Goal: Information Seeking & Learning: Learn about a topic

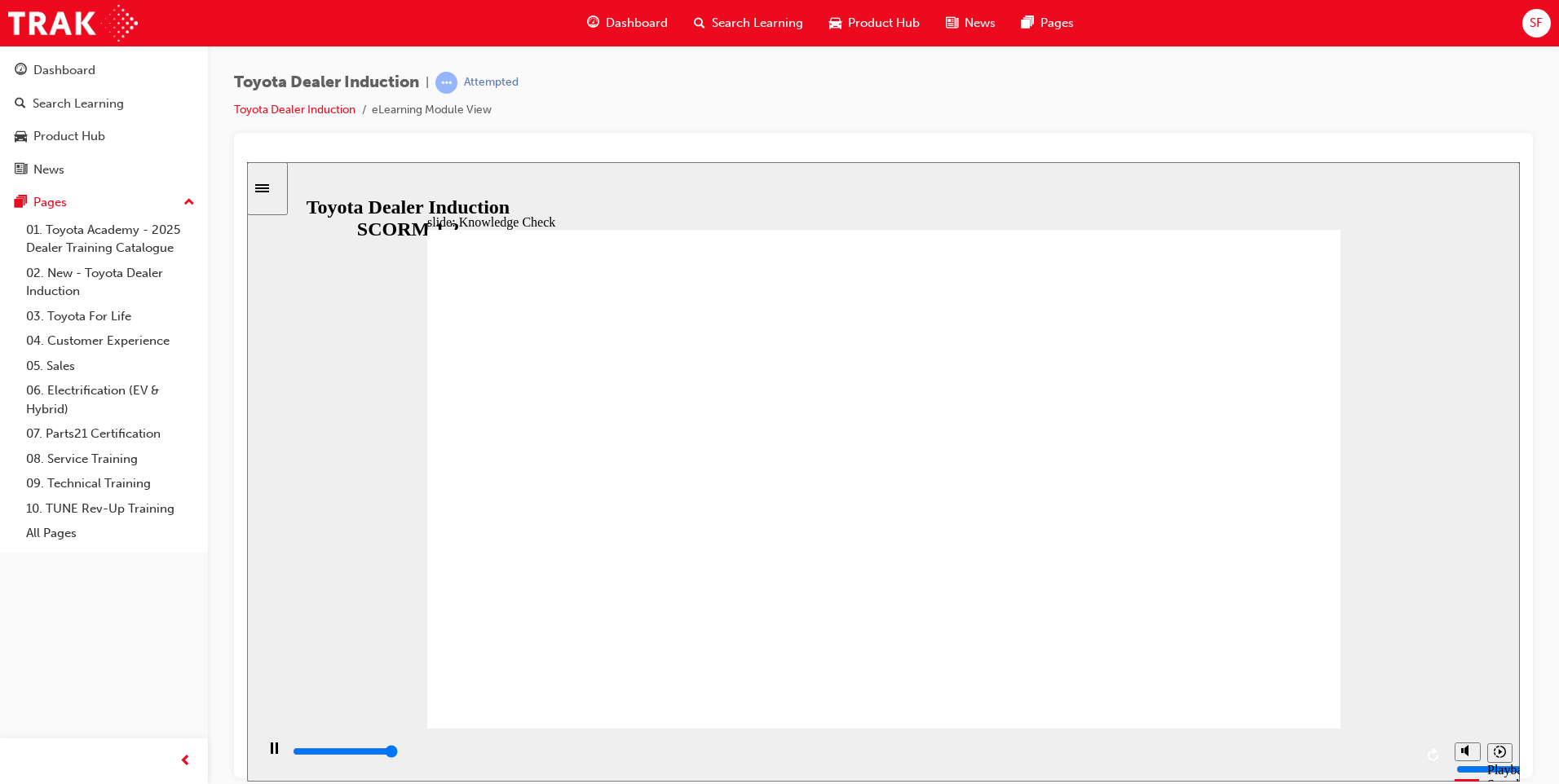
type input "5000"
radio input "true"
type input "3600"
radio input "true"
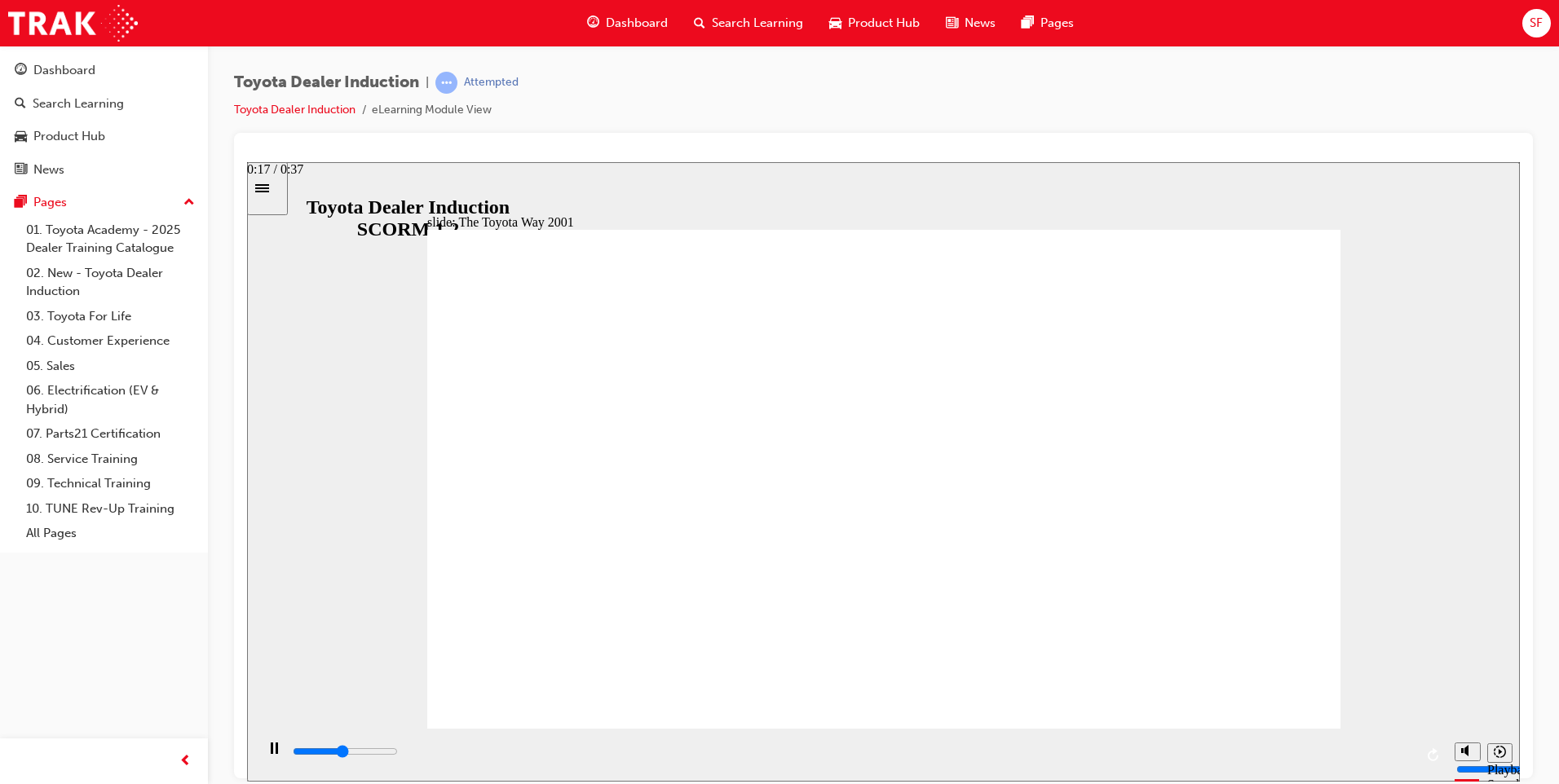
click at [815, 751] on div "playback controls" at bounding box center [853, 751] width 1123 height 18
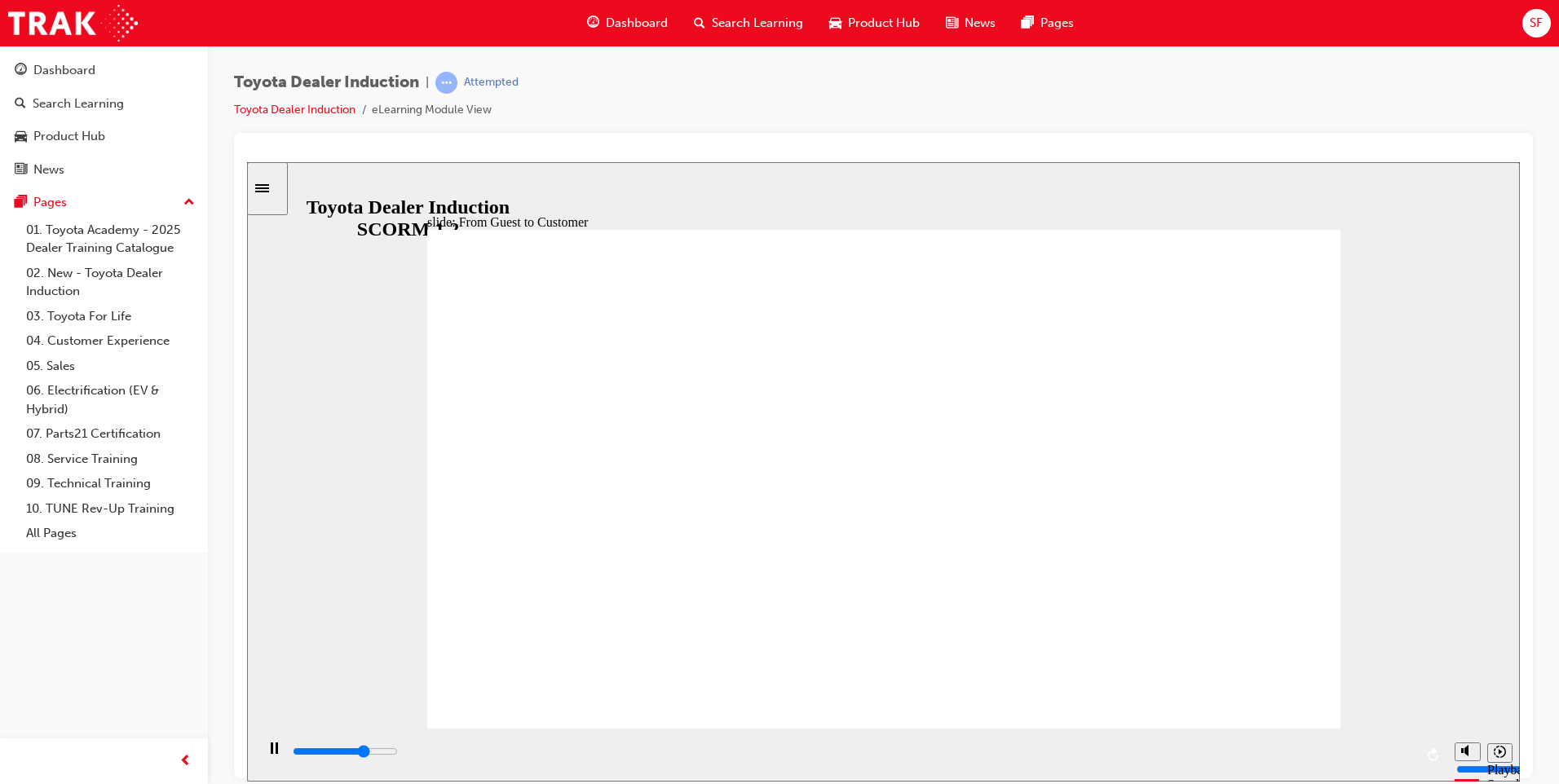
drag, startPoint x: 1267, startPoint y: 414, endPoint x: 1257, endPoint y: 414, distance: 10.0
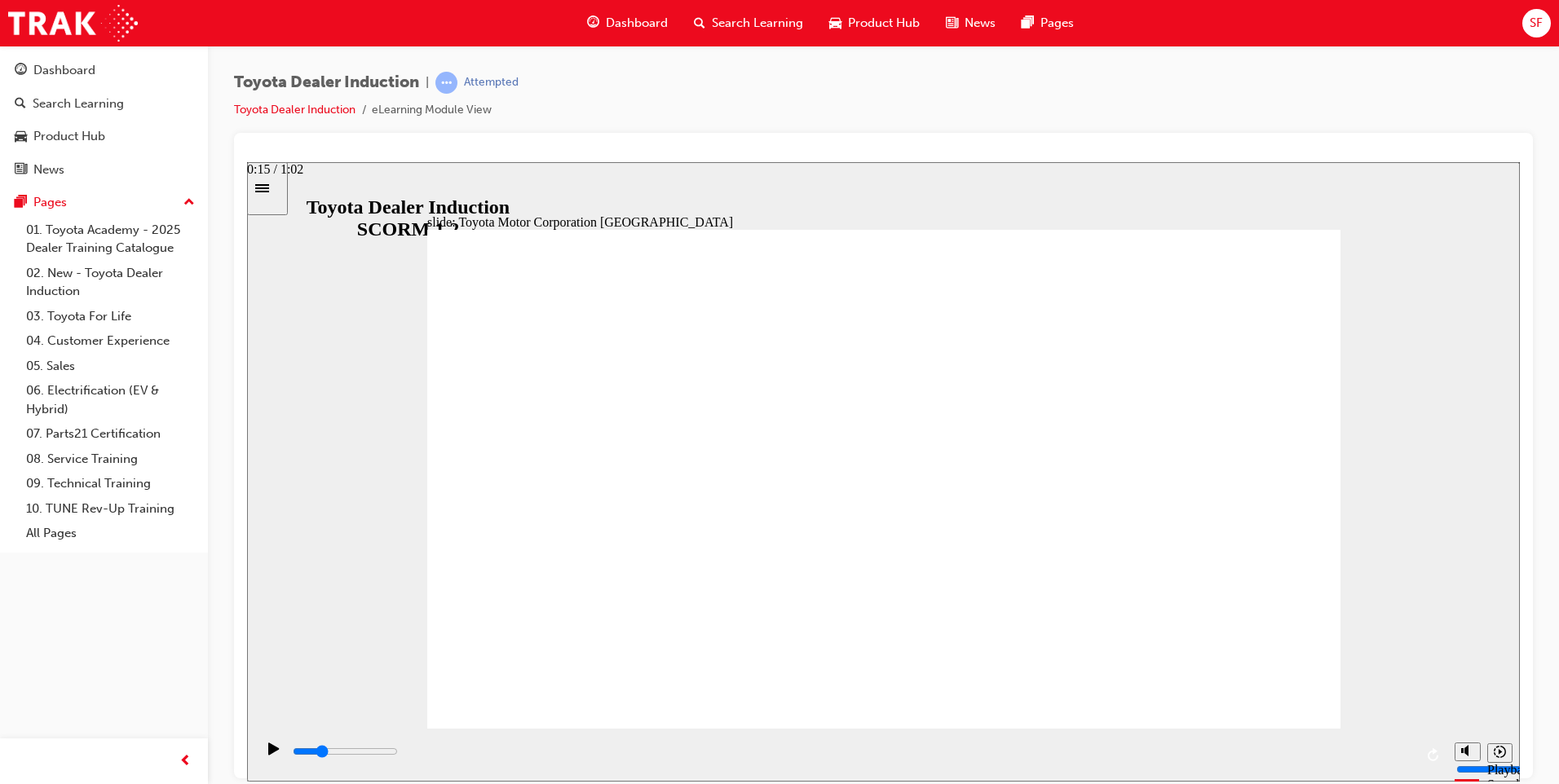
click at [573, 750] on div "playback controls" at bounding box center [853, 751] width 1123 height 18
click at [615, 757] on div "playback controls" at bounding box center [853, 751] width 1123 height 18
click at [687, 756] on div "playback controls" at bounding box center [853, 751] width 1123 height 18
click at [398, 755] on input "slide progress" at bounding box center [345, 750] width 106 height 13
click at [748, 751] on div "playback controls" at bounding box center [853, 751] width 1123 height 18
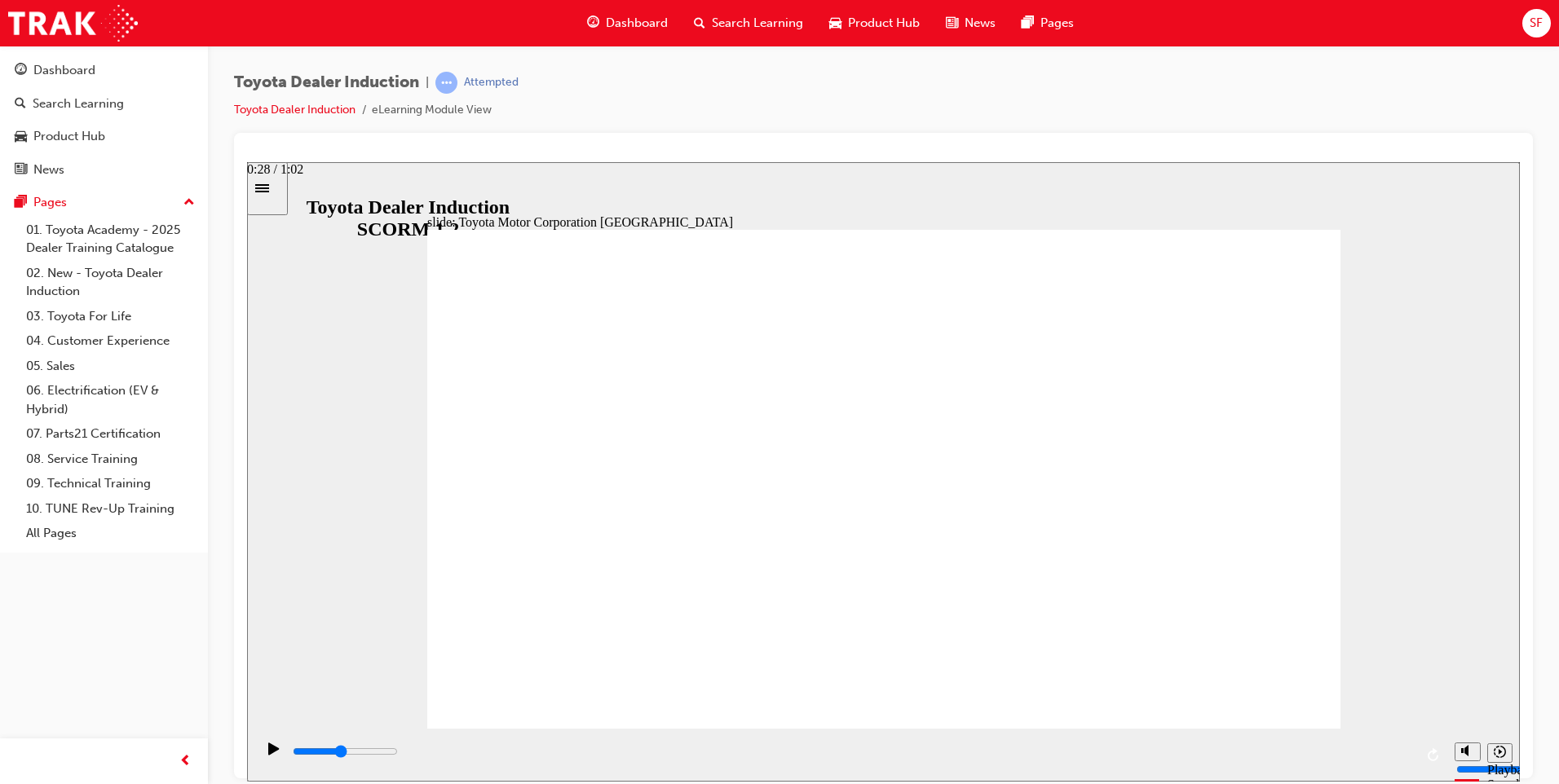
click at [799, 751] on div "playback controls" at bounding box center [853, 751] width 1123 height 18
click at [994, 760] on div "playback controls" at bounding box center [853, 751] width 1123 height 18
click at [1095, 748] on div "playback controls" at bounding box center [853, 751] width 1123 height 18
click at [398, 754] on input "slide progress" at bounding box center [345, 750] width 106 height 13
click at [1376, 749] on div "playback controls" at bounding box center [853, 751] width 1123 height 18
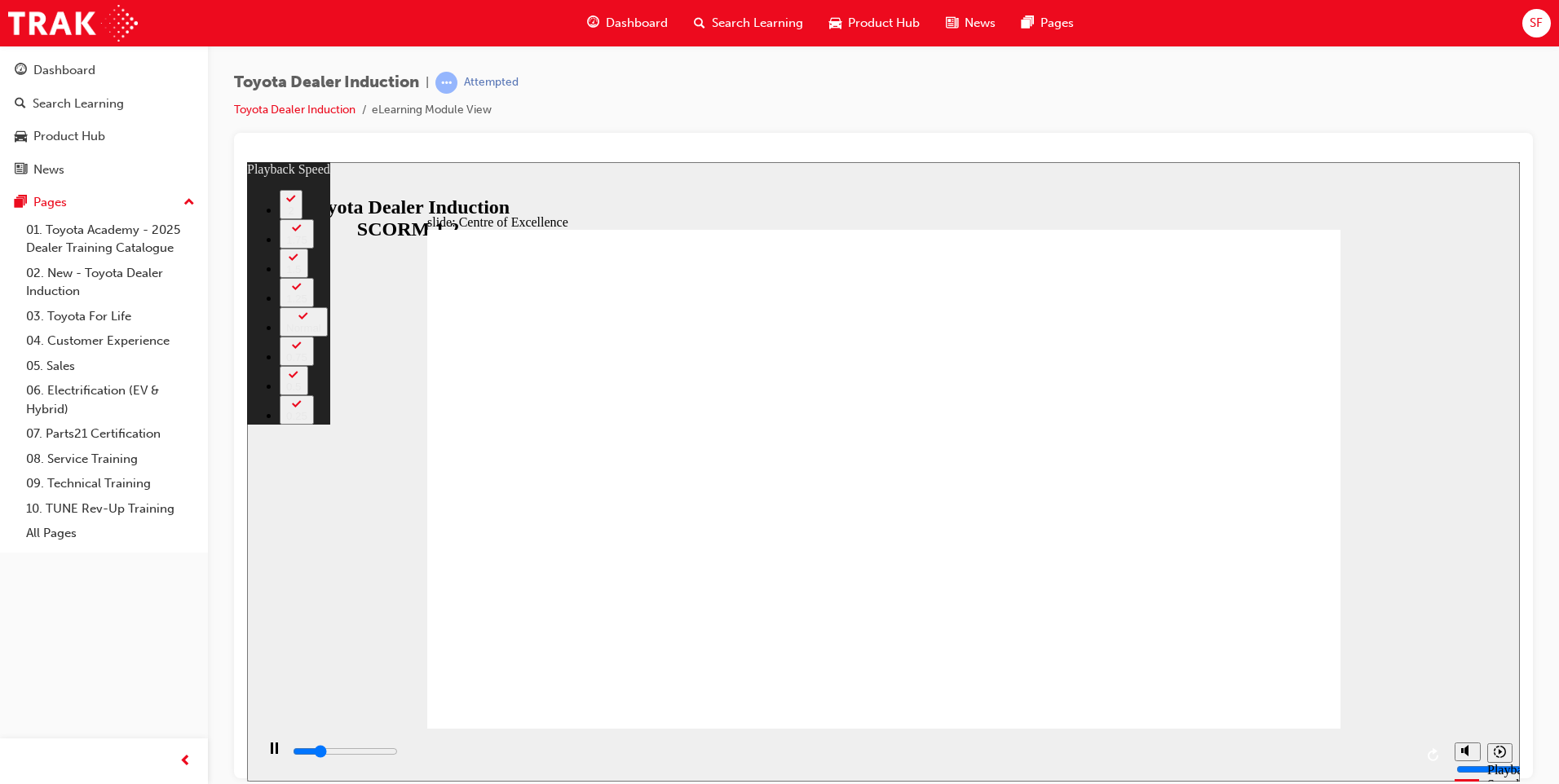
type input "3500"
type input "0"
type input "3700"
type input "0"
type input "4000"
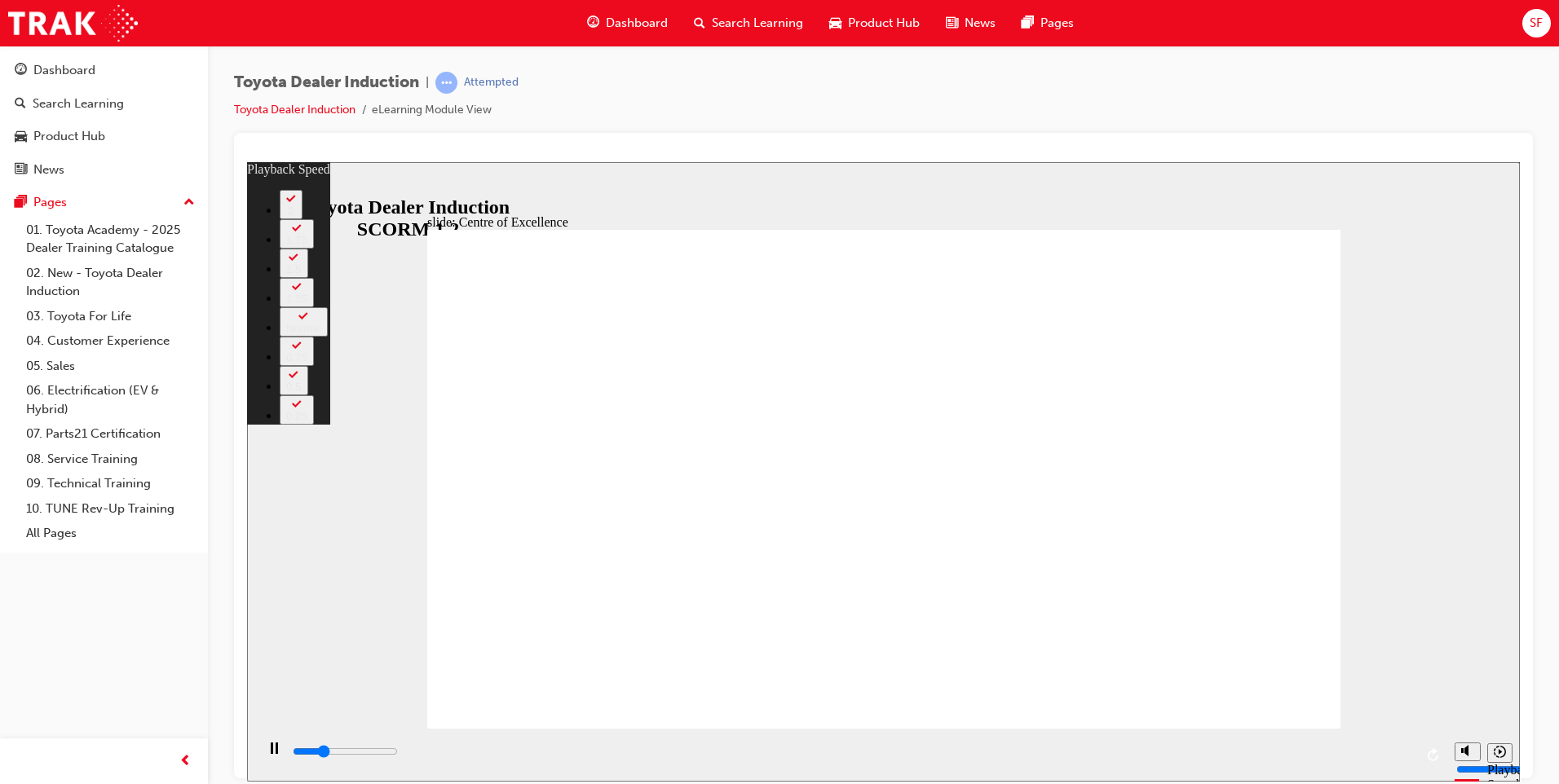
type input "1"
type input "4300"
type input "1"
type input "4500"
type input "1"
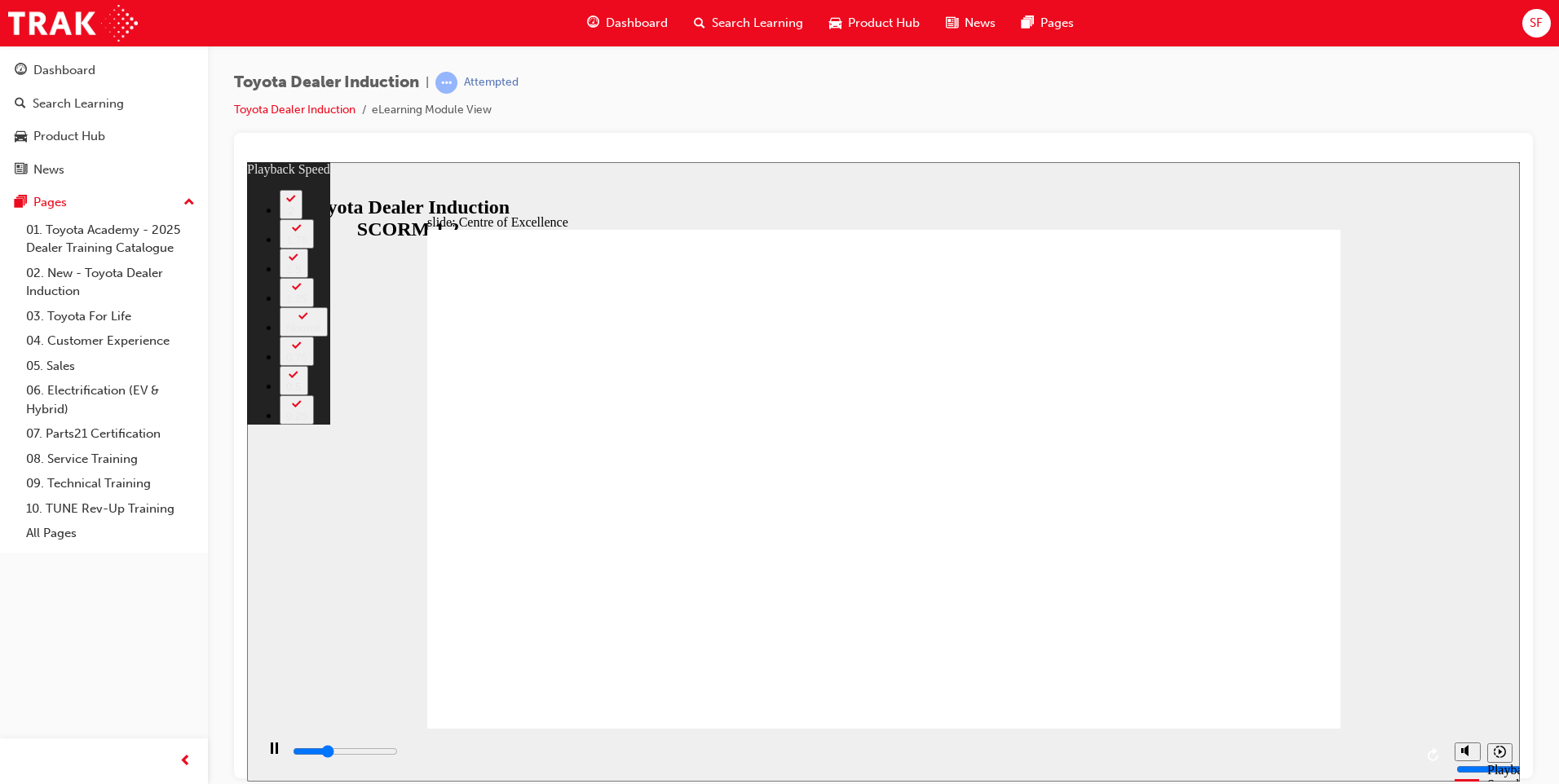
type input "4800"
type input "1"
type input "5000"
type input "2"
type input "5300"
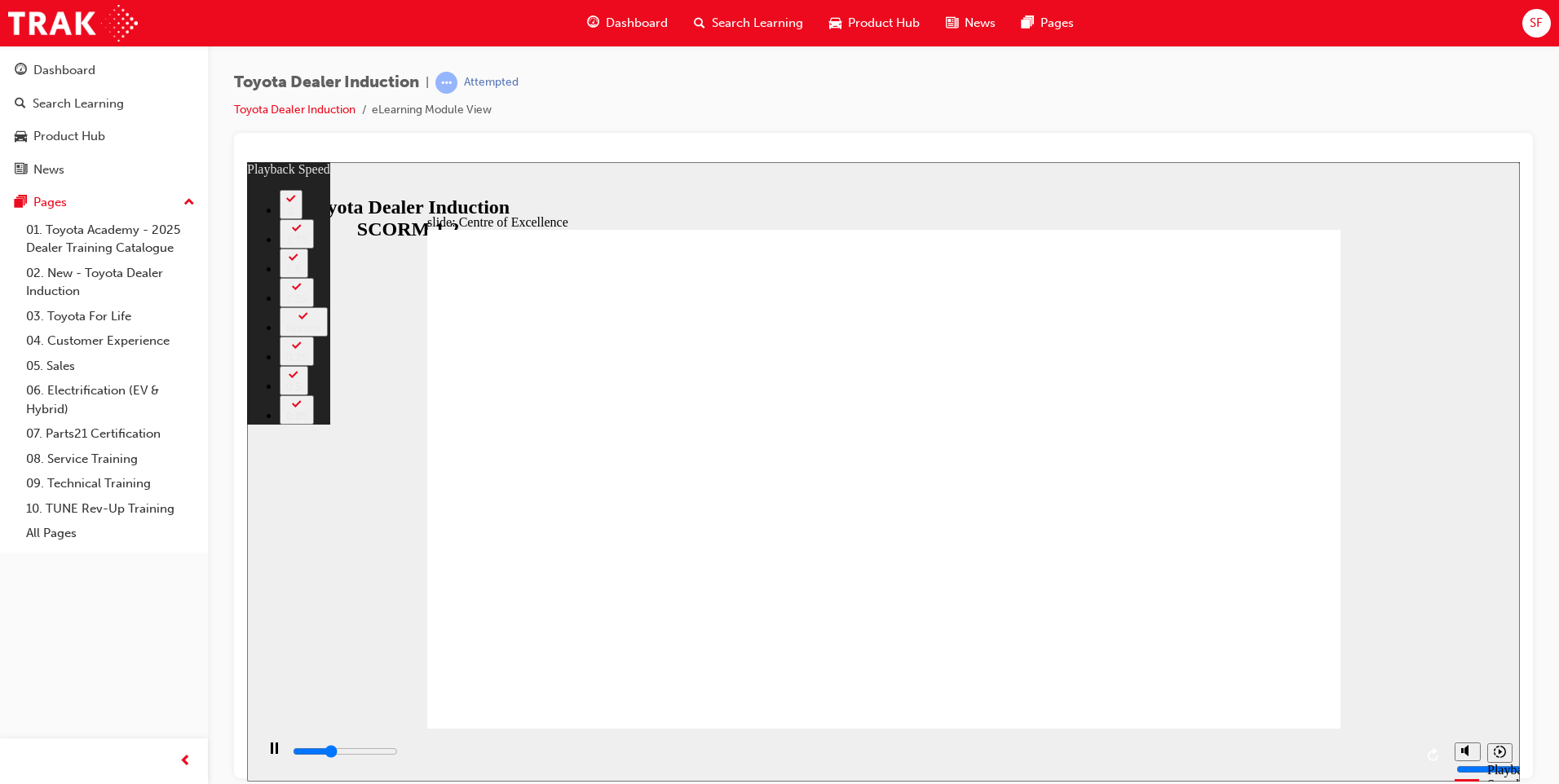
type input "2"
type input "5600"
type input "2"
type input "5900"
type input "2"
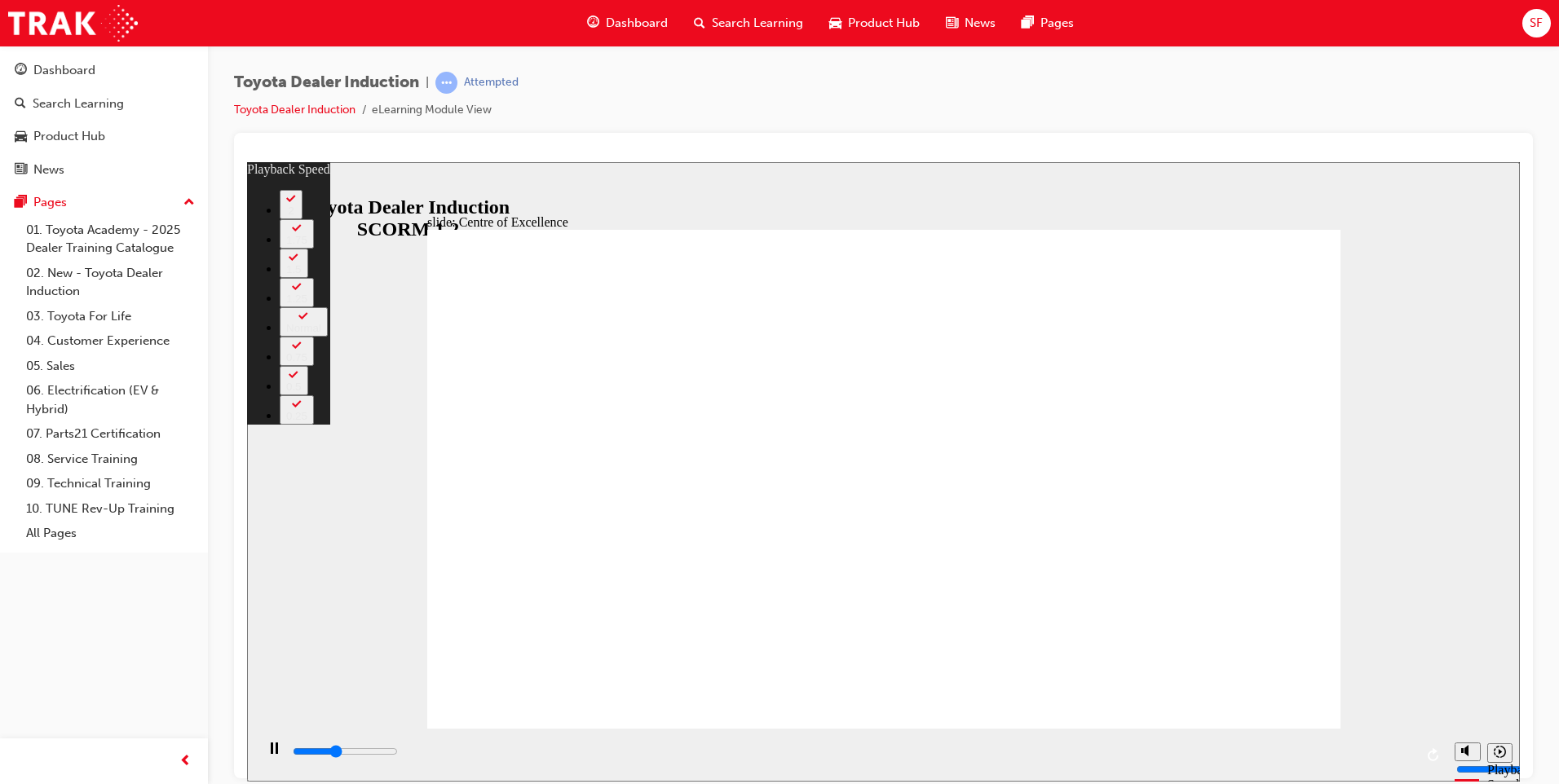
type input "6100"
type input "3"
type input "6400"
type input "3"
type input "6600"
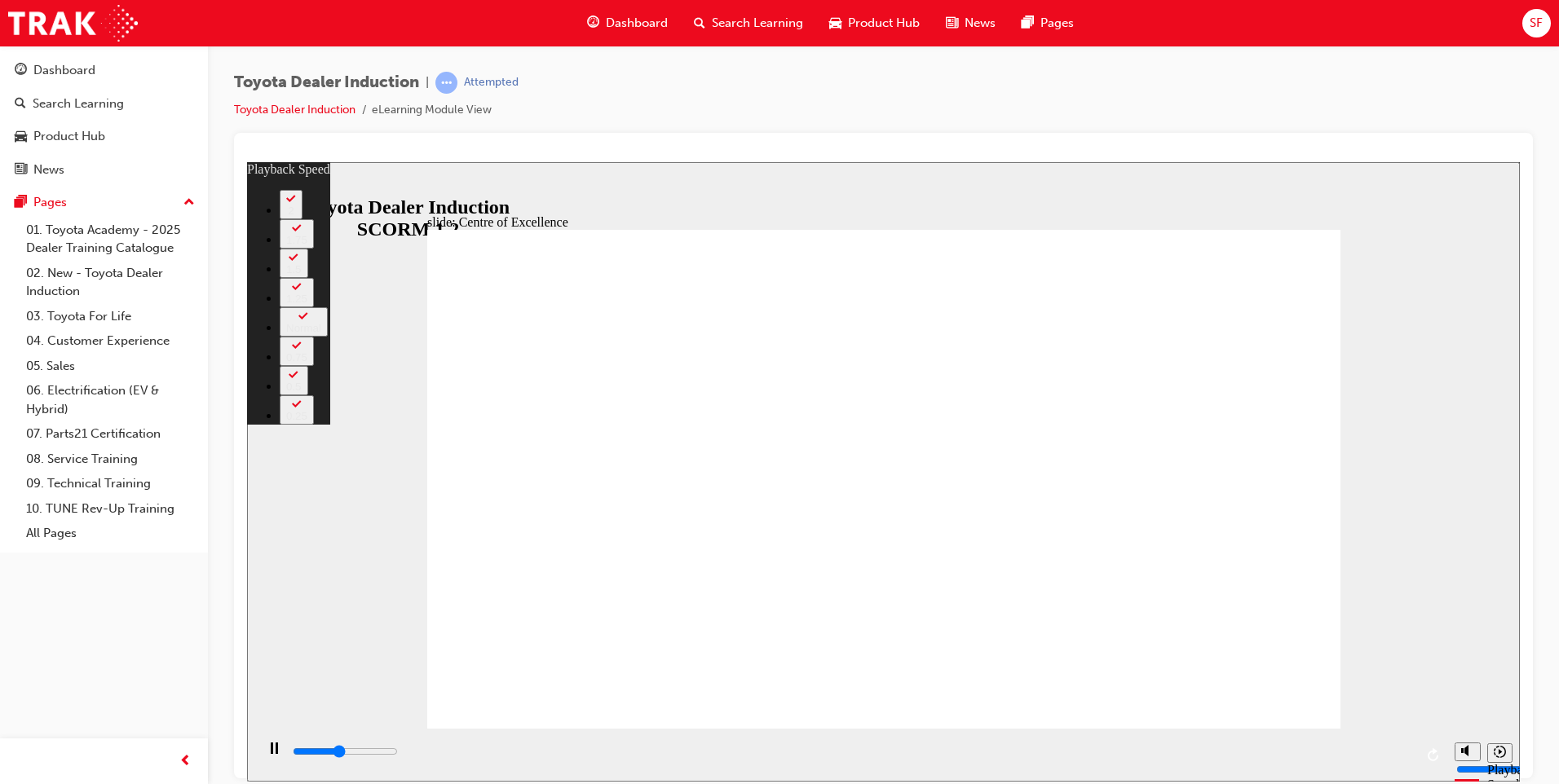
type input "3"
type input "6900"
type input "3"
type input "7200"
type input "4"
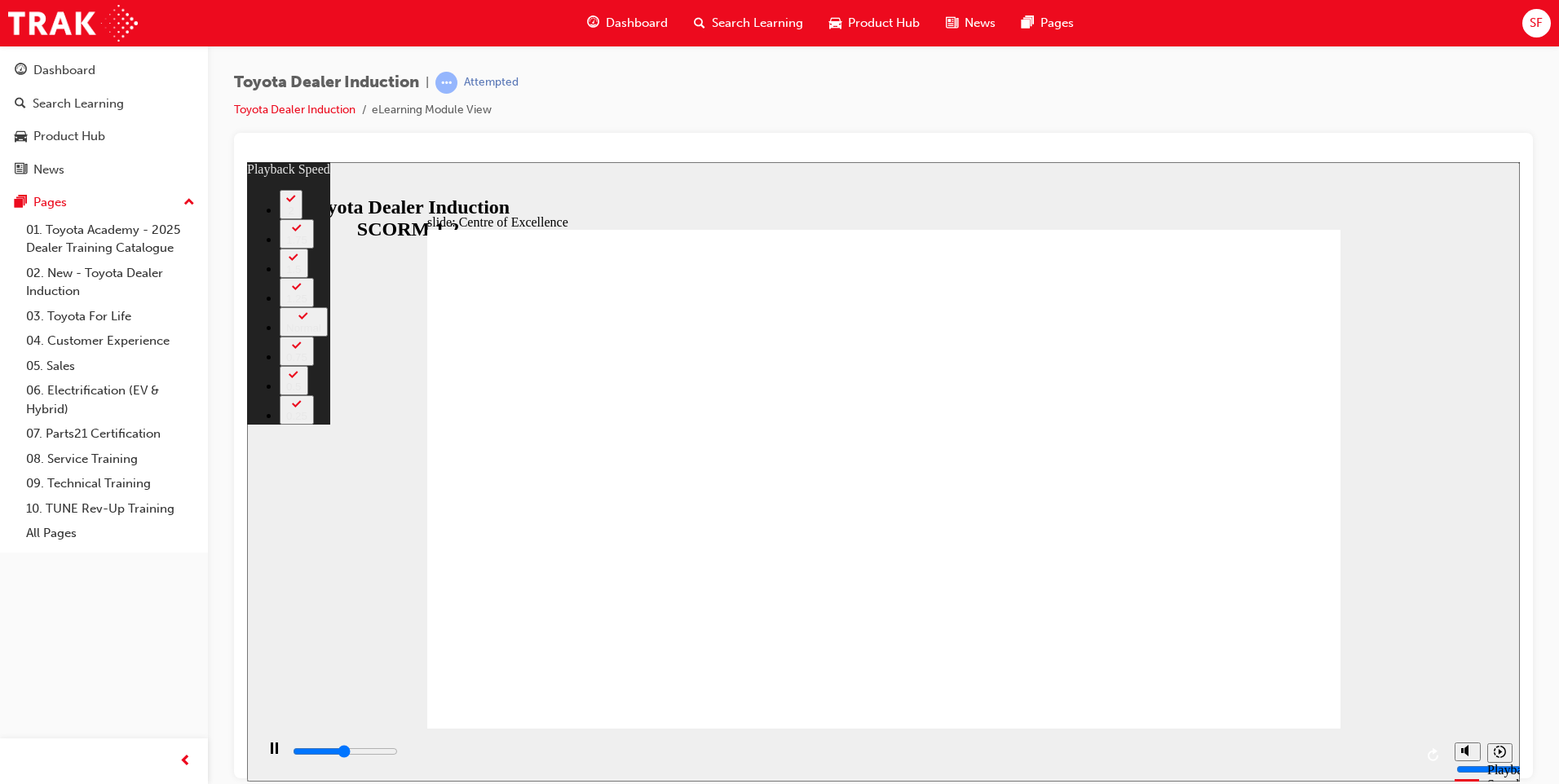
type input "7500"
type input "4"
type input "7700"
type input "4"
type input "8000"
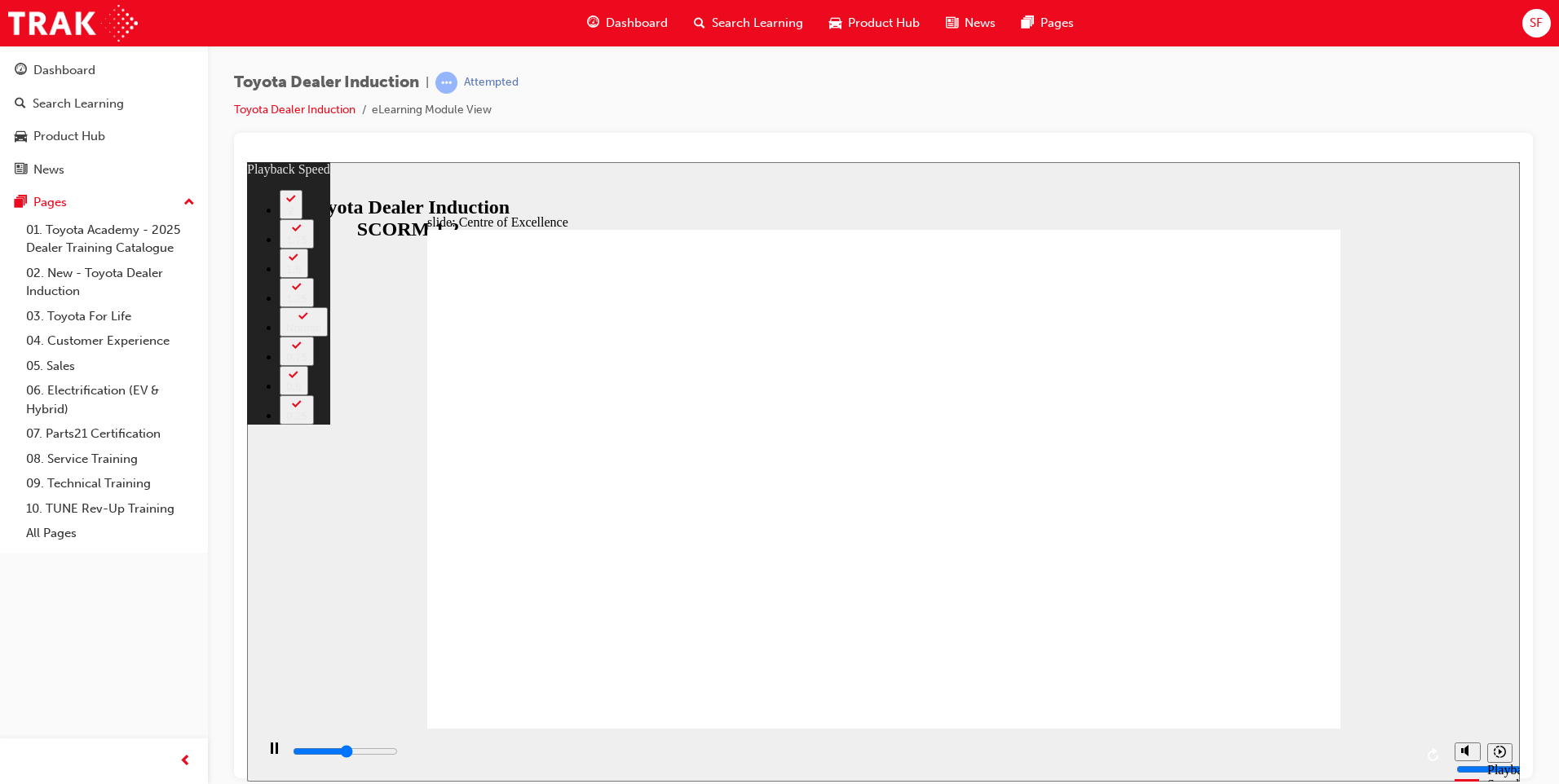
type input "5"
type input "8200"
type input "5"
type input "8500"
type input "5"
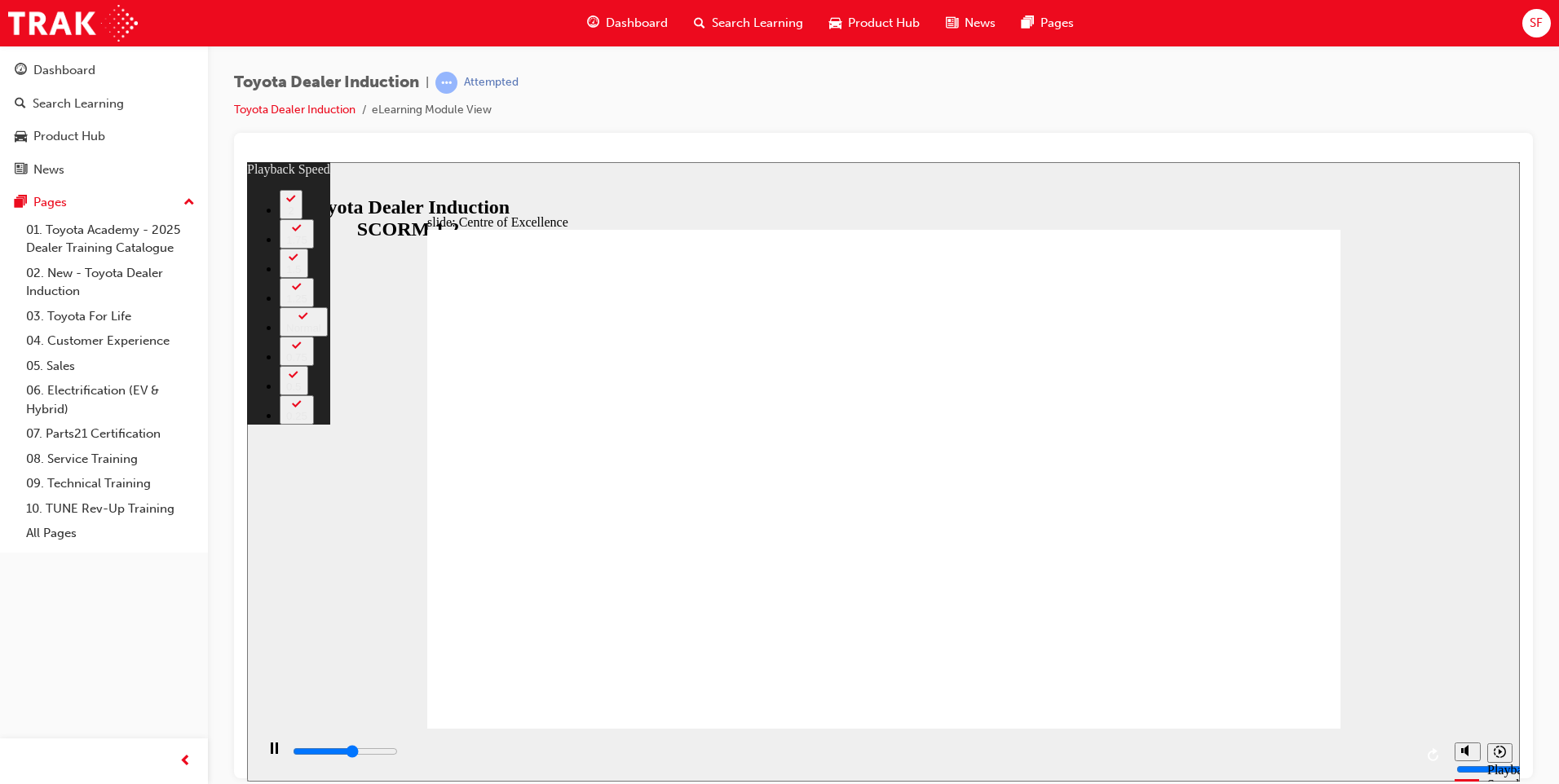
type input "8800"
type input "5"
type input "9000"
type input "6"
type input "9300"
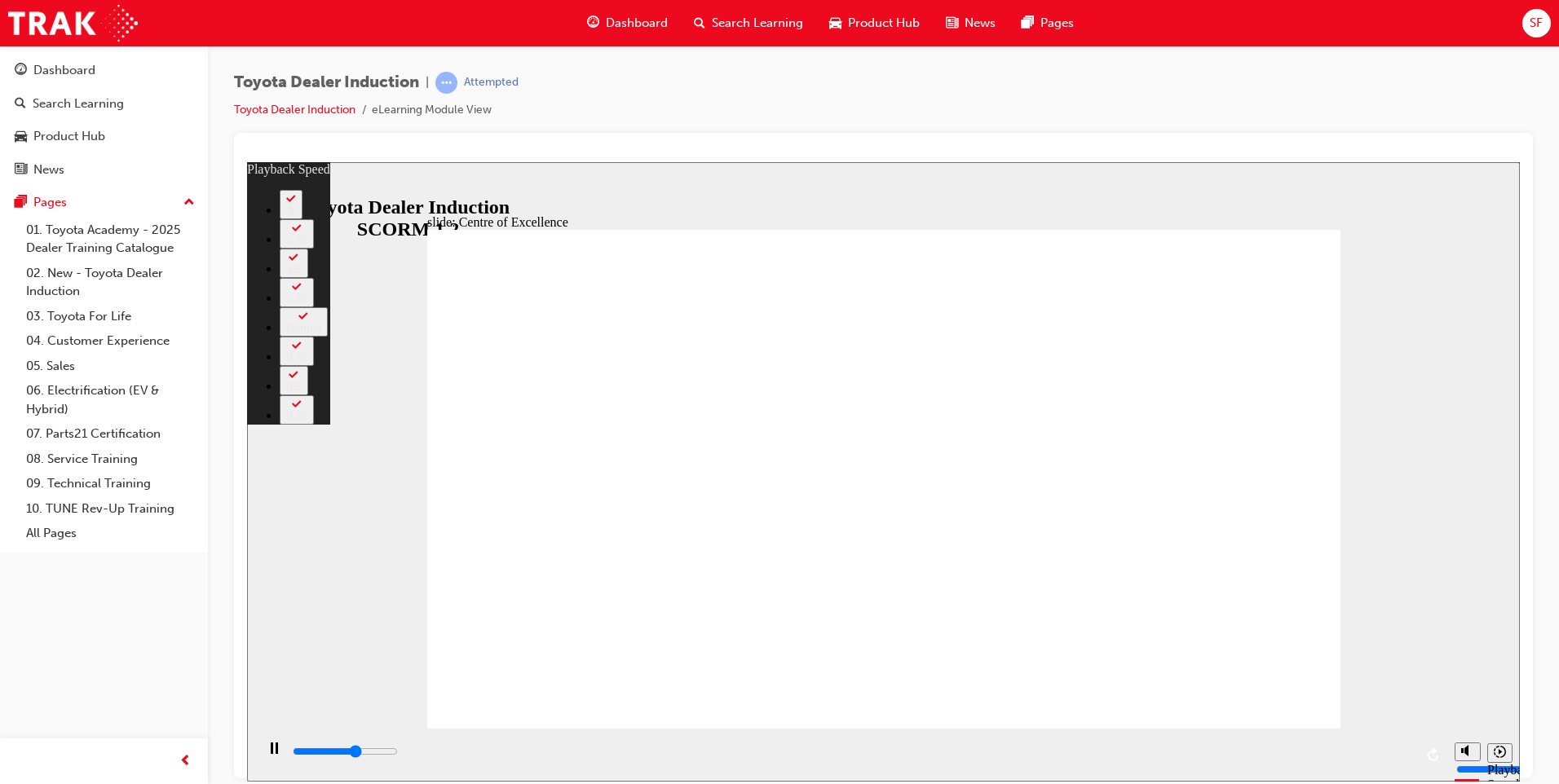
type input "6"
type input "9600"
type input "6"
type input "9800"
type input "6"
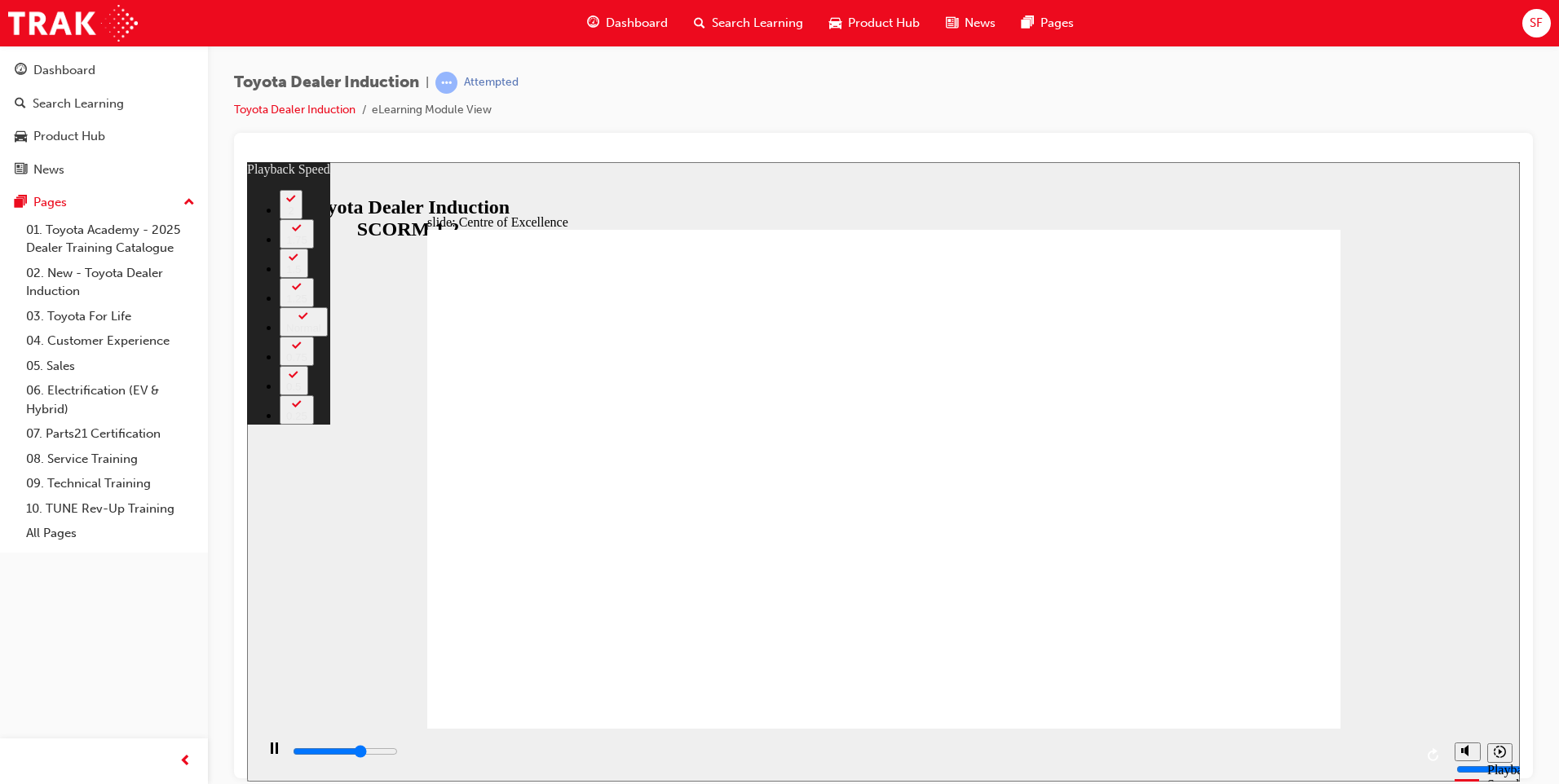
type input "10100"
type input "7"
type input "10400"
type input "7"
type input "10600"
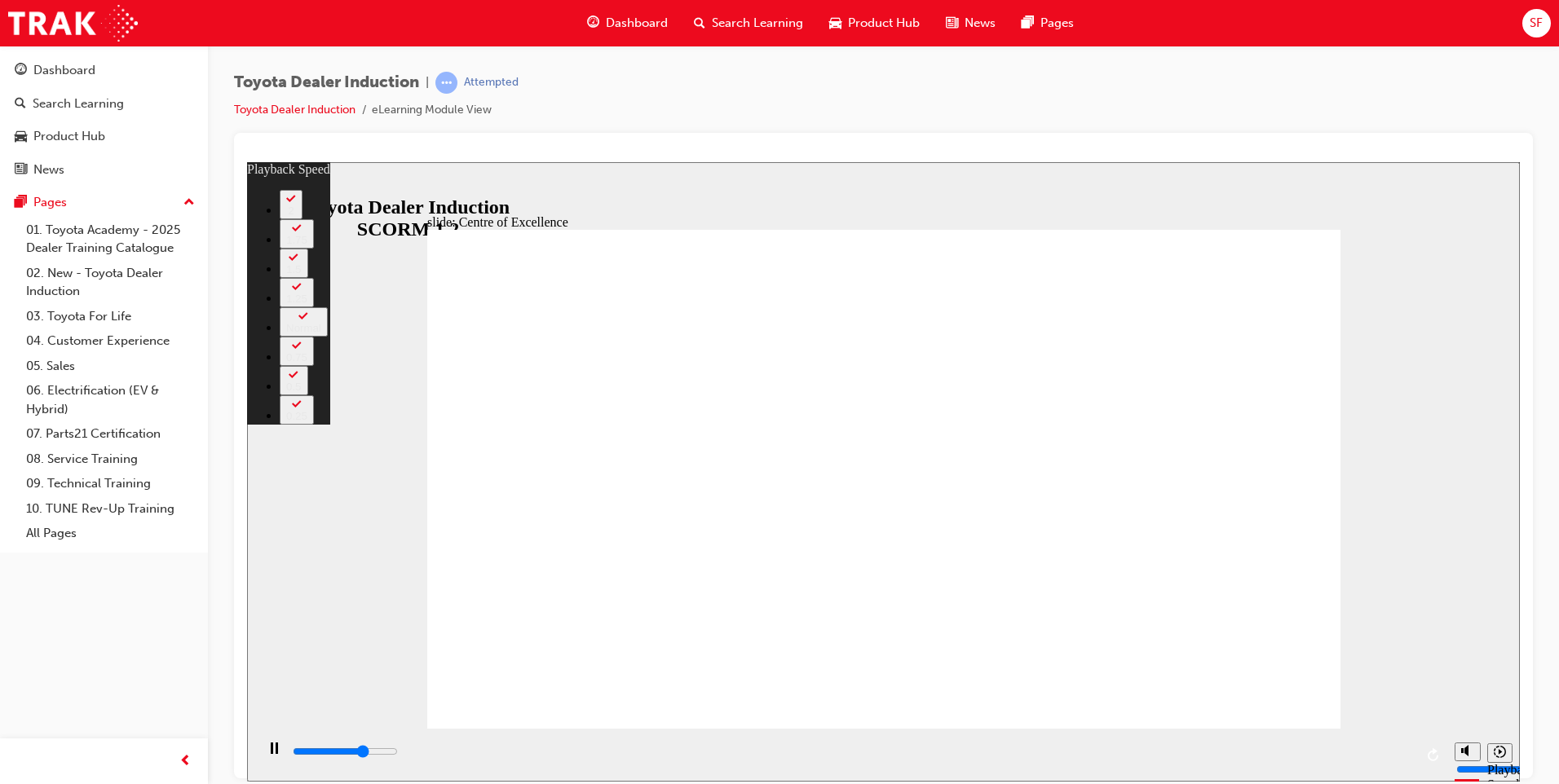
type input "7"
type input "10900"
type input "7"
type input "11200"
type input "8"
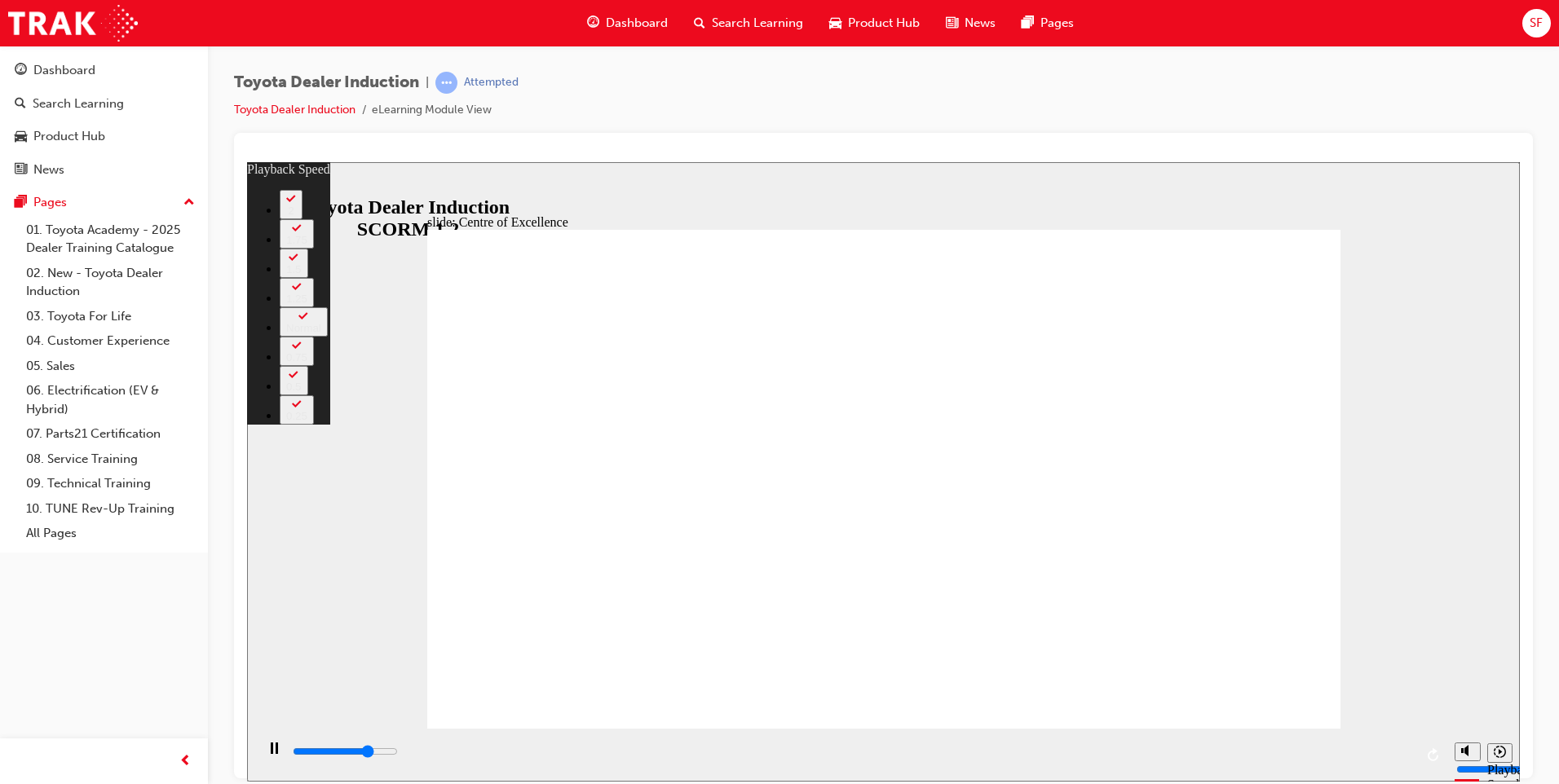
type input "11400"
type input "8"
type input "11700"
type input "8"
type input "12000"
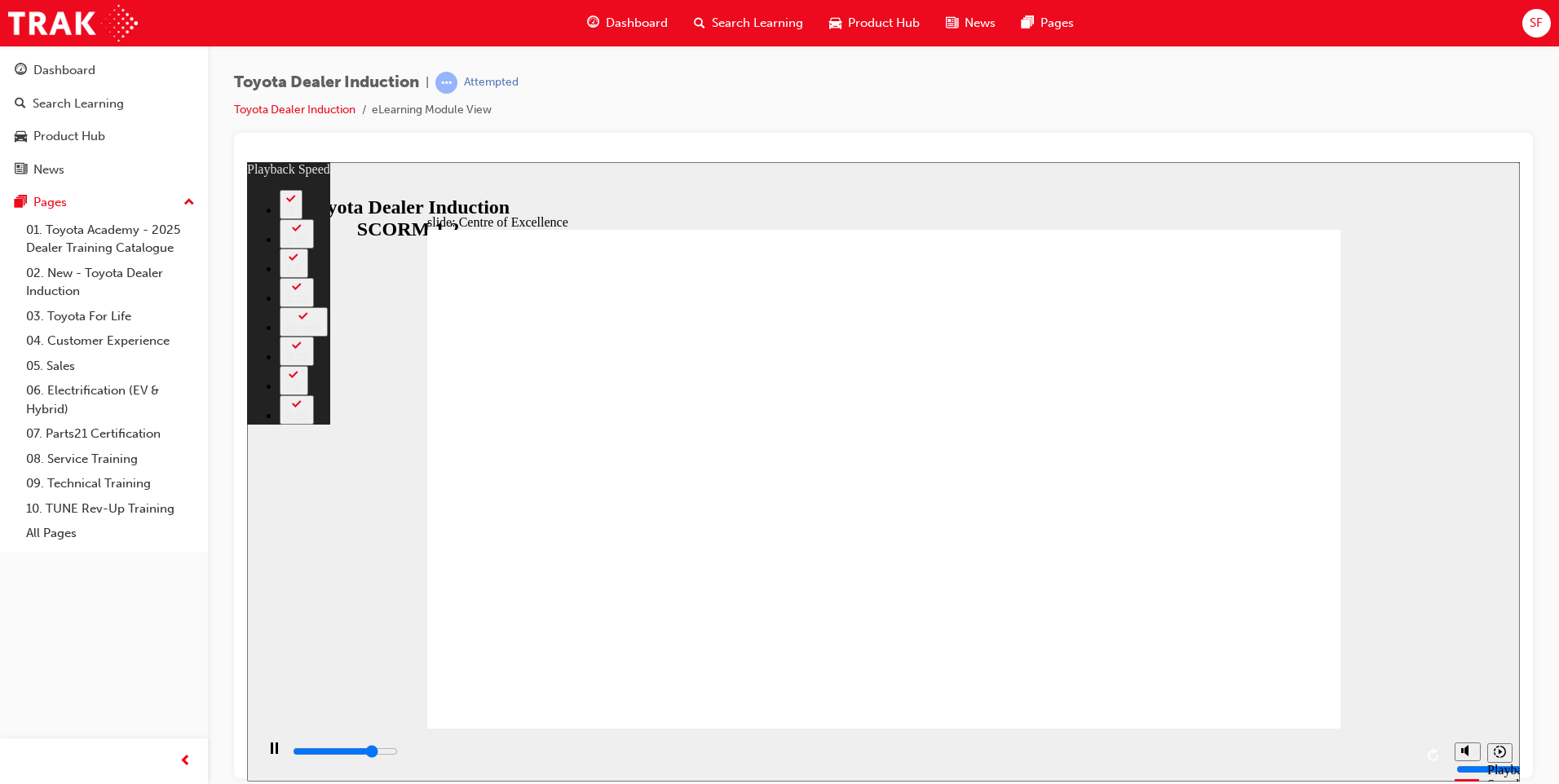
type input "9"
type input "12200"
type input "9"
type input "12500"
type input "9"
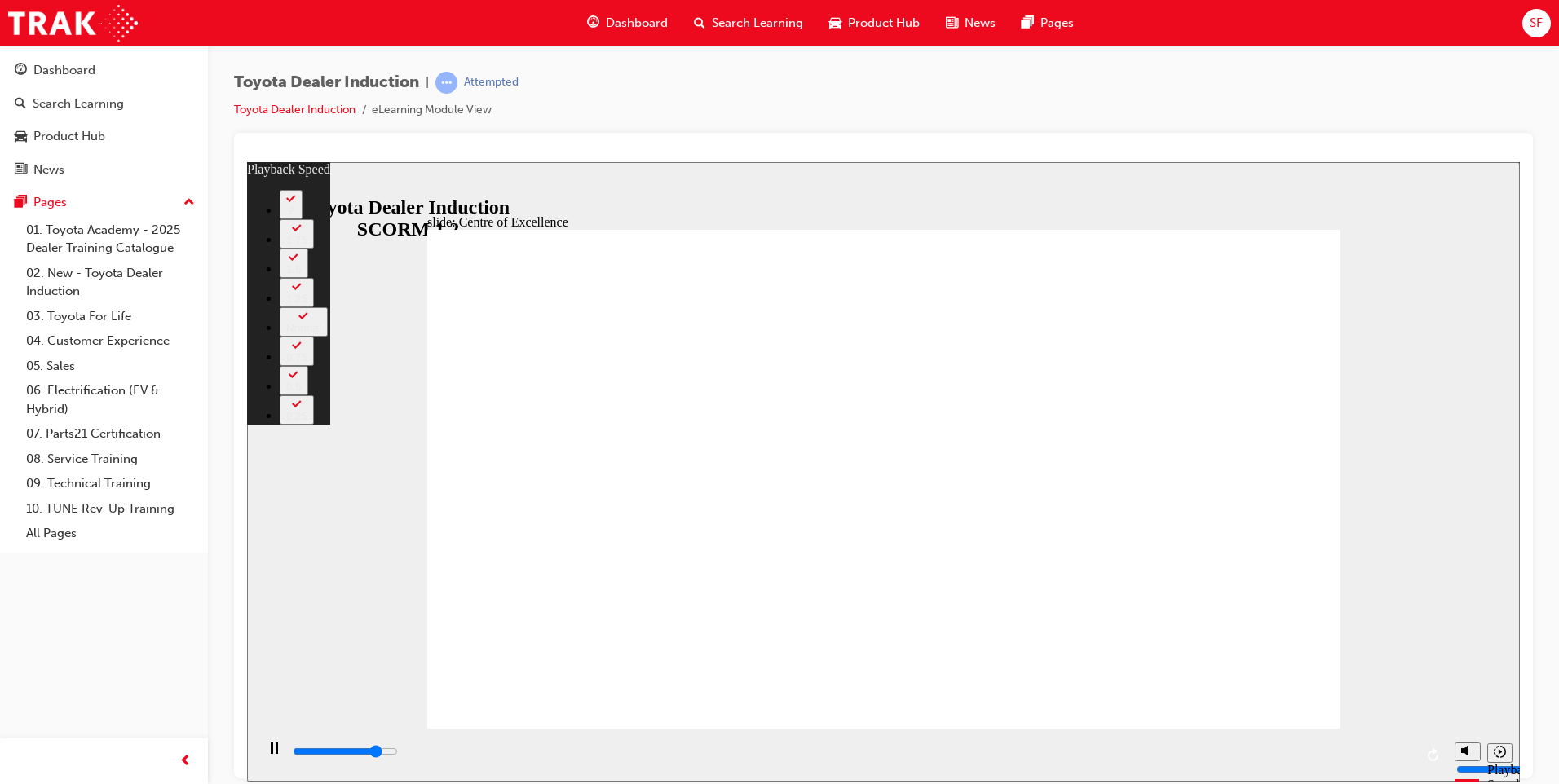
type input "12800"
type input "9"
type input "13000"
type input "10"
type input "13200"
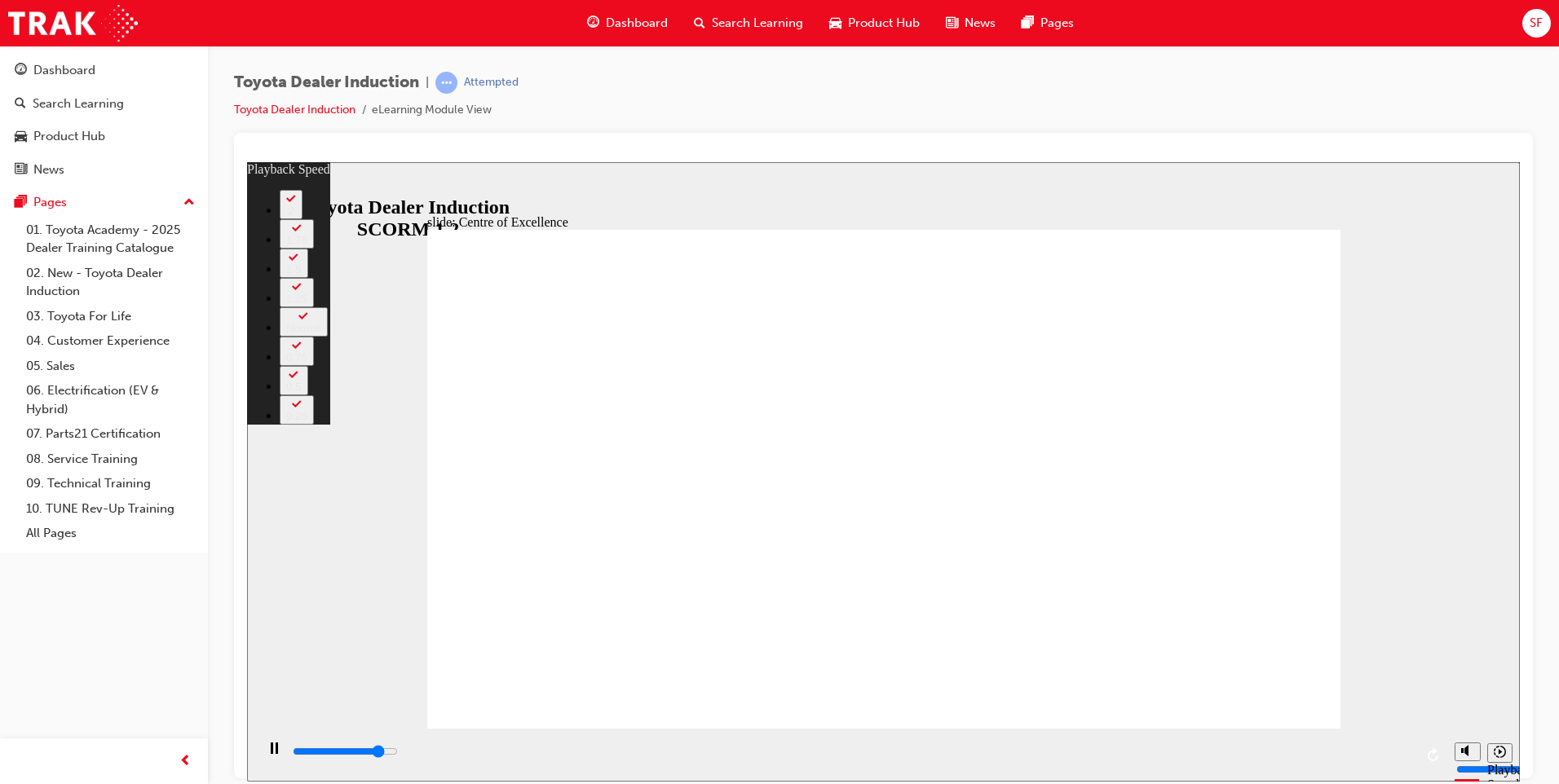
type input "10"
type input "13300"
type input "10"
type input "13600"
type input "10"
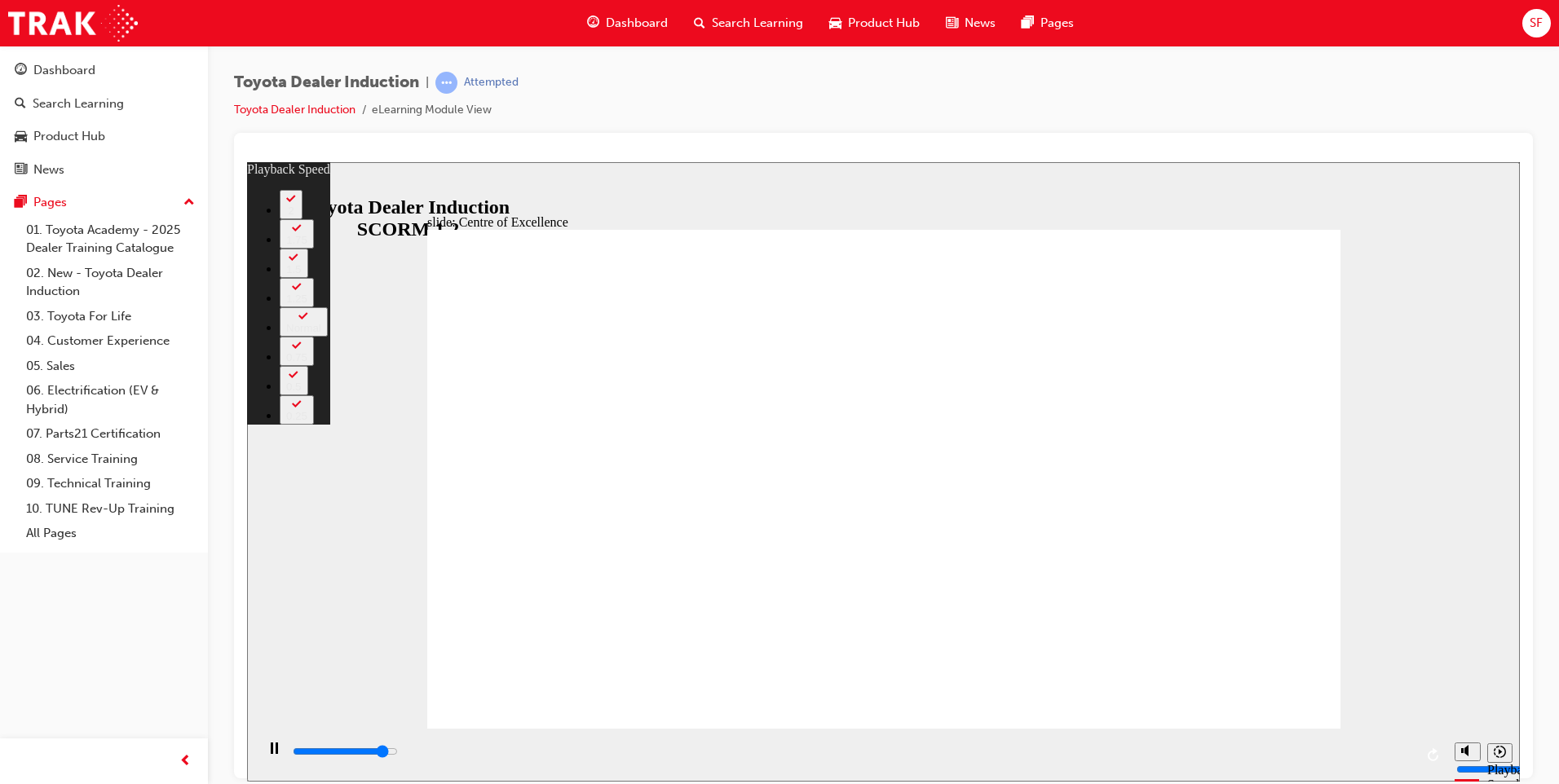
type input "13800"
type input "10"
type input "14100"
type input "11"
type input "14300"
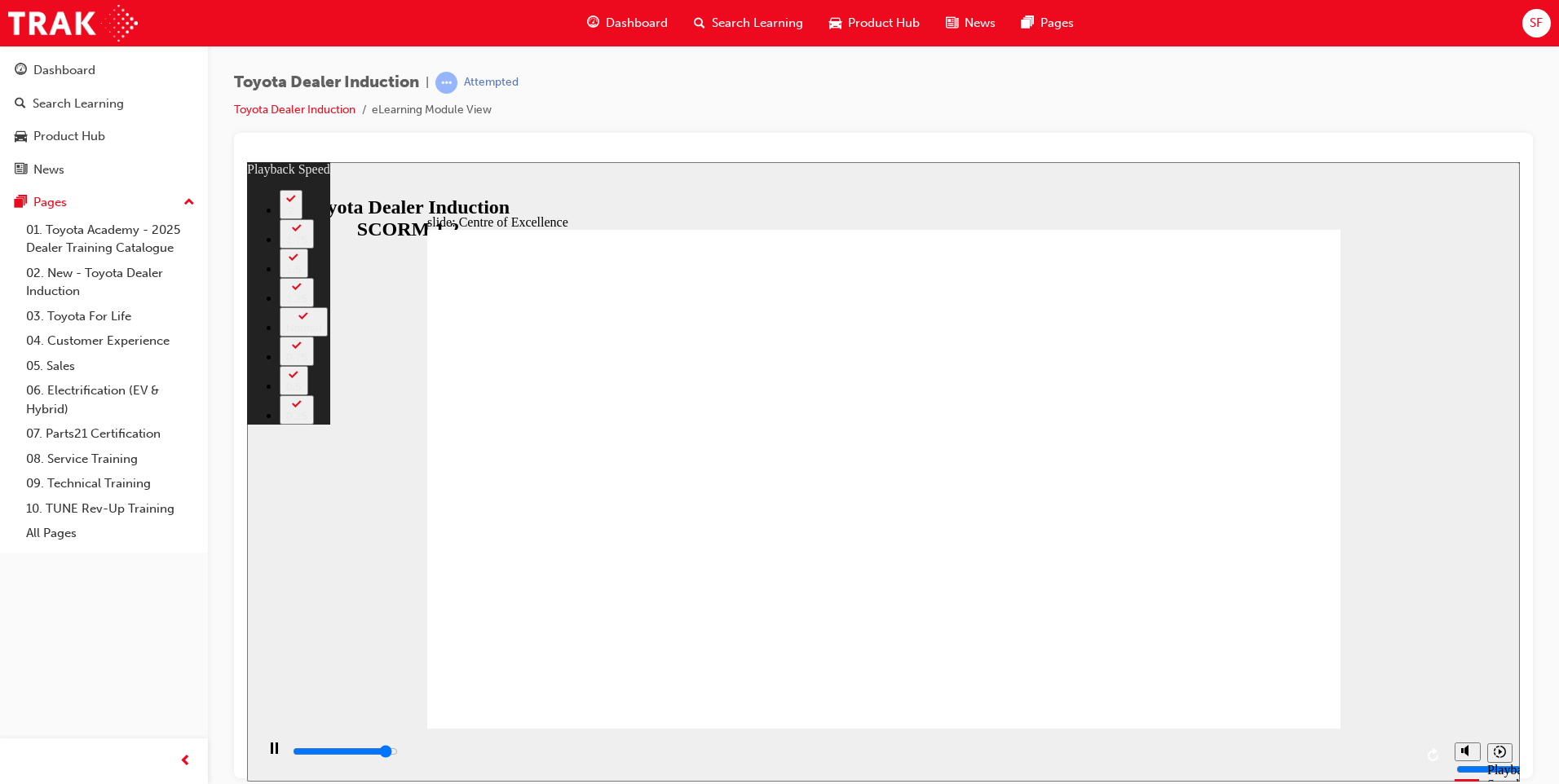
type input "11"
type input "14600"
type input "11"
type input "14900"
type input "11"
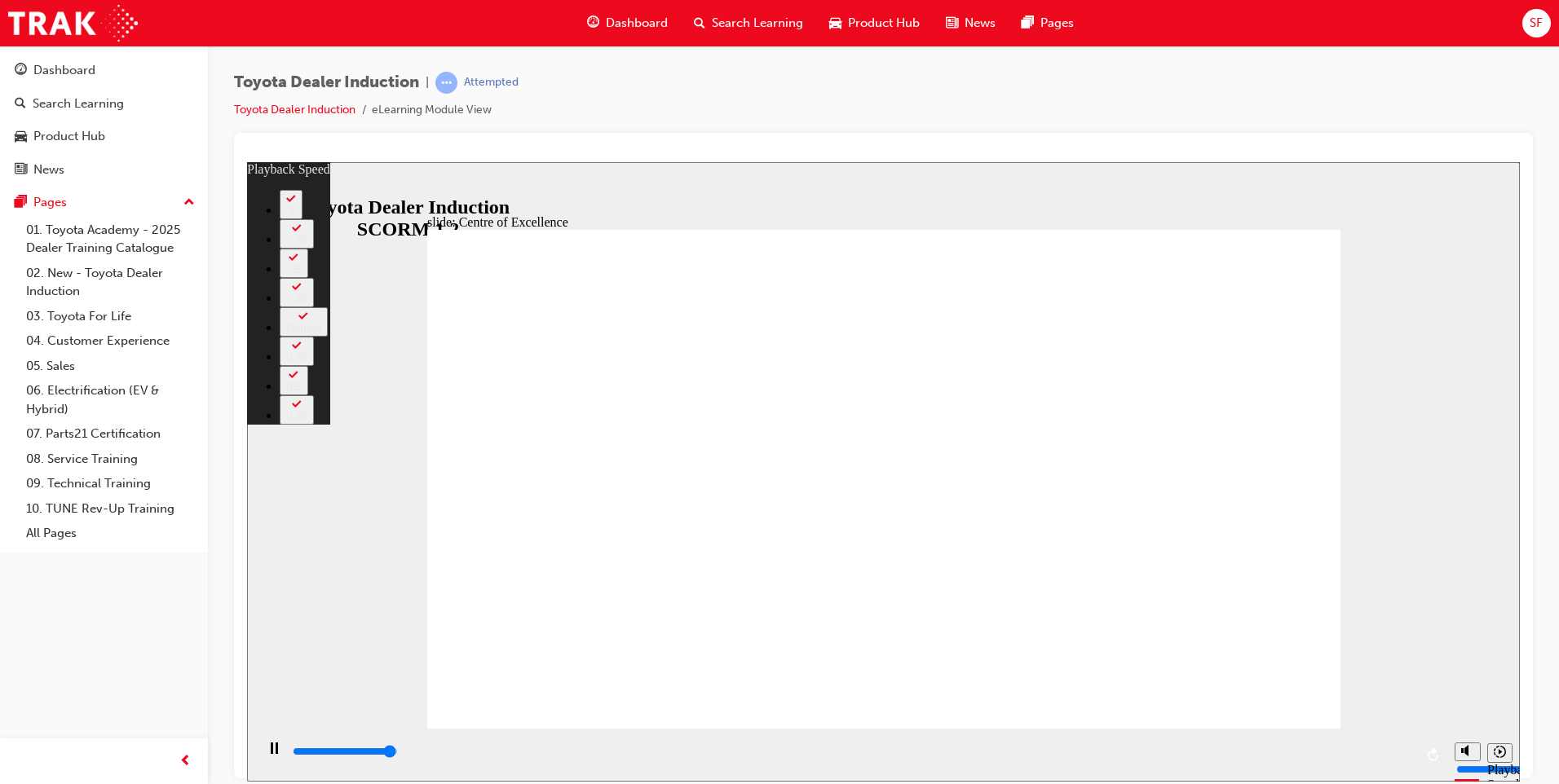
type input "15200"
type input "12"
type input "15300"
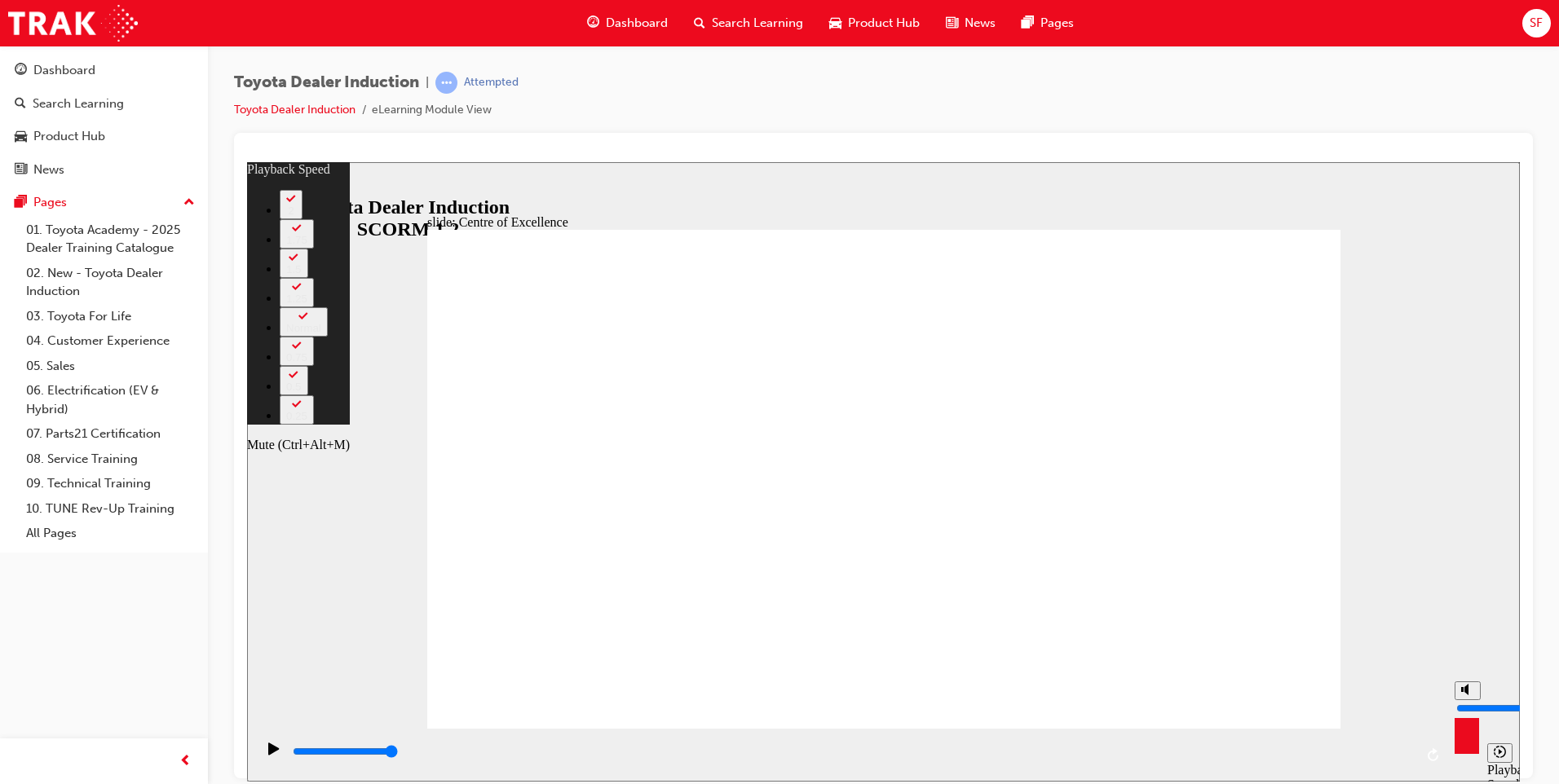
type input "89"
type input "10"
type input "89"
type input "10"
type input "90"
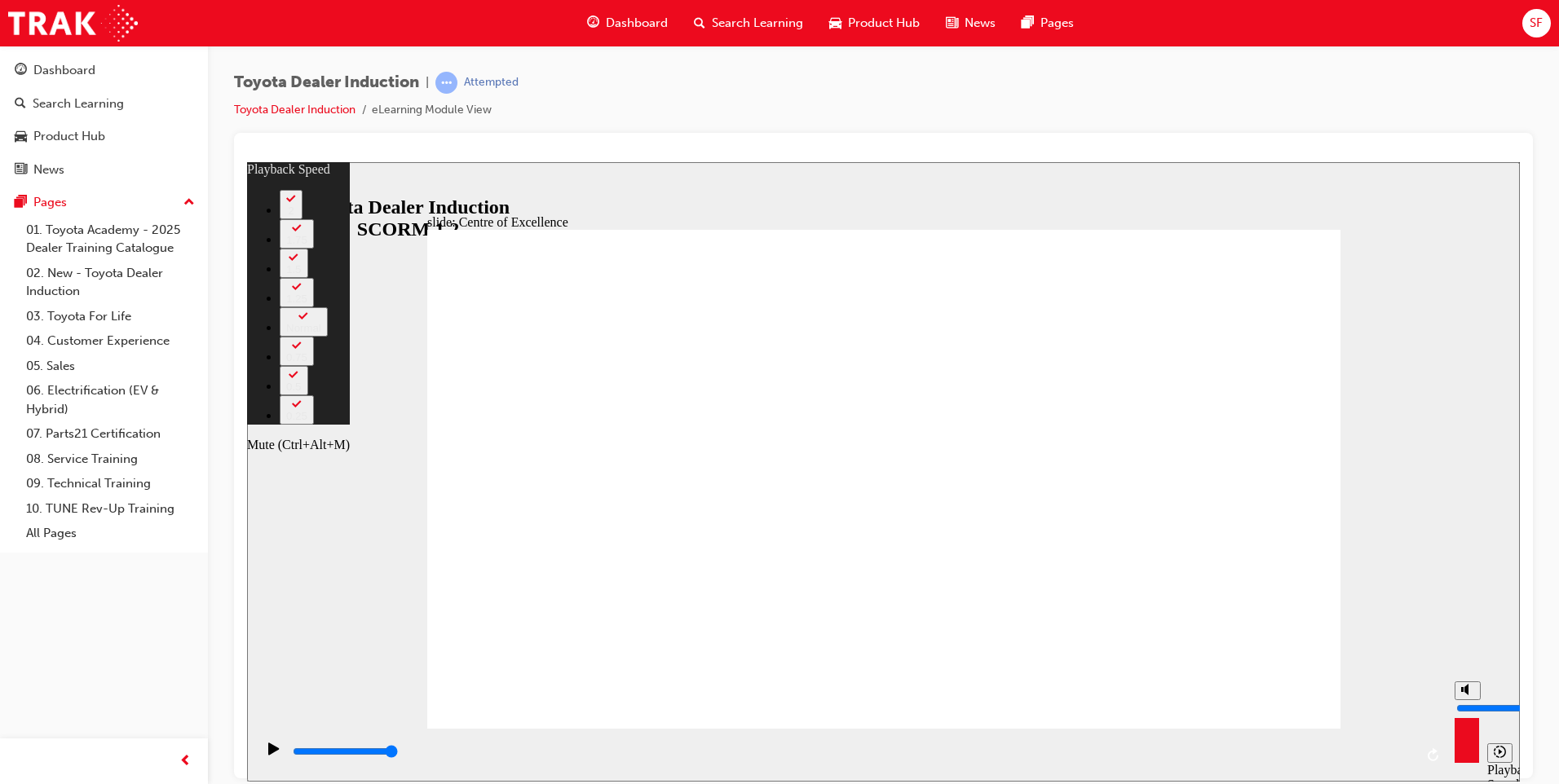
type input "10"
click at [1467, 701] on input "volume" at bounding box center [1509, 707] width 106 height 13
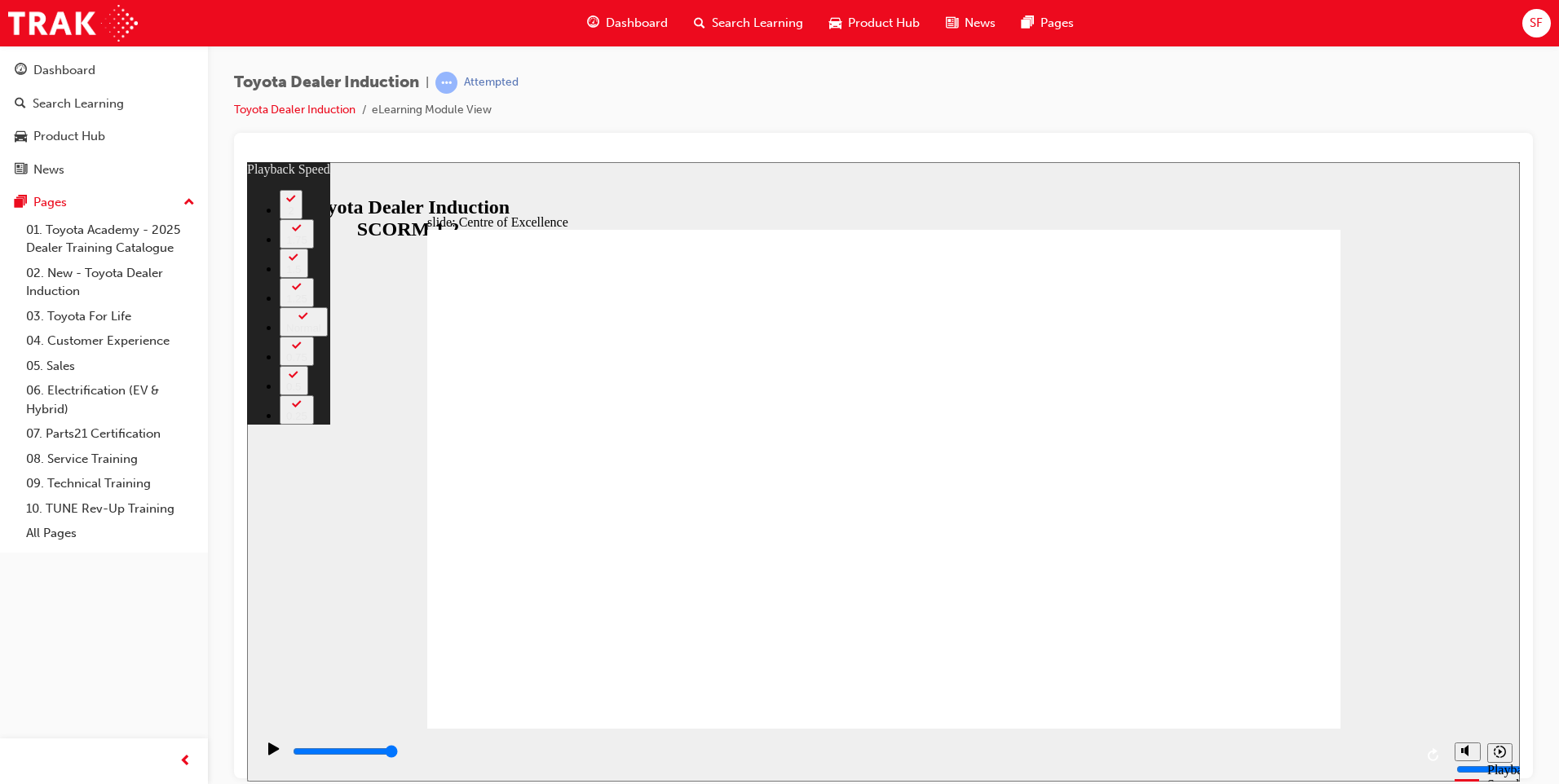
drag, startPoint x: 1330, startPoint y: 697, endPoint x: 1341, endPoint y: 692, distance: 12.1
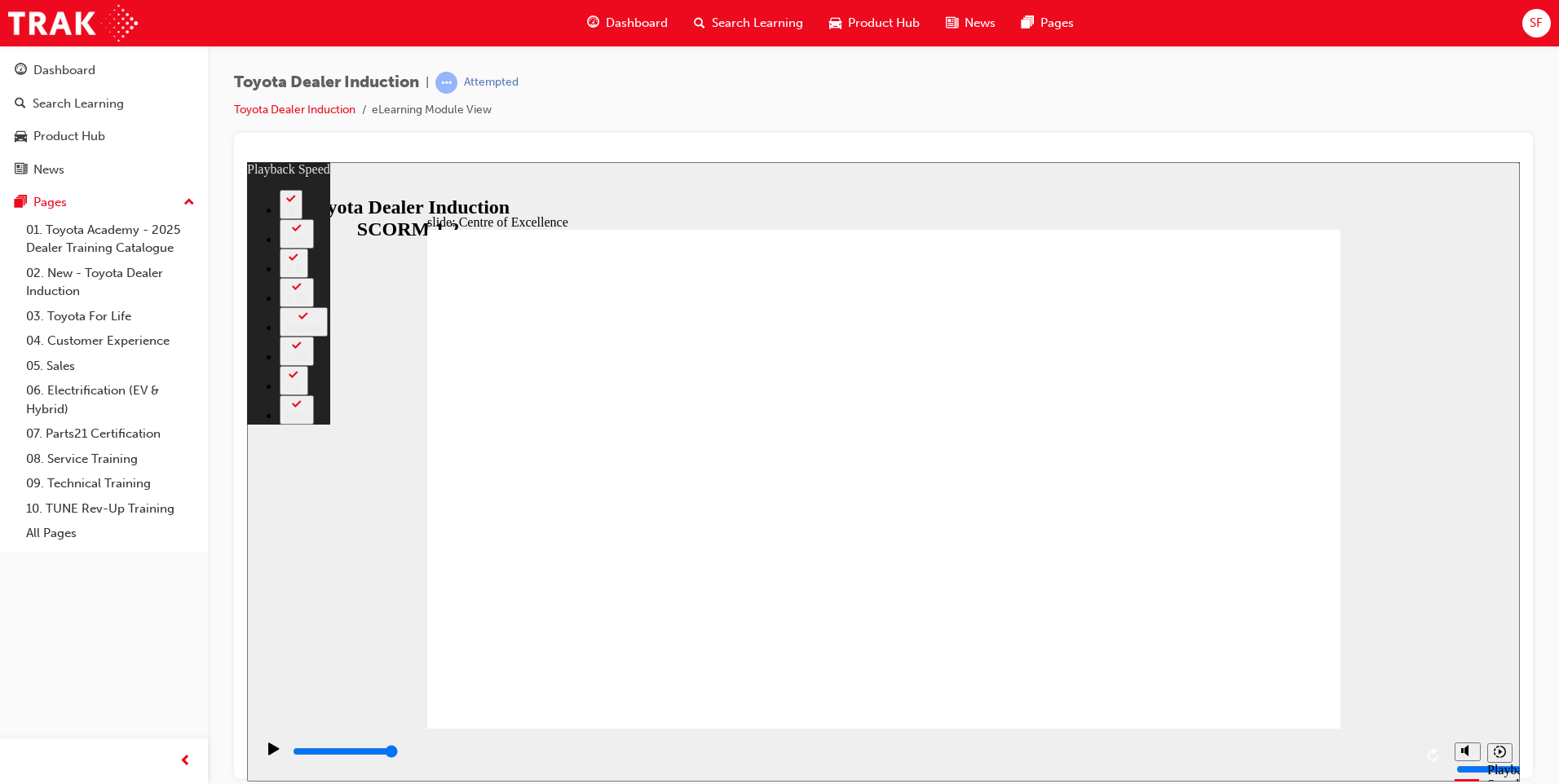
type input "248"
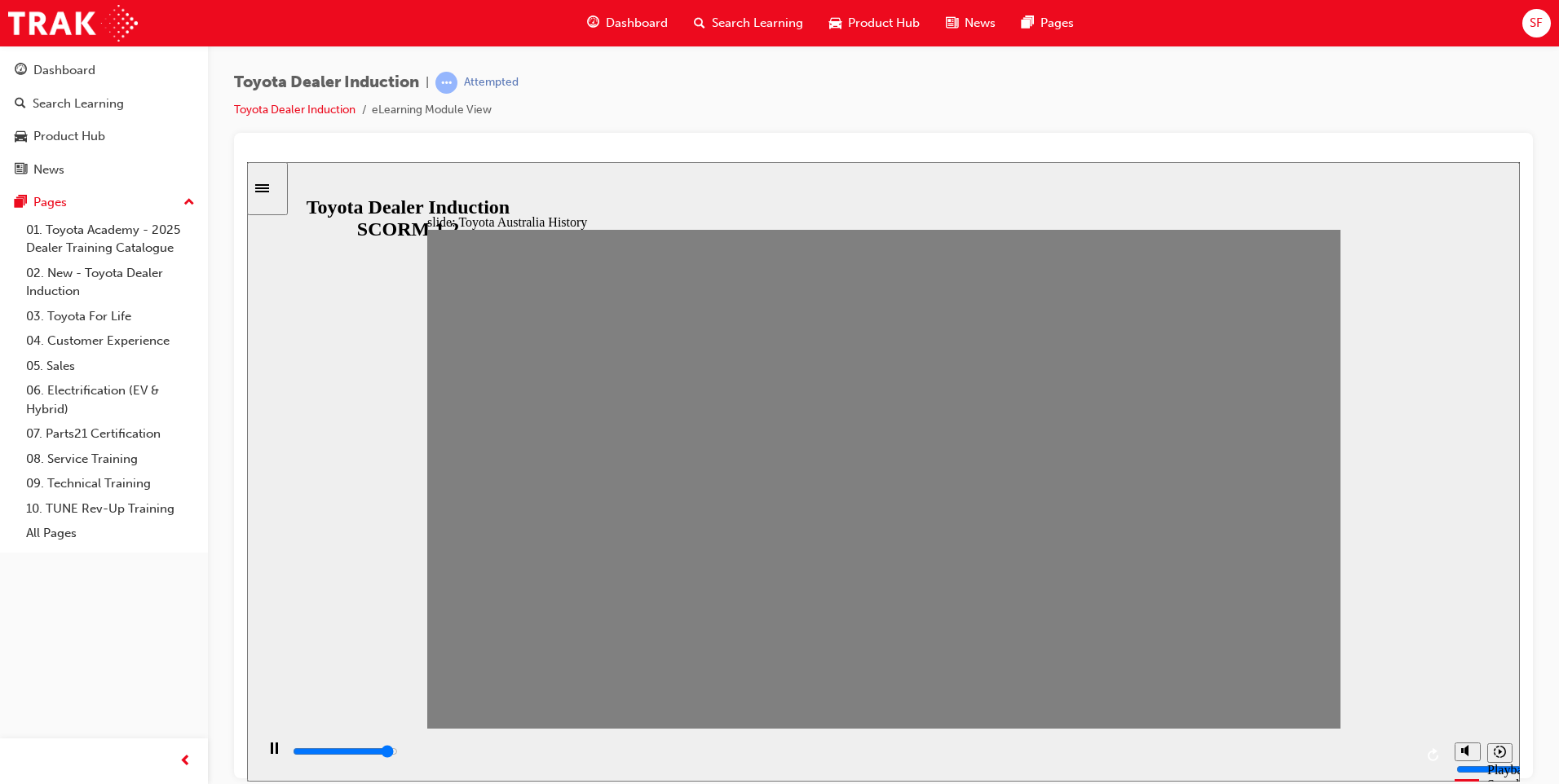
drag, startPoint x: 463, startPoint y: 492, endPoint x: 513, endPoint y: 491, distance: 50.0
click at [1463, 694] on circle "Mute (Ctrl+Alt+M)" at bounding box center [1468, 688] width 11 height 11
type input "4400"
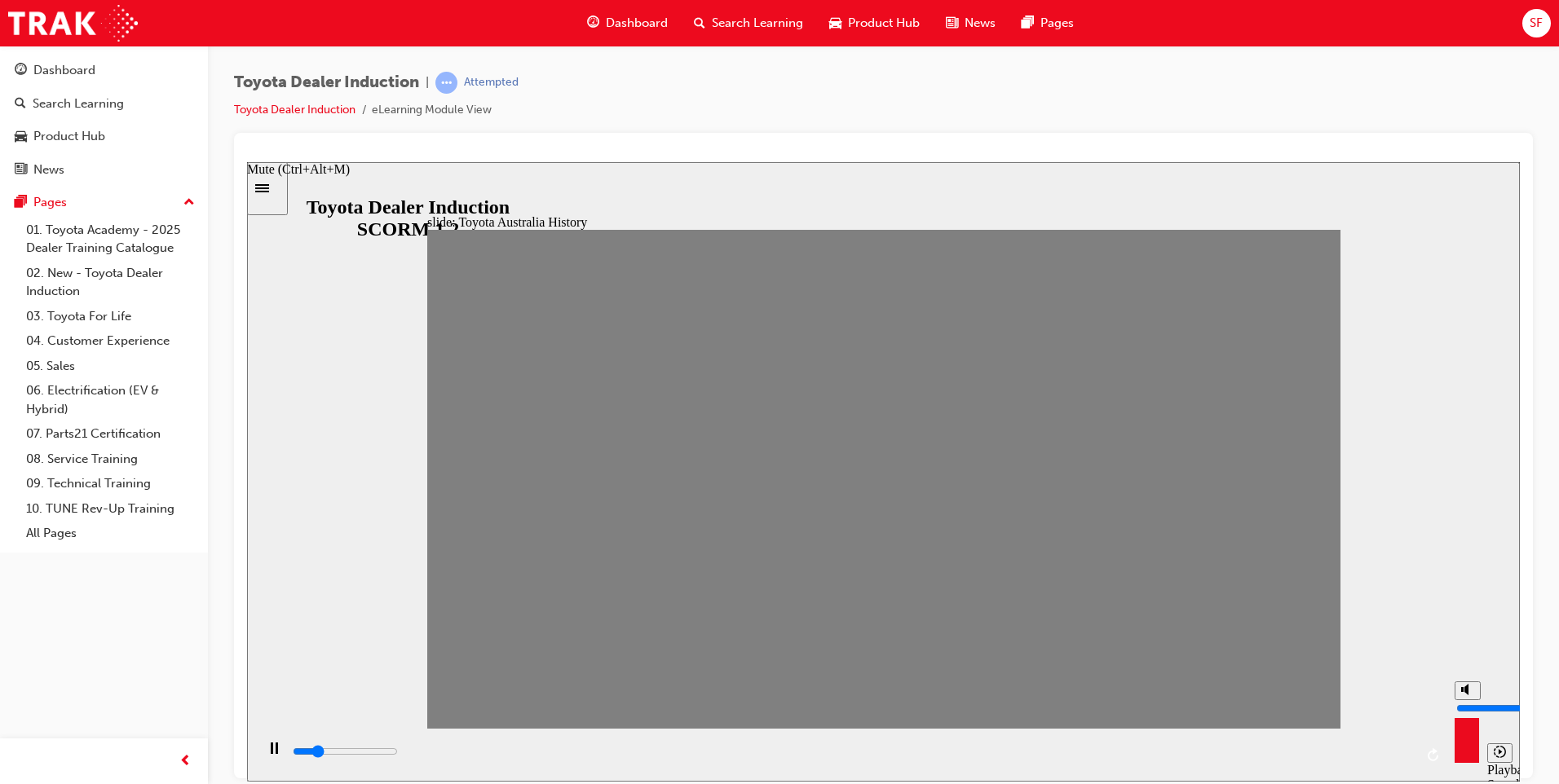
type input "0"
drag, startPoint x: 509, startPoint y: 501, endPoint x: 537, endPoint y: 497, distance: 28.3
drag, startPoint x: 497, startPoint y: 492, endPoint x: 545, endPoint y: 485, distance: 48.5
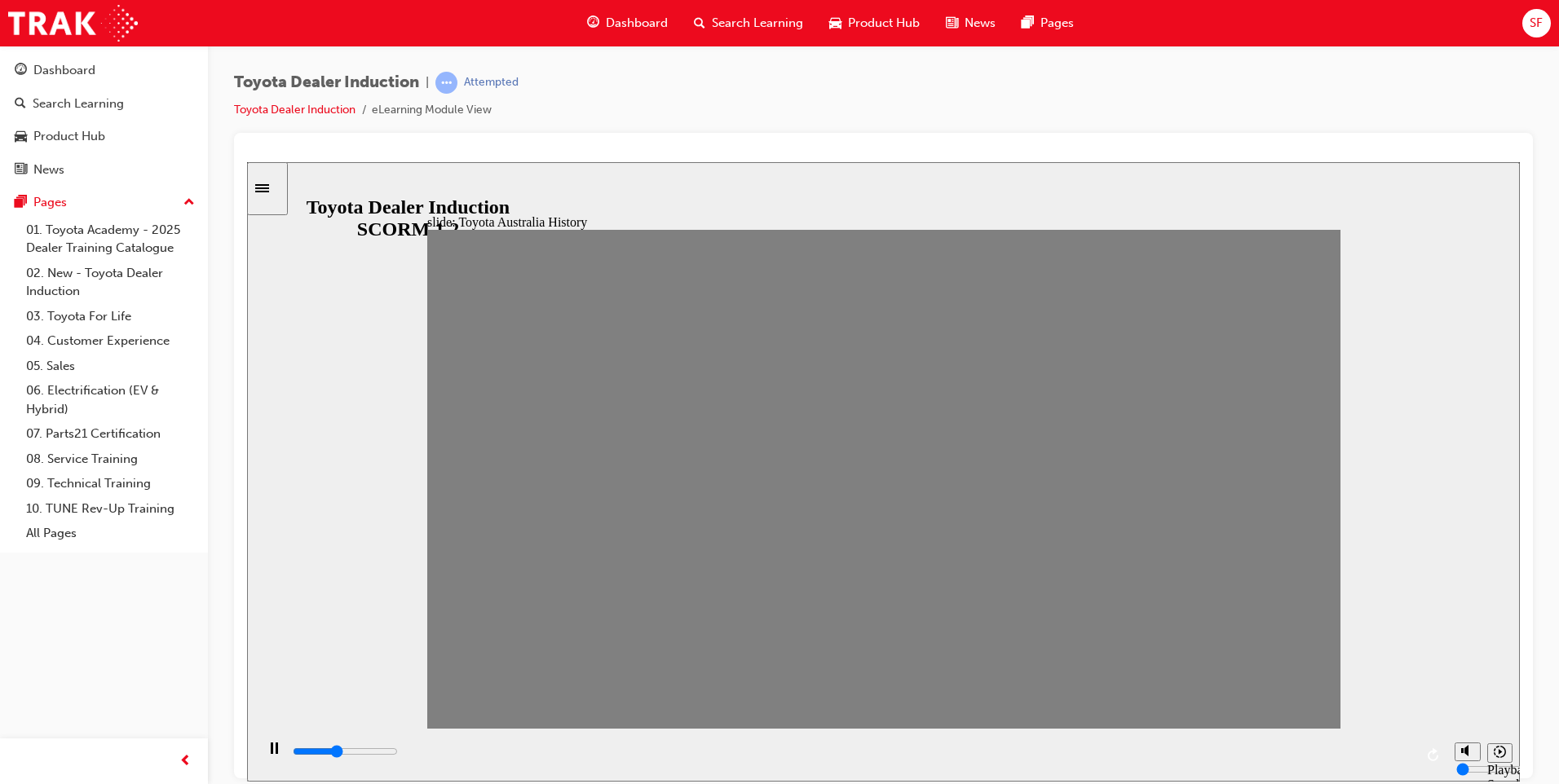
drag, startPoint x: 543, startPoint y: 482, endPoint x: 584, endPoint y: 490, distance: 41.8
drag, startPoint x: 531, startPoint y: 497, endPoint x: 584, endPoint y: 490, distance: 53.5
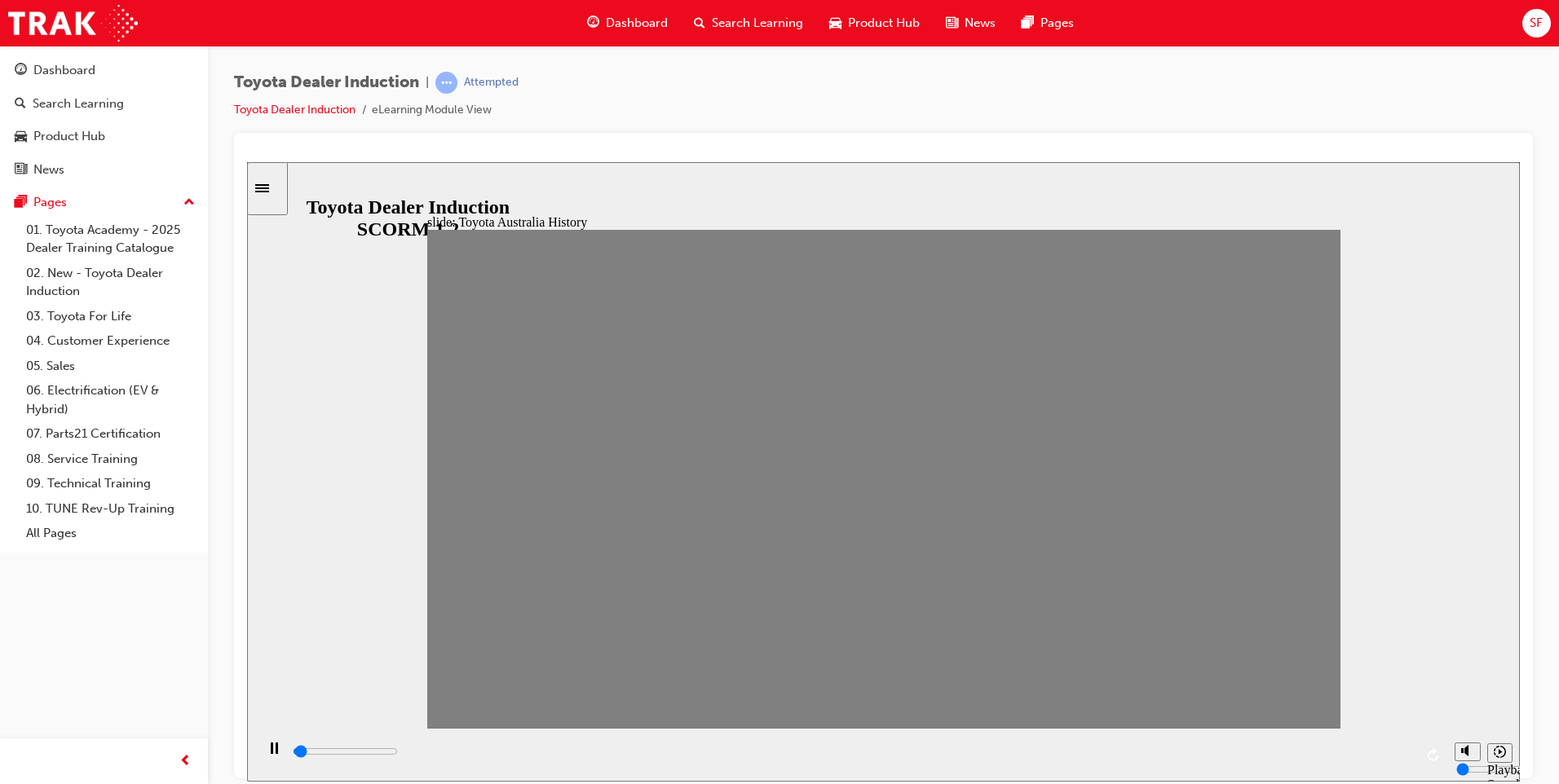
drag, startPoint x: 582, startPoint y: 489, endPoint x: 613, endPoint y: 489, distance: 31.0
drag, startPoint x: 615, startPoint y: 489, endPoint x: 644, endPoint y: 489, distance: 29.0
drag, startPoint x: 653, startPoint y: 487, endPoint x: 712, endPoint y: 479, distance: 59.5
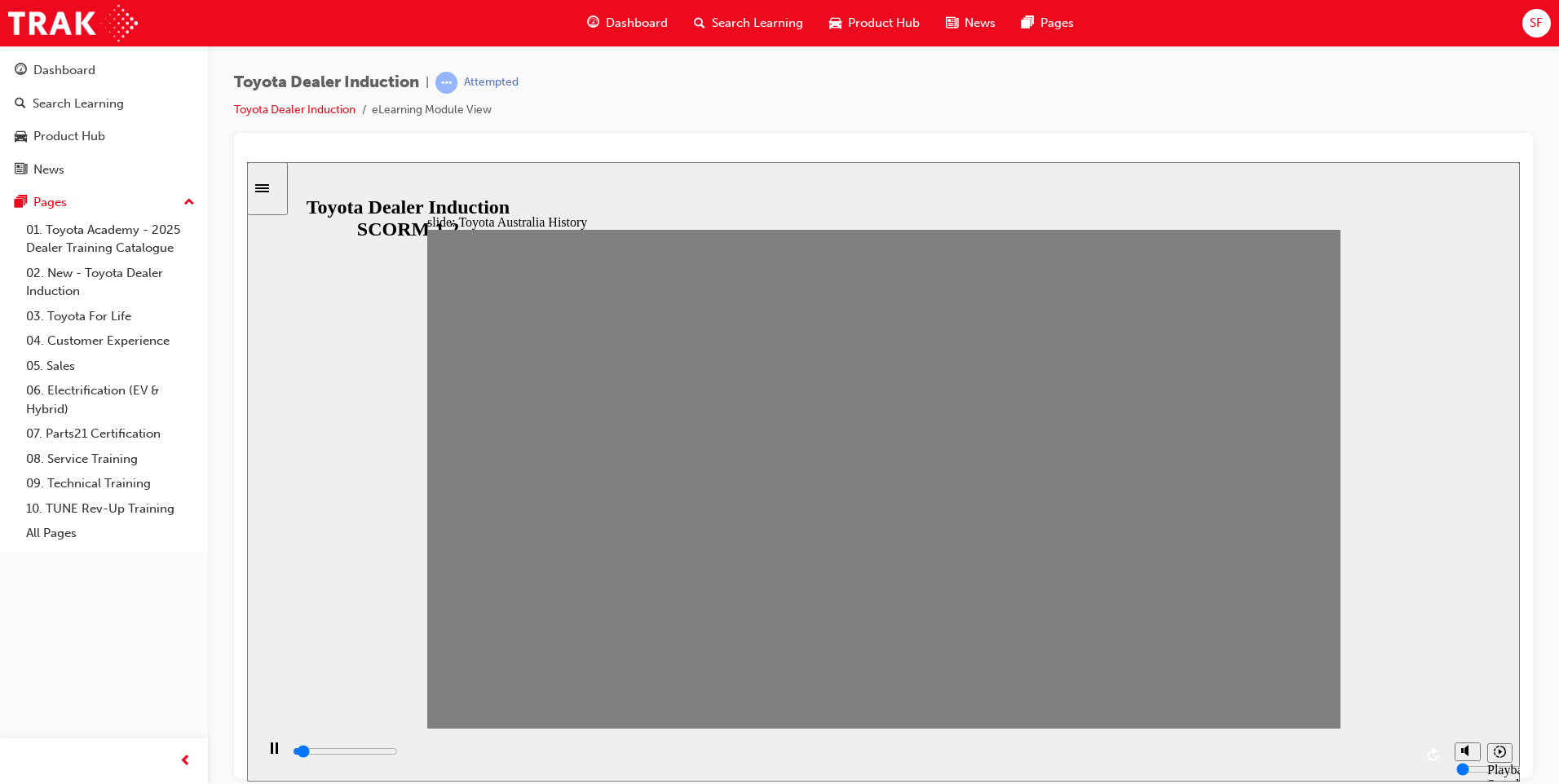
type input "100"
type input "5"
drag, startPoint x: 717, startPoint y: 485, endPoint x: 675, endPoint y: 497, distance: 43.7
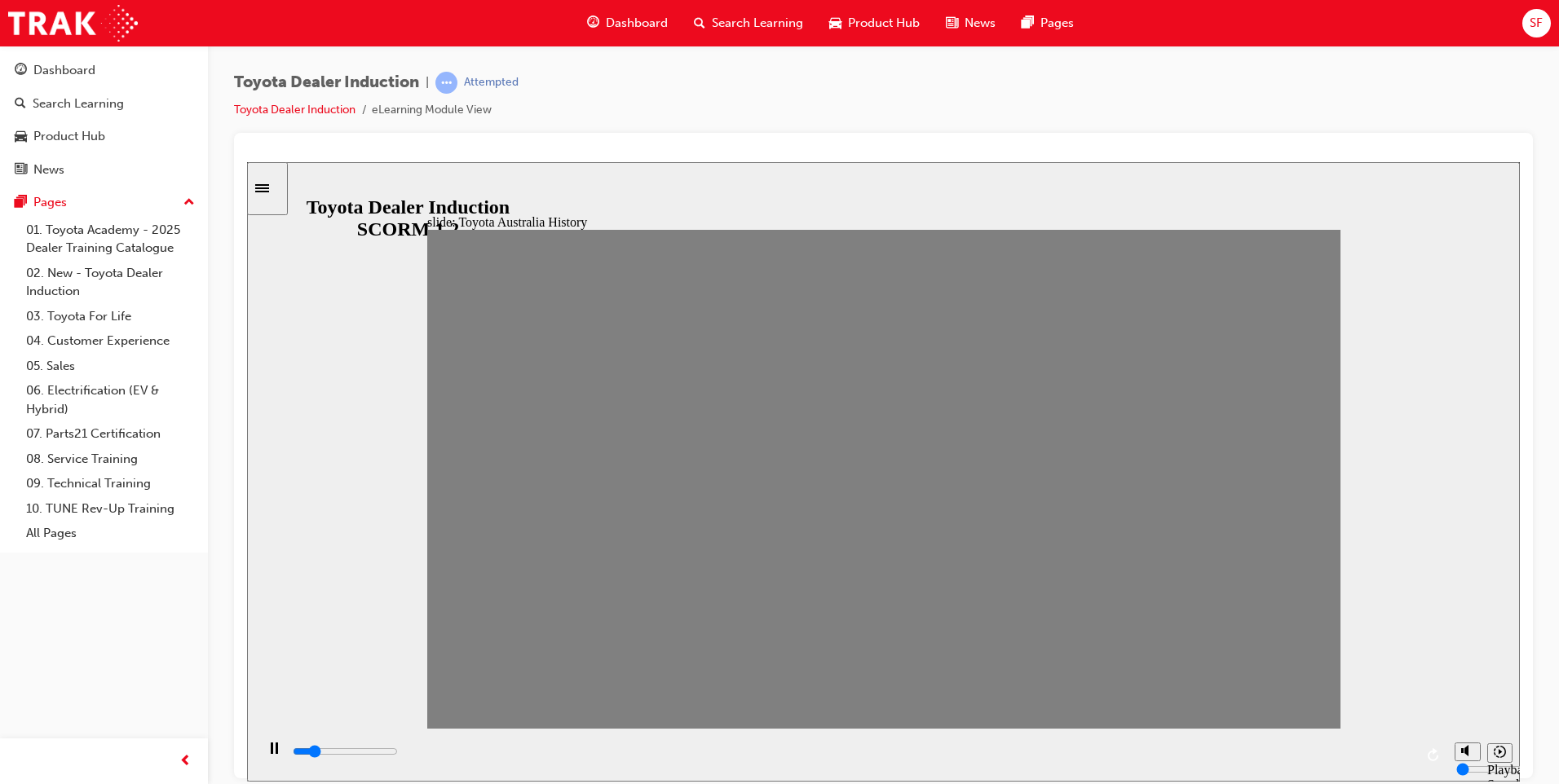
type input "0"
type input "6"
drag, startPoint x: 669, startPoint y: 494, endPoint x: 741, endPoint y: 487, distance: 72.3
type input "0"
type input "6"
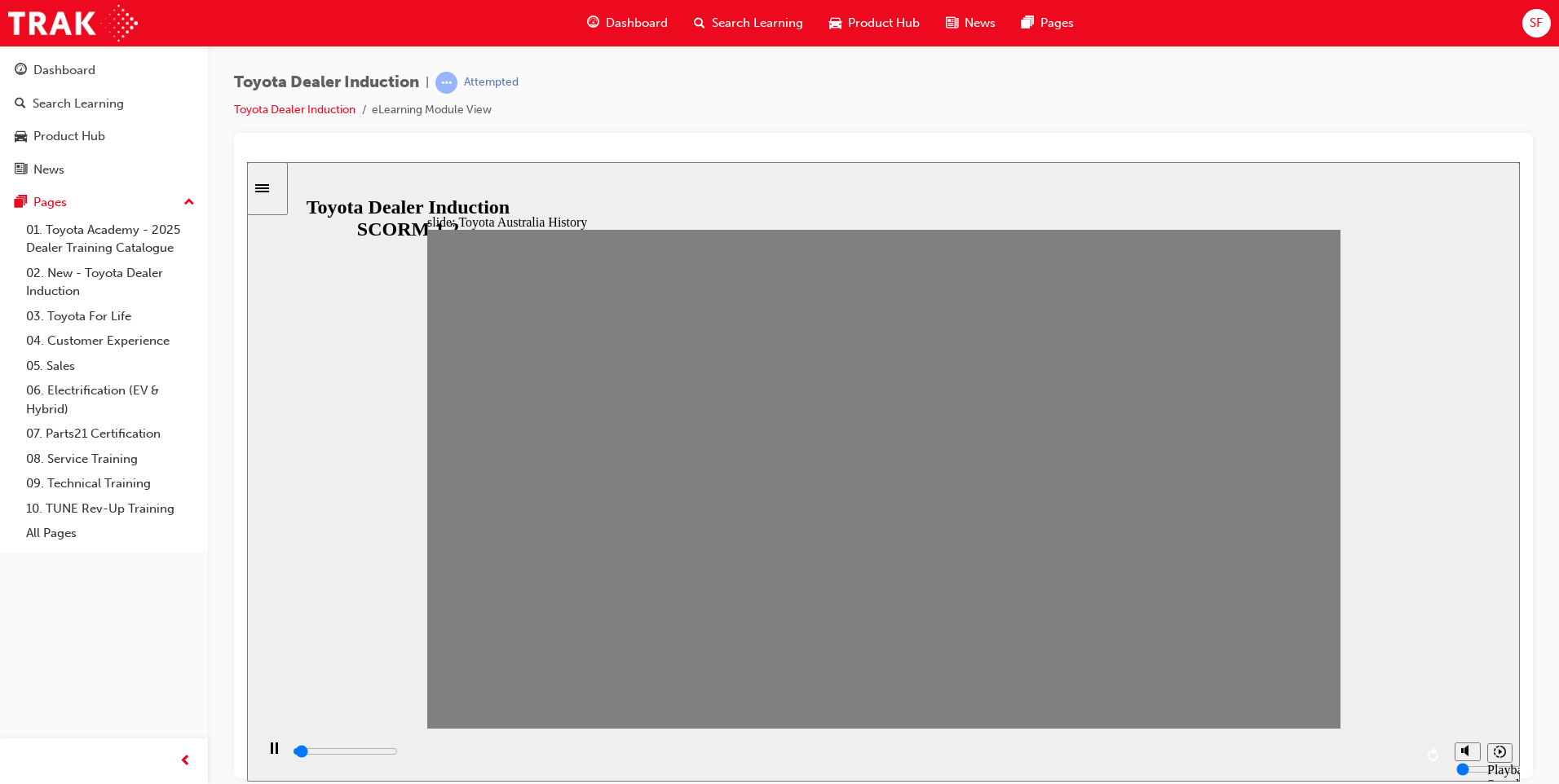
drag, startPoint x: 735, startPoint y: 484, endPoint x: 705, endPoint y: 491, distance: 30.8
type input "0"
type input "7"
drag, startPoint x: 708, startPoint y: 495, endPoint x: 742, endPoint y: 485, distance: 35.4
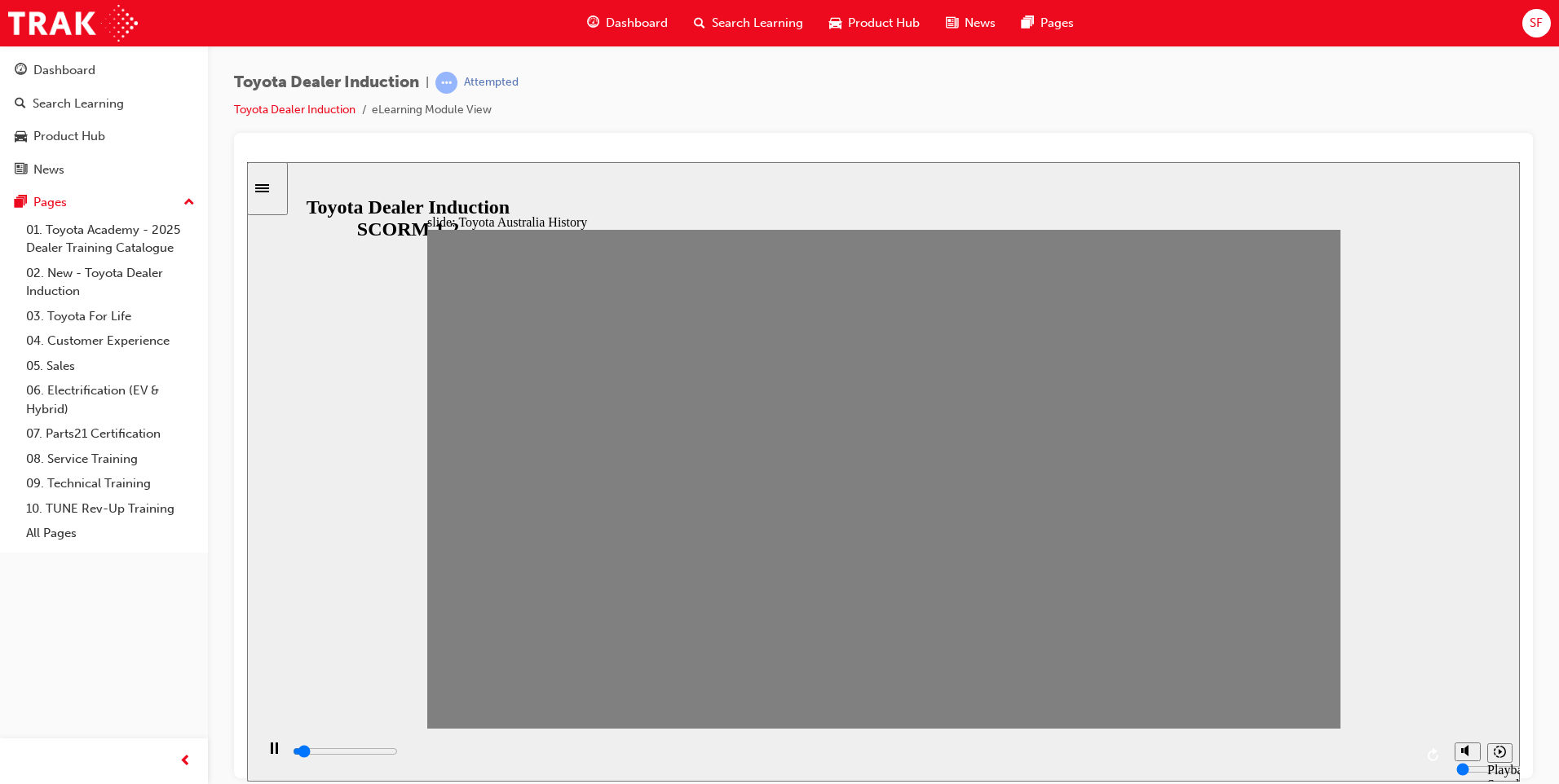
drag, startPoint x: 752, startPoint y: 486, endPoint x: 806, endPoint y: 480, distance: 54.3
drag, startPoint x: 793, startPoint y: 487, endPoint x: 835, endPoint y: 488, distance: 42.0
drag, startPoint x: 835, startPoint y: 488, endPoint x: 866, endPoint y: 490, distance: 31.1
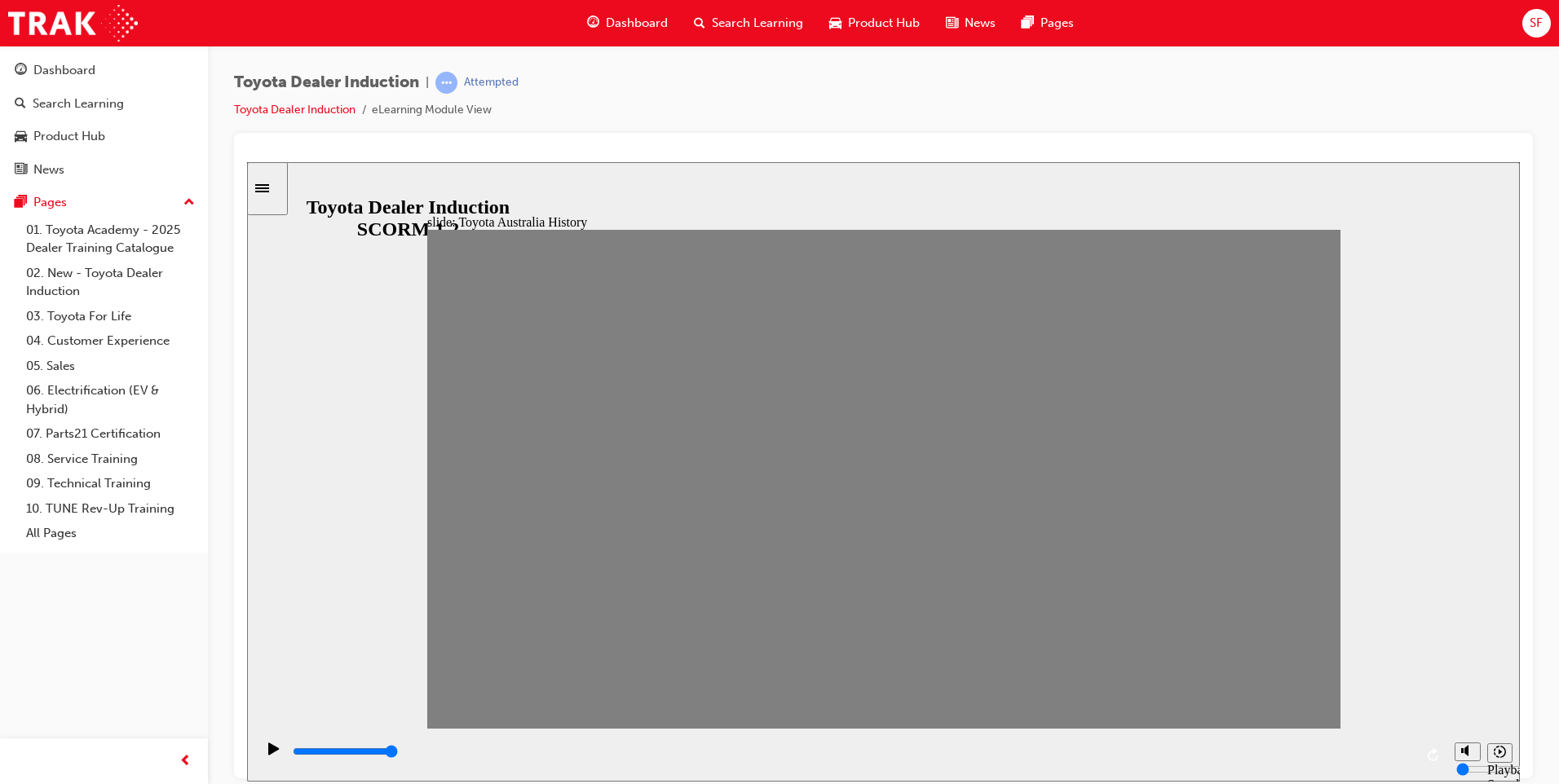
drag, startPoint x: 886, startPoint y: 487, endPoint x: 914, endPoint y: 487, distance: 28.0
drag, startPoint x: 915, startPoint y: 487, endPoint x: 967, endPoint y: 492, distance: 52.2
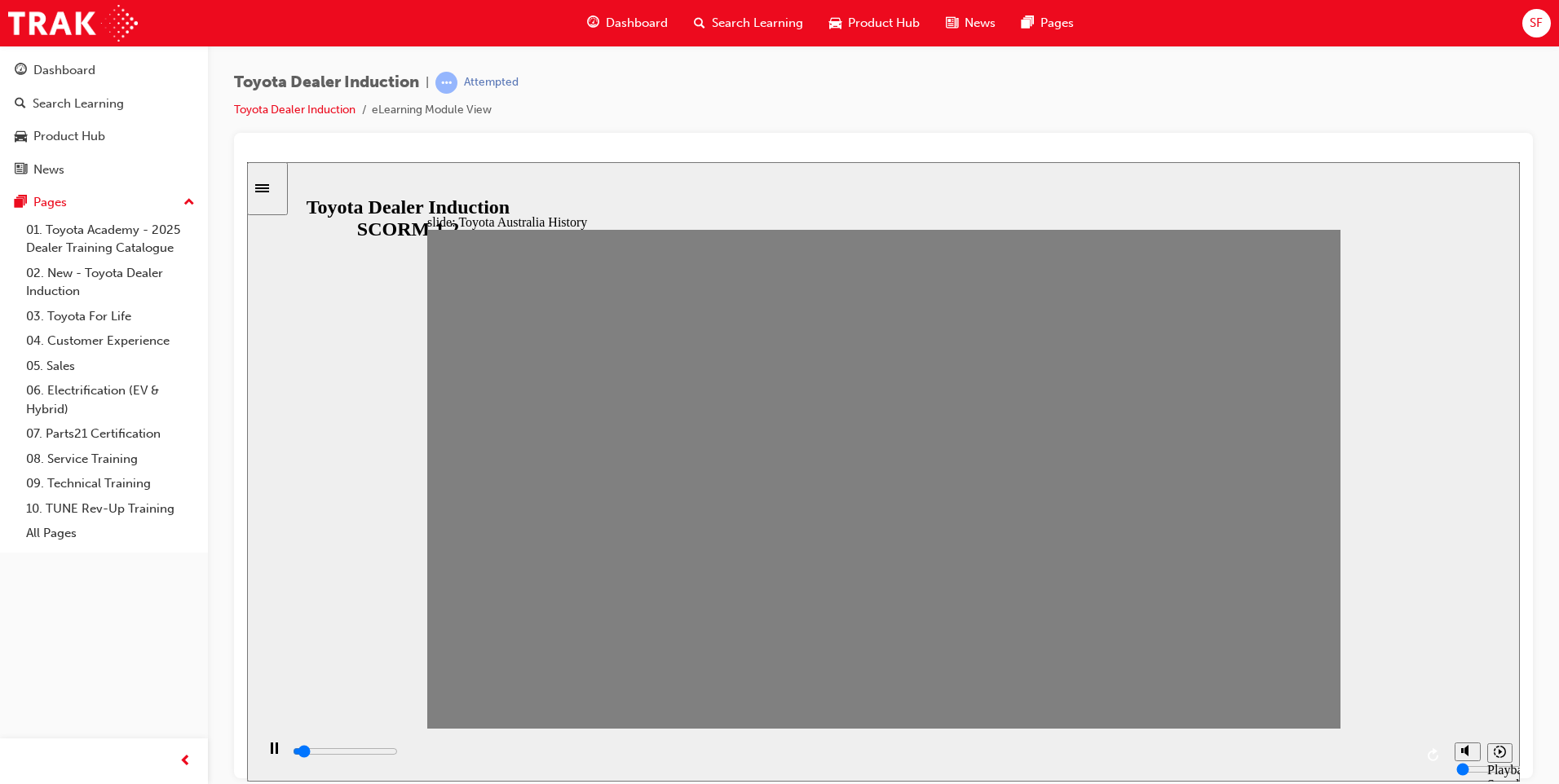
drag, startPoint x: 960, startPoint y: 491, endPoint x: 1006, endPoint y: 489, distance: 46.0
drag, startPoint x: 1007, startPoint y: 492, endPoint x: 1053, endPoint y: 488, distance: 46.2
drag, startPoint x: 1046, startPoint y: 489, endPoint x: 1072, endPoint y: 489, distance: 26.0
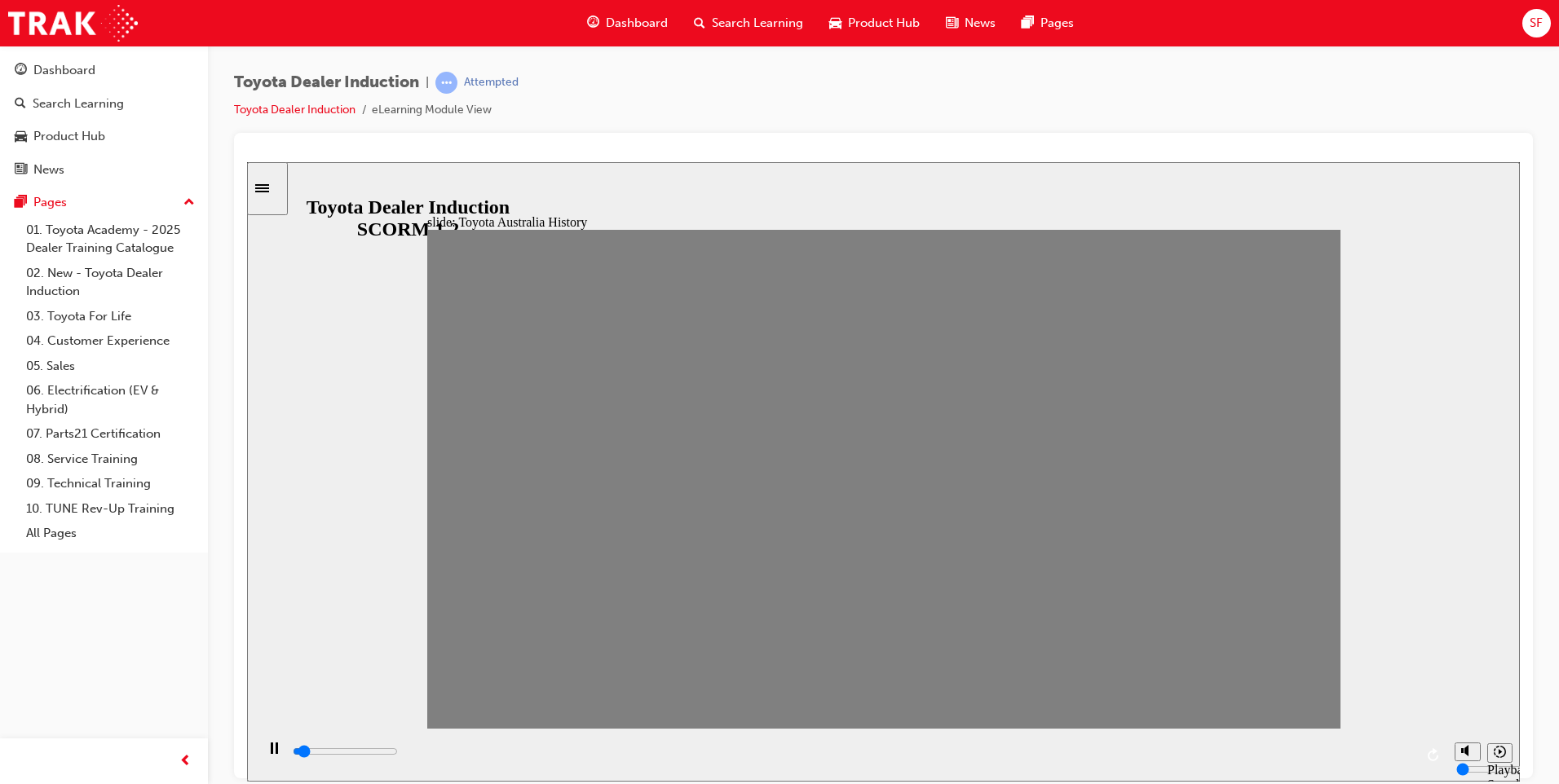
drag, startPoint x: 1075, startPoint y: 487, endPoint x: 1130, endPoint y: 489, distance: 55.0
drag, startPoint x: 1128, startPoint y: 482, endPoint x: 1184, endPoint y: 489, distance: 56.4
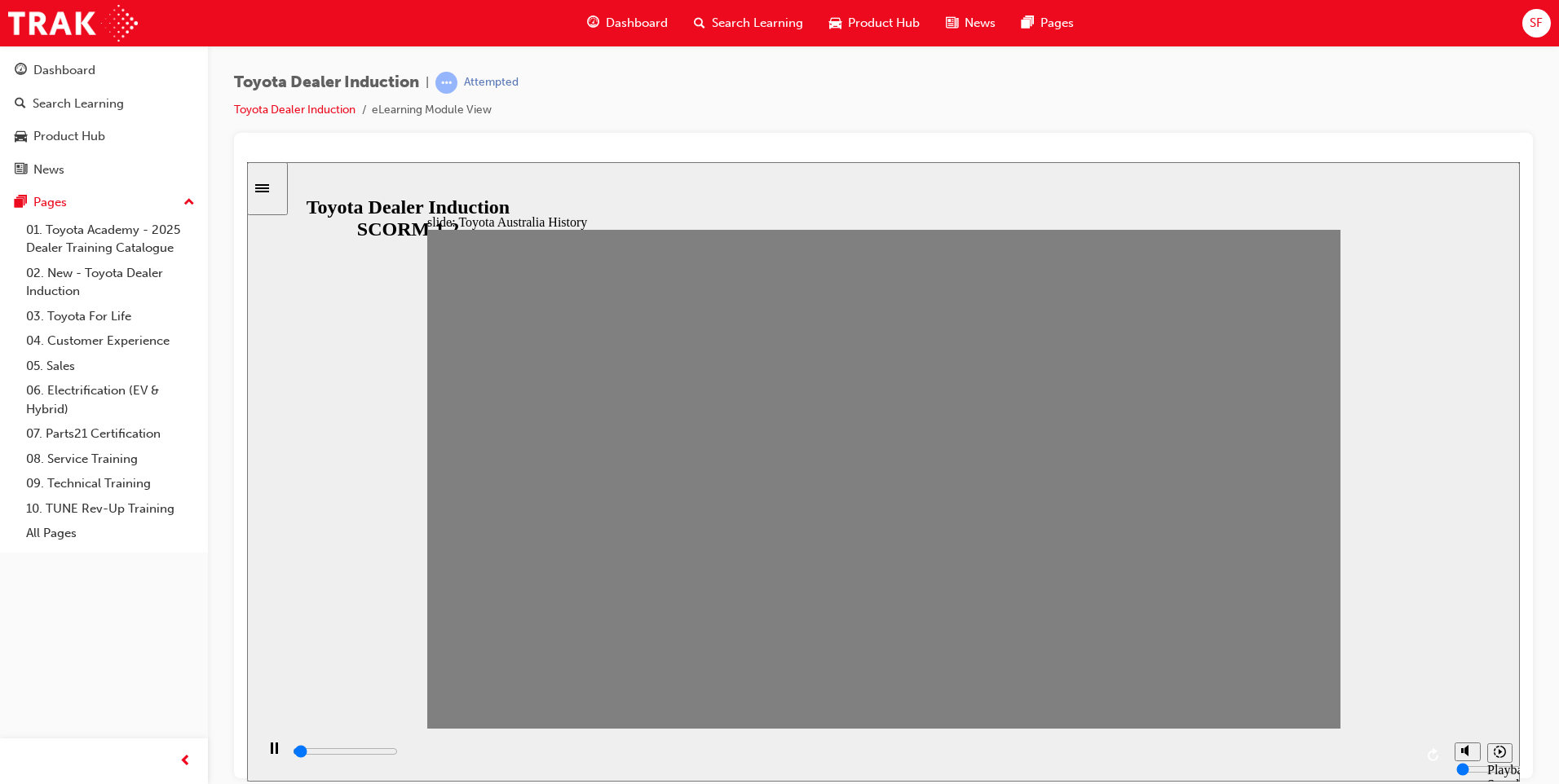
drag, startPoint x: 1183, startPoint y: 489, endPoint x: 1221, endPoint y: 493, distance: 38.2
drag, startPoint x: 1212, startPoint y: 497, endPoint x: 1246, endPoint y: 495, distance: 34.1
drag, startPoint x: 1254, startPoint y: 487, endPoint x: 1295, endPoint y: 489, distance: 41.0
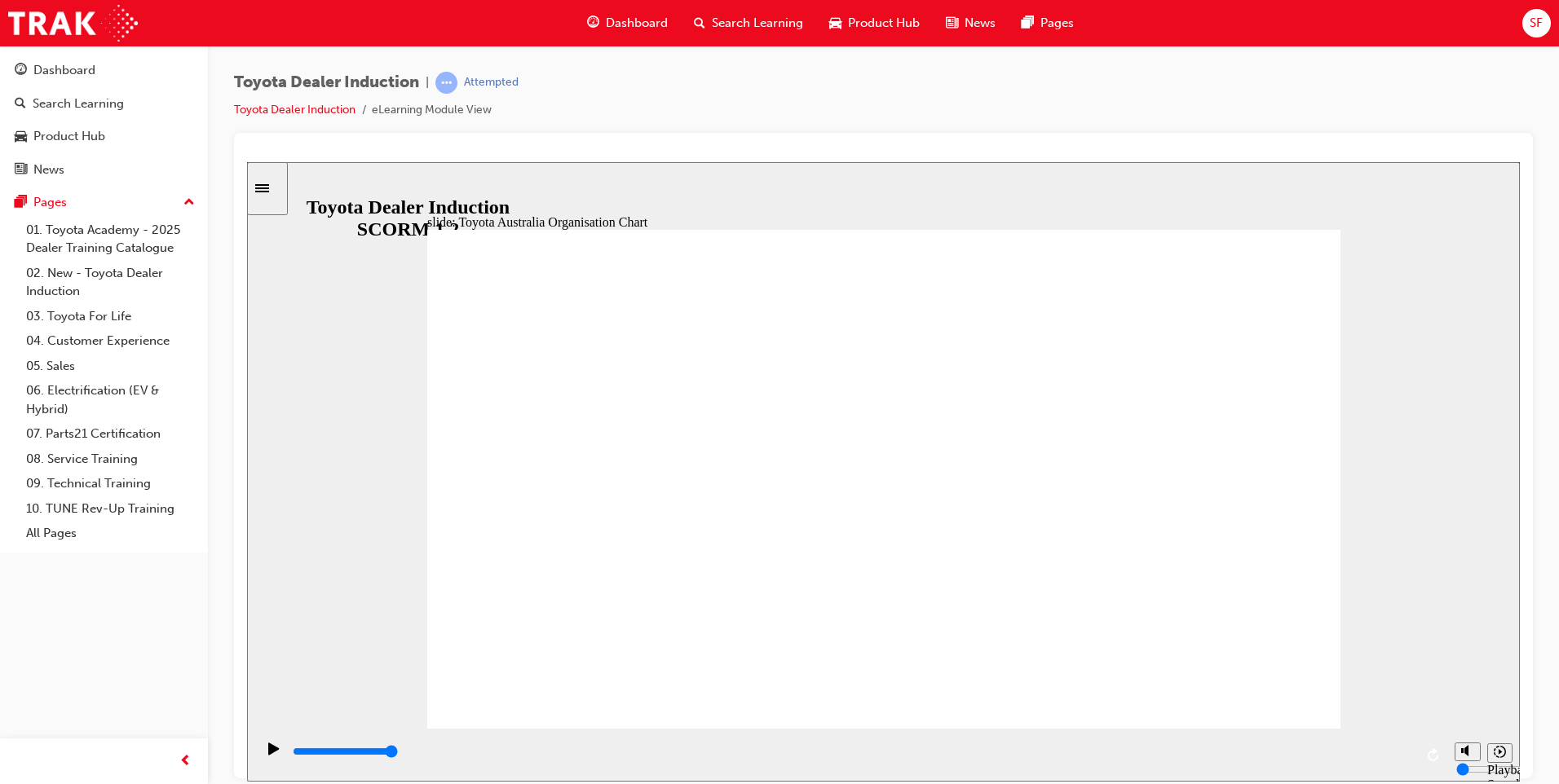
type input "5000"
radio input "true"
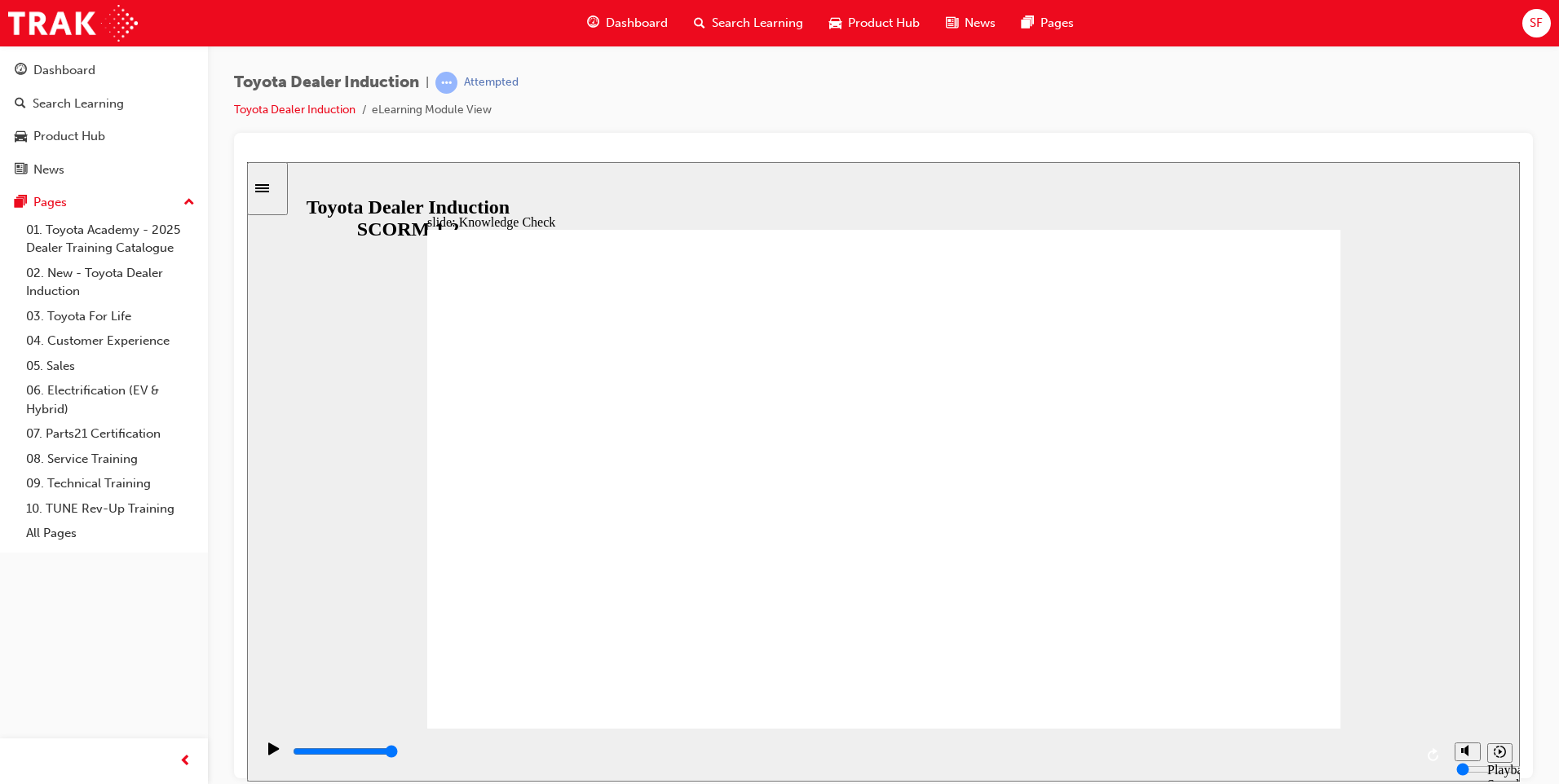
type input "5000"
radio input "true"
type input "5000"
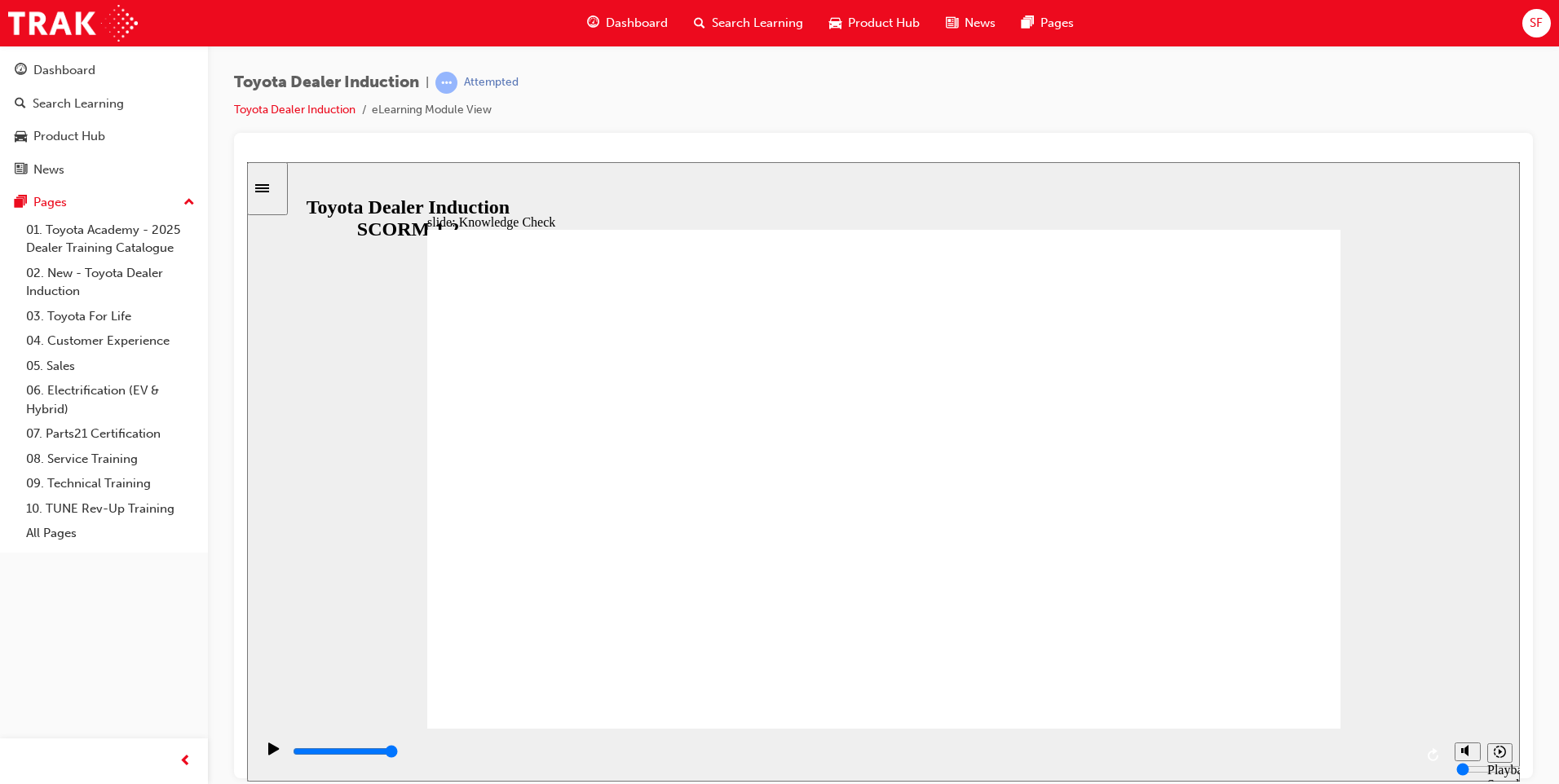
radio input "true"
drag, startPoint x: 949, startPoint y: 399, endPoint x: 871, endPoint y: 412, distance: 79.1
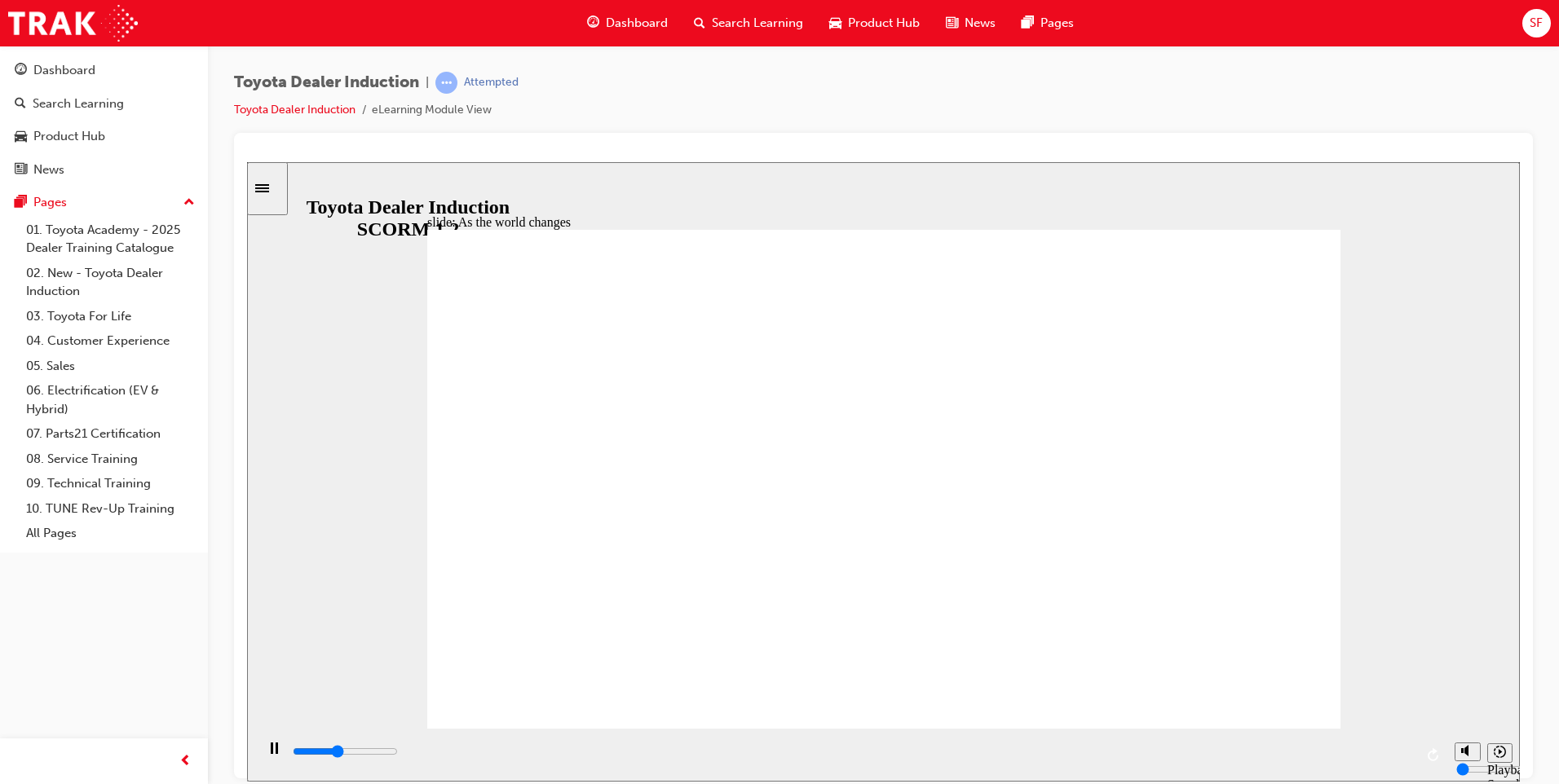
drag, startPoint x: 618, startPoint y: 294, endPoint x: 661, endPoint y: 287, distance: 43.6
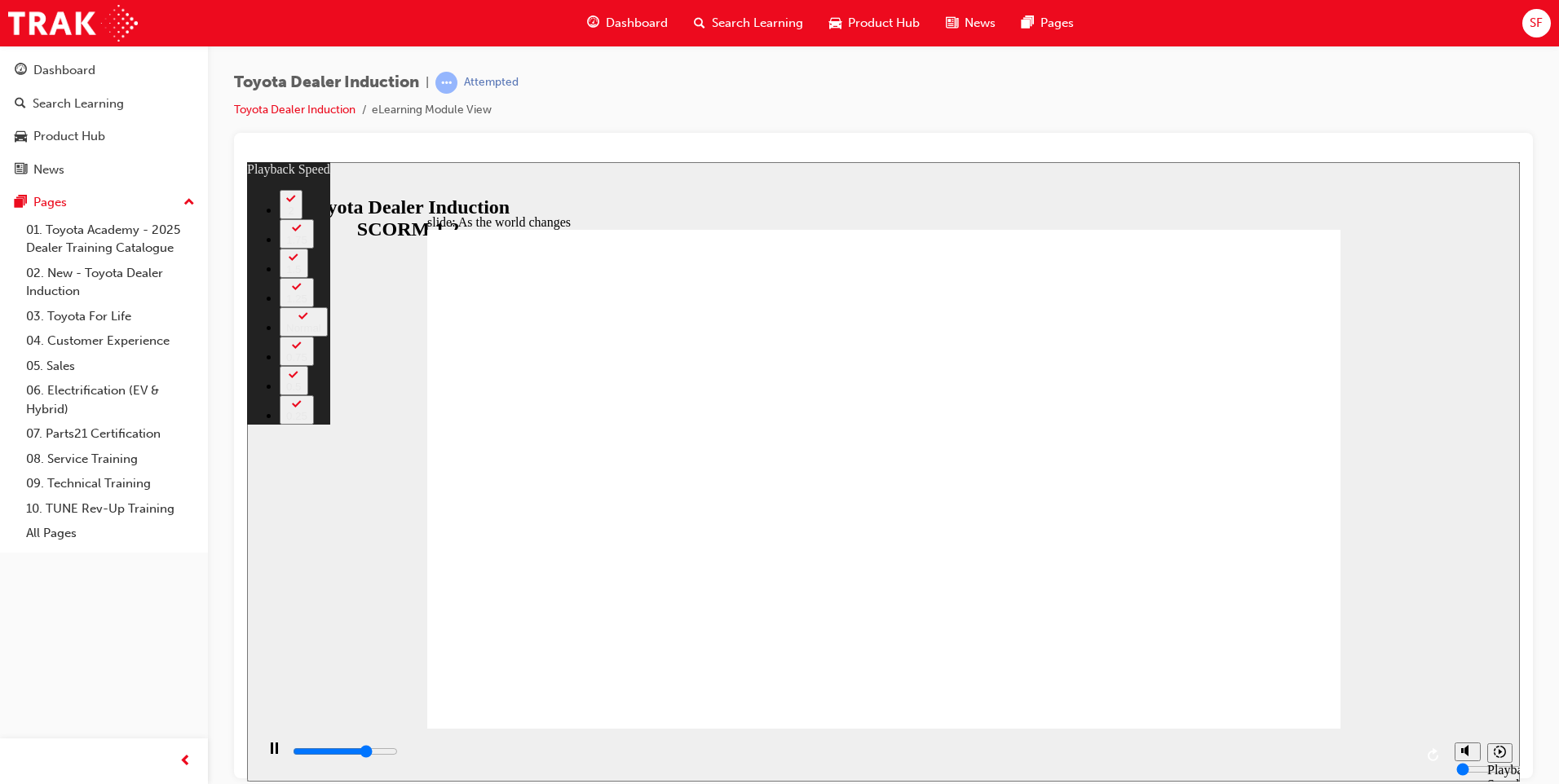
type input "6700"
type input "0"
type input "6900"
type input "0"
type input "7100"
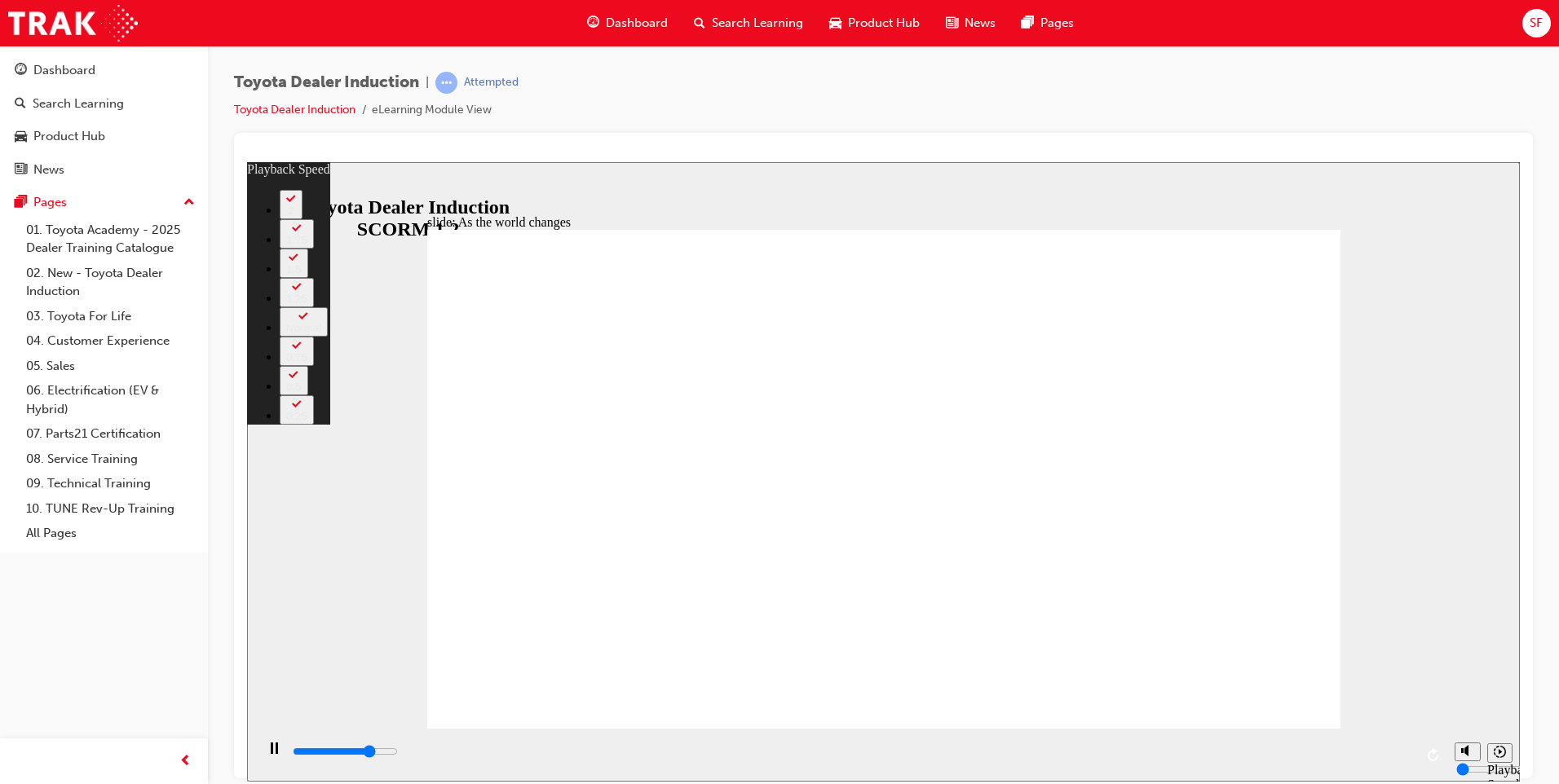
type input "0"
type input "7200"
type input "1"
type input "7500"
type input "1"
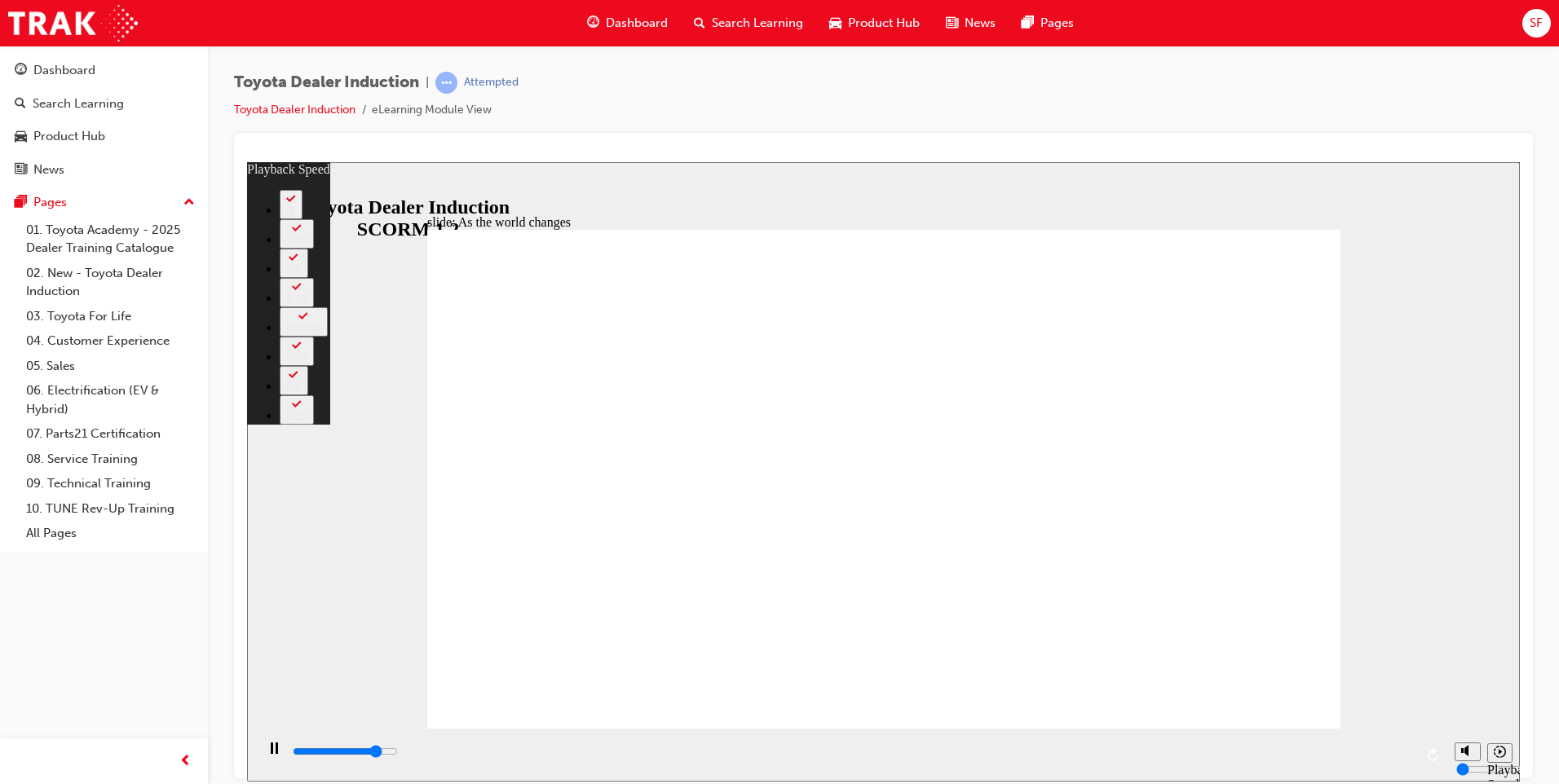
type input "7700"
type input "1"
type input "8000"
type input "1"
type input "8300"
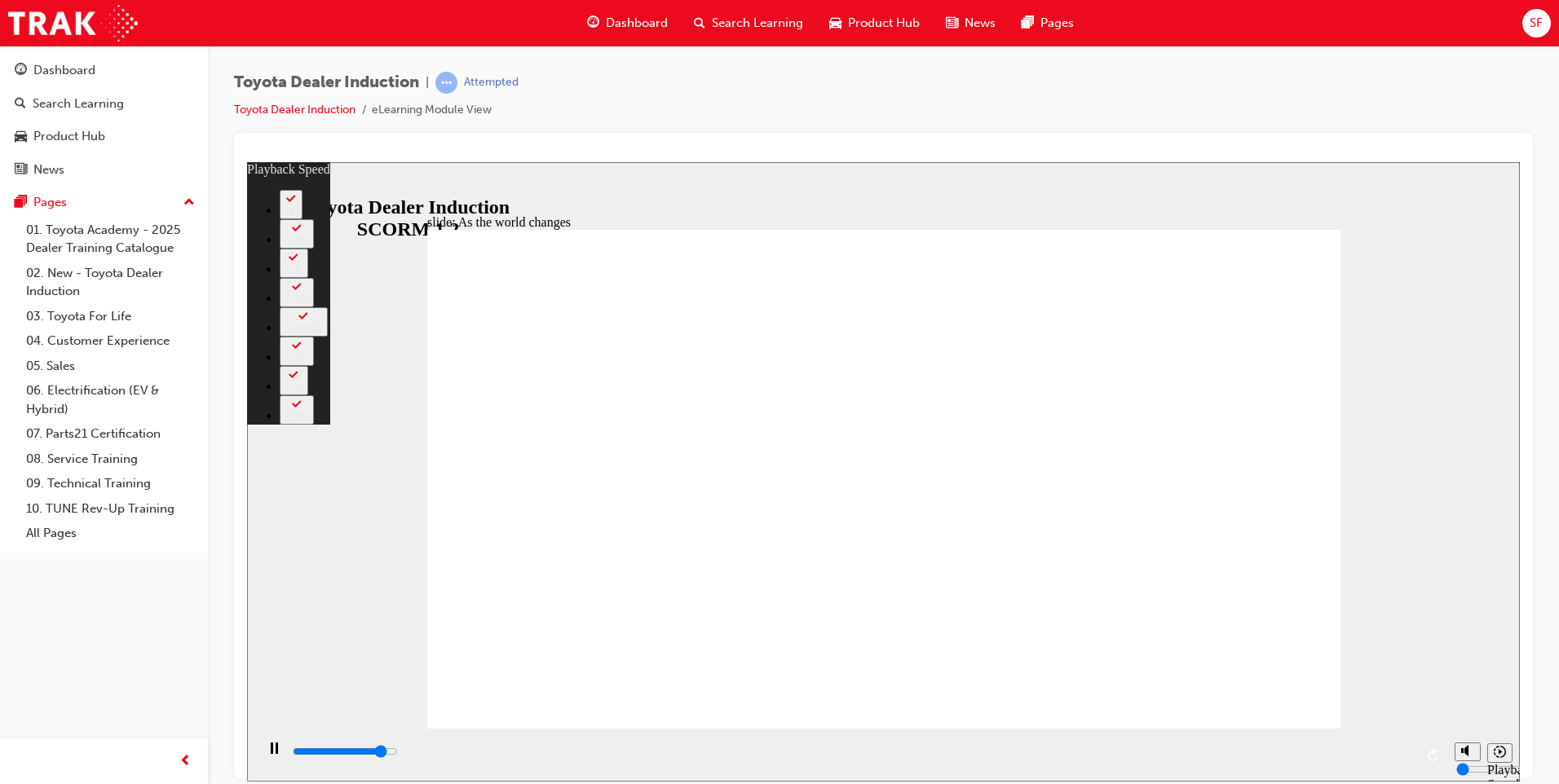
type input "2"
type input "8500"
type input "2"
type input "8800"
type input "2"
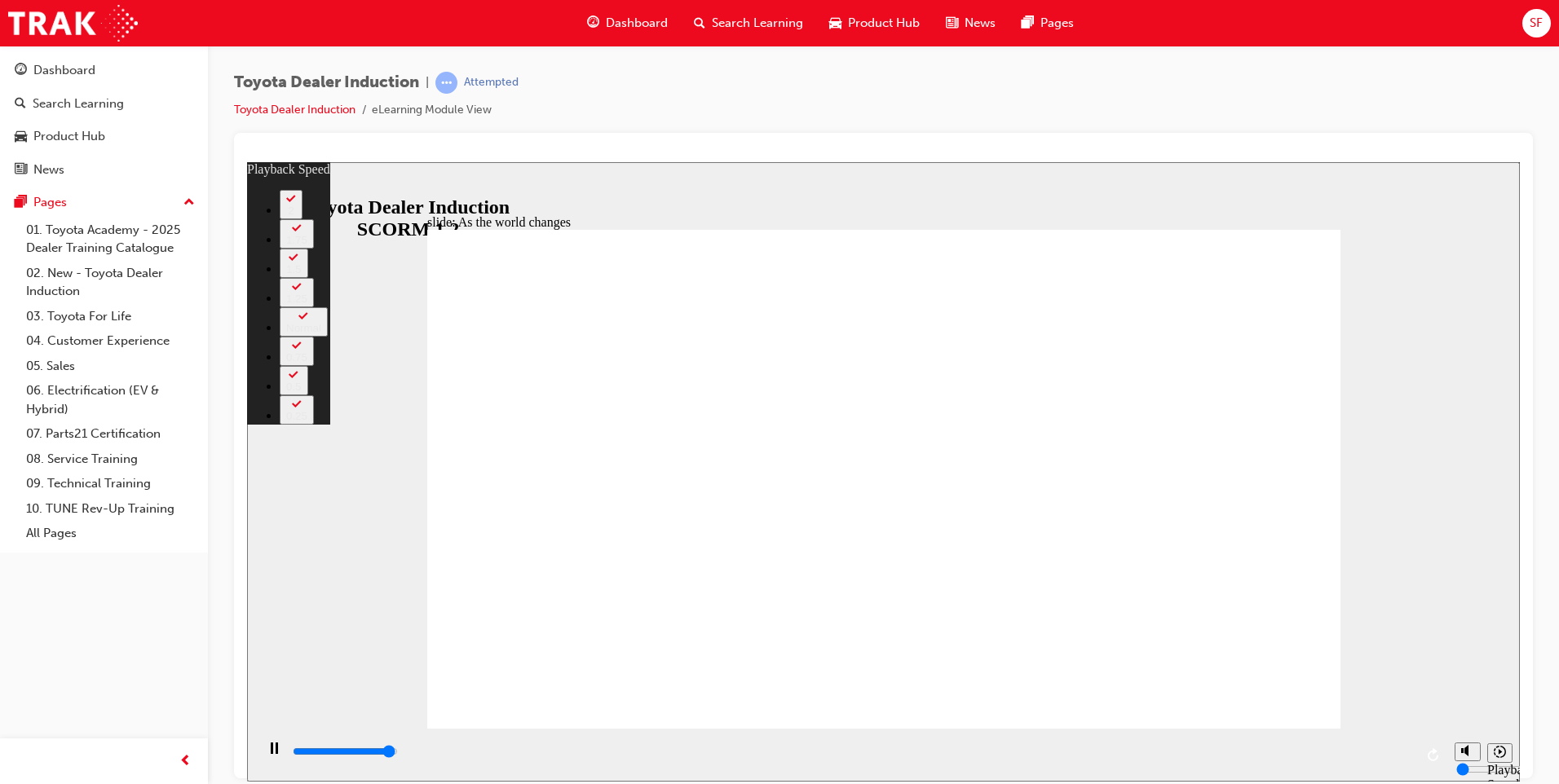
type input "9100"
type input "2"
type input "9200"
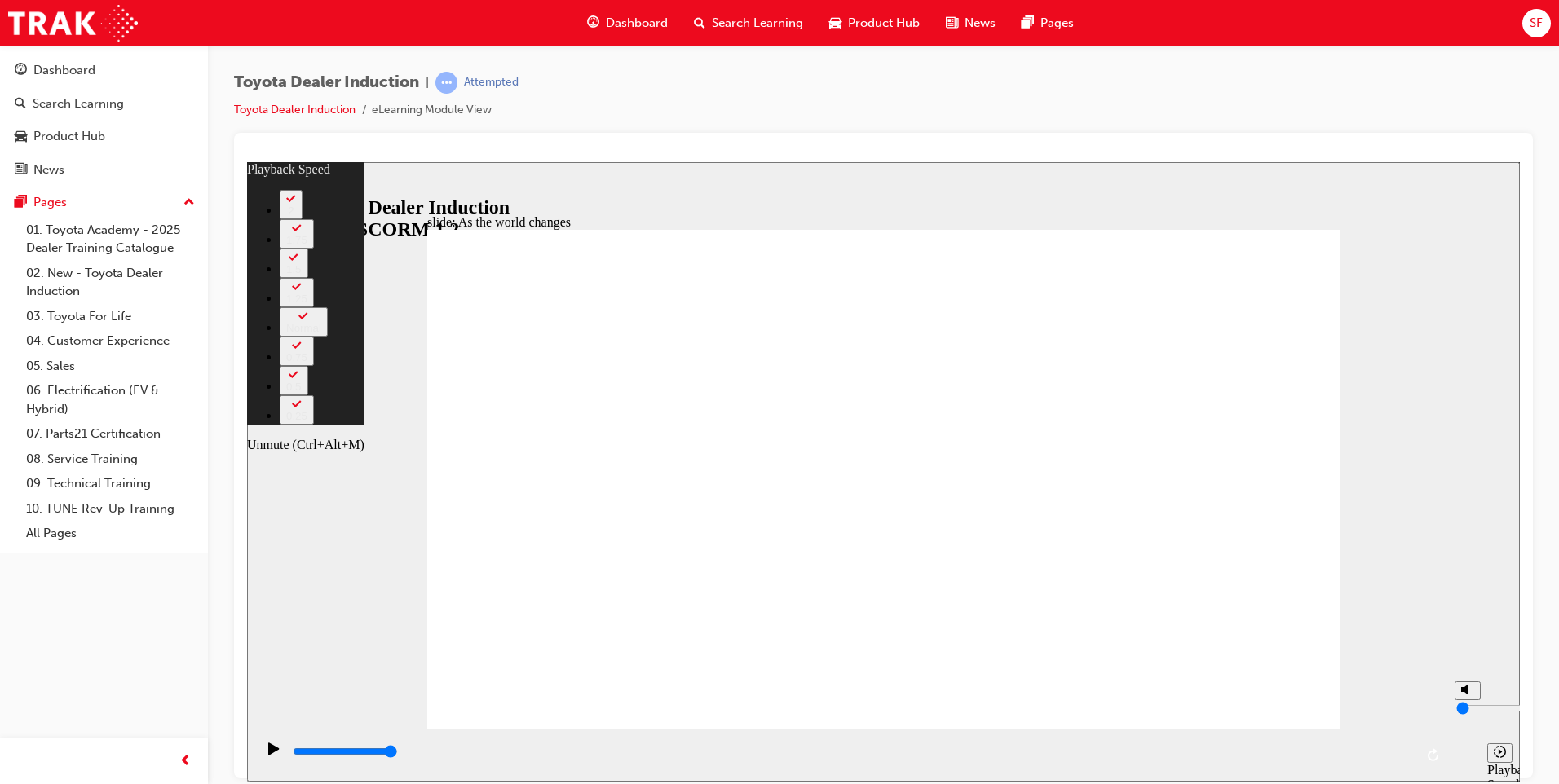
type input "74"
click at [1472, 694] on circle "Unmute (Ctrl+Alt+M)" at bounding box center [1468, 688] width 11 height 11
type input "10"
type input "74"
type input "10"
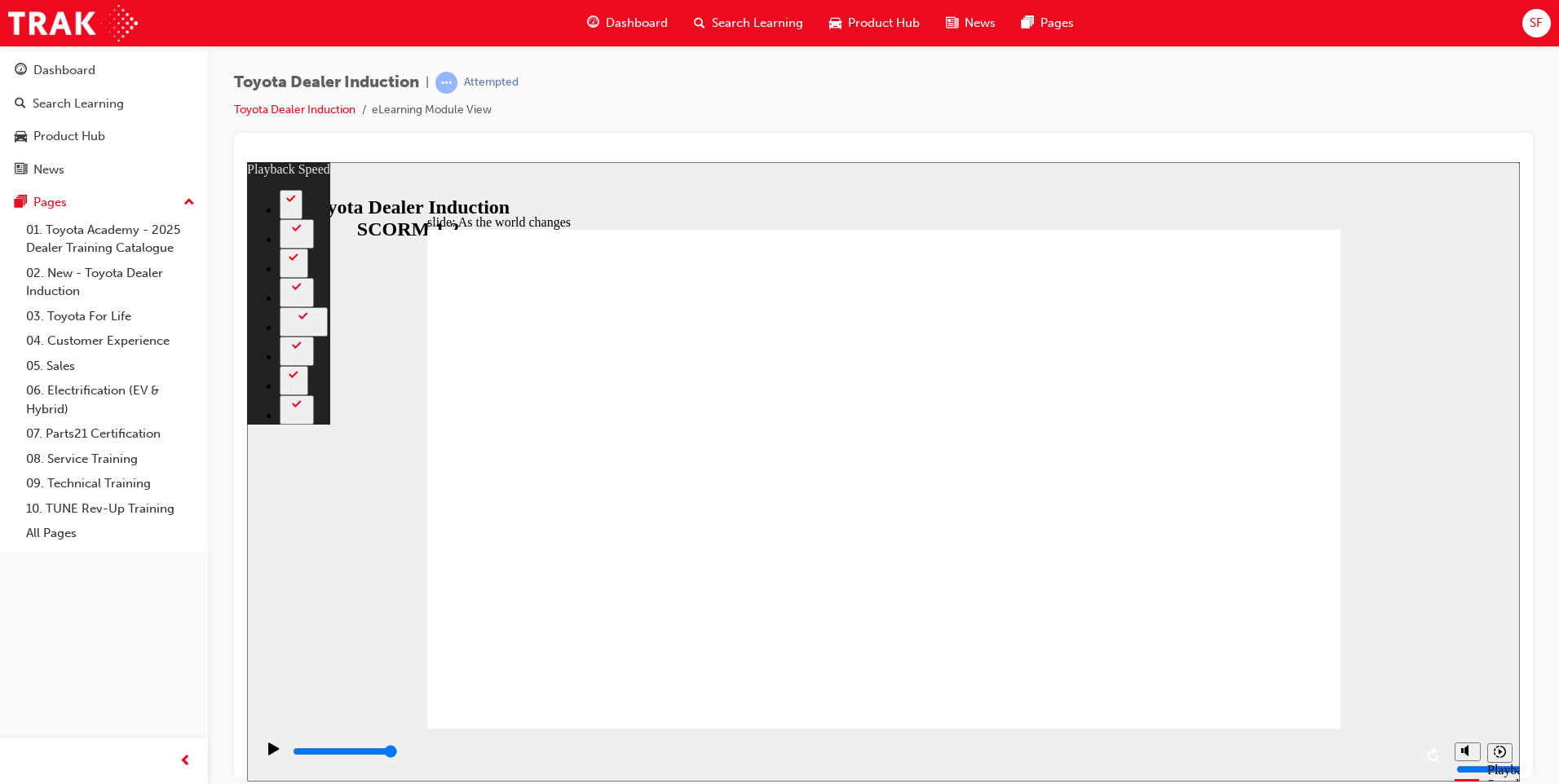
drag, startPoint x: 1284, startPoint y: 696, endPoint x: 1293, endPoint y: 696, distance: 9.0
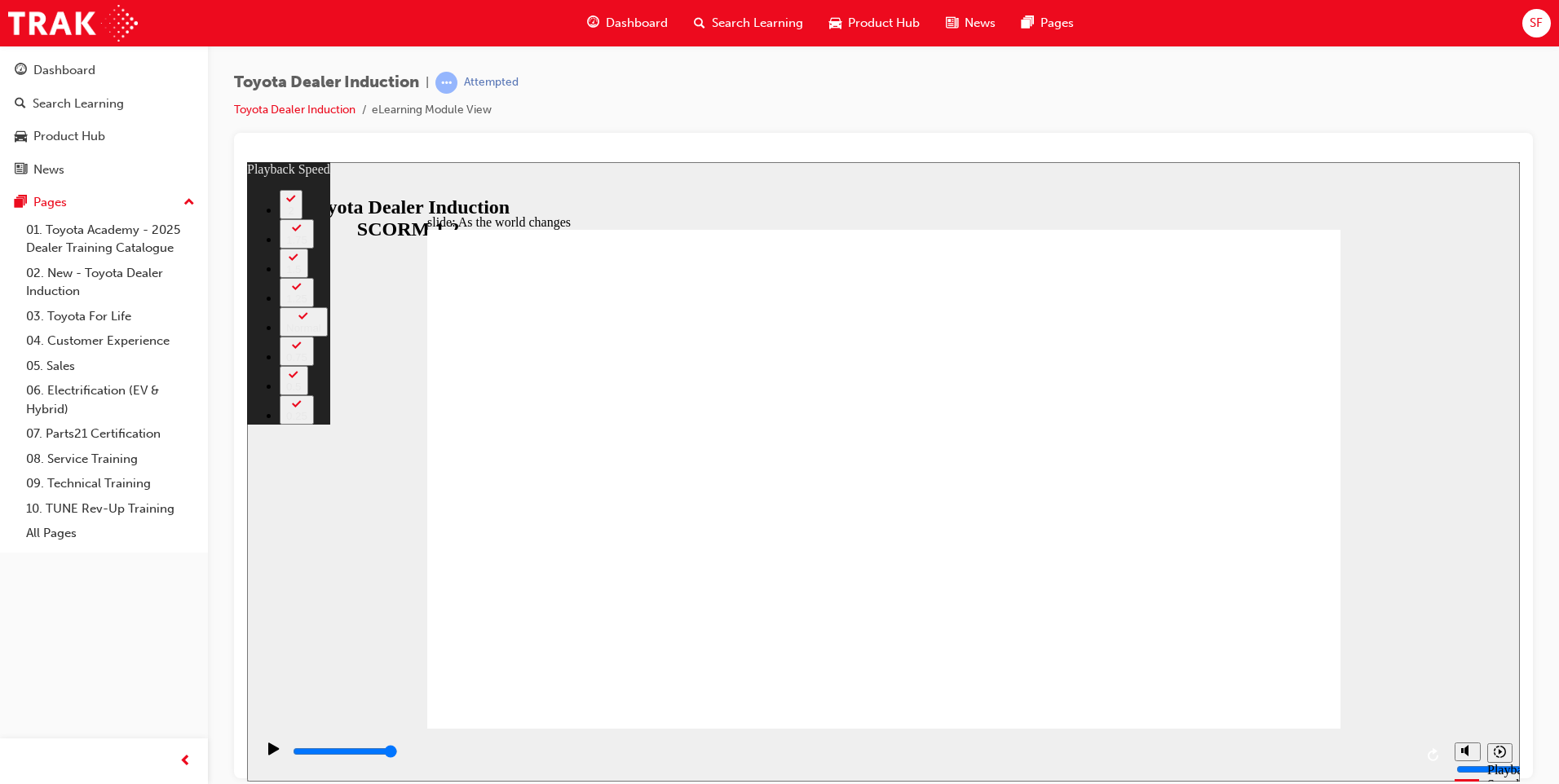
type input "128"
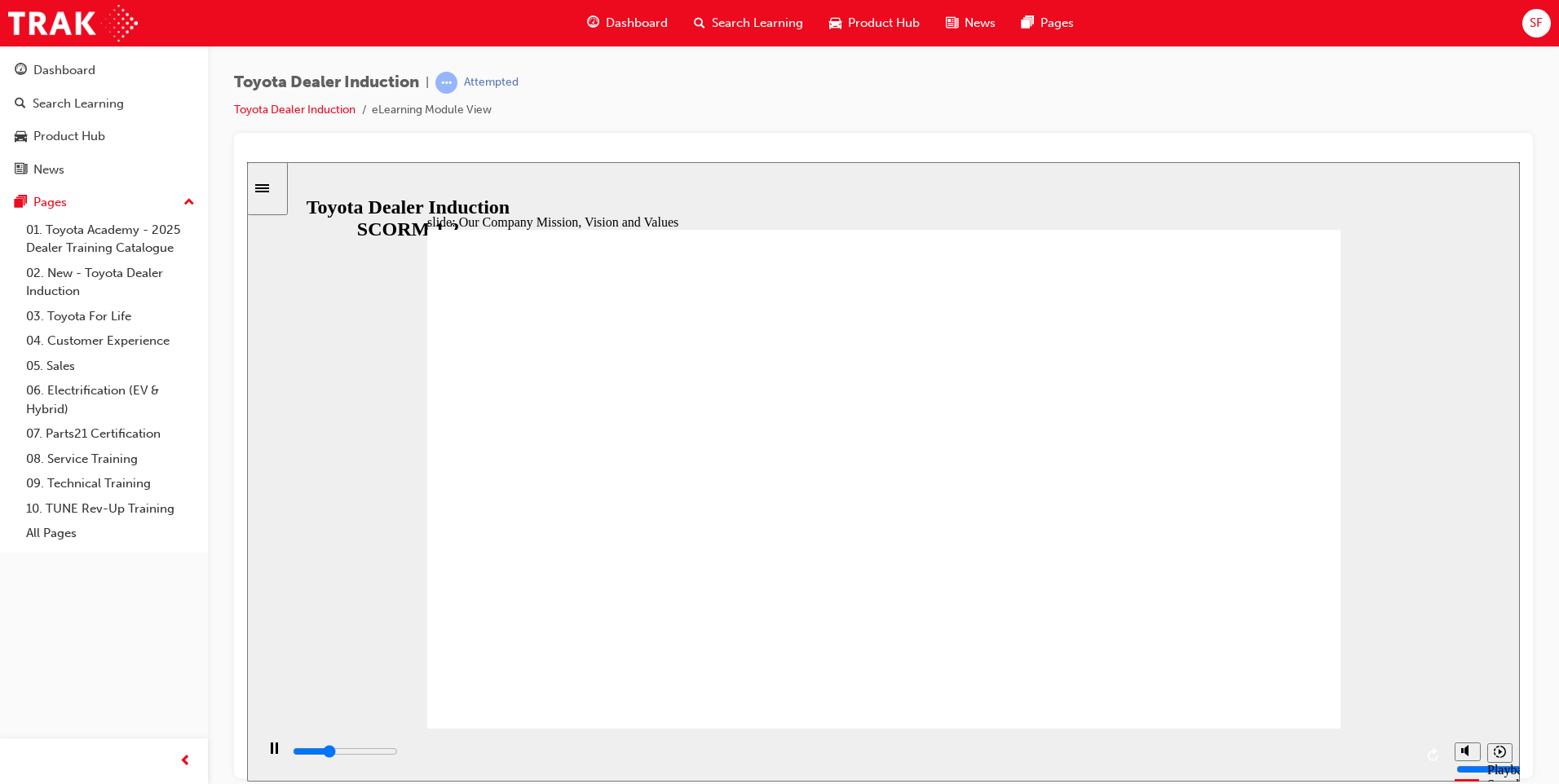
click at [398, 753] on input "slide progress" at bounding box center [345, 750] width 106 height 13
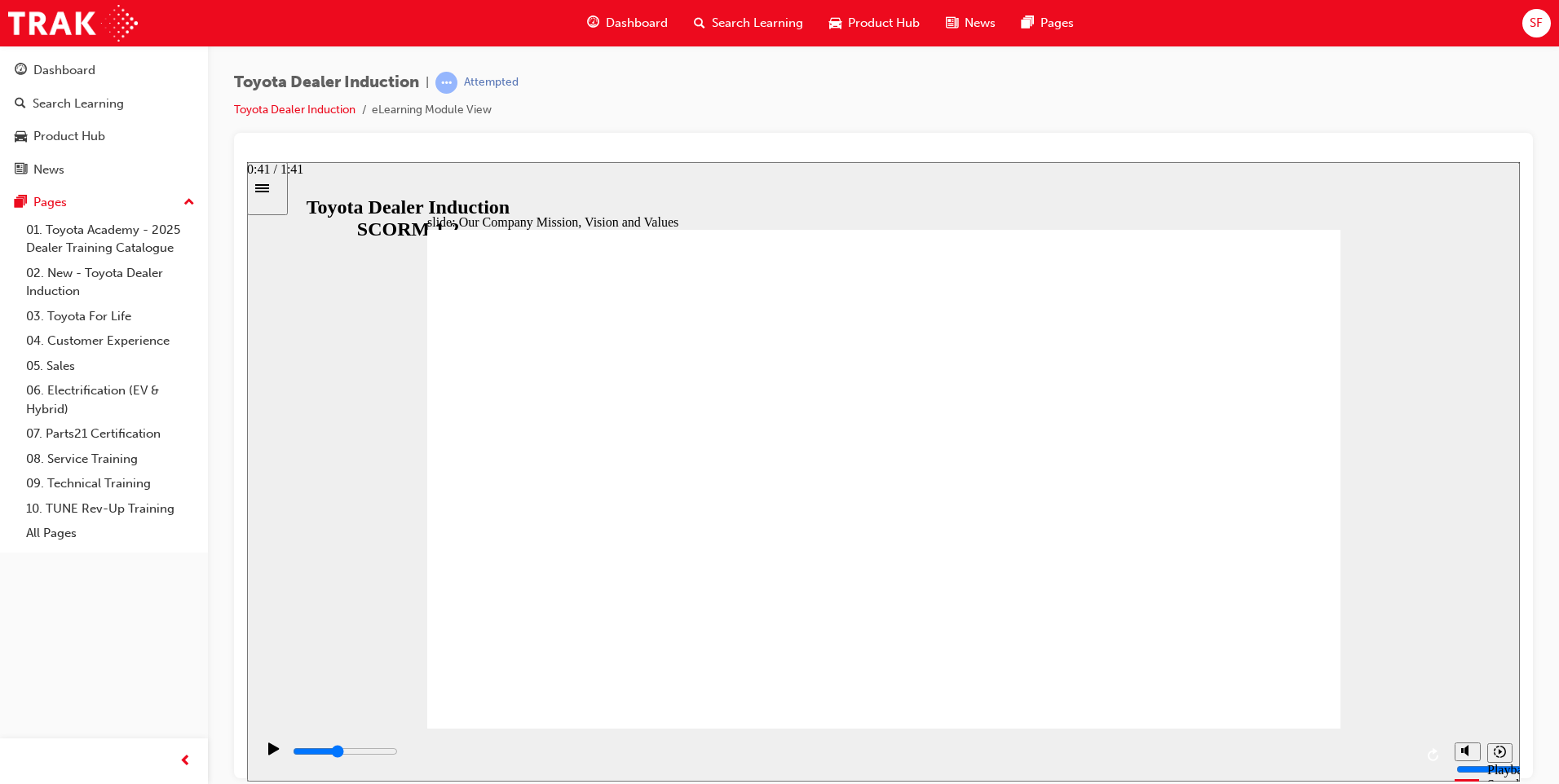
click at [758, 751] on div "playback controls" at bounding box center [853, 751] width 1123 height 18
click at [398, 752] on input "slide progress" at bounding box center [345, 750] width 106 height 13
click at [891, 750] on div "playback controls" at bounding box center [853, 751] width 1123 height 18
click at [938, 752] on div "playback controls" at bounding box center [853, 751] width 1123 height 18
click at [1053, 746] on div "playback controls" at bounding box center [853, 754] width 1123 height 24
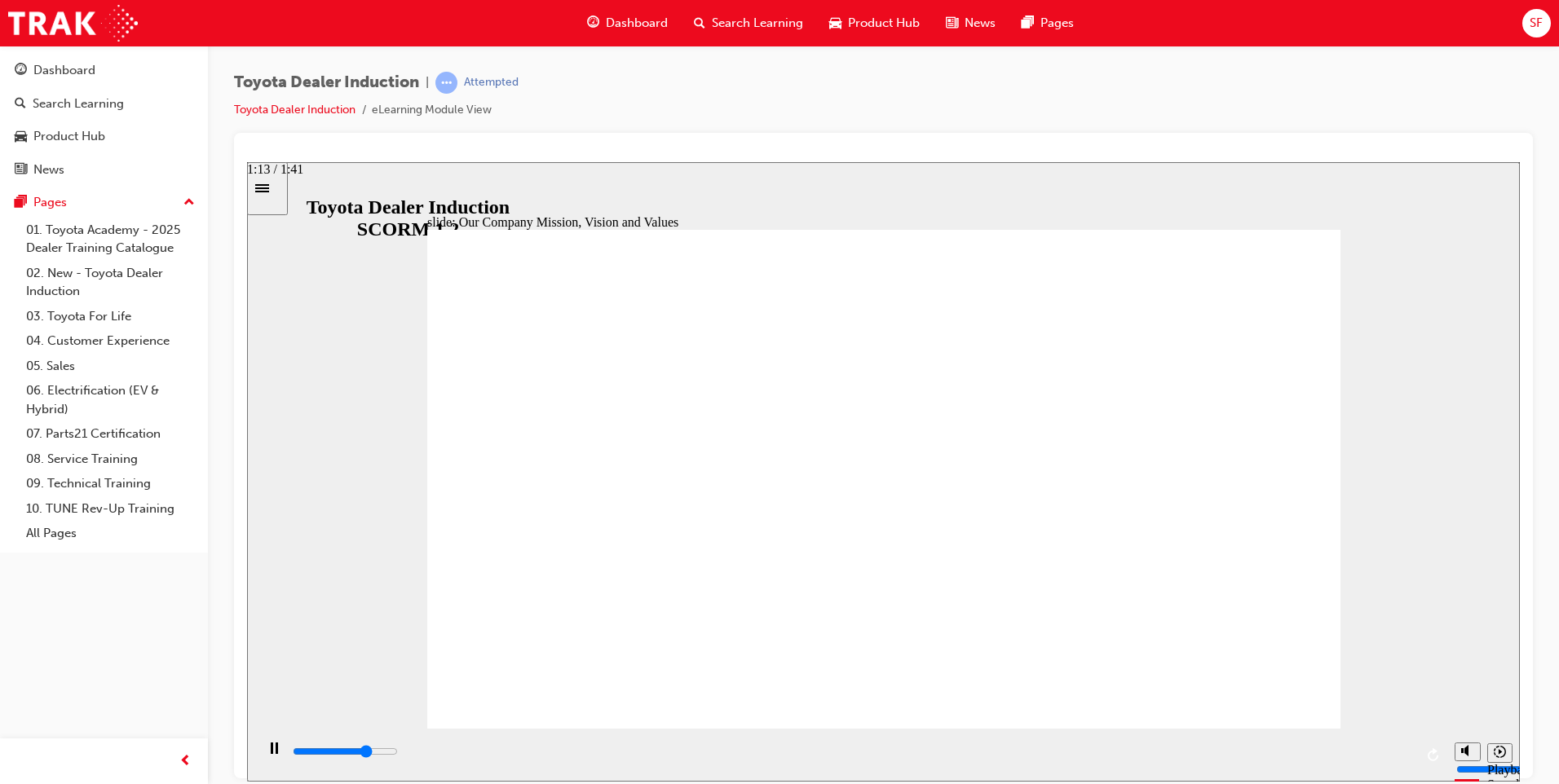
click at [1102, 747] on div "playback controls" at bounding box center [853, 751] width 1123 height 18
click at [398, 753] on input "slide progress" at bounding box center [345, 750] width 106 height 13
click at [1194, 752] on div "playback controls" at bounding box center [853, 751] width 1123 height 18
click at [1223, 749] on div "playback controls" at bounding box center [853, 751] width 1123 height 18
click at [1238, 751] on div "playback controls" at bounding box center [853, 751] width 1123 height 18
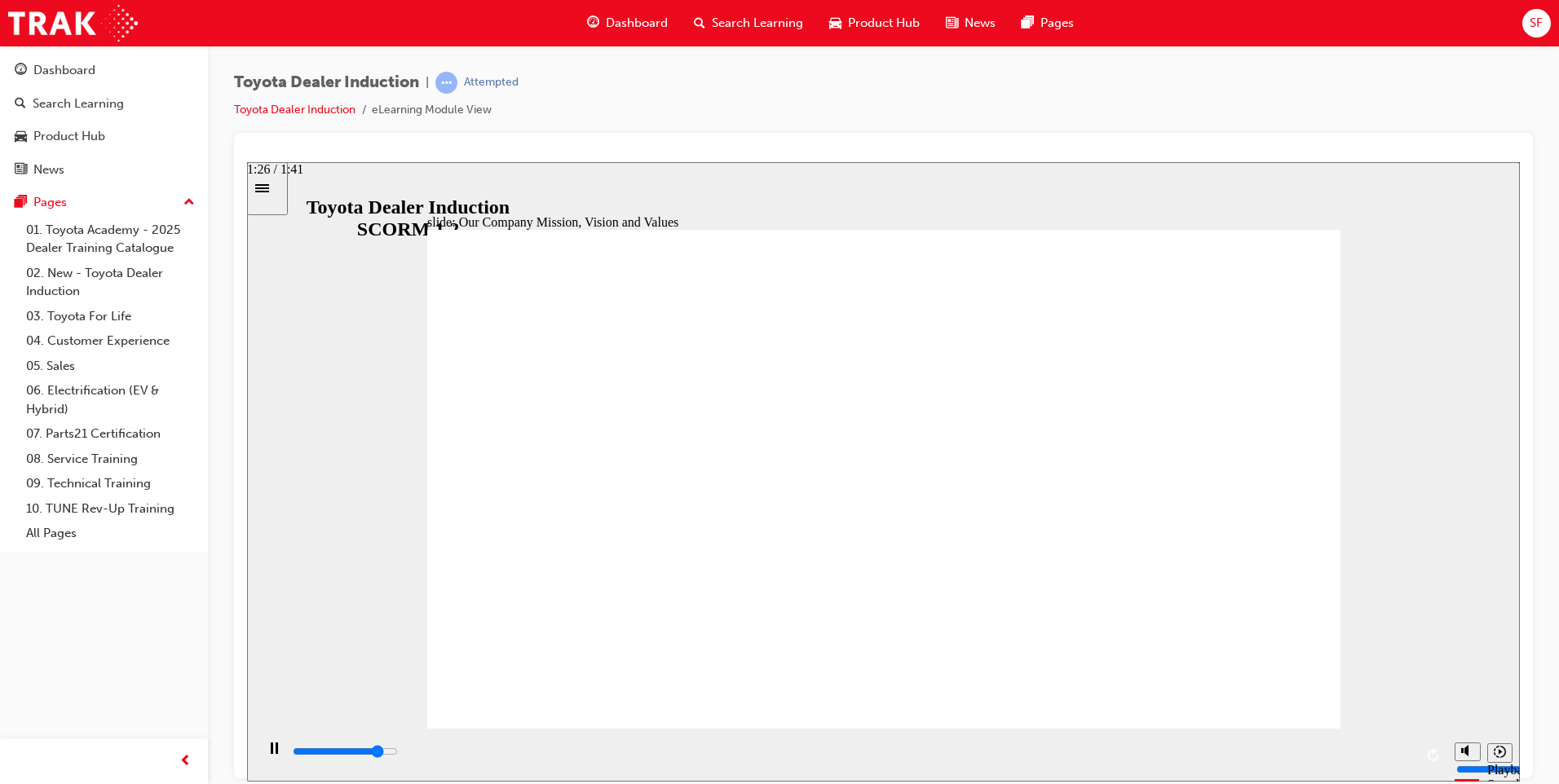
drag, startPoint x: 1250, startPoint y: 752, endPoint x: 1274, endPoint y: 752, distance: 24.0
click at [1252, 752] on div "playback controls" at bounding box center [853, 751] width 1123 height 18
click at [398, 752] on input "slide progress" at bounding box center [345, 750] width 106 height 13
click at [1369, 747] on div "playback controls" at bounding box center [853, 751] width 1123 height 18
click at [1420, 753] on div "playback controls" at bounding box center [851, 754] width 1191 height 53
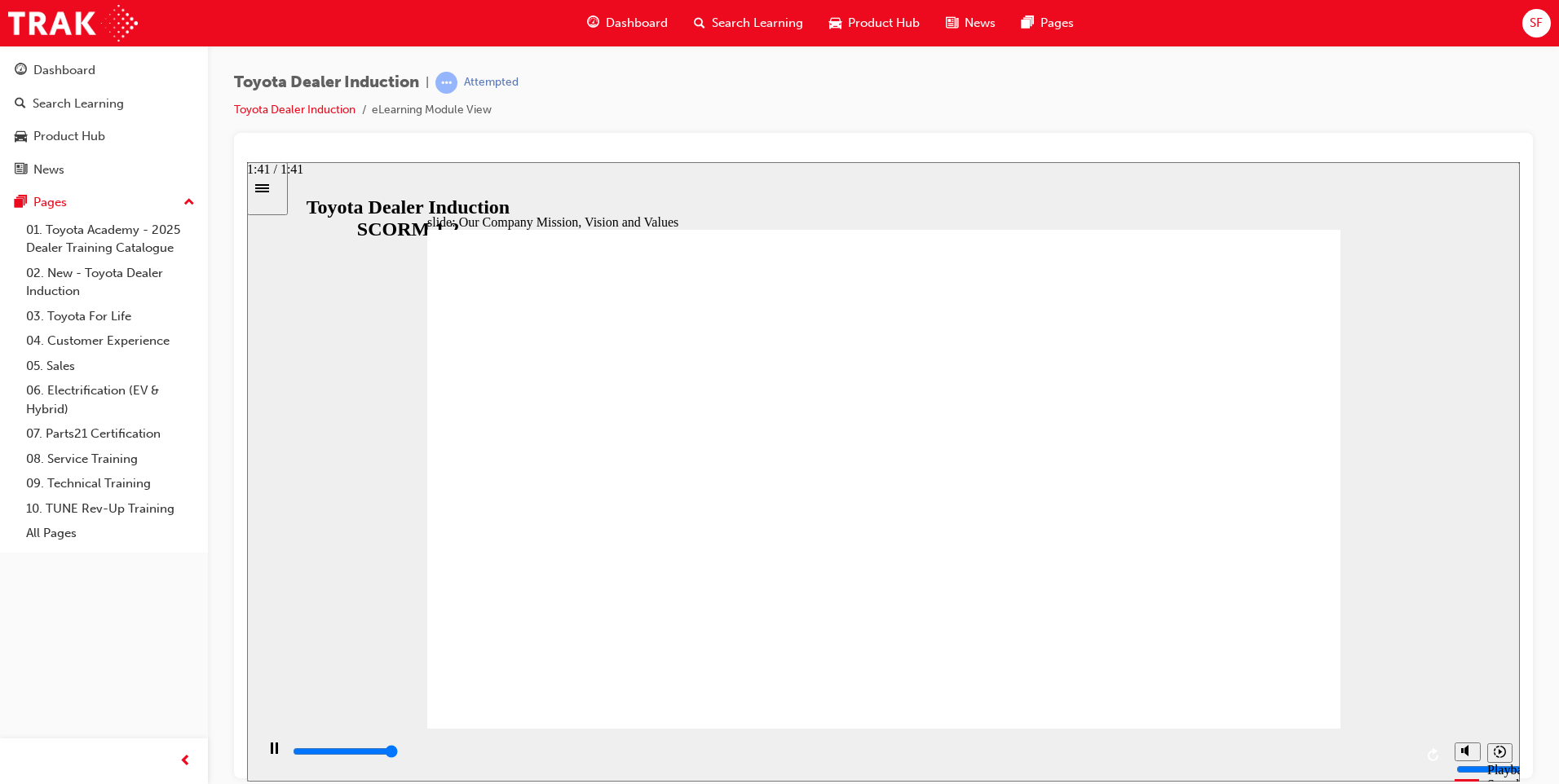
click at [398, 753] on input "slide progress" at bounding box center [345, 750] width 106 height 13
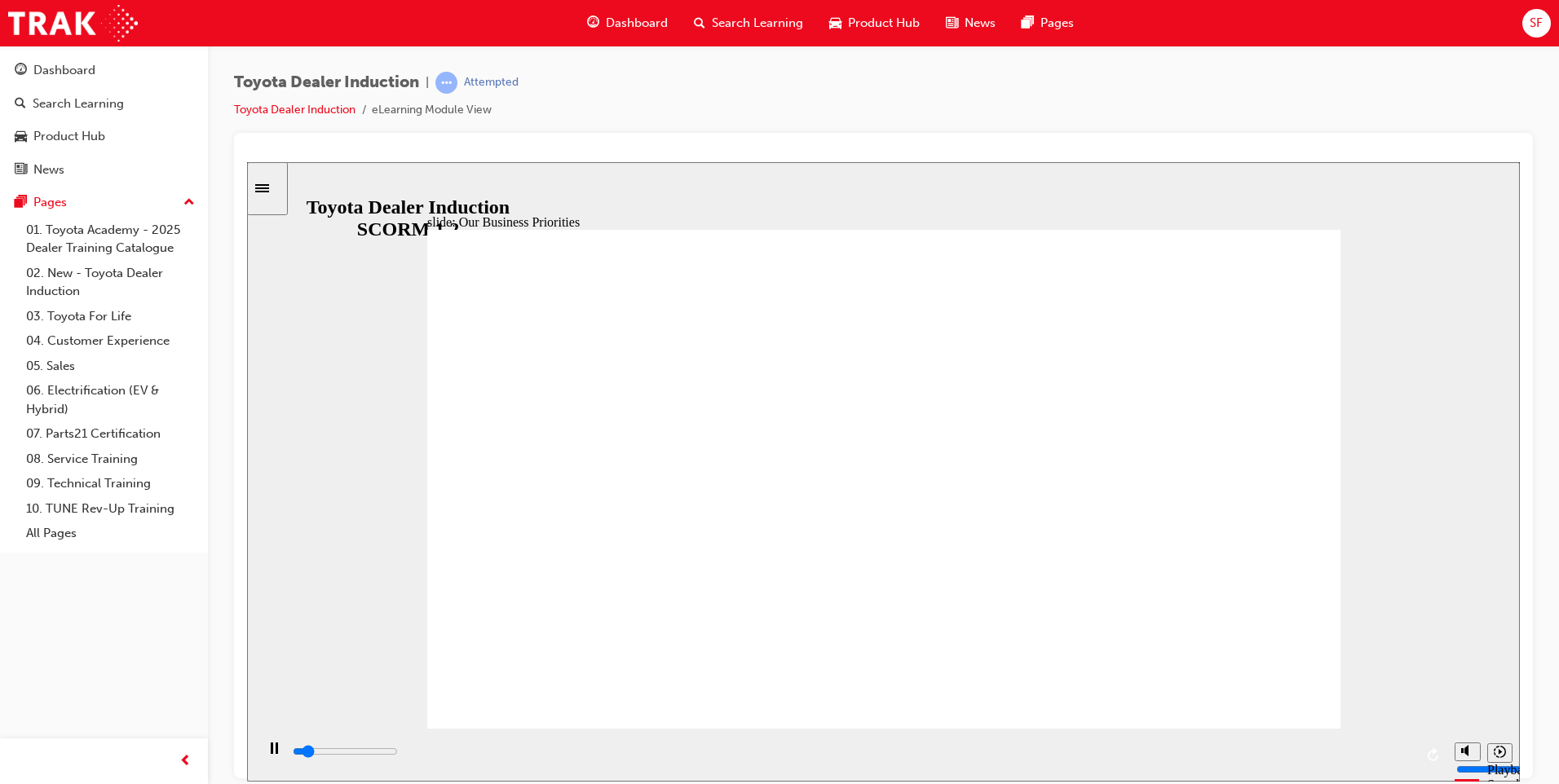
click at [563, 761] on div "playback controls" at bounding box center [853, 751] width 1123 height 18
drag, startPoint x: 628, startPoint y: 759, endPoint x: 1430, endPoint y: 727, distance: 802.6
click at [1430, 727] on div "playback controls" at bounding box center [851, 754] width 1191 height 53
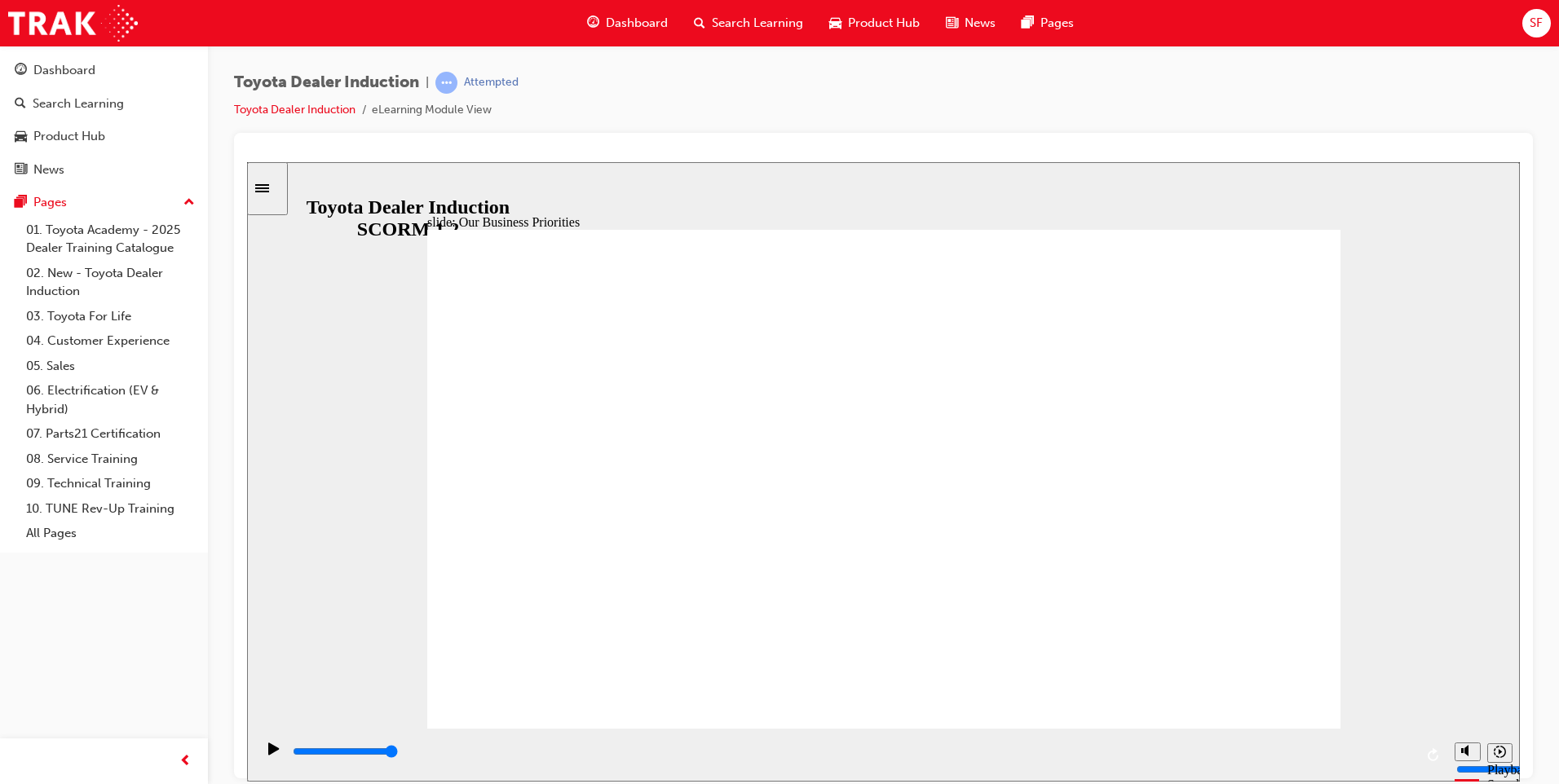
click at [398, 754] on input "slide progress" at bounding box center [345, 750] width 106 height 13
drag, startPoint x: 470, startPoint y: 765, endPoint x: 481, endPoint y: 766, distance: 11.0
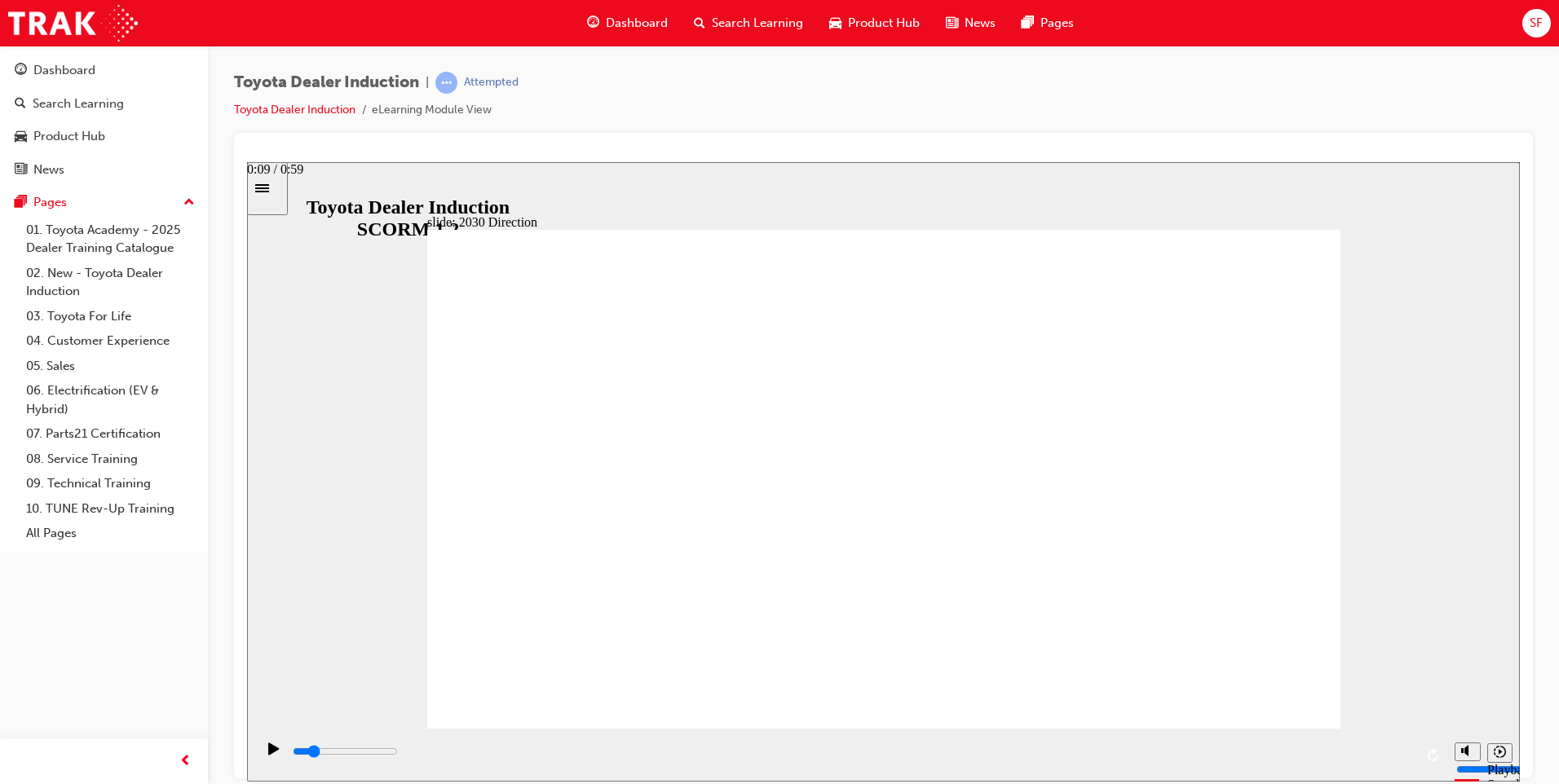
click at [473, 761] on div "playback controls" at bounding box center [853, 751] width 1123 height 18
drag, startPoint x: 508, startPoint y: 766, endPoint x: 519, endPoint y: 763, distance: 11.4
click at [513, 761] on div "playback controls" at bounding box center [853, 751] width 1123 height 18
click at [564, 761] on div "playback controls" at bounding box center [853, 751] width 1123 height 18
drag, startPoint x: 591, startPoint y: 755, endPoint x: 607, endPoint y: 754, distance: 16.0
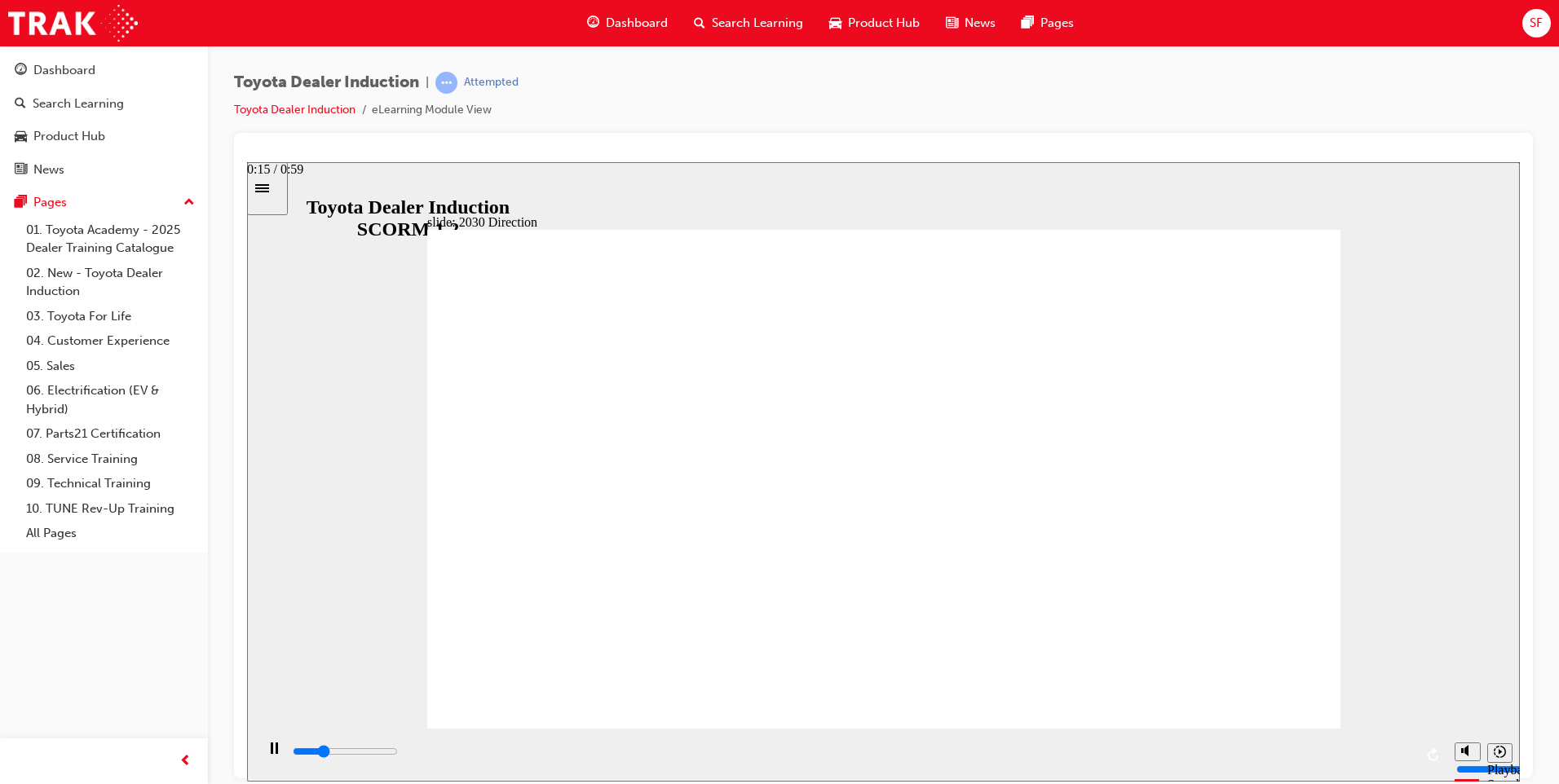
click at [398, 754] on input "slide progress" at bounding box center [345, 750] width 106 height 13
drag, startPoint x: 685, startPoint y: 753, endPoint x: 697, endPoint y: 752, distance: 12.0
click at [398, 753] on input "slide progress" at bounding box center [345, 750] width 106 height 13
click at [705, 751] on div "playback controls" at bounding box center [853, 751] width 1123 height 18
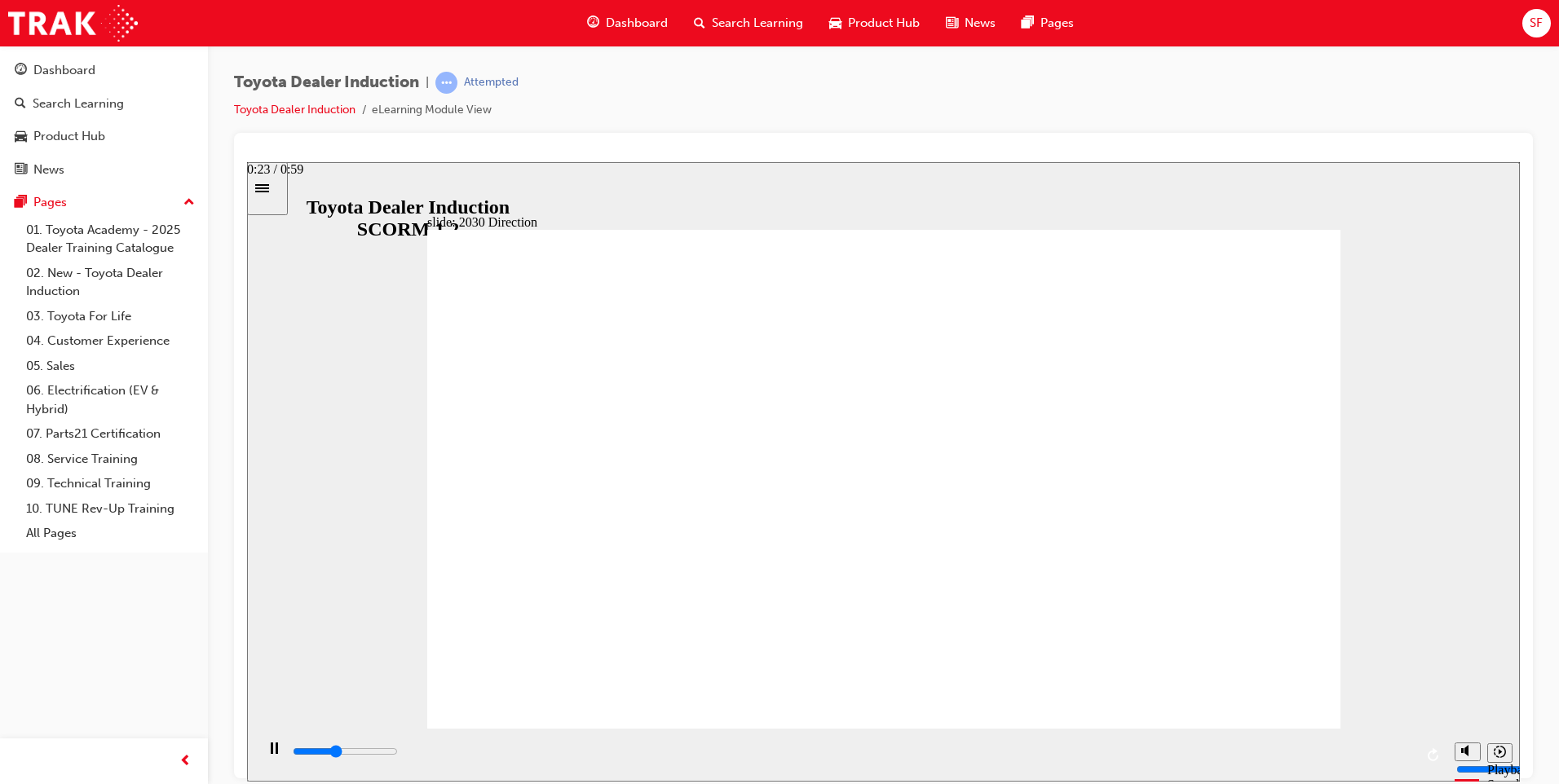
click at [736, 748] on div "playback controls" at bounding box center [853, 751] width 1123 height 18
click at [775, 750] on div "playback controls" at bounding box center [853, 751] width 1123 height 18
click at [398, 753] on input "slide progress" at bounding box center [345, 750] width 106 height 13
drag, startPoint x: 875, startPoint y: 756, endPoint x: 889, endPoint y: 756, distance: 14.0
click at [881, 756] on div "playback controls" at bounding box center [853, 751] width 1123 height 18
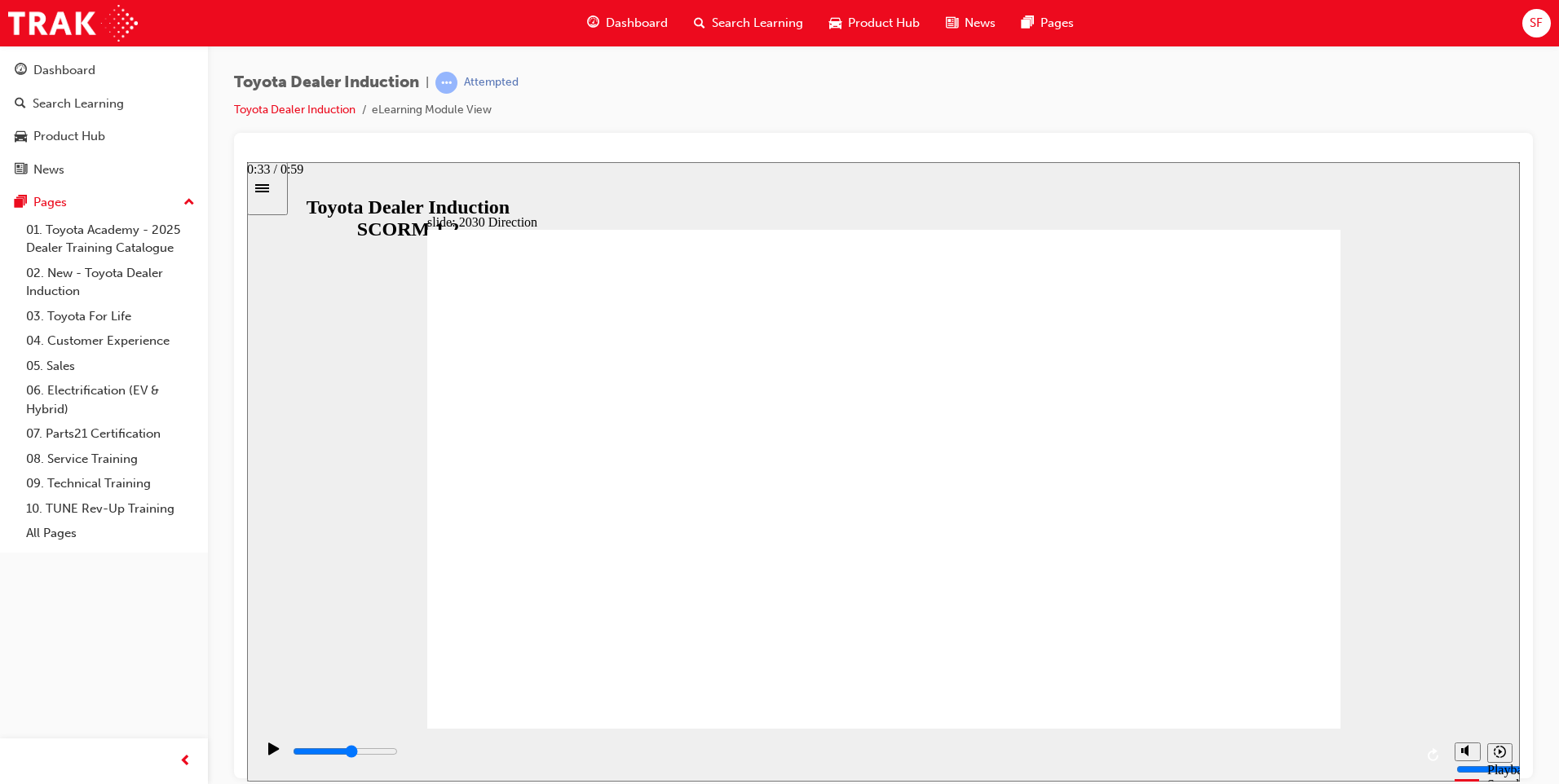
drag, startPoint x: 930, startPoint y: 755, endPoint x: 946, endPoint y: 756, distance: 16.0
click at [398, 755] on input "slide progress" at bounding box center [345, 750] width 106 height 13
drag, startPoint x: 976, startPoint y: 756, endPoint x: 1033, endPoint y: 752, distance: 57.1
click at [995, 755] on div "playback controls" at bounding box center [853, 751] width 1123 height 18
drag, startPoint x: 1105, startPoint y: 748, endPoint x: 1139, endPoint y: 748, distance: 34.0
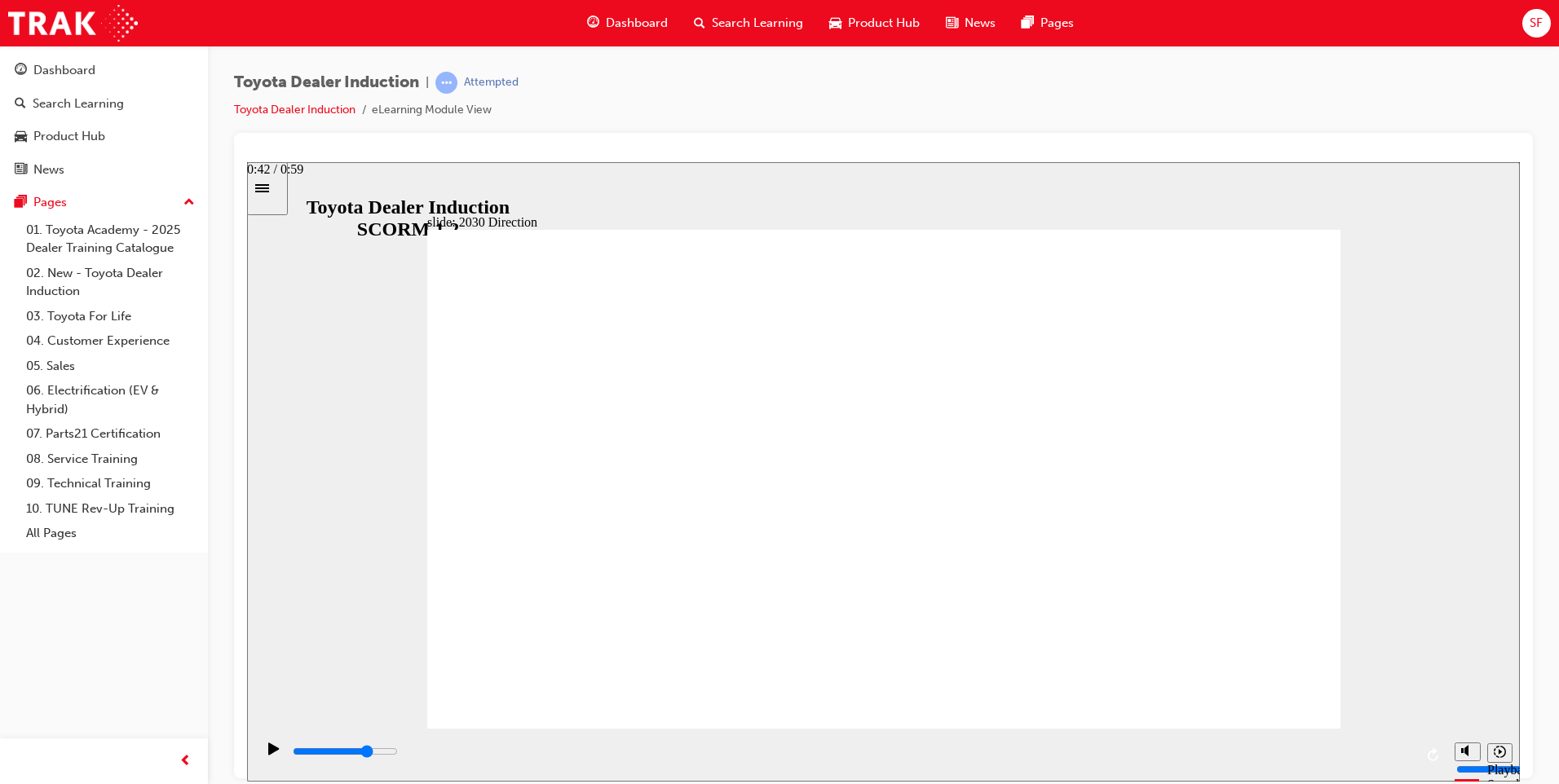
click at [1129, 748] on div "playback controls" at bounding box center [853, 751] width 1123 height 18
click at [1226, 756] on div "playback controls" at bounding box center [853, 751] width 1123 height 18
drag, startPoint x: 1247, startPoint y: 756, endPoint x: 1302, endPoint y: 757, distance: 55.0
click at [1258, 756] on div "playback controls" at bounding box center [853, 751] width 1123 height 18
click at [1275, 757] on div "playback controls" at bounding box center [853, 751] width 1123 height 18
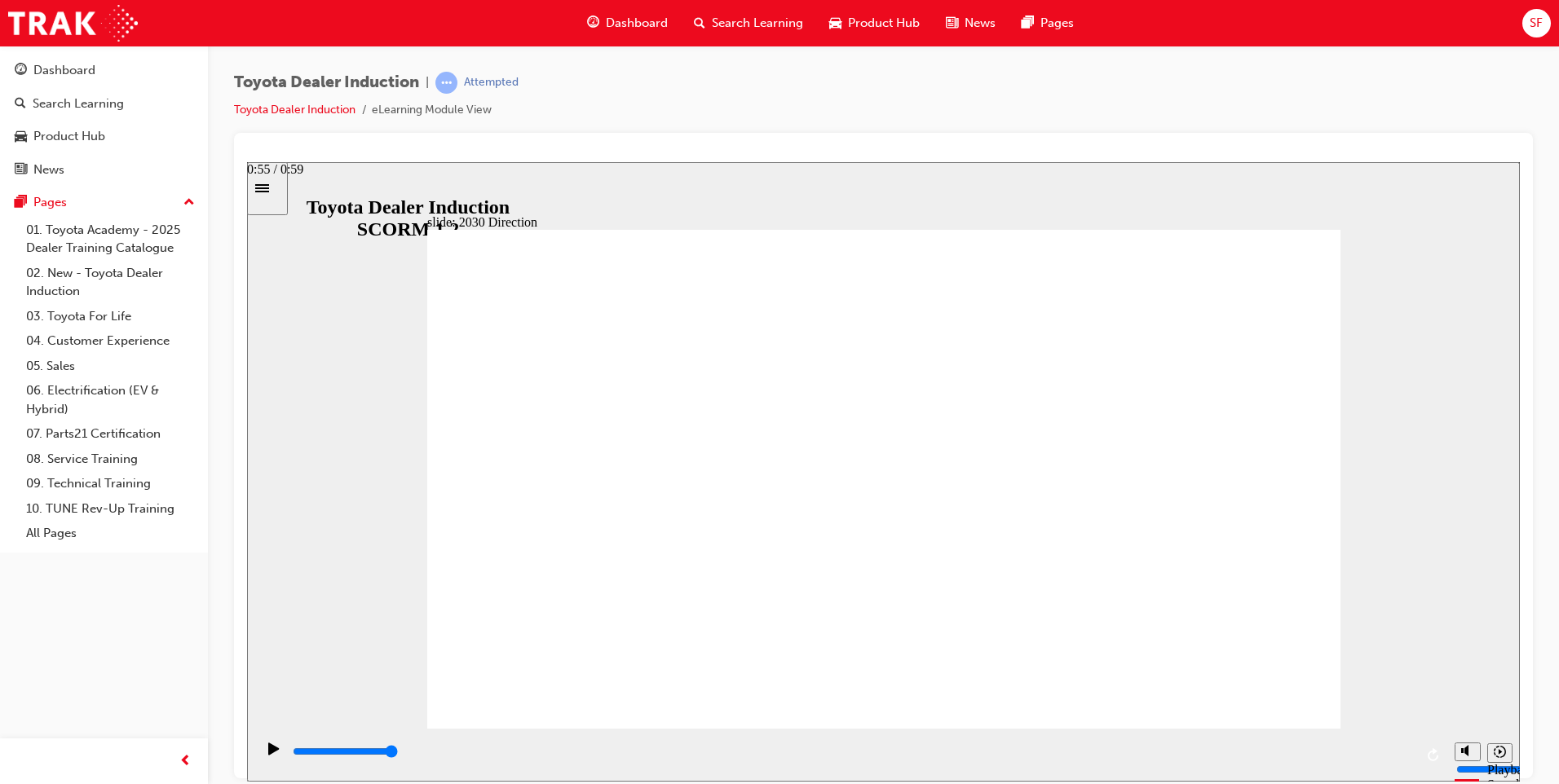
drag, startPoint x: 1302, startPoint y: 757, endPoint x: 1459, endPoint y: 744, distance: 157.5
click at [1451, 745] on section "Playback Speed 2 1.75 1.5 1.25" at bounding box center [883, 754] width 1272 height 53
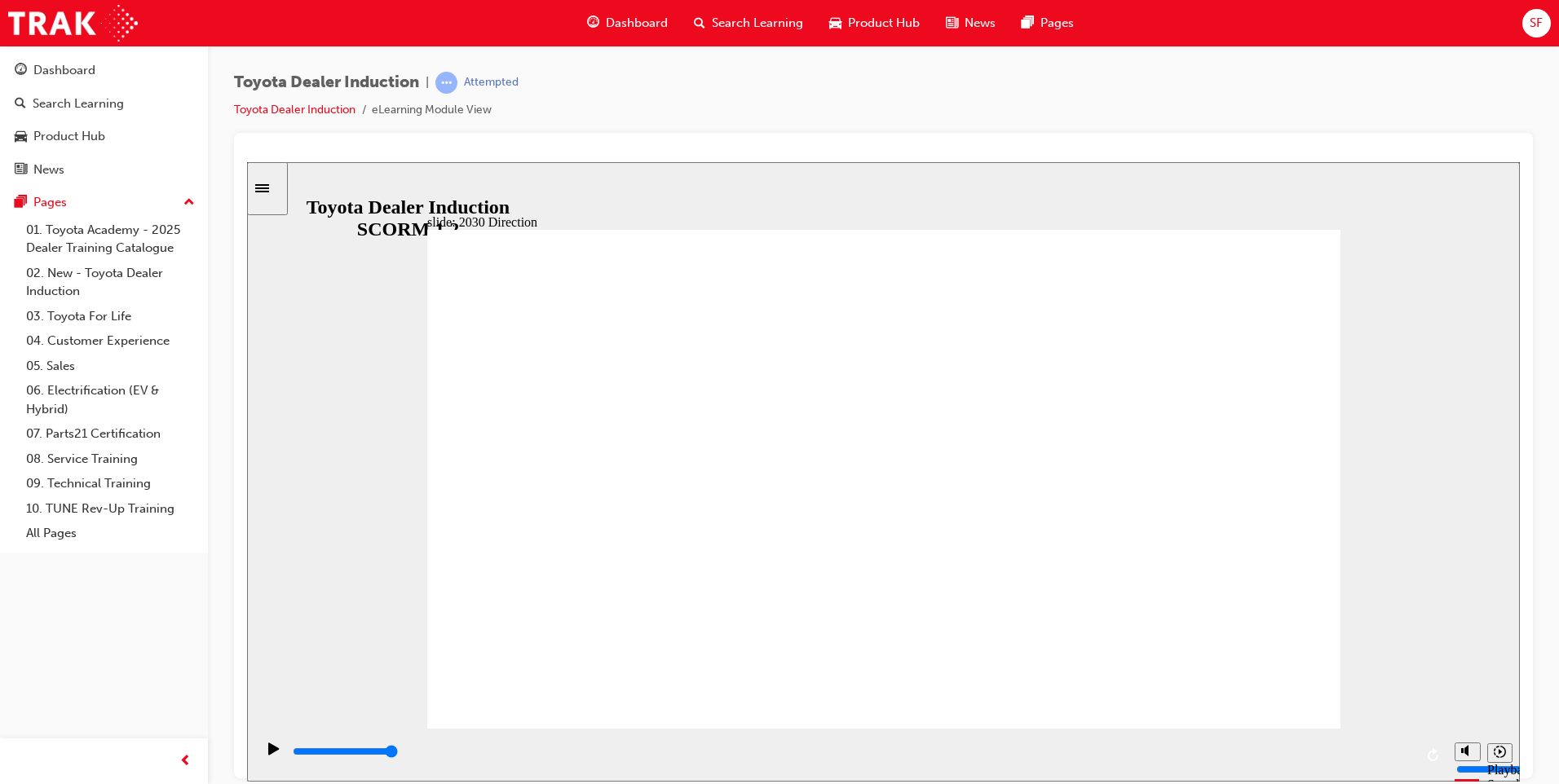
type input "5000"
type input "h"
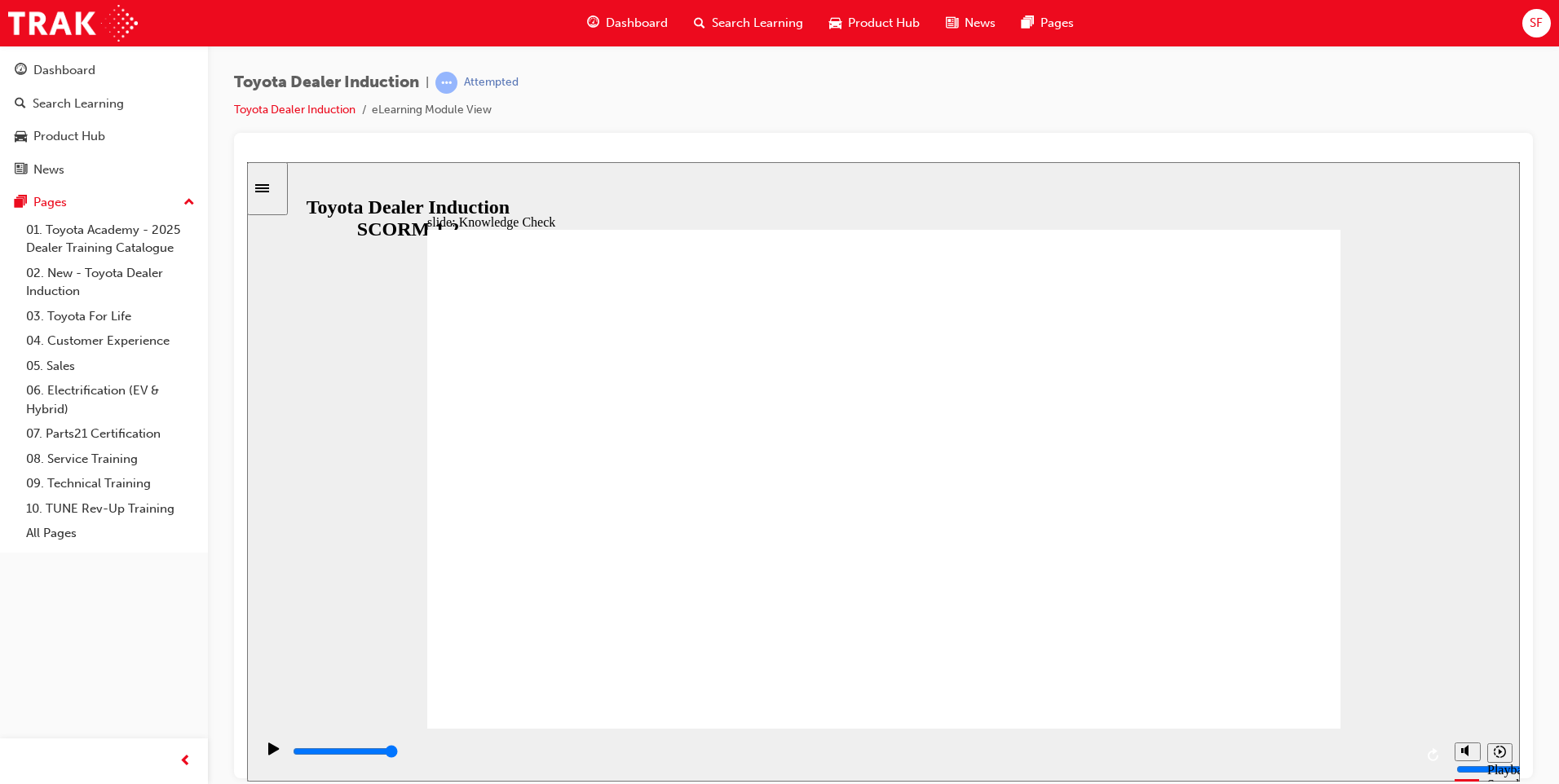
type input "ha"
type input "hap"
type input "happ"
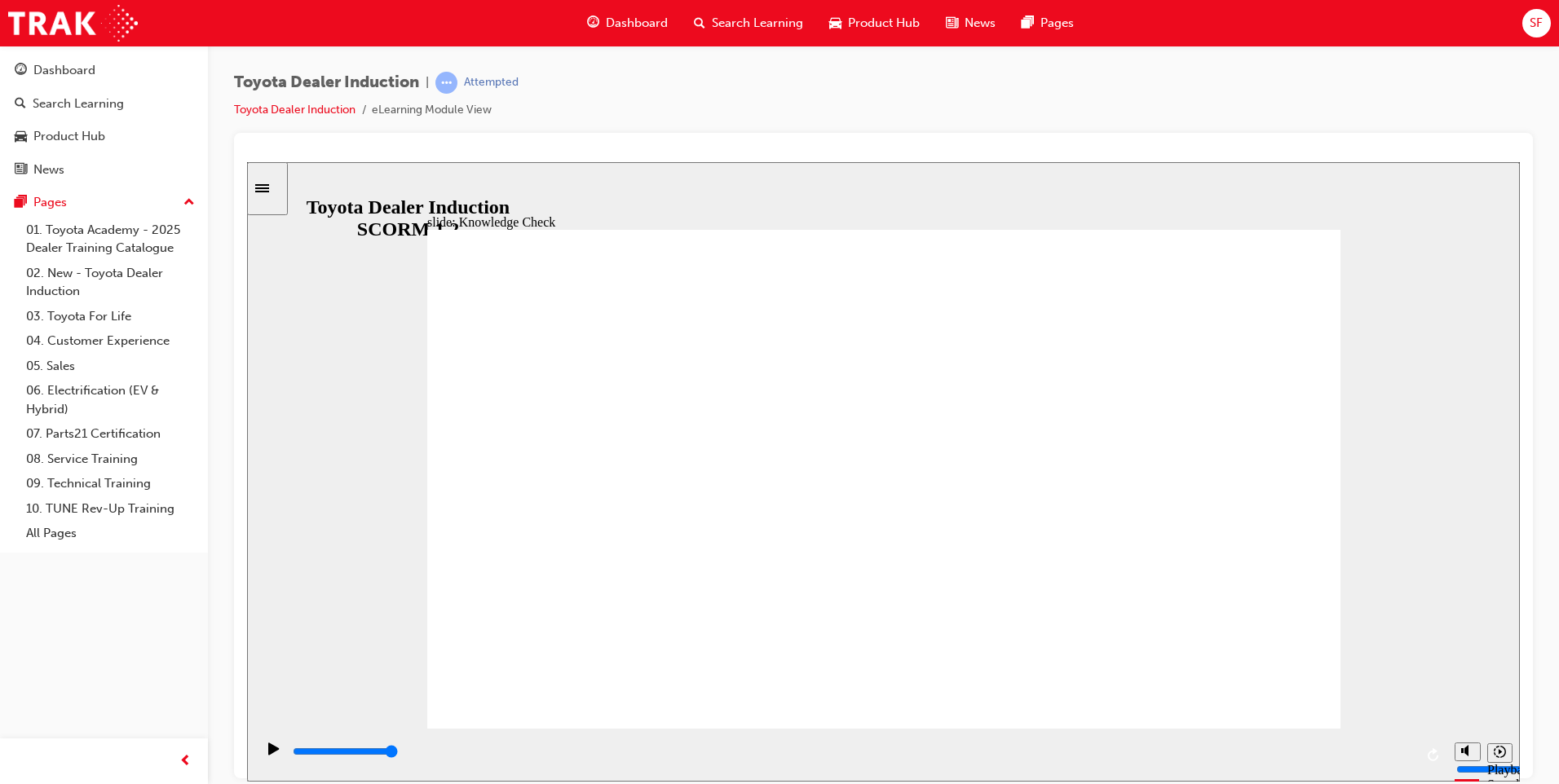
type input "happ"
type input "happi"
type input "happin"
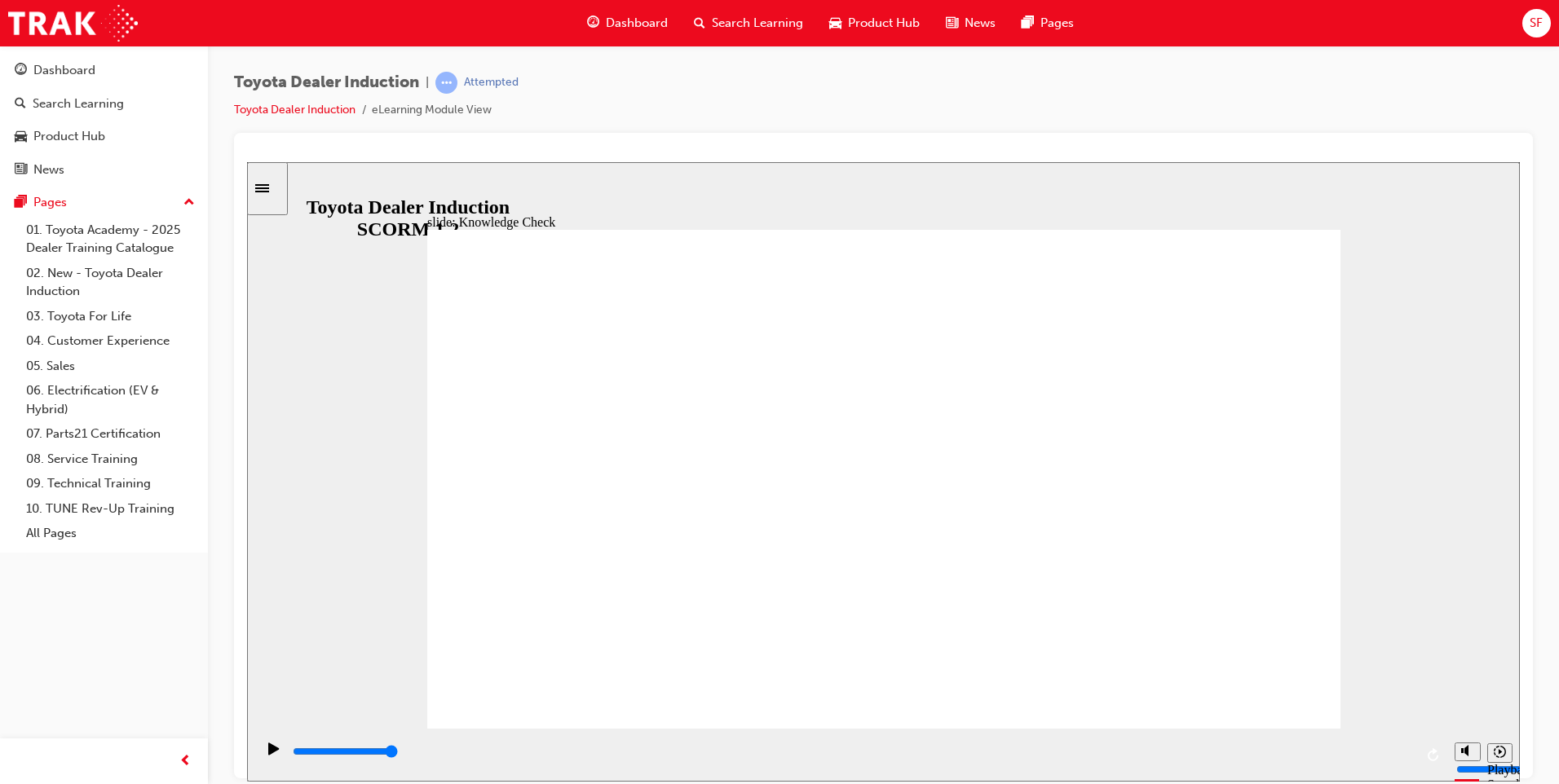
type input "happine"
type input "happines"
type input "happiness"
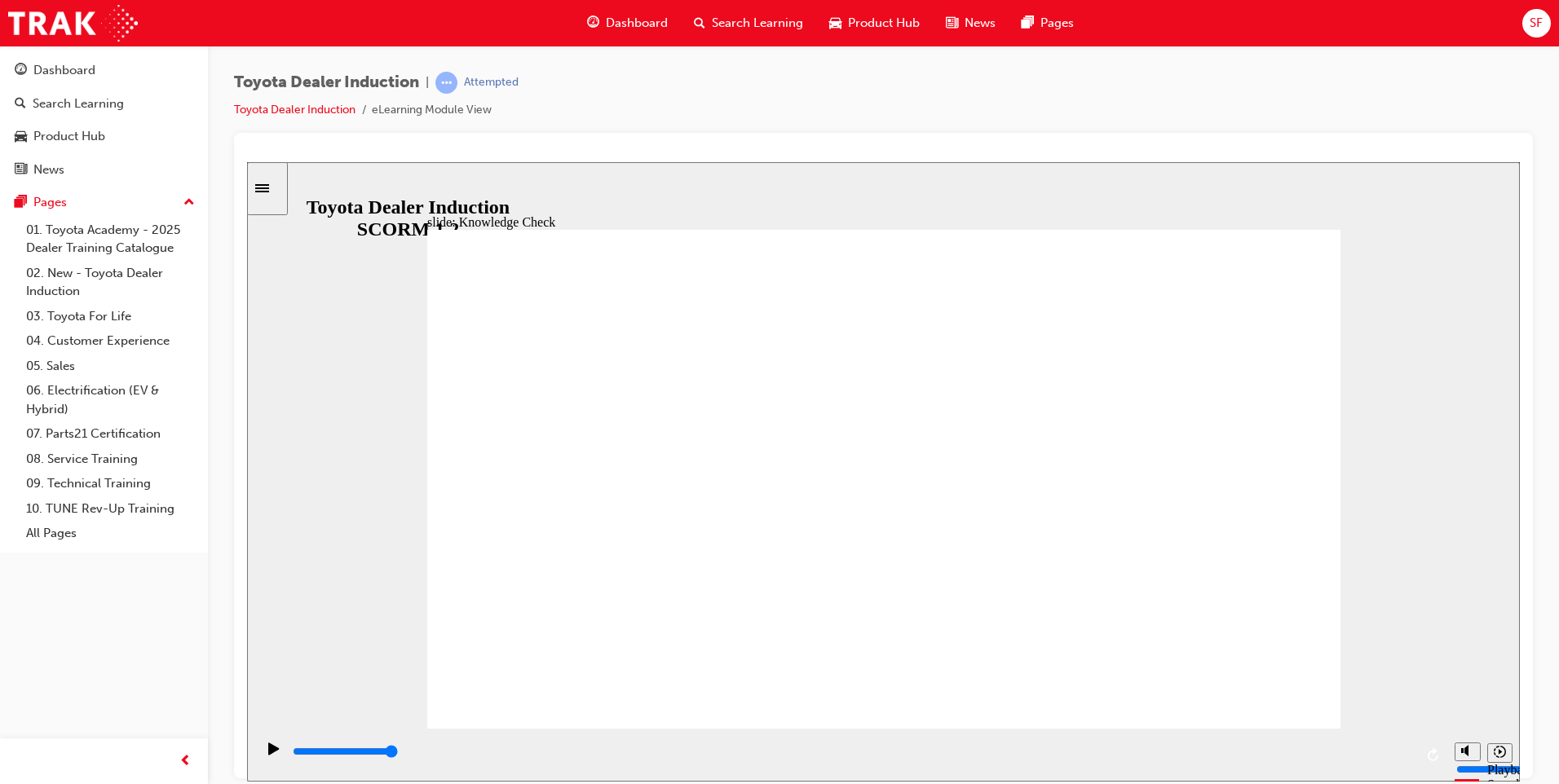
type input "happiness"
type input "5000"
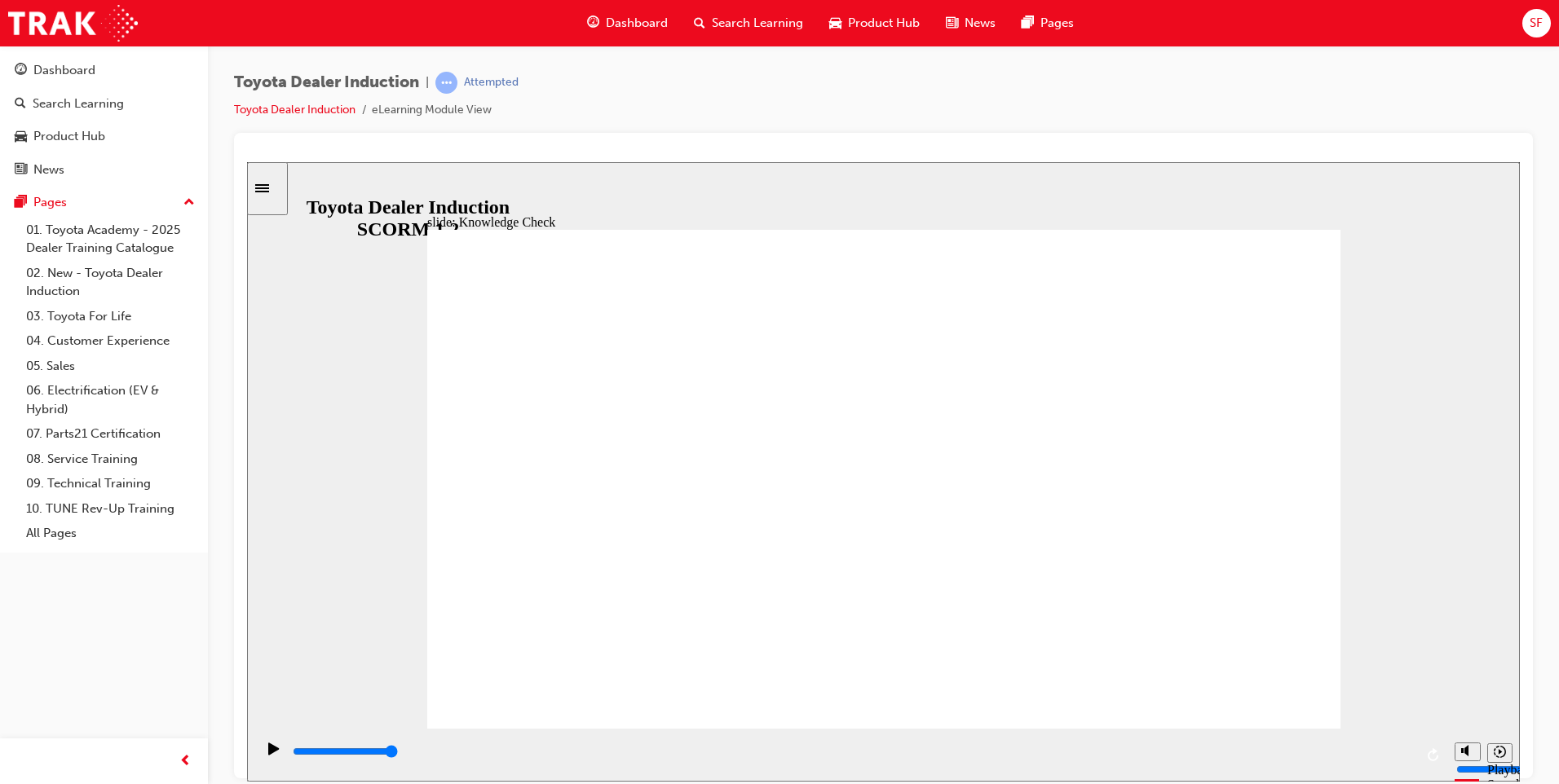
type input "m"
type input "mo"
type input "mov"
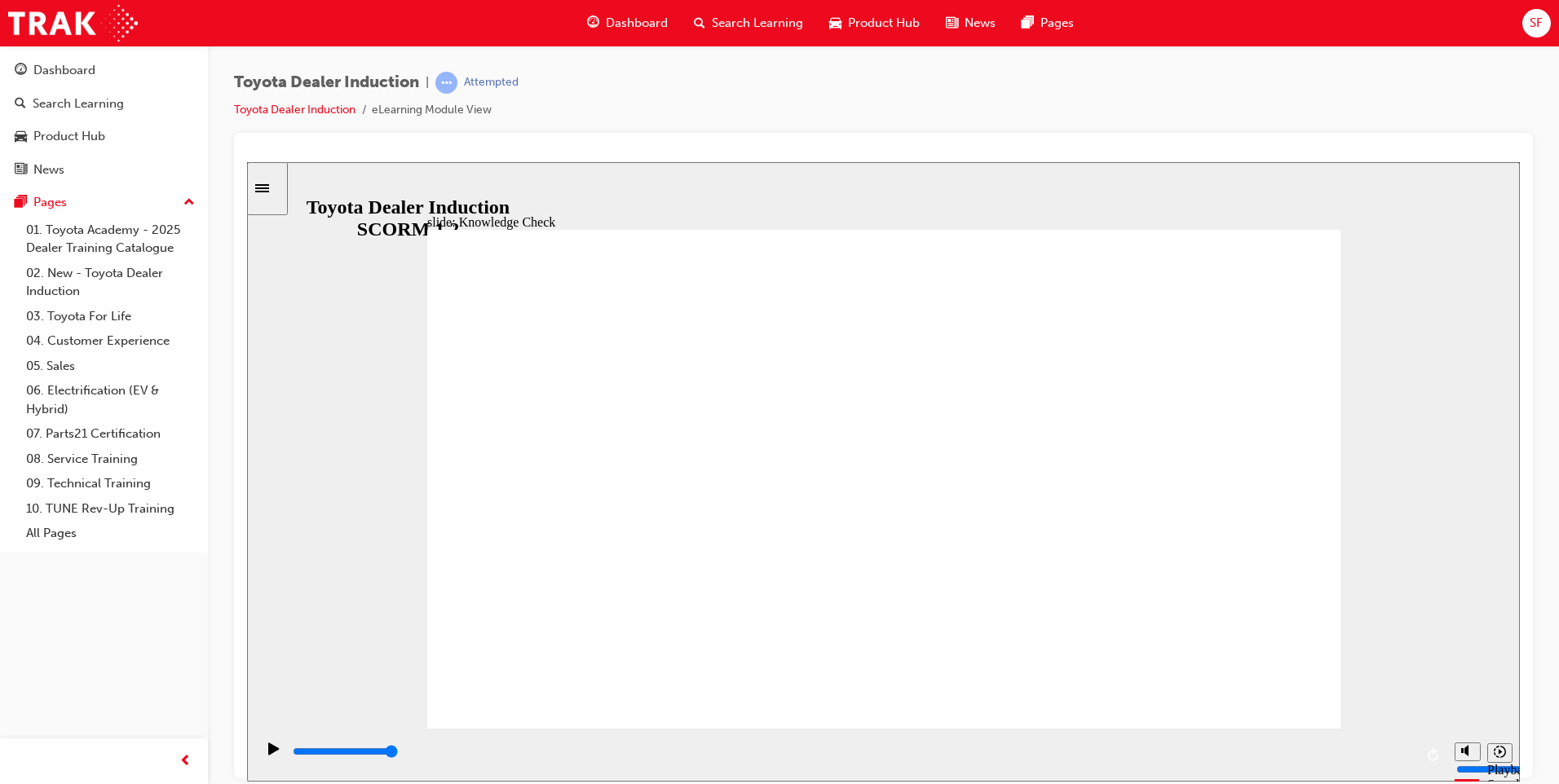
type input "mov"
type input "move"
type input "moved"
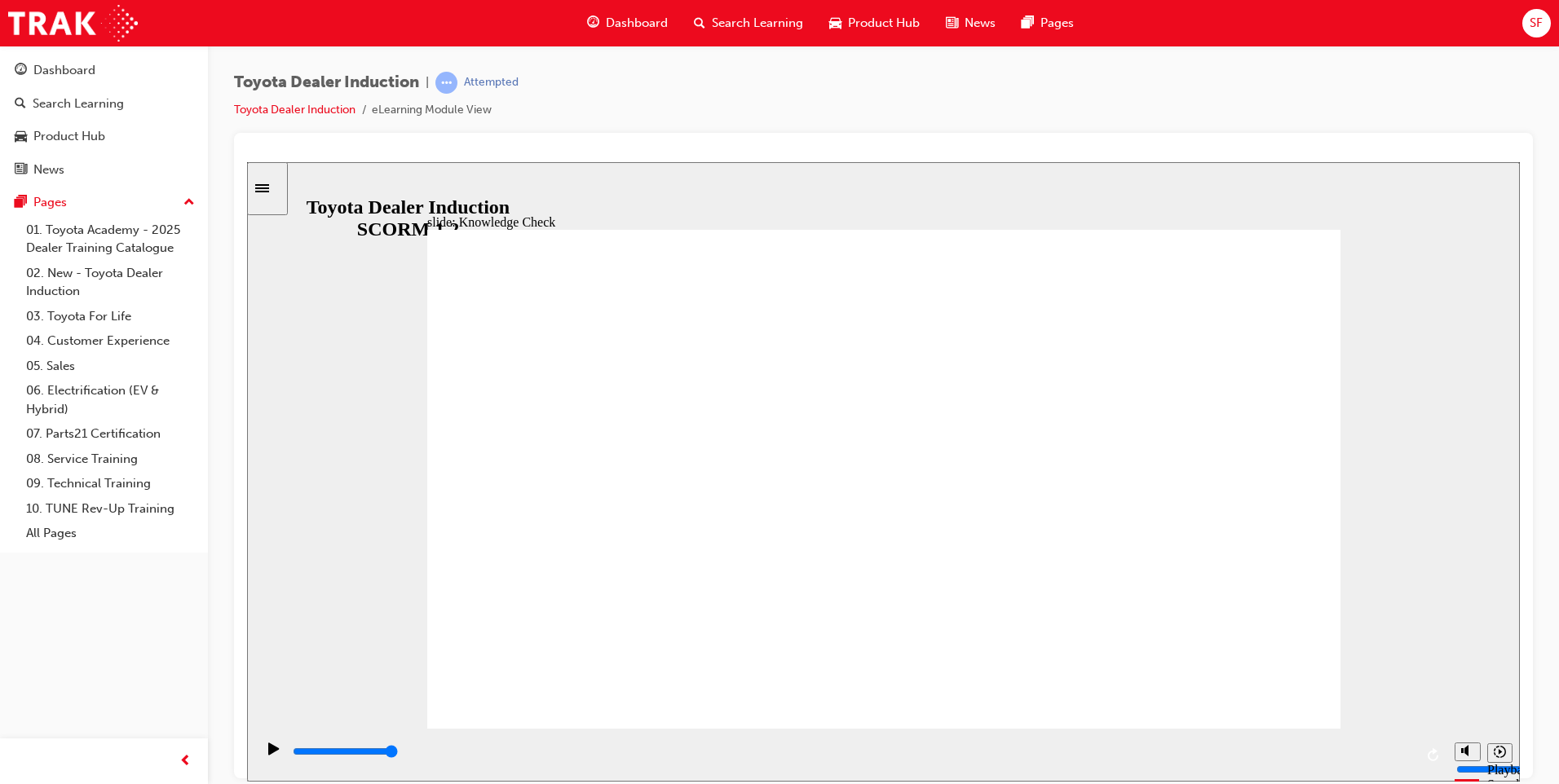
type input "moved"
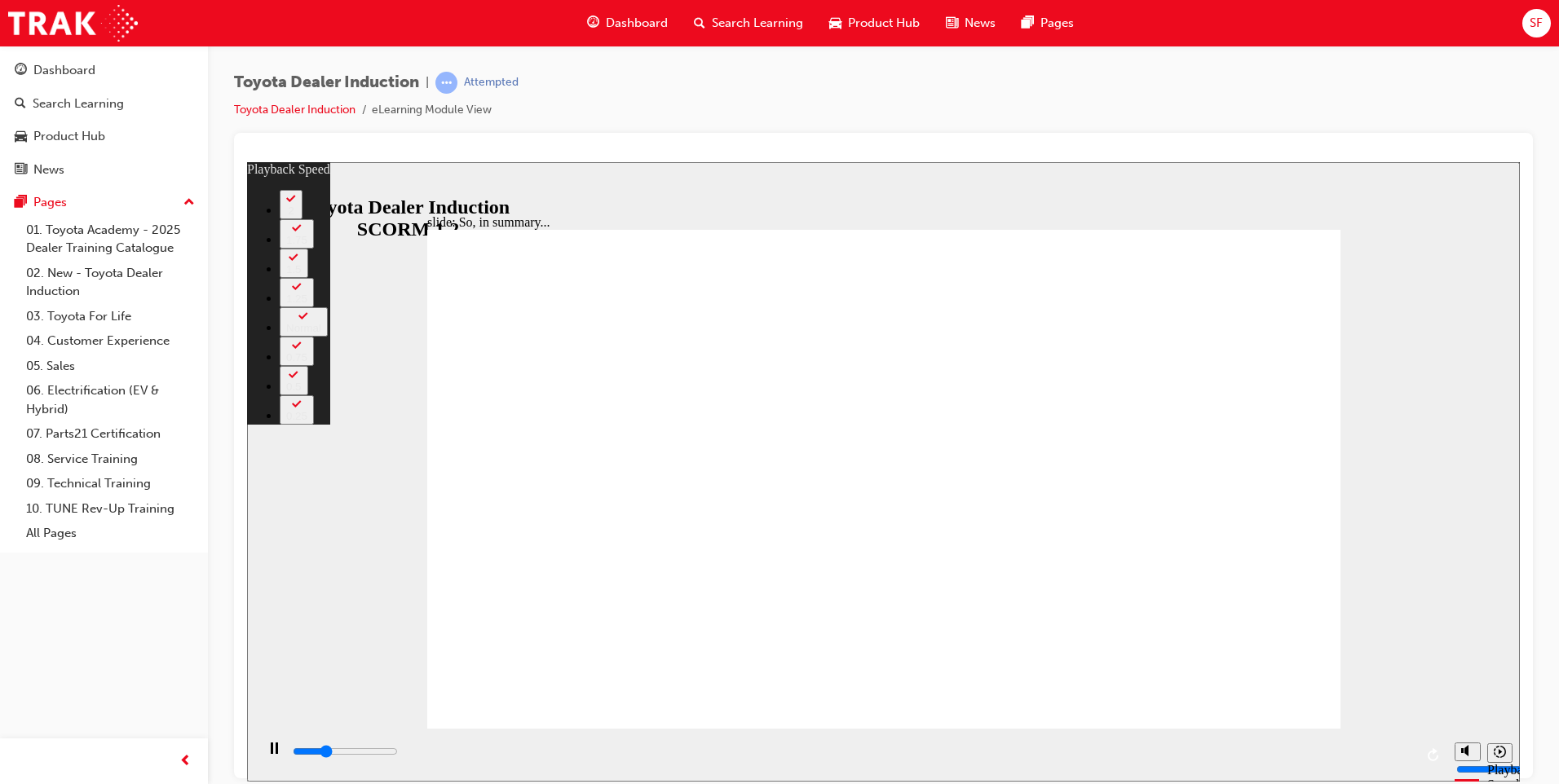
type input "1900"
type input "0"
type input "2200"
type input "0"
type input "2400"
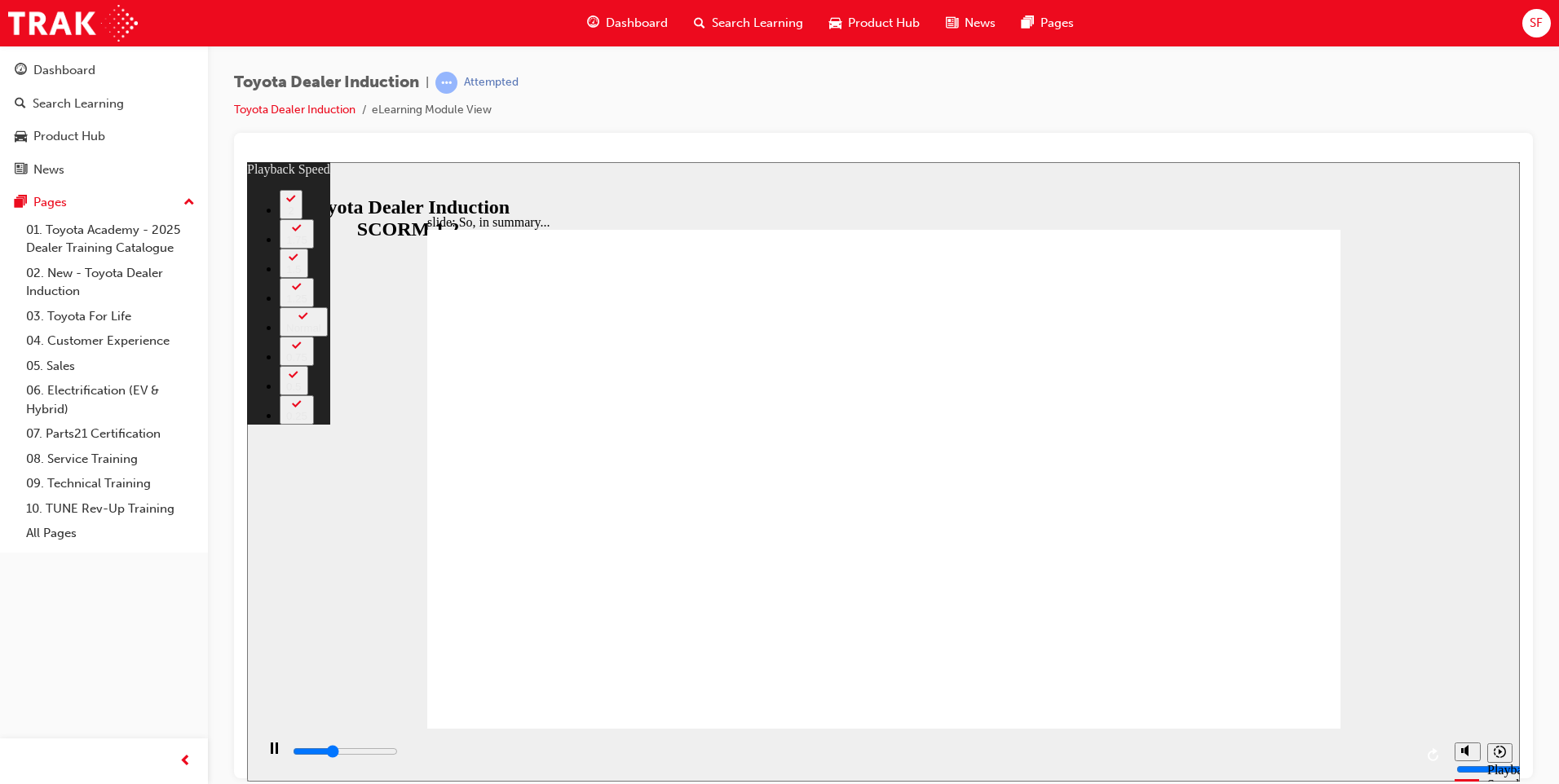
type input "1"
type input "2700"
type input "1"
type input "2900"
type input "1"
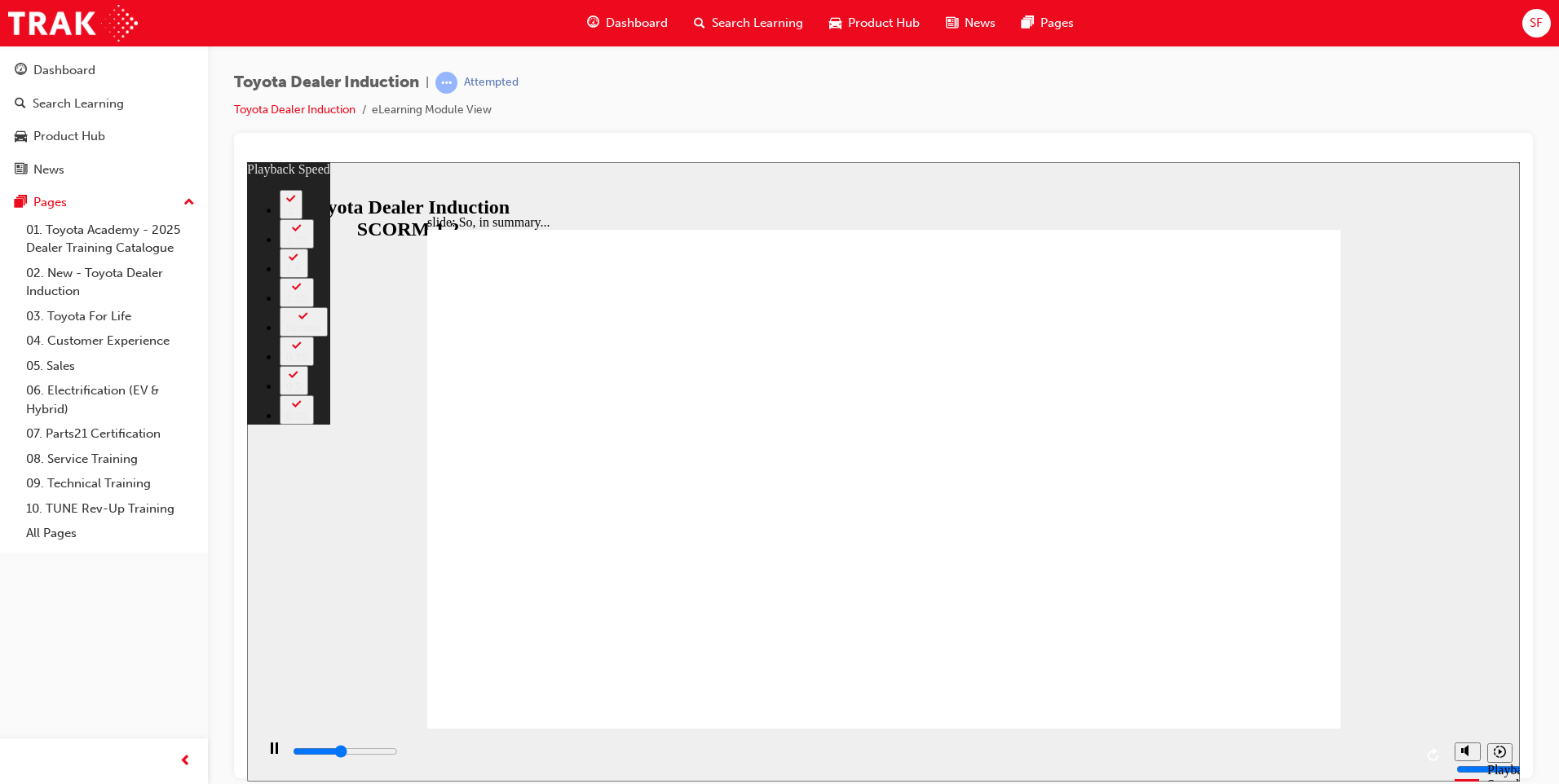
type input "3000"
type input "1"
type input "3200"
type input "1"
type input "3500"
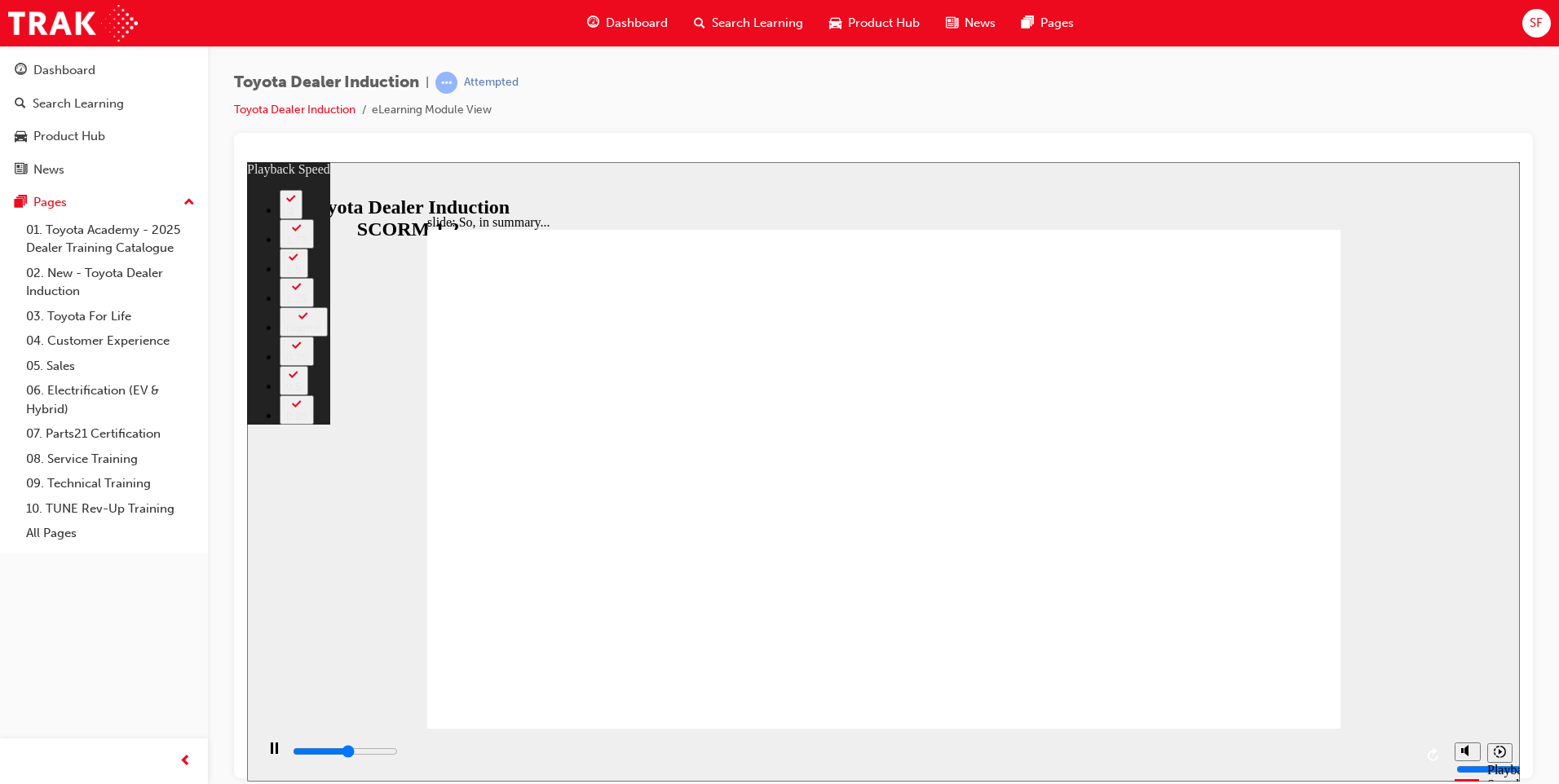
type input "2"
click at [1497, 599] on div "slide: So, in summary... Rectangle 3 playback speed 2 1.75 1.5 1.25 Normal 0.75…" at bounding box center [883, 470] width 1272 height 619
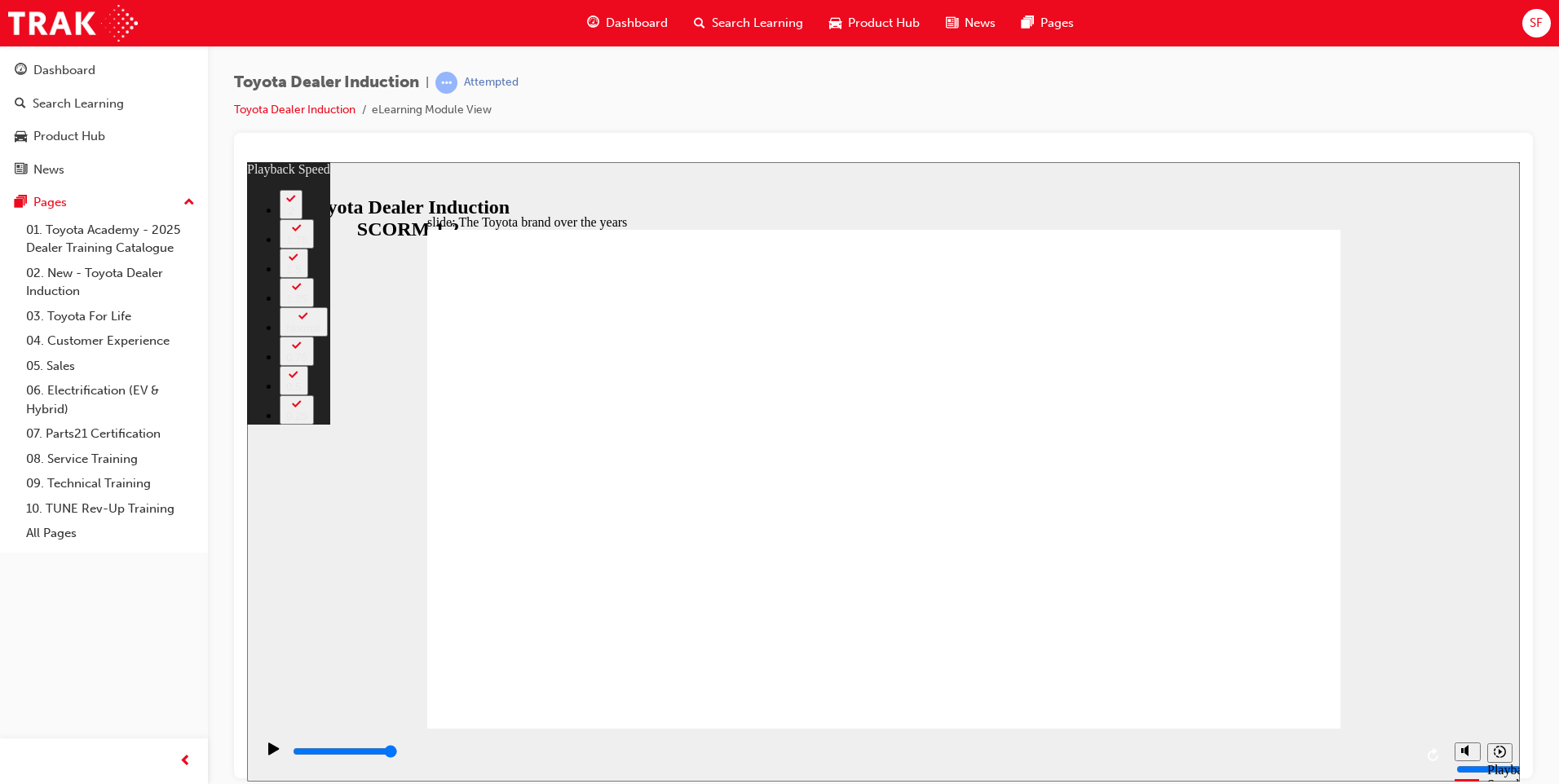
type input "165"
click at [1440, 754] on icon "Replay (Ctrl+Alt+R)" at bounding box center [1434, 753] width 13 height 13
type input "8400"
type input "165"
click at [1440, 754] on icon "Replay (Ctrl+Alt+R)" at bounding box center [1434, 753] width 13 height 13
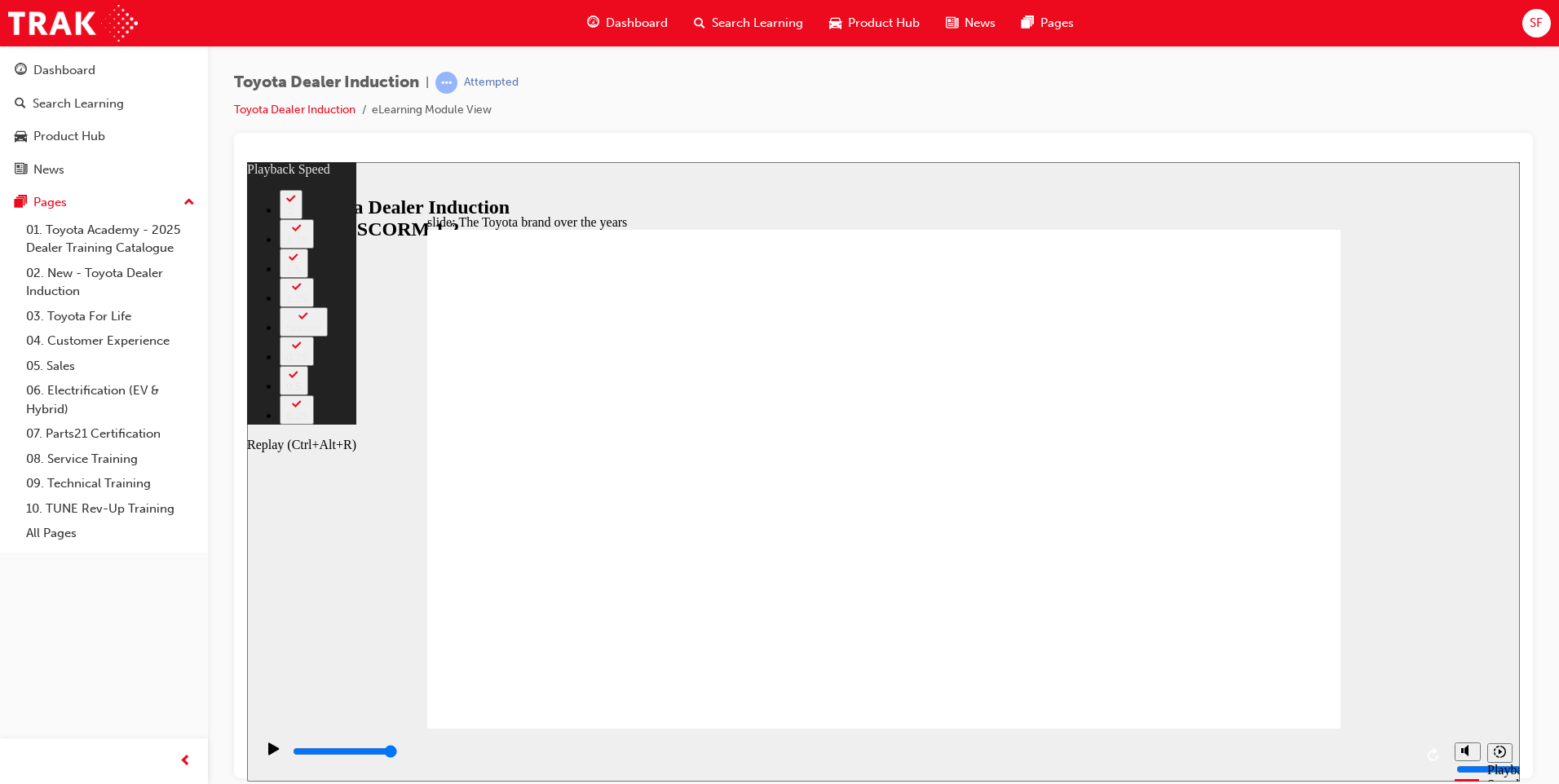
type input "8400"
type input "165"
click at [262, 750] on div "Play (Ctrl+Alt+P)" at bounding box center [274, 756] width 27 height 27
type input "8400"
type input "165"
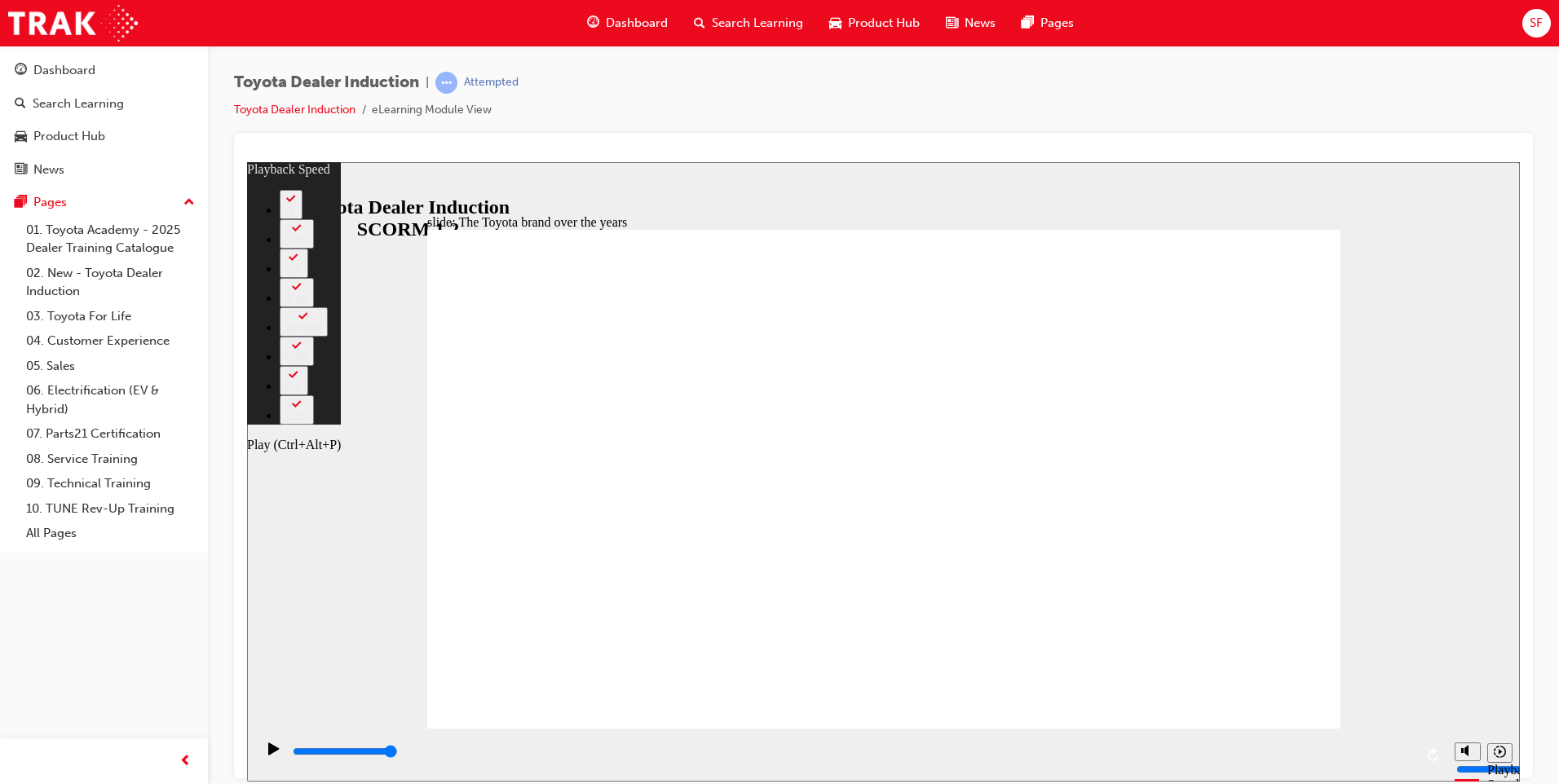
drag, startPoint x: 272, startPoint y: 746, endPoint x: 282, endPoint y: 748, distance: 10.2
click at [273, 746] on icon "Play (Ctrl+Alt+P)" at bounding box center [274, 748] width 12 height 13
type input "8400"
type input "165"
click at [1355, 745] on div "playback controls" at bounding box center [853, 754] width 1123 height 24
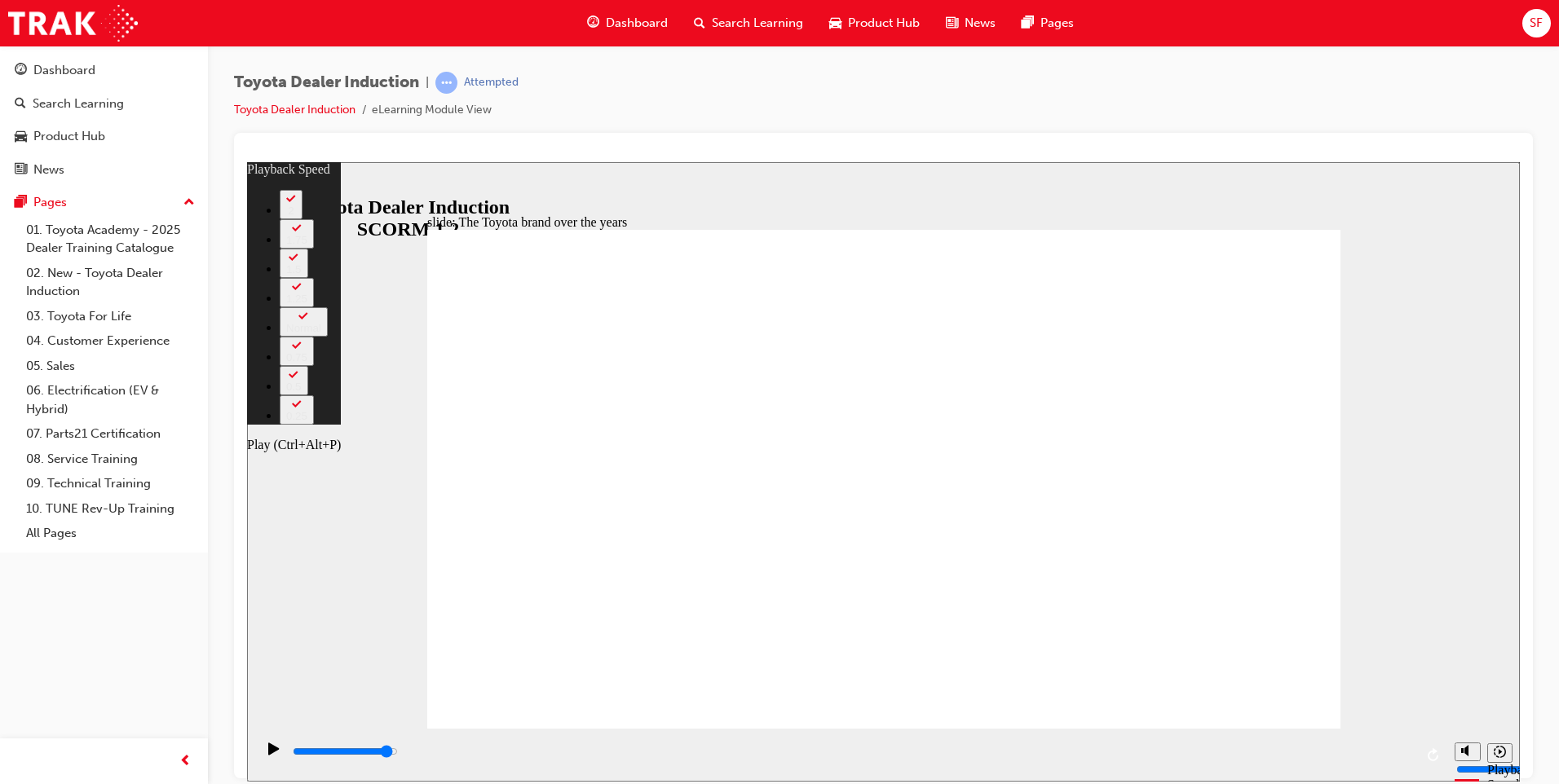
click at [272, 755] on icon "Play (Ctrl+Alt+P)" at bounding box center [274, 748] width 12 height 13
type input "8400"
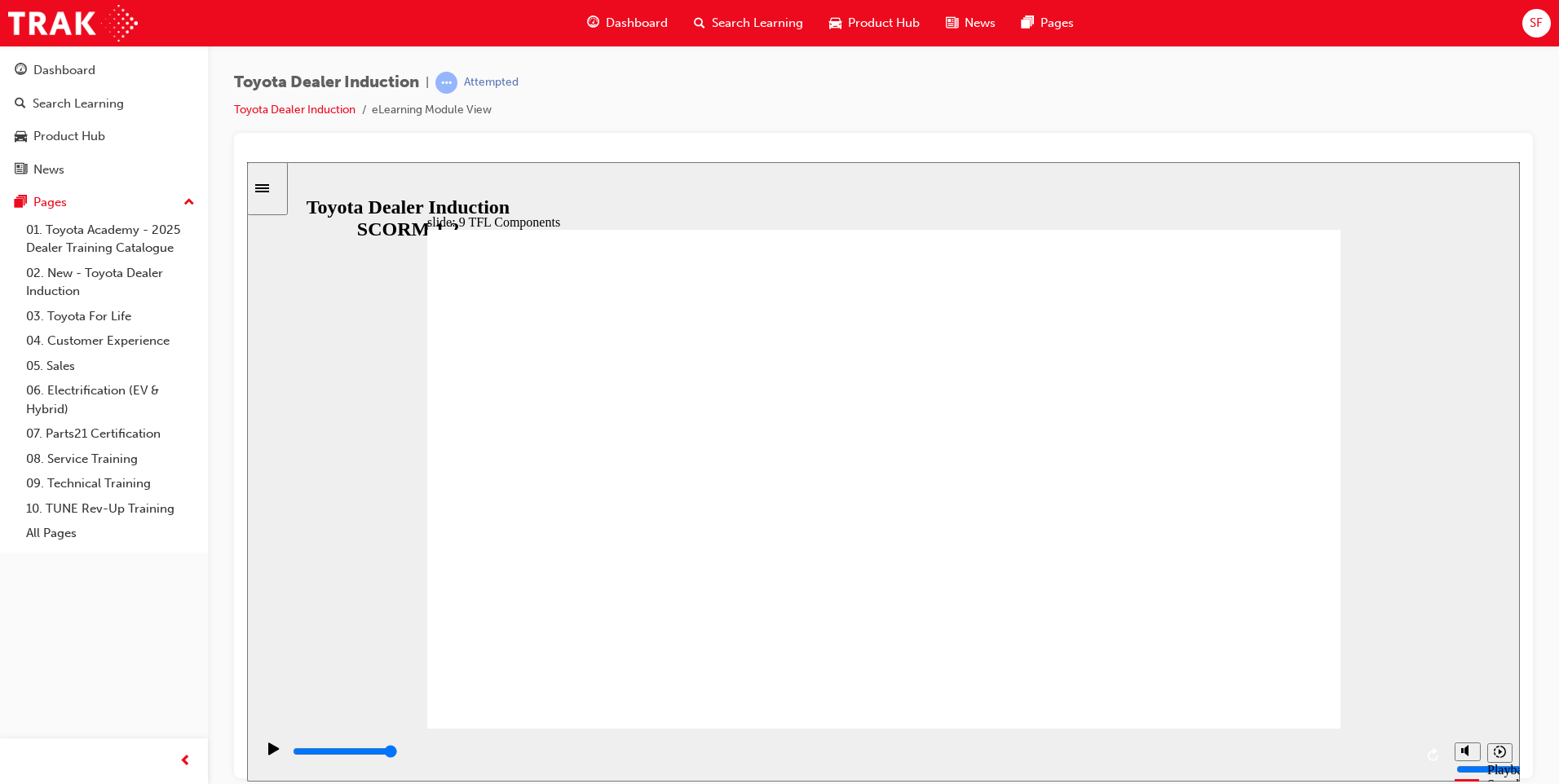
drag, startPoint x: 729, startPoint y: 607, endPoint x: 772, endPoint y: 610, distance: 43.1
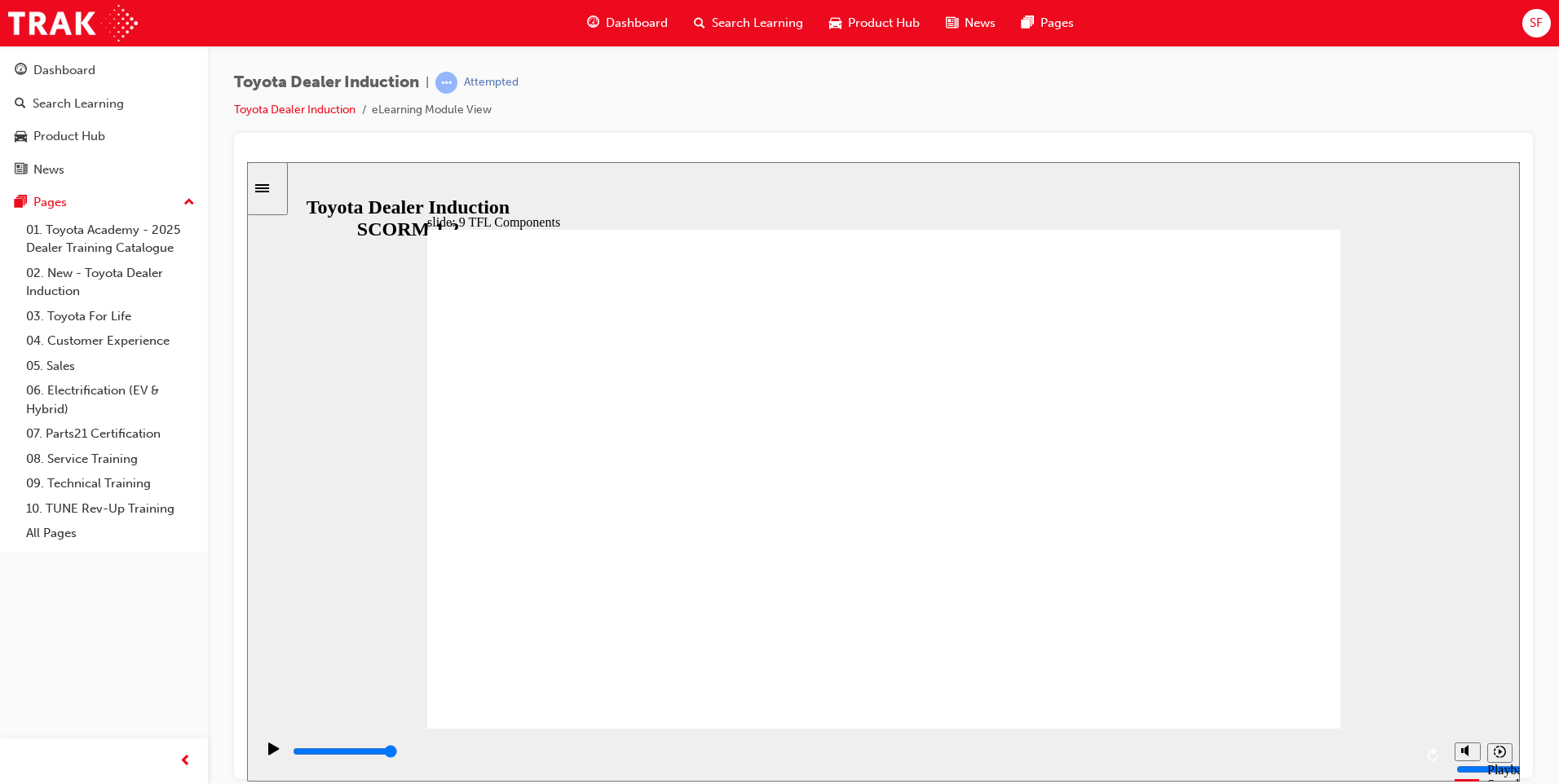
click at [406, 760] on div "playback controls" at bounding box center [853, 751] width 1123 height 18
click at [482, 747] on div "playback controls" at bounding box center [853, 751] width 1123 height 18
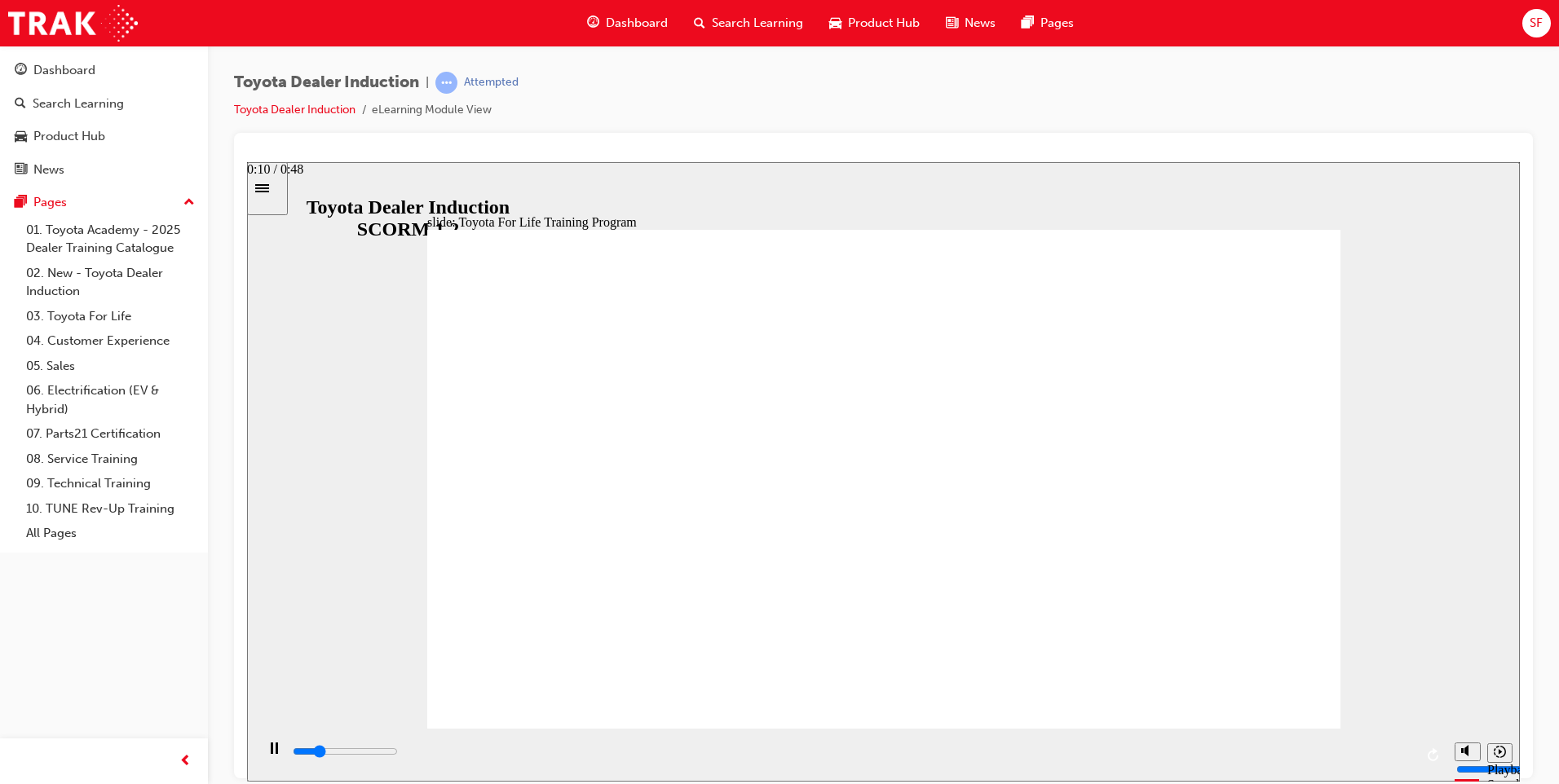
click at [546, 745] on div "playback controls" at bounding box center [853, 754] width 1123 height 24
click at [649, 735] on div "playback controls" at bounding box center [851, 754] width 1191 height 53
click at [640, 751] on div "playback controls" at bounding box center [853, 751] width 1123 height 18
click at [719, 749] on div "playback controls" at bounding box center [853, 751] width 1123 height 18
click at [775, 750] on div "playback controls" at bounding box center [853, 751] width 1123 height 18
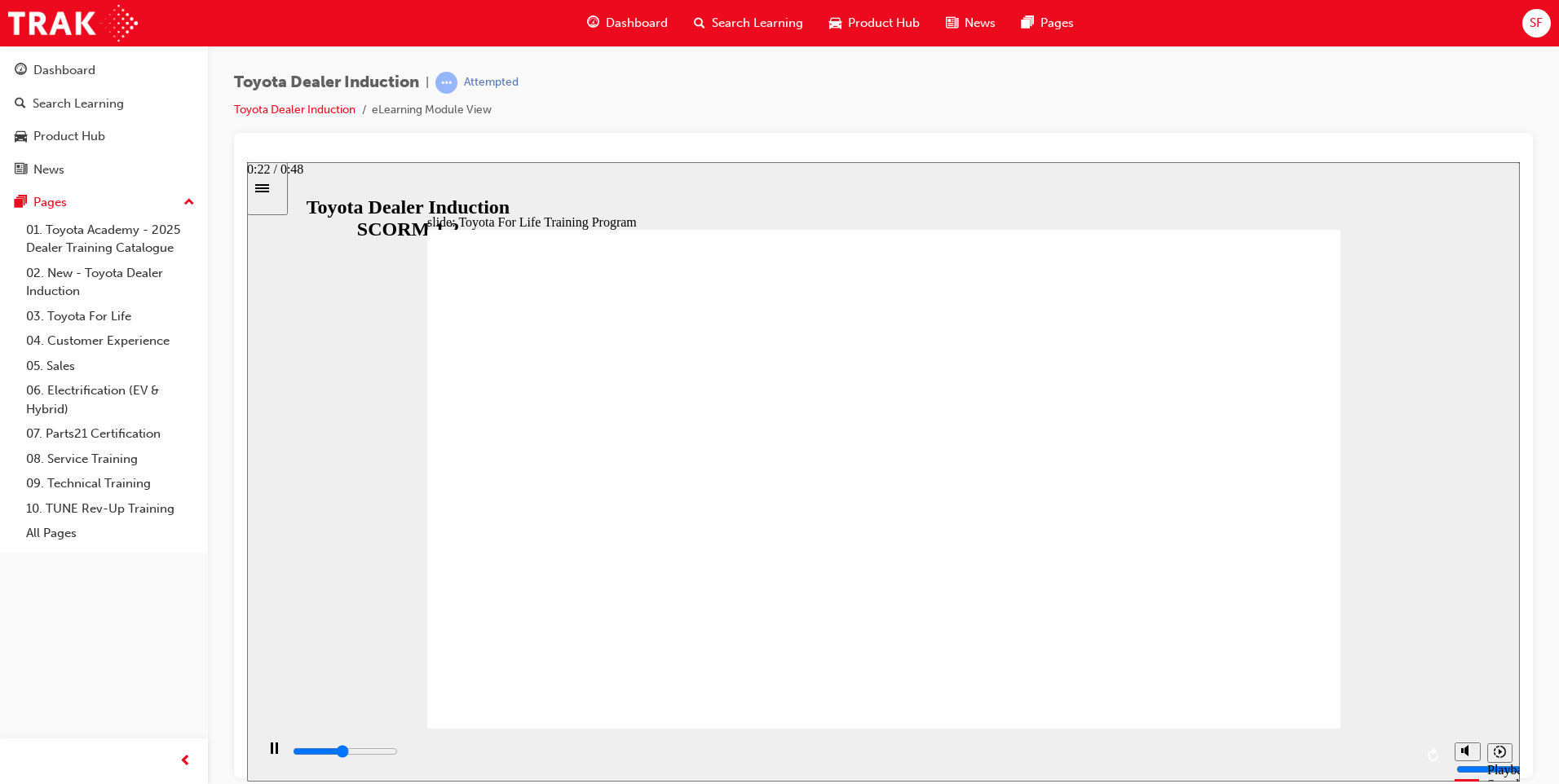
click at [816, 747] on div "playback controls" at bounding box center [853, 751] width 1123 height 18
drag, startPoint x: 879, startPoint y: 751, endPoint x: 894, endPoint y: 752, distance: 15.0
click at [881, 751] on div "playback controls" at bounding box center [853, 751] width 1123 height 18
click at [398, 753] on input "slide progress" at bounding box center [345, 750] width 106 height 13
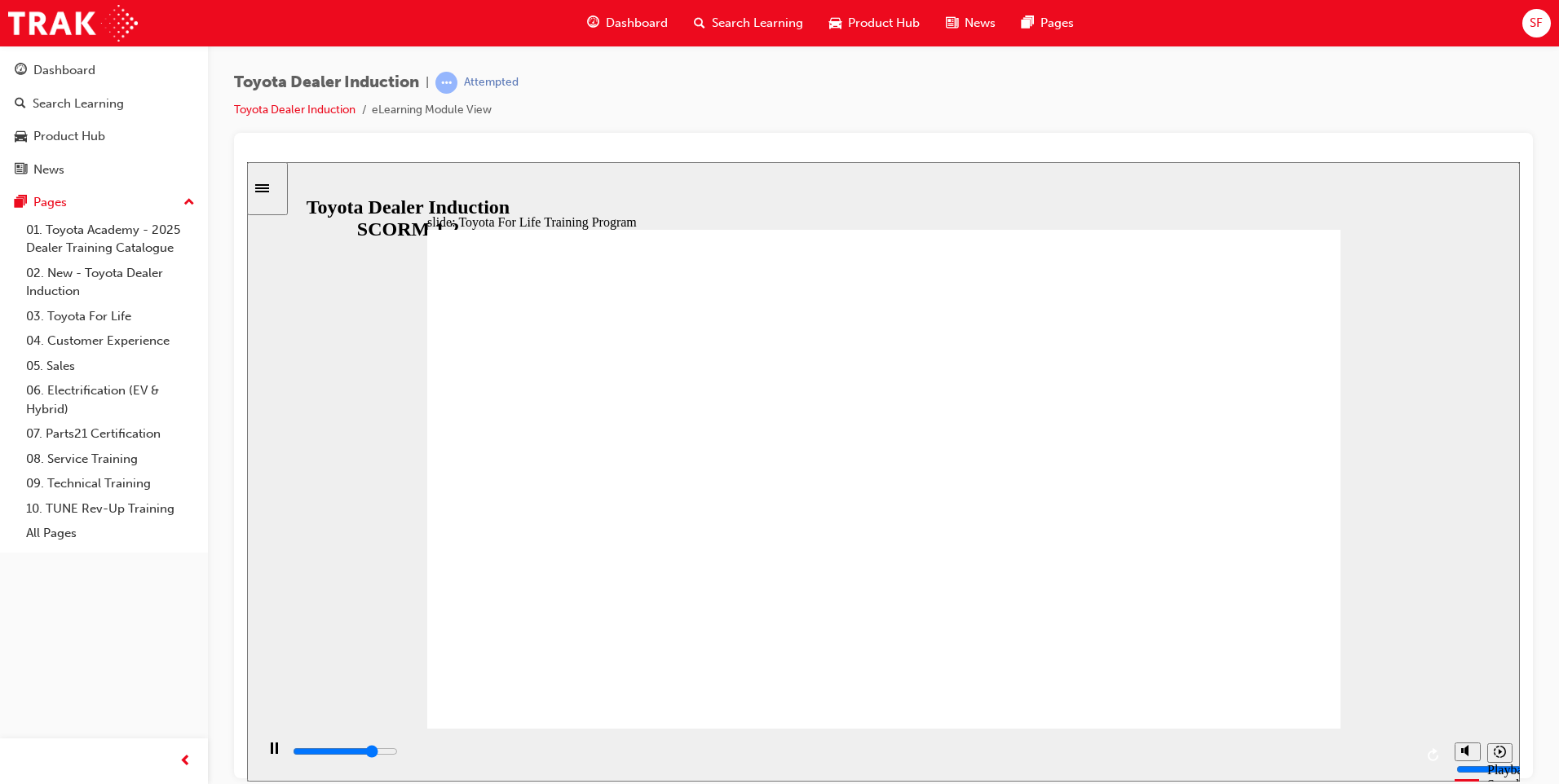
click at [1315, 744] on div "playback controls" at bounding box center [853, 754] width 1123 height 24
click at [1373, 749] on div "playback controls" at bounding box center [853, 751] width 1123 height 18
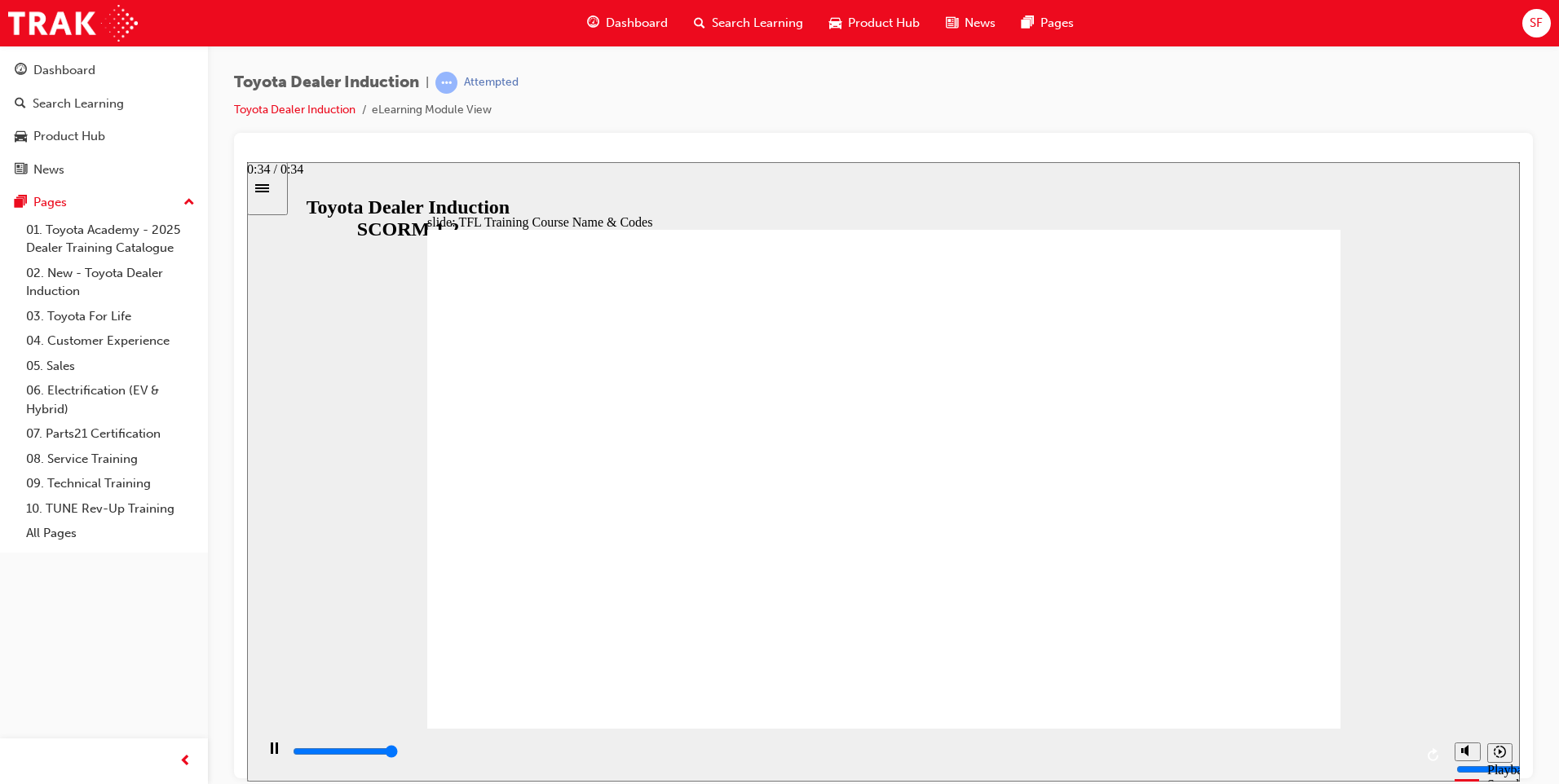
drag, startPoint x: 1409, startPoint y: 754, endPoint x: 1432, endPoint y: 757, distance: 23.2
click at [1432, 757] on div "playback controls" at bounding box center [851, 754] width 1191 height 53
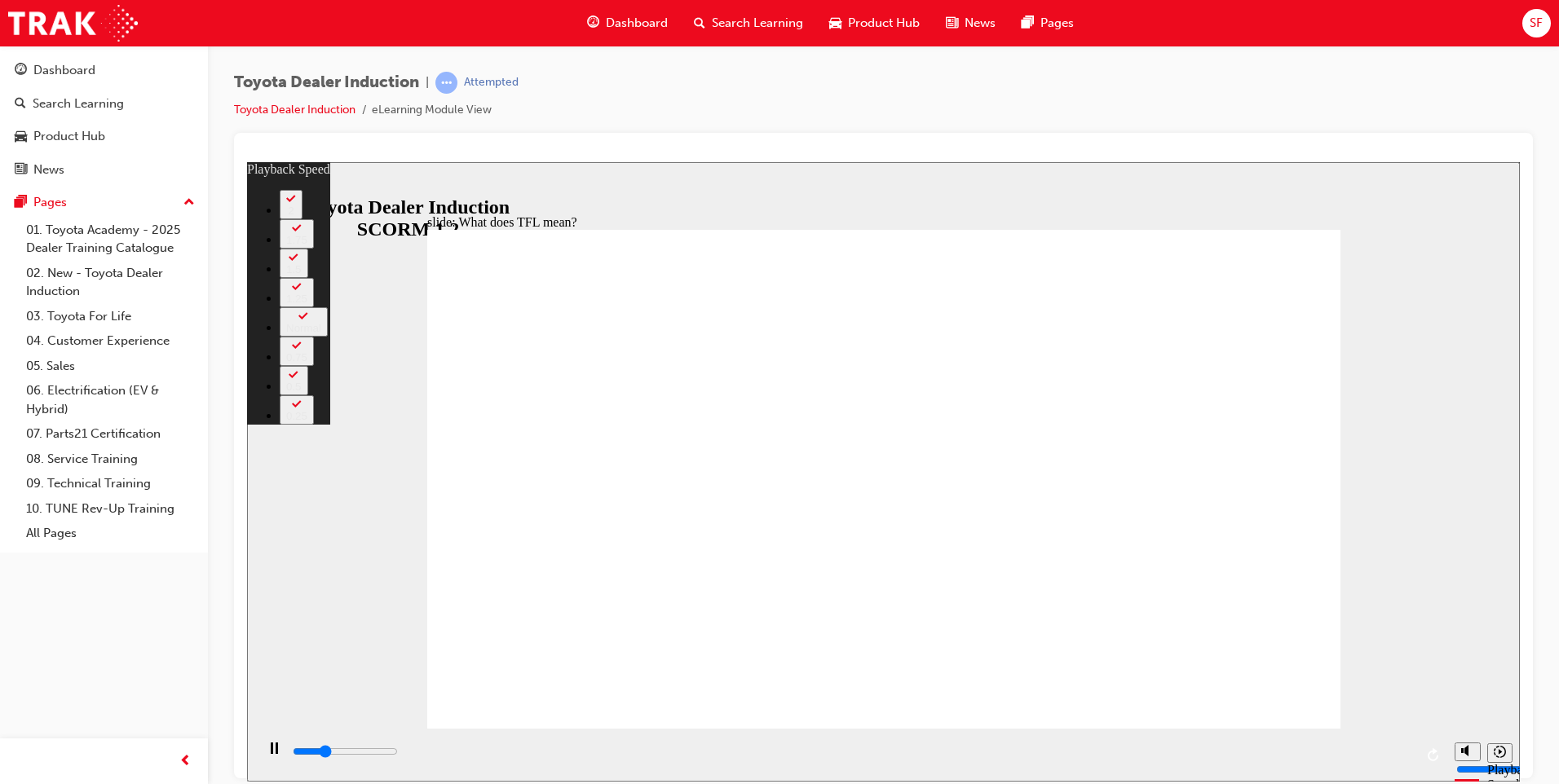
type input "3100"
type input "0"
type input "3300"
type input "0"
type input "3600"
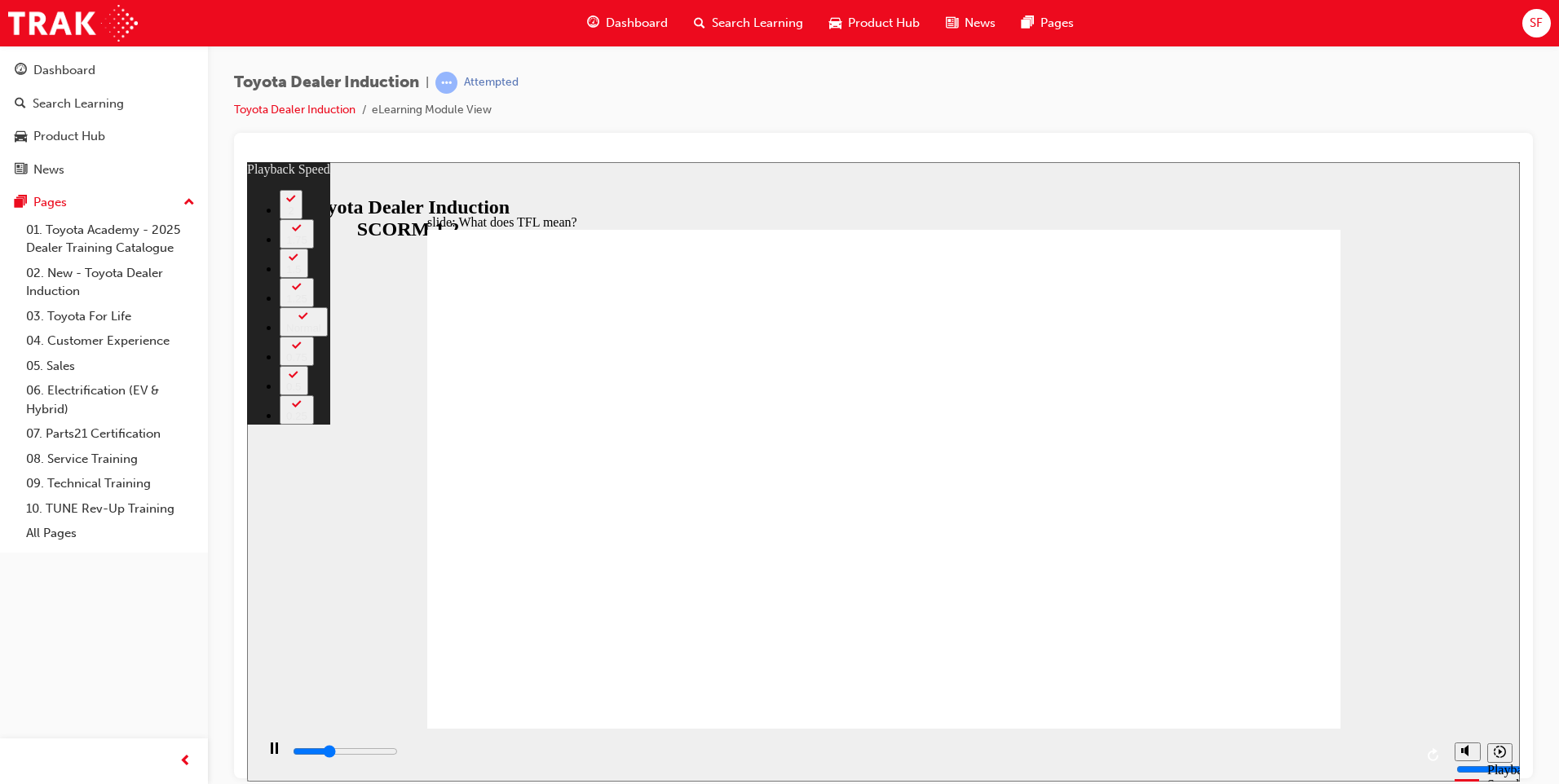
type input "1"
type input "3900"
type input "1"
type input "4100"
type input "1"
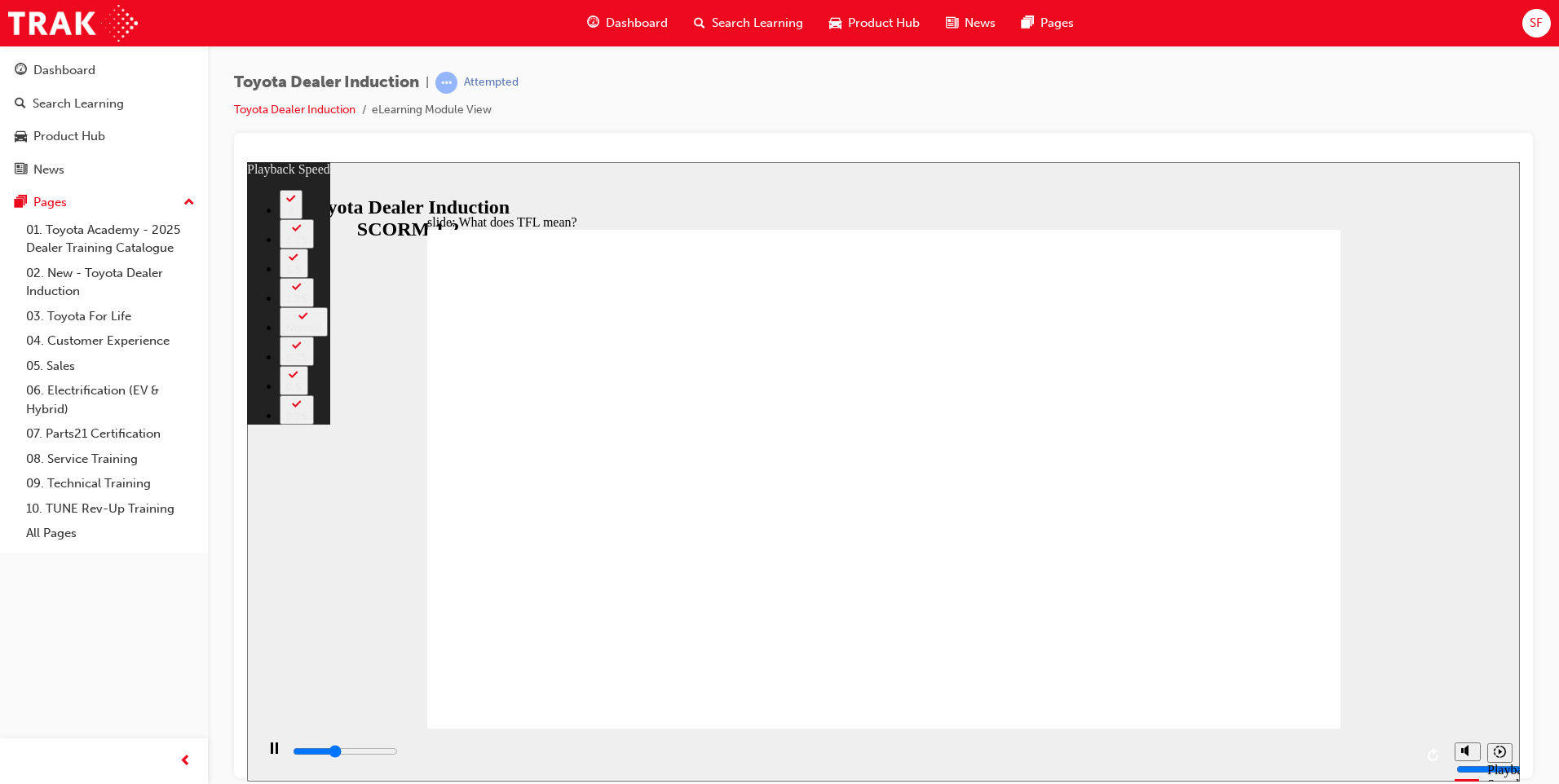
type input "4200"
type input "11"
type input "4200"
type input "11"
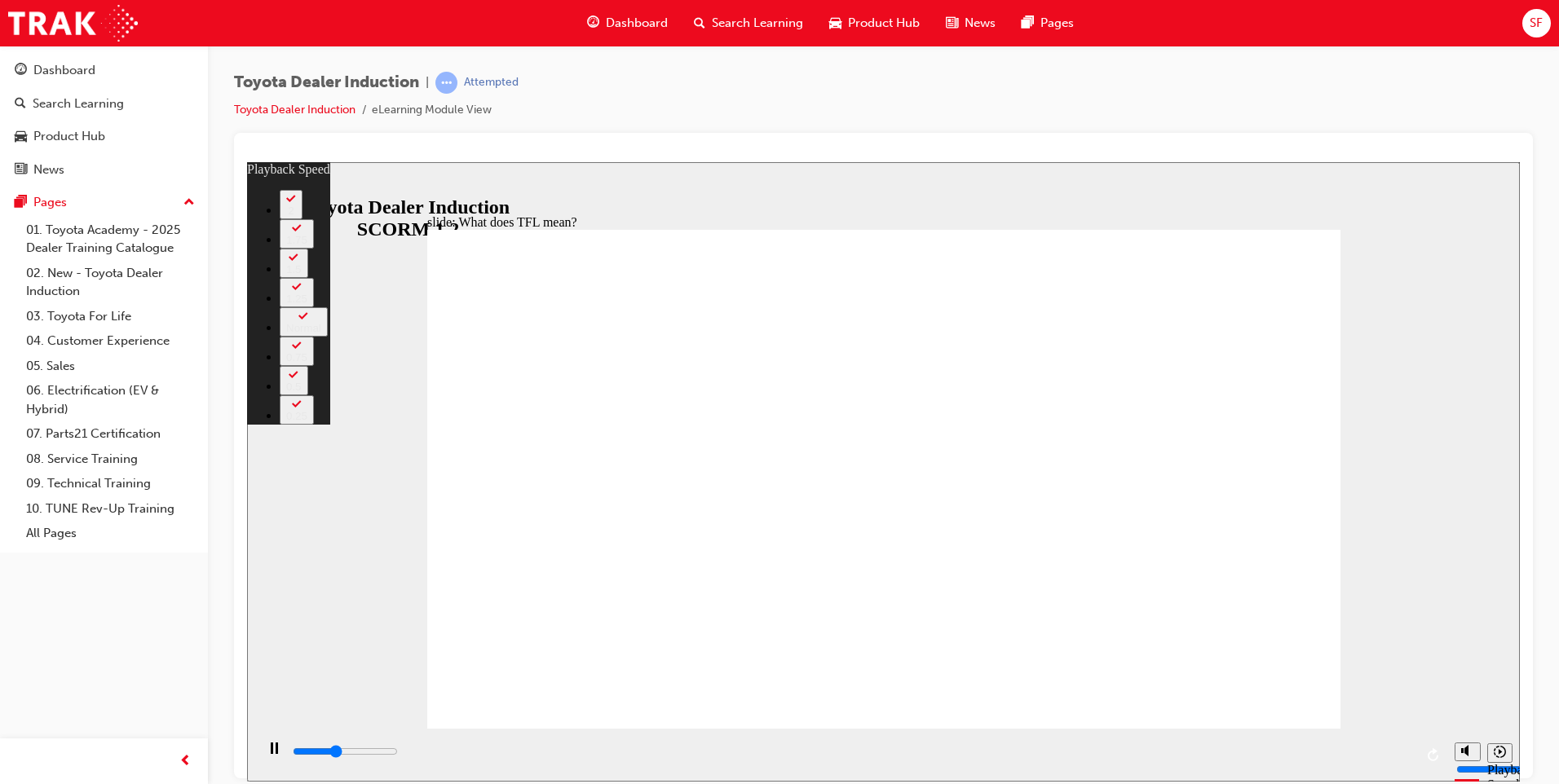
type input "4300"
type input "11"
type input "4500"
type input "11"
type input "4700"
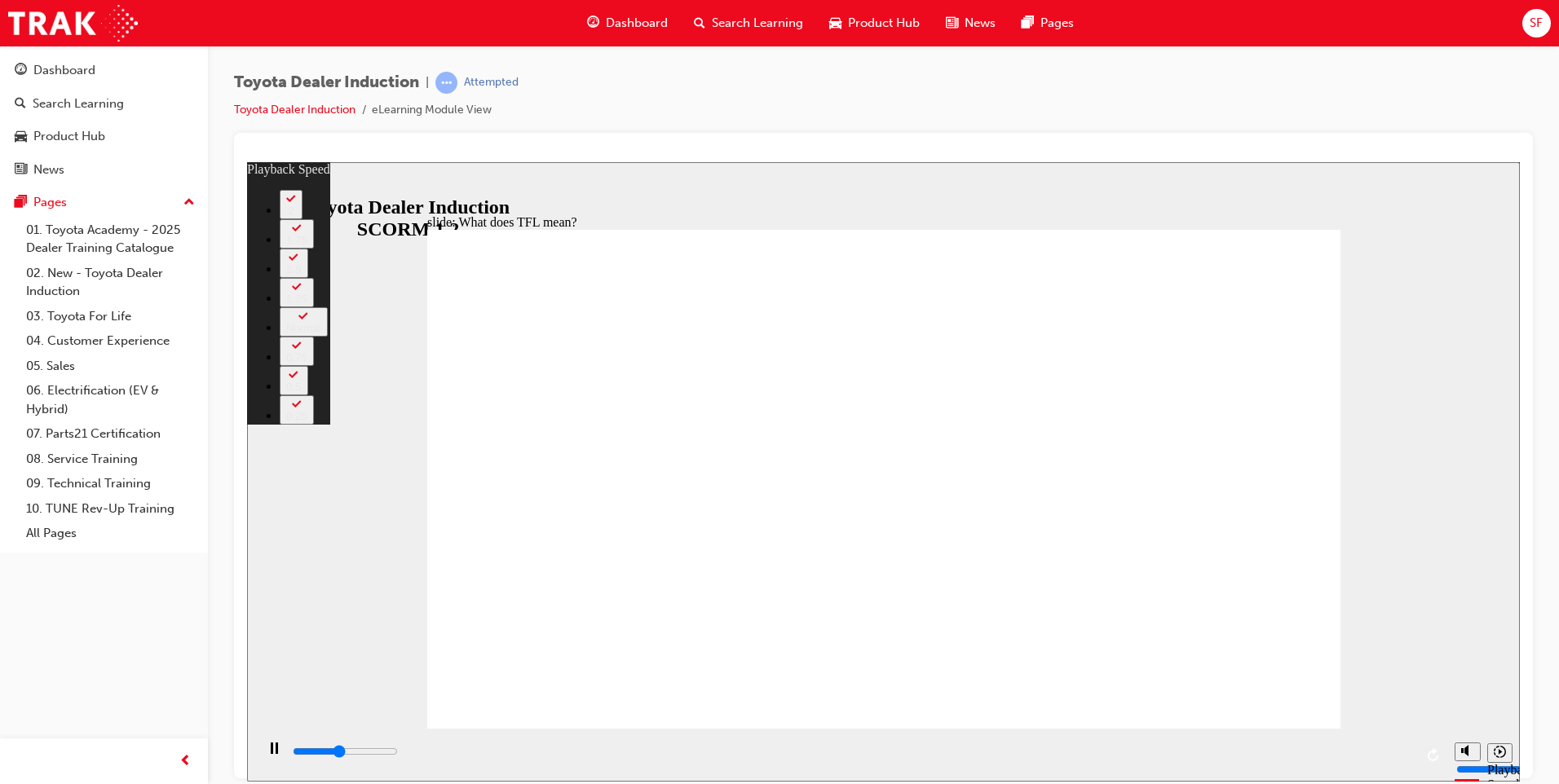
type input "15"
type input "4800"
type input "15"
type input "4800"
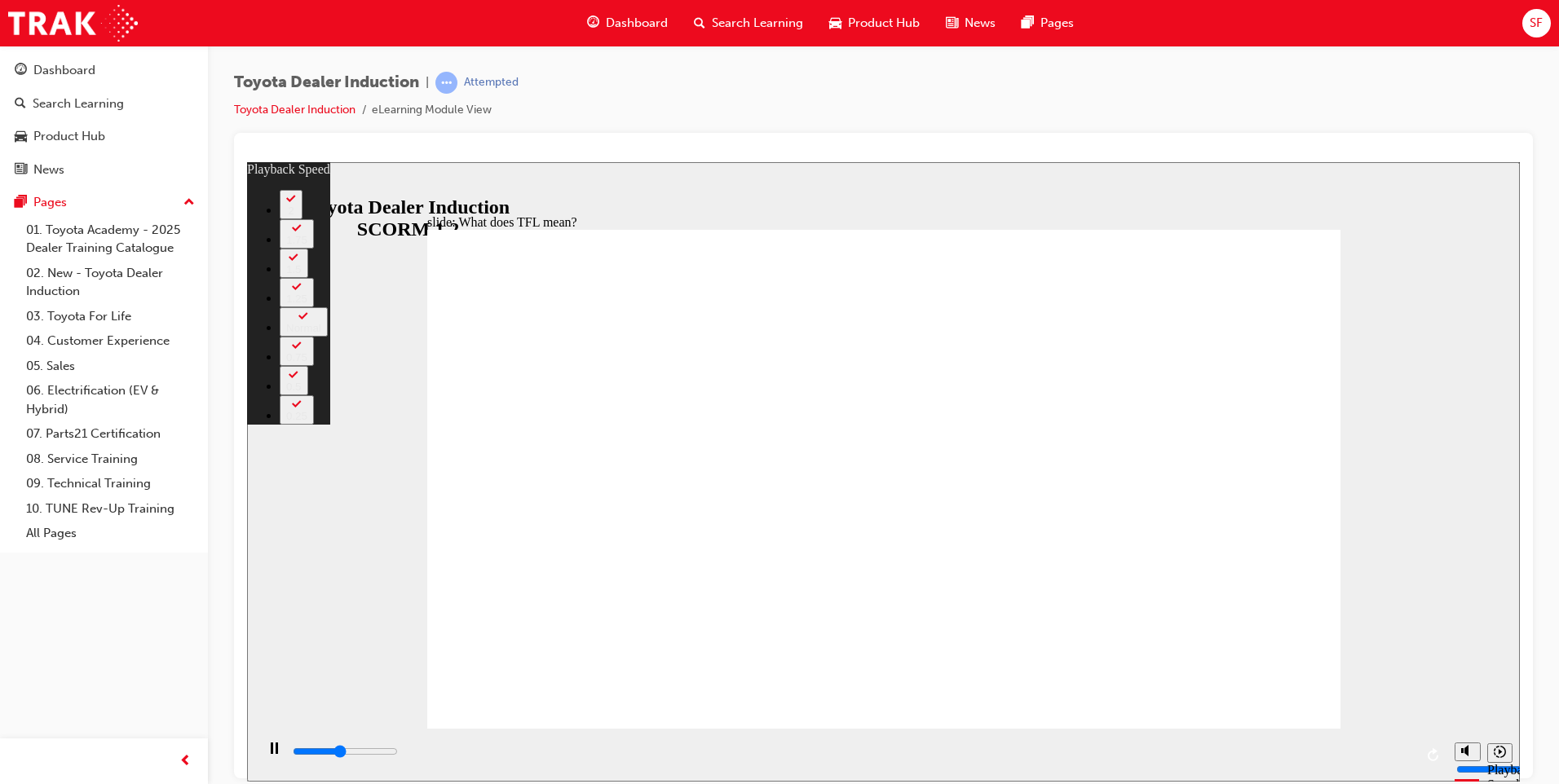
type input "15"
type input "5100"
type input "15"
type input "5200"
type input "18"
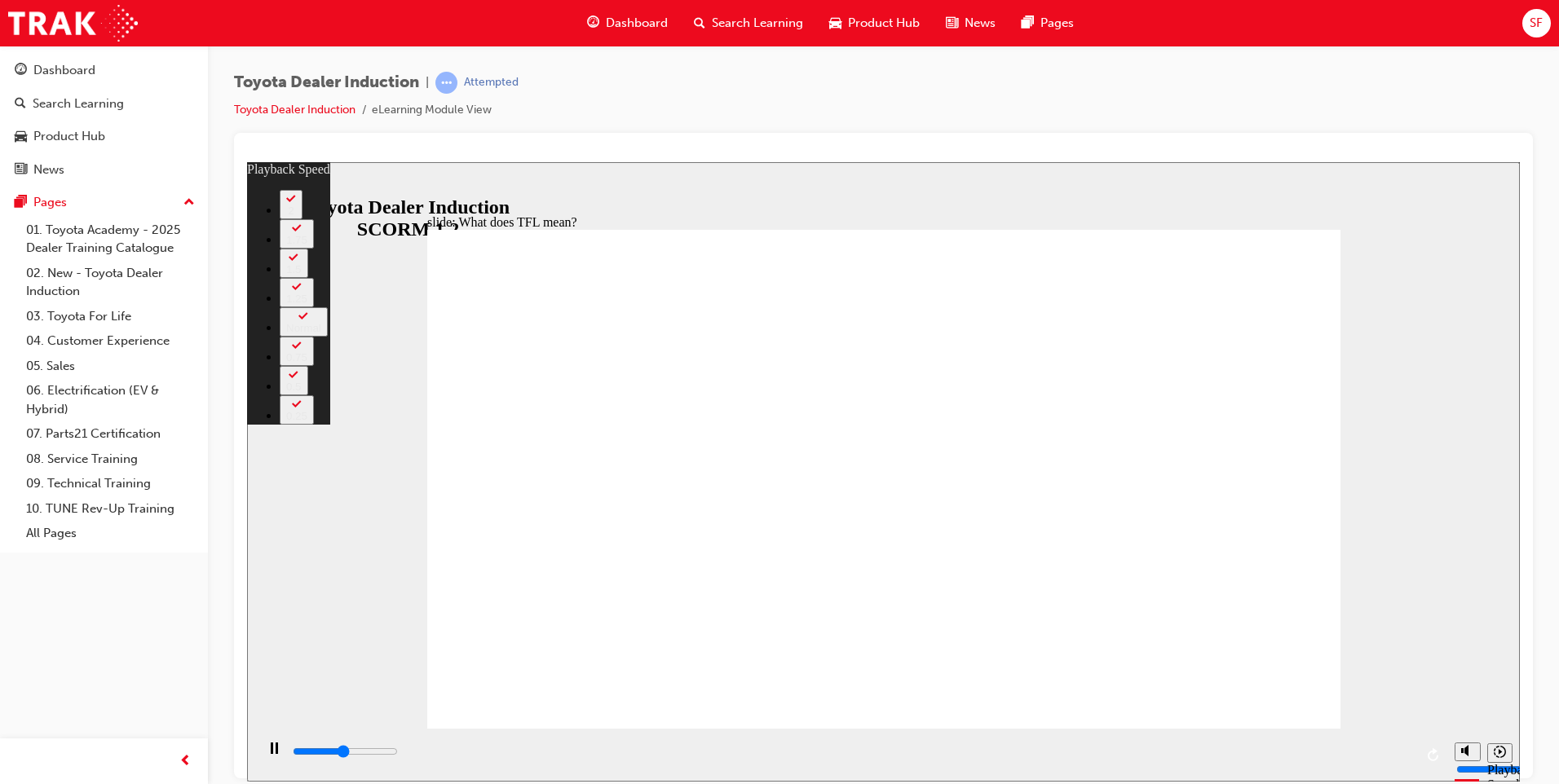
type input "5200"
type input "18"
drag, startPoint x: 545, startPoint y: 687, endPoint x: 563, endPoint y: 684, distance: 18.2
type input "5300"
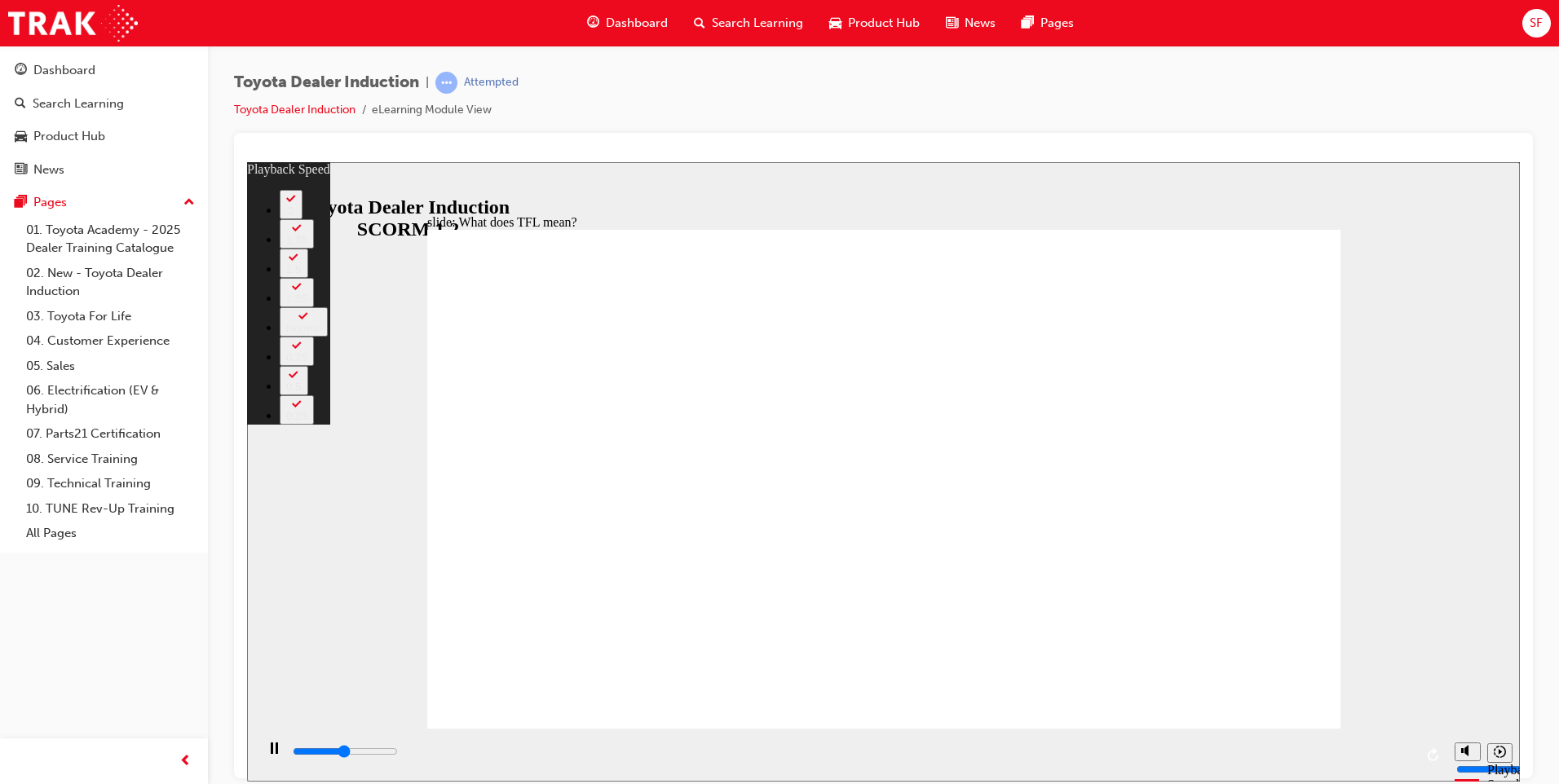
type input "18"
type input "5400"
type input "18"
type input "5600"
type input "18"
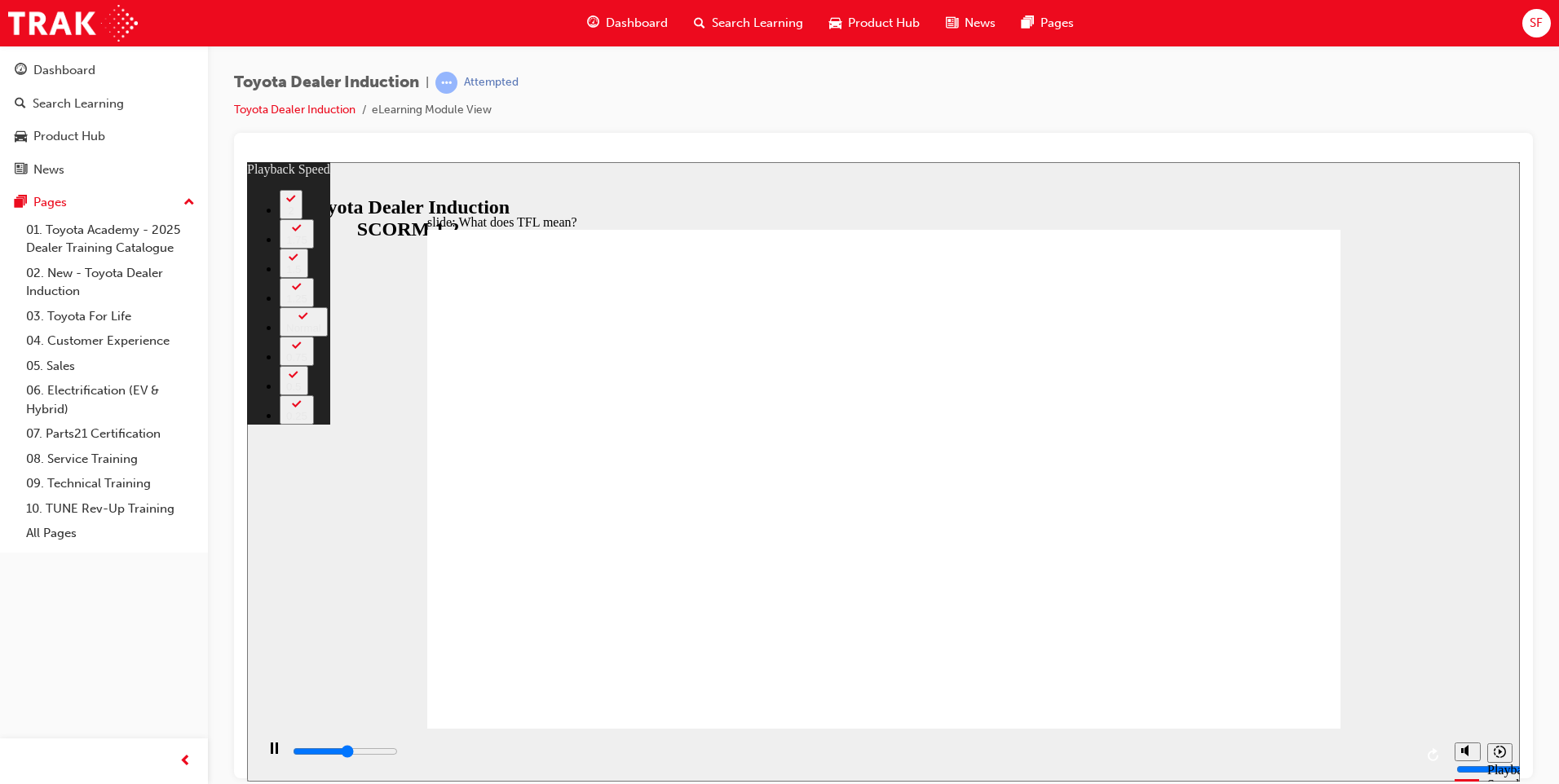
type input "5700"
type input "23"
type input "5700"
type input "23"
drag, startPoint x: 579, startPoint y: 684, endPoint x: 590, endPoint y: 684, distance: 11.0
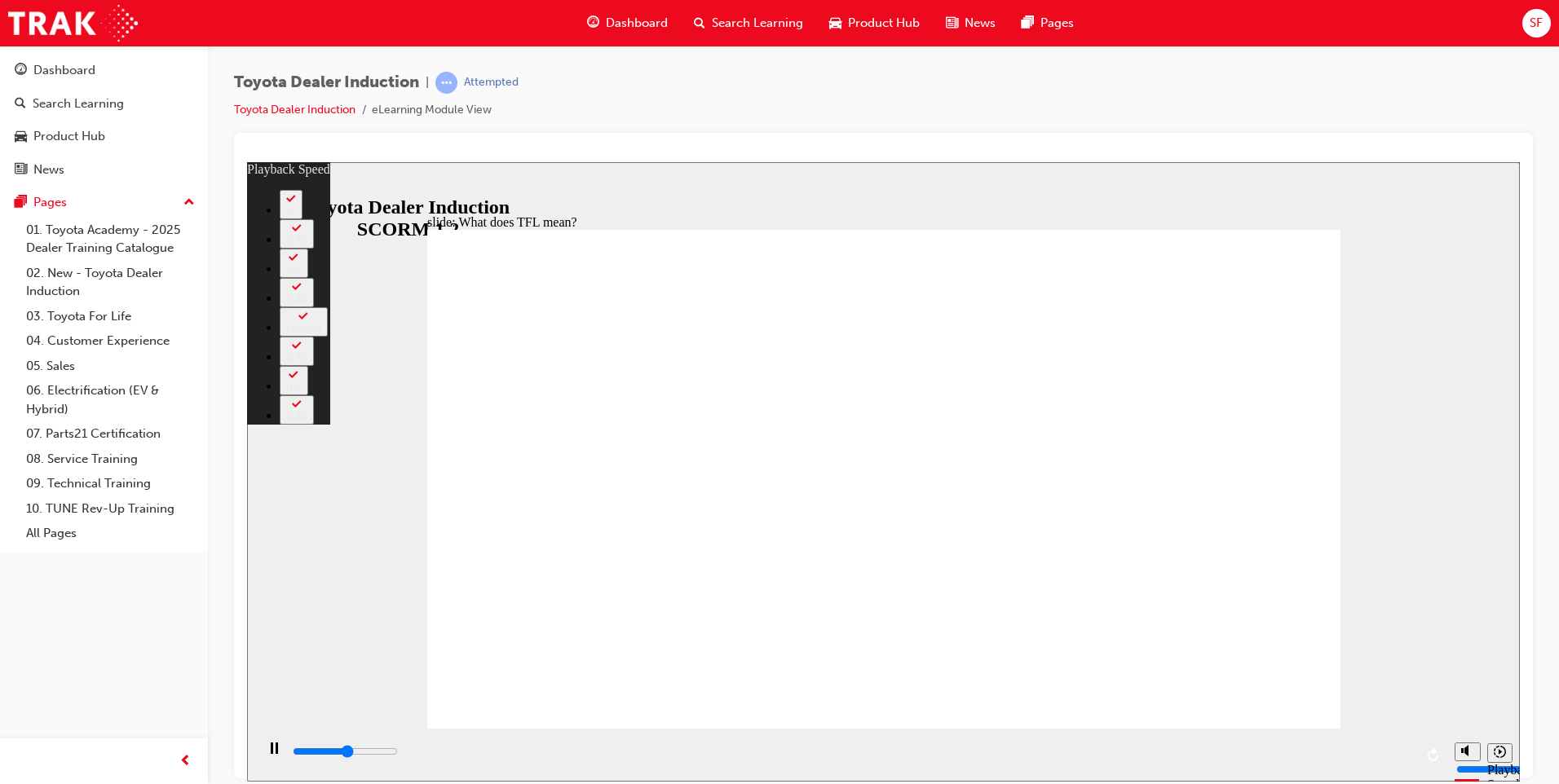
type input "5800"
type input "24"
type input "5800"
type input "24"
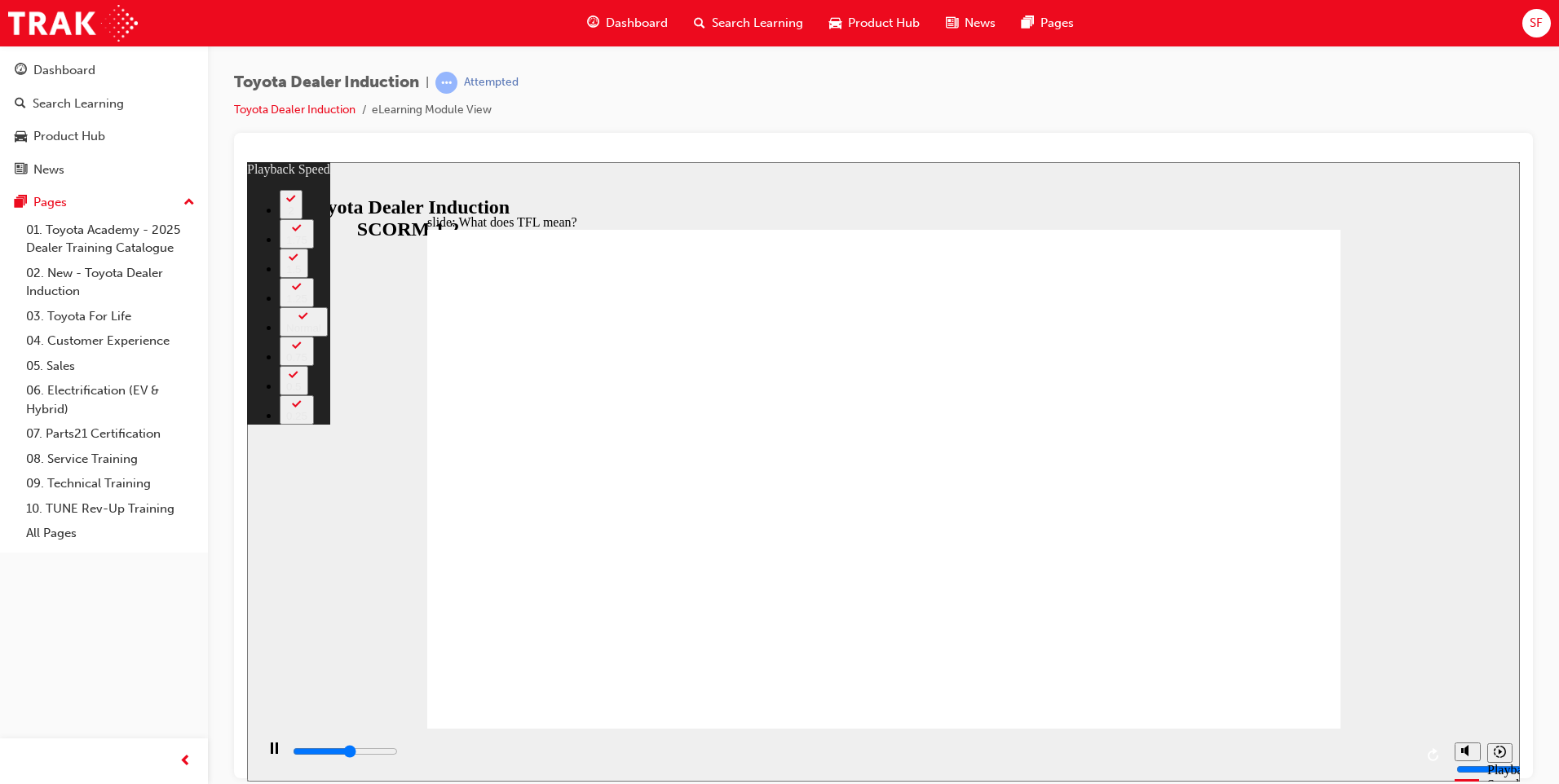
type input "6100"
type input "24"
type input "6300"
type input "26"
type input "6300"
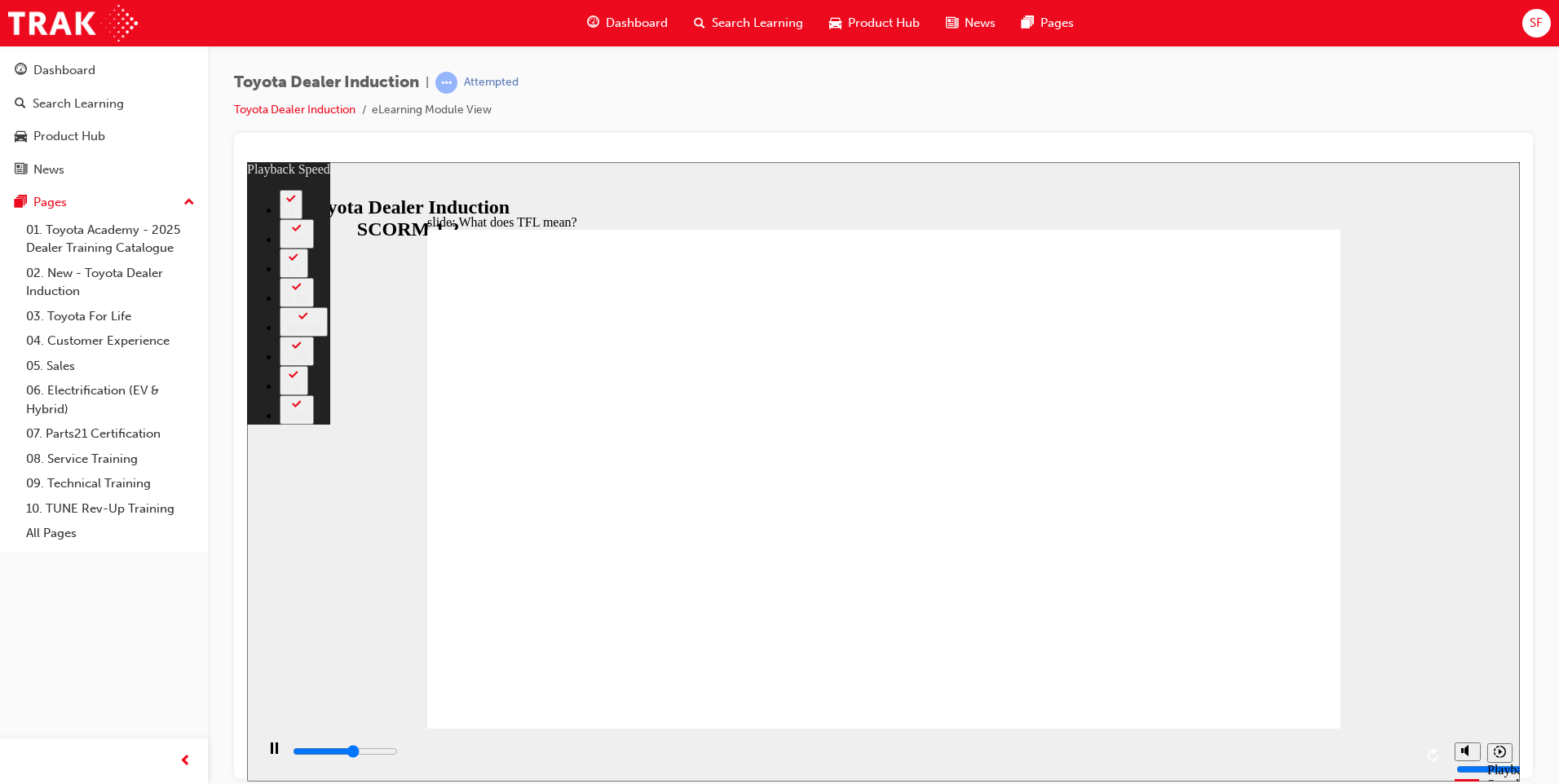
type input "26"
type input "6400"
type input "26"
type input "6600"
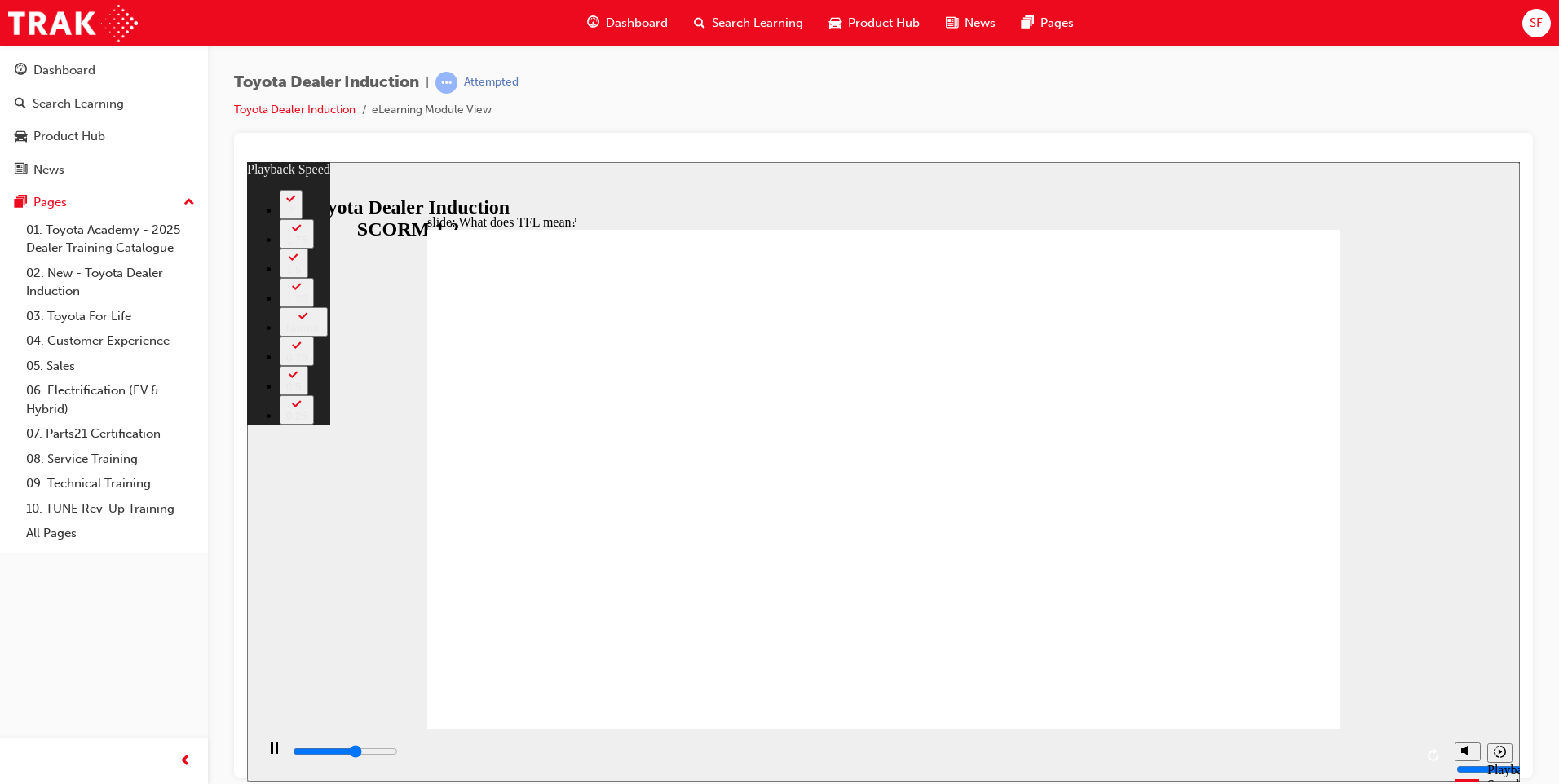
type input "26"
type input "6800"
type input "28"
type input "6800"
type input "28"
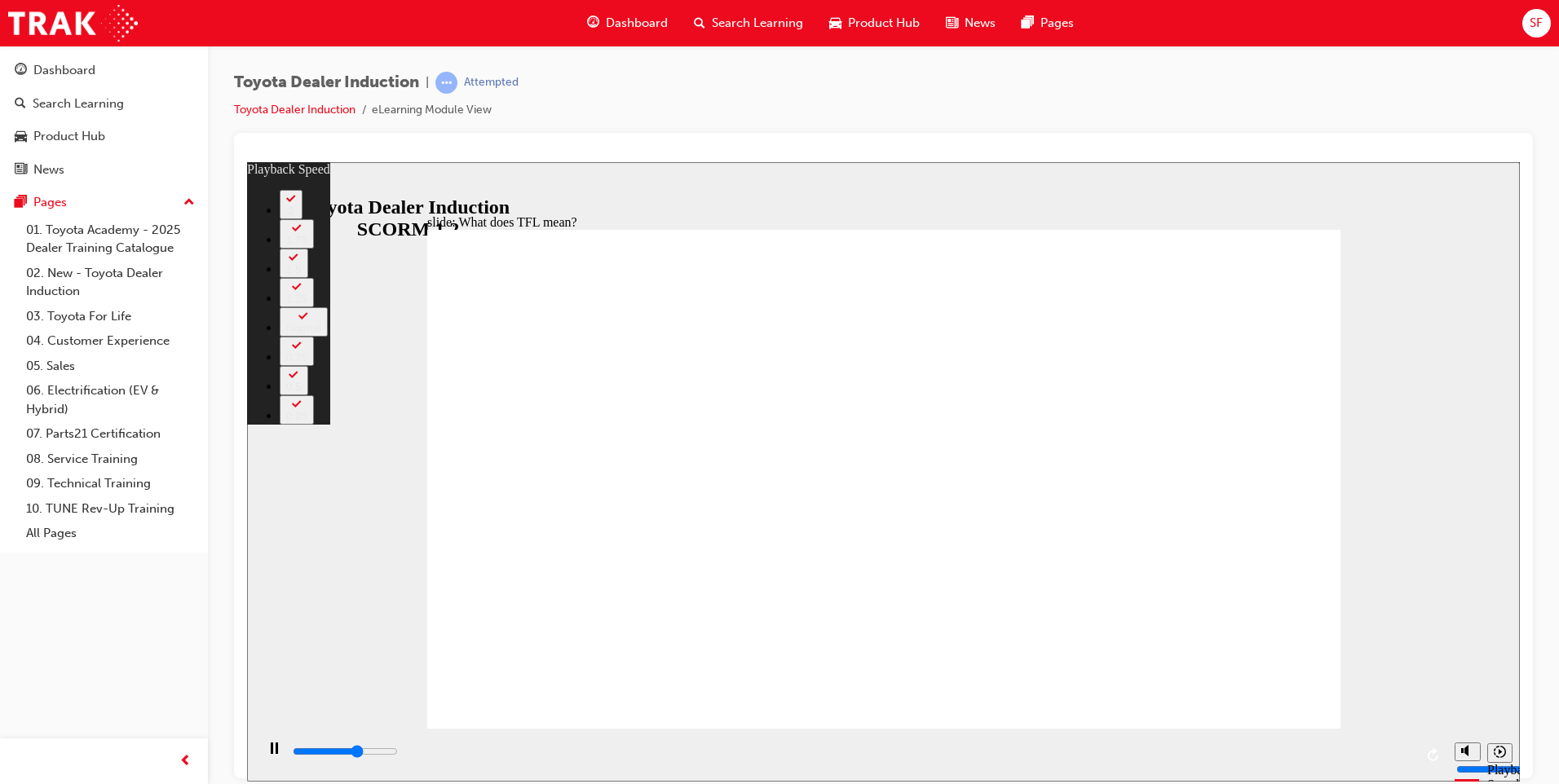
type input "6900"
type input "28"
type input "7100"
type input "28"
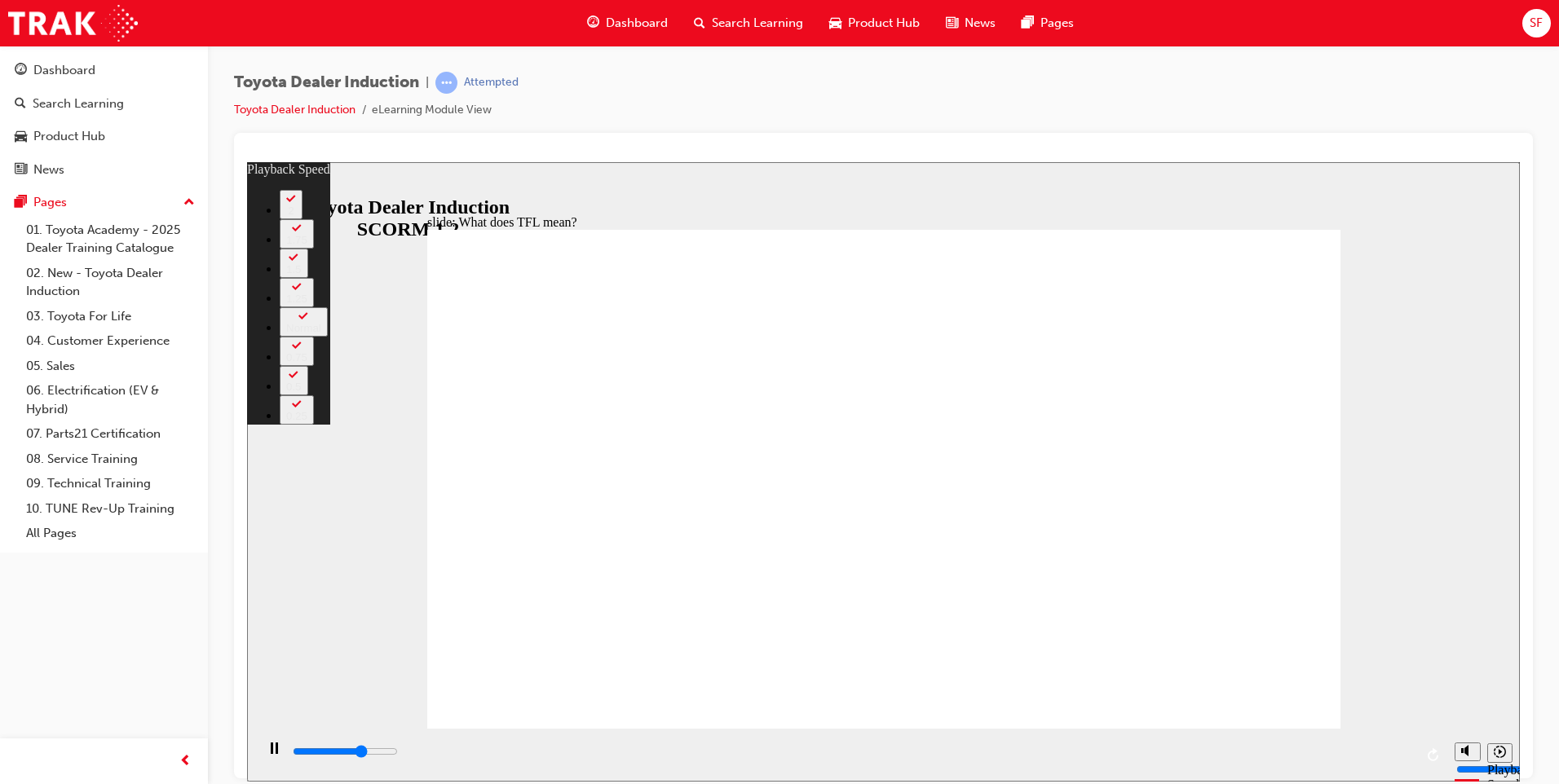
type input "7300"
type input "33"
type input "7400"
type input "33"
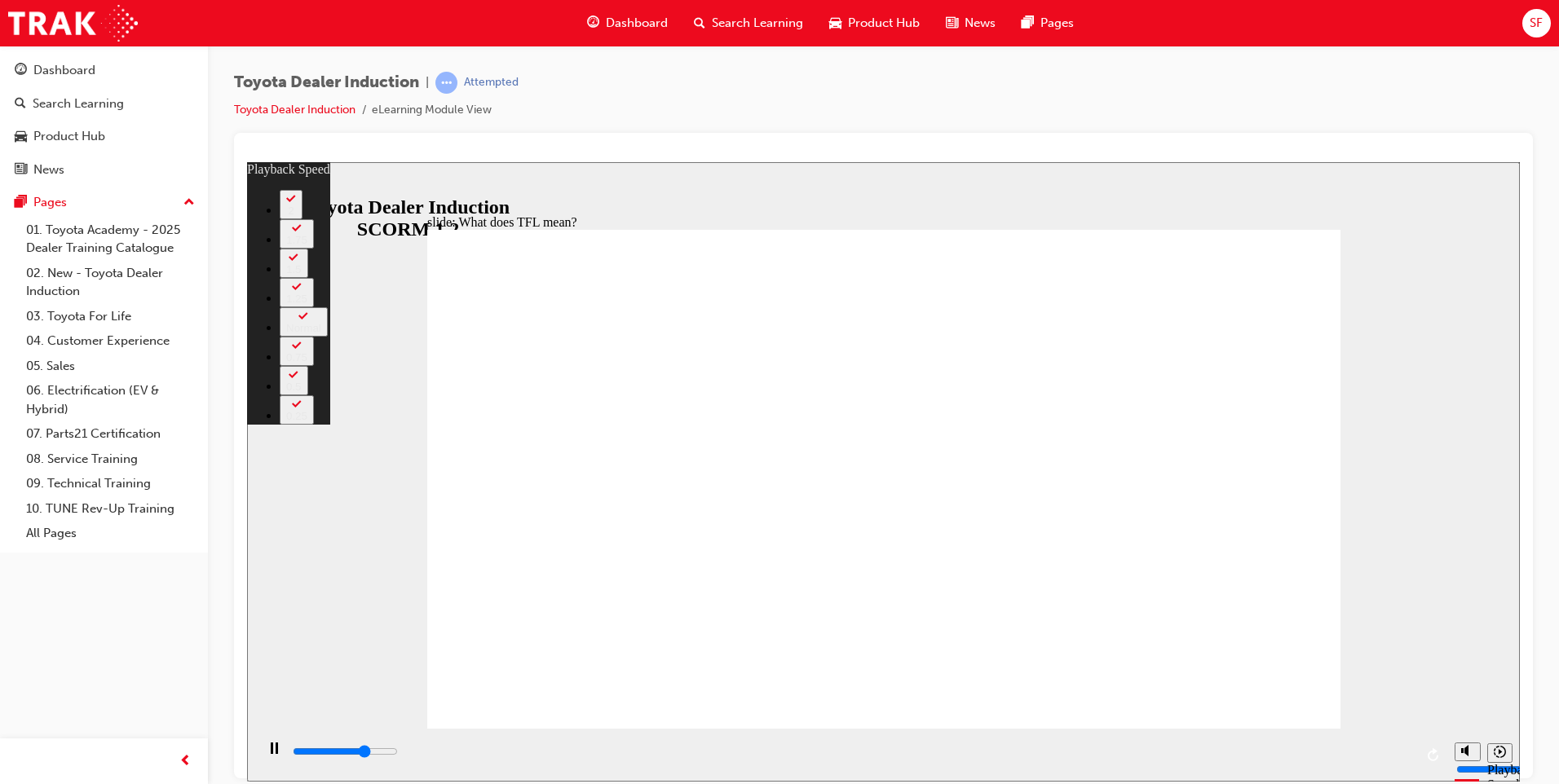
type input "7700"
type input "33"
type input "7900"
type input "33"
type input "8000"
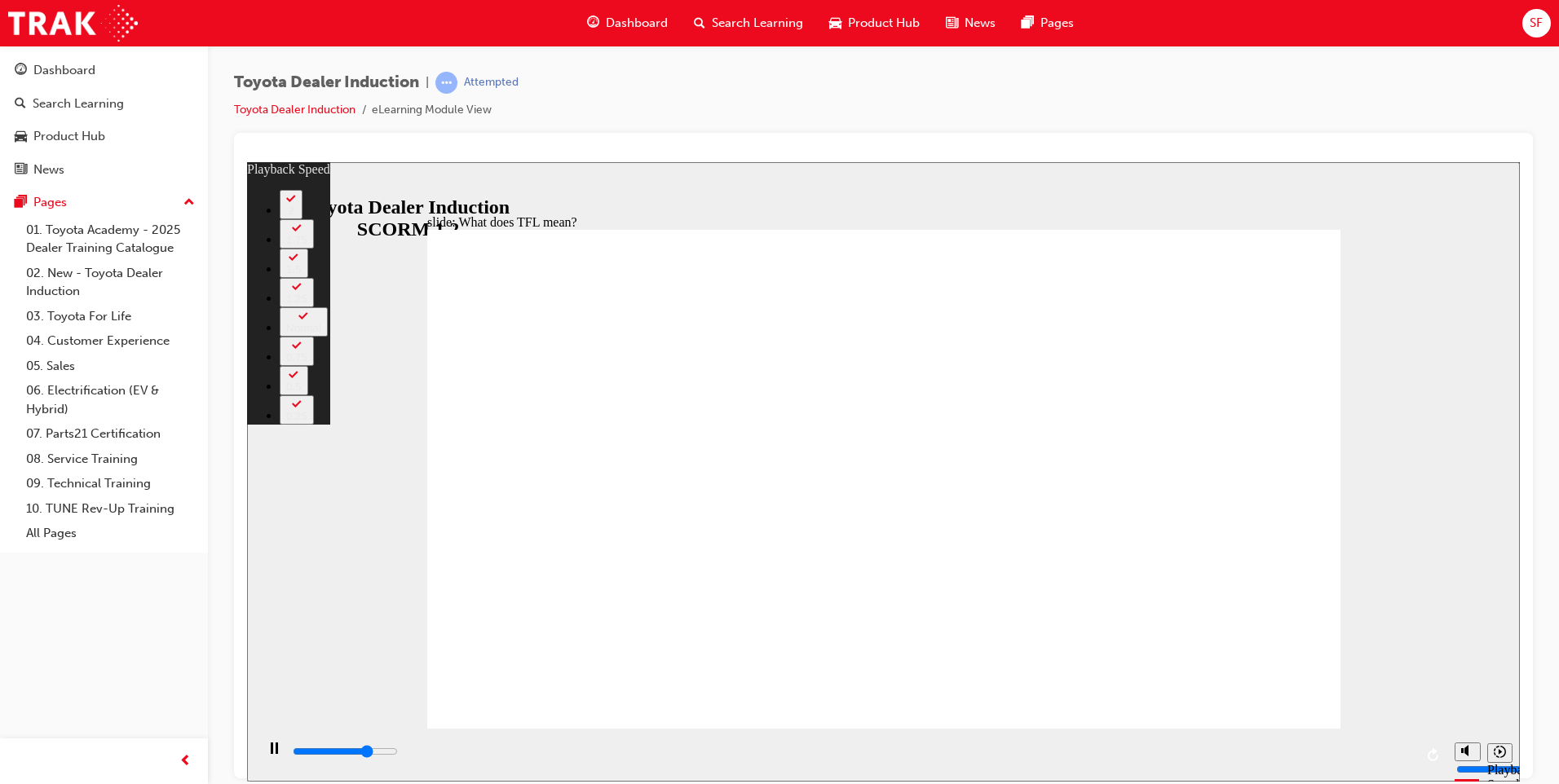
type input "35"
type input "8000"
type input "35"
type input "8100"
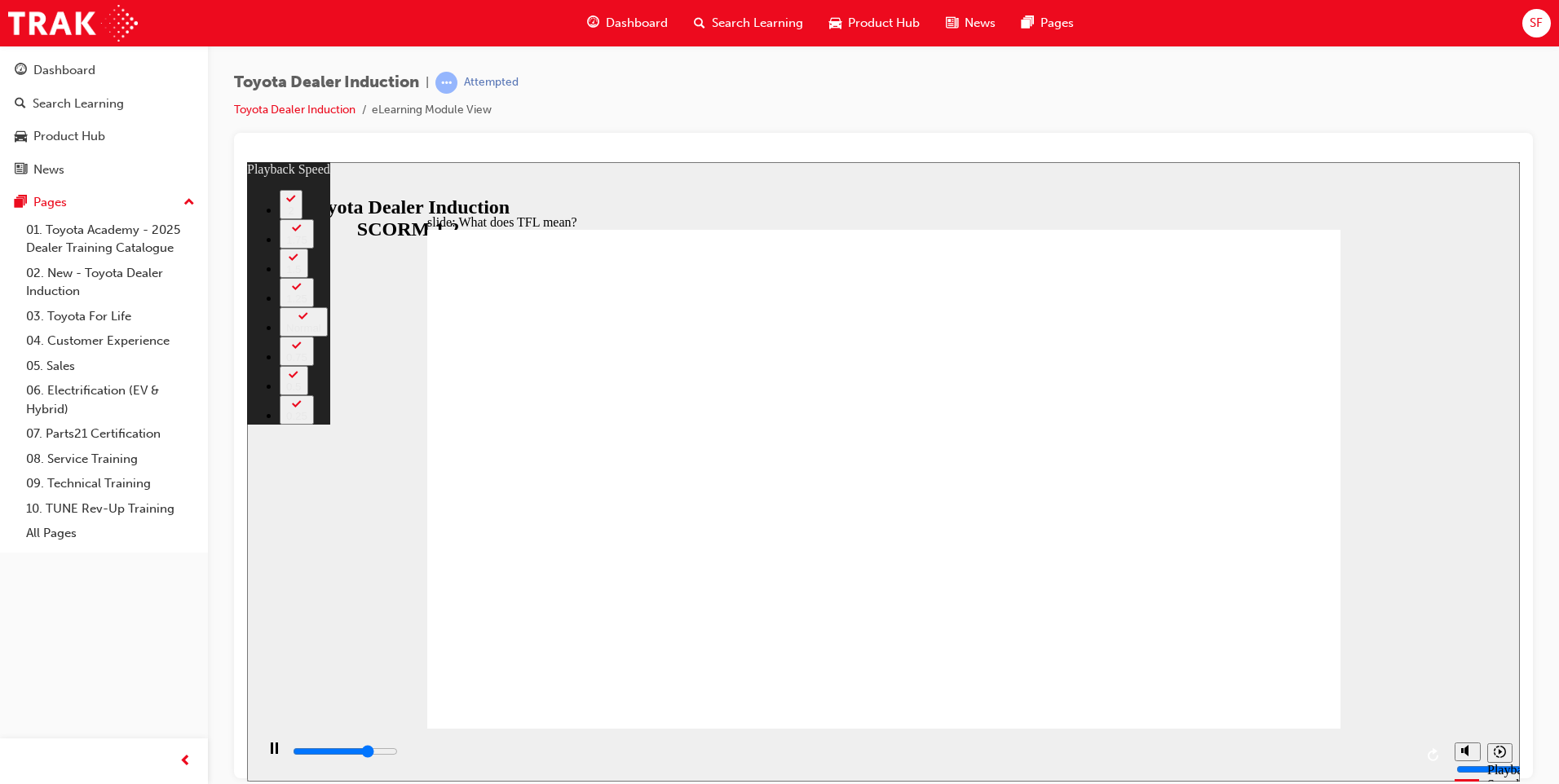
type input "35"
type input "8300"
type input "35"
type input "8400"
type input "39"
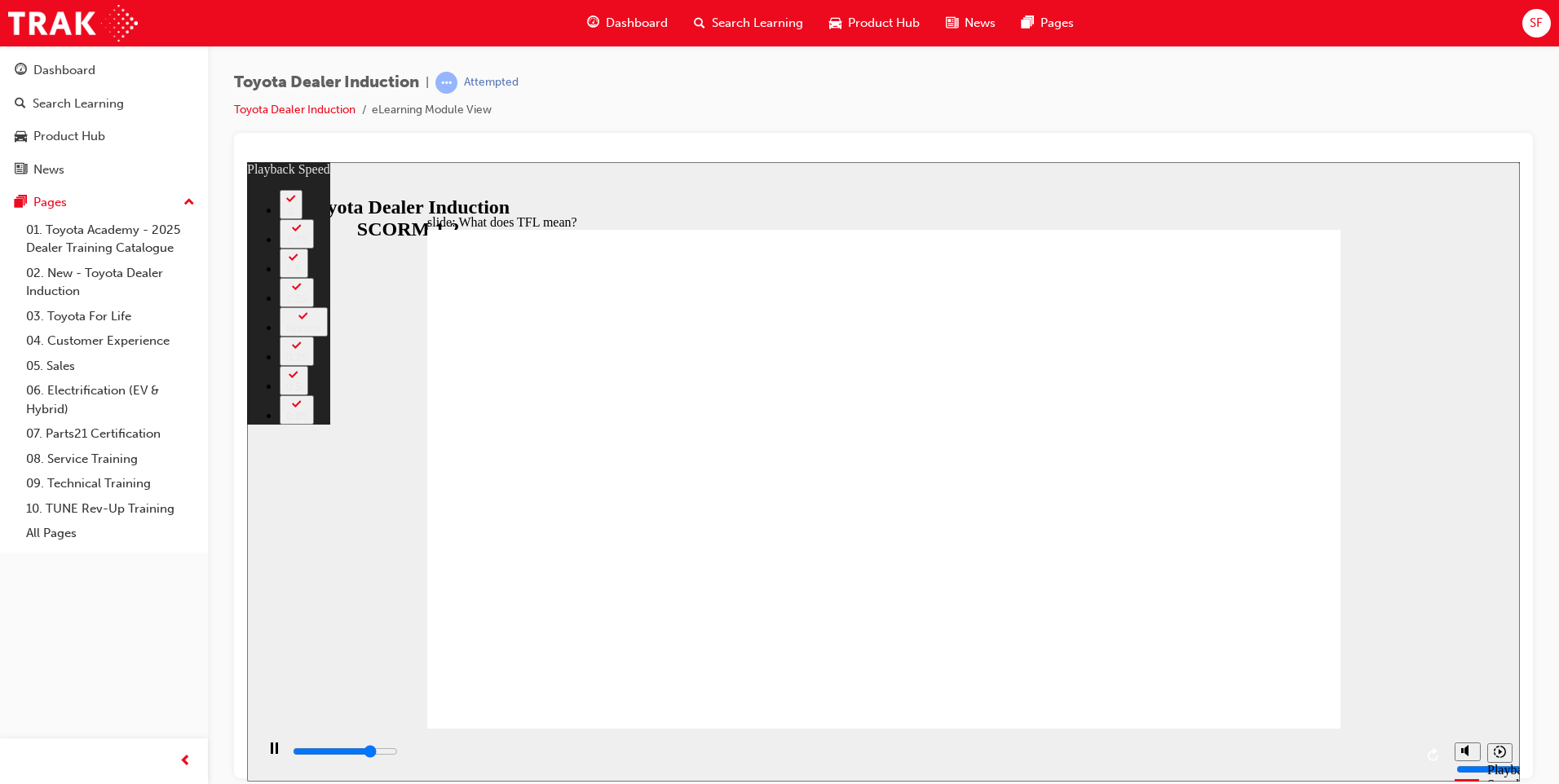
type input "8400"
type input "39"
type input "8500"
type input "39"
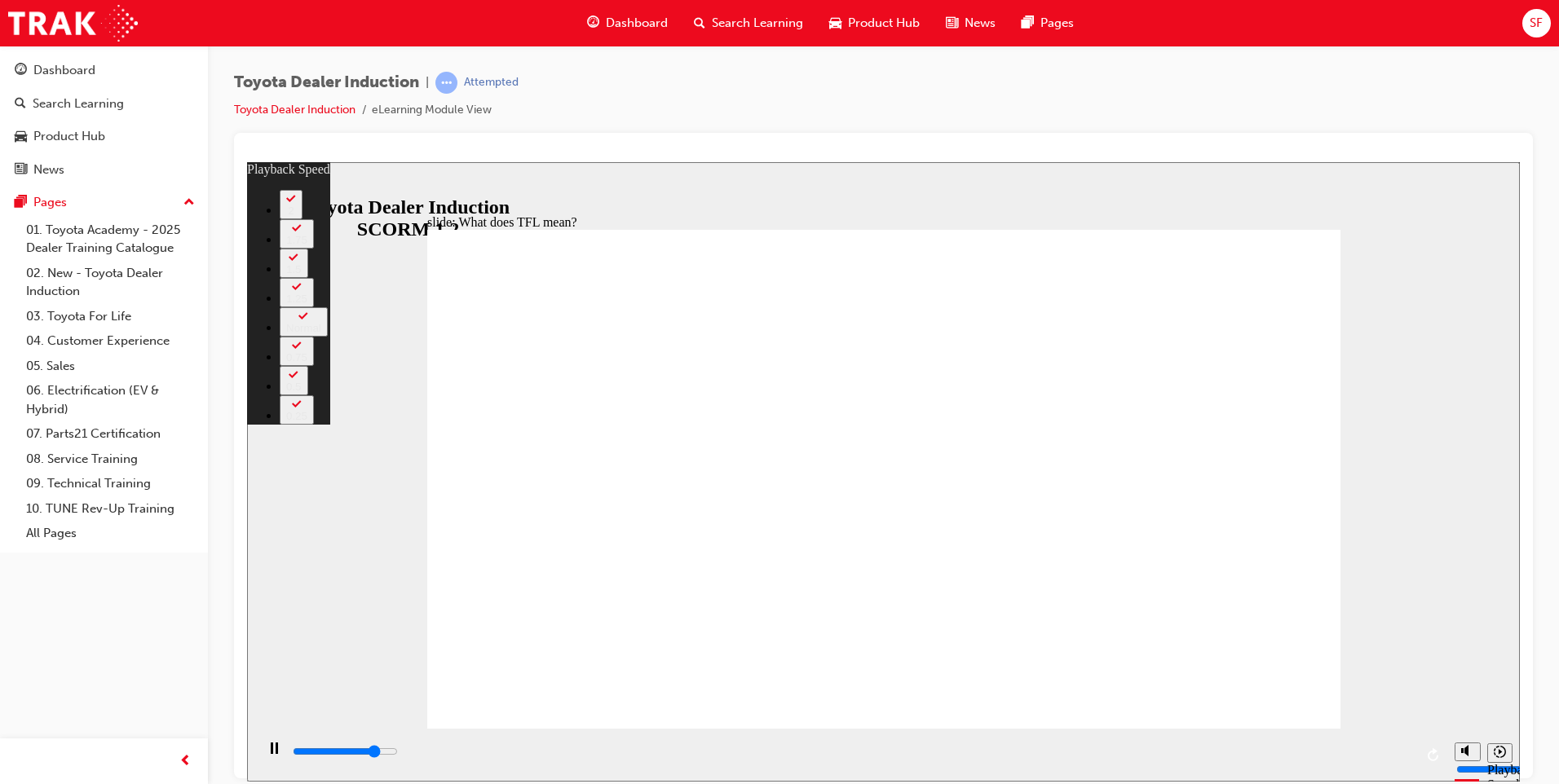
type input "8800"
type input "39"
type input "8800"
type input "42"
type input "8800"
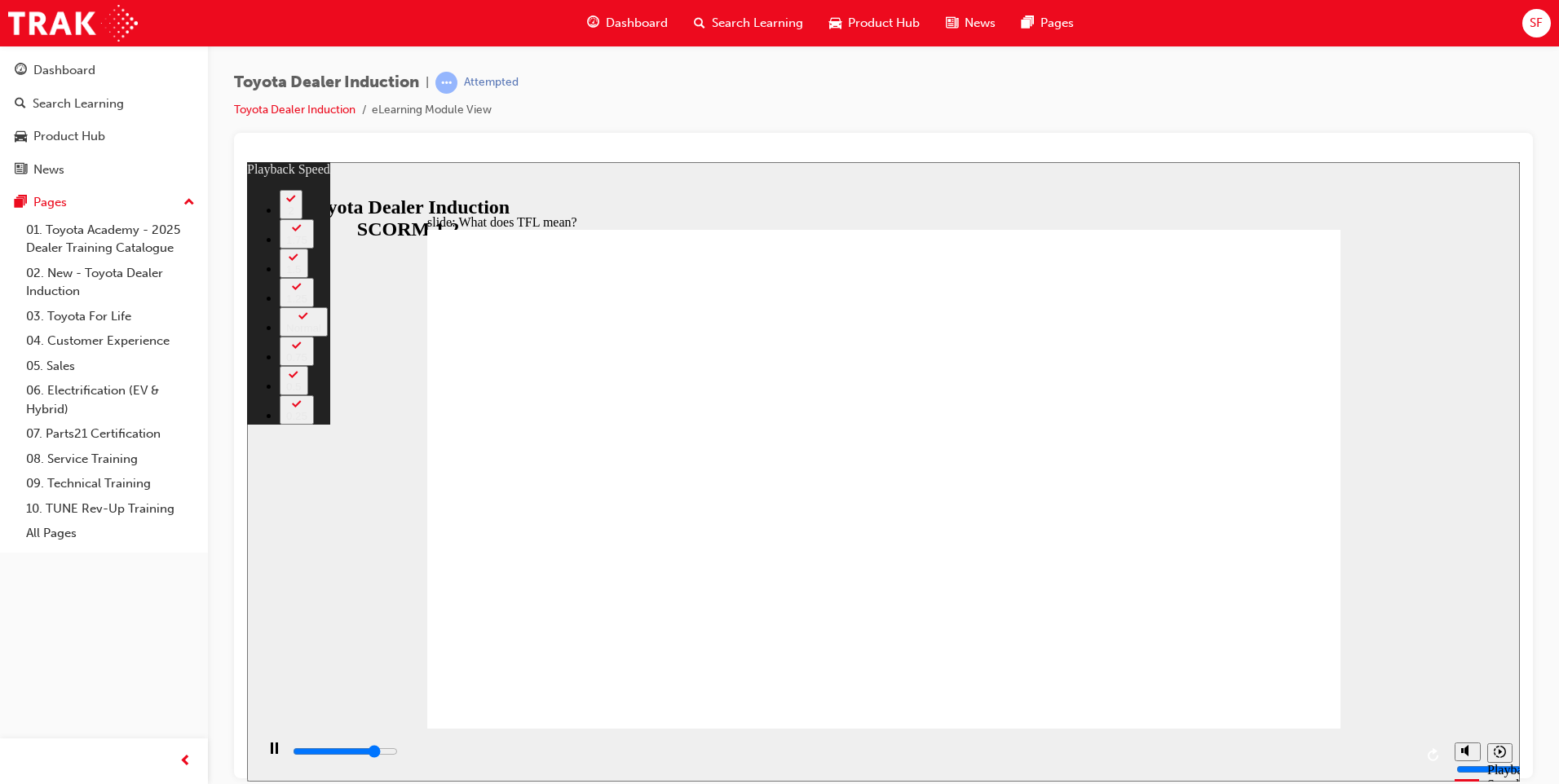
type input "42"
type input "8900"
type input "43"
type input "8900"
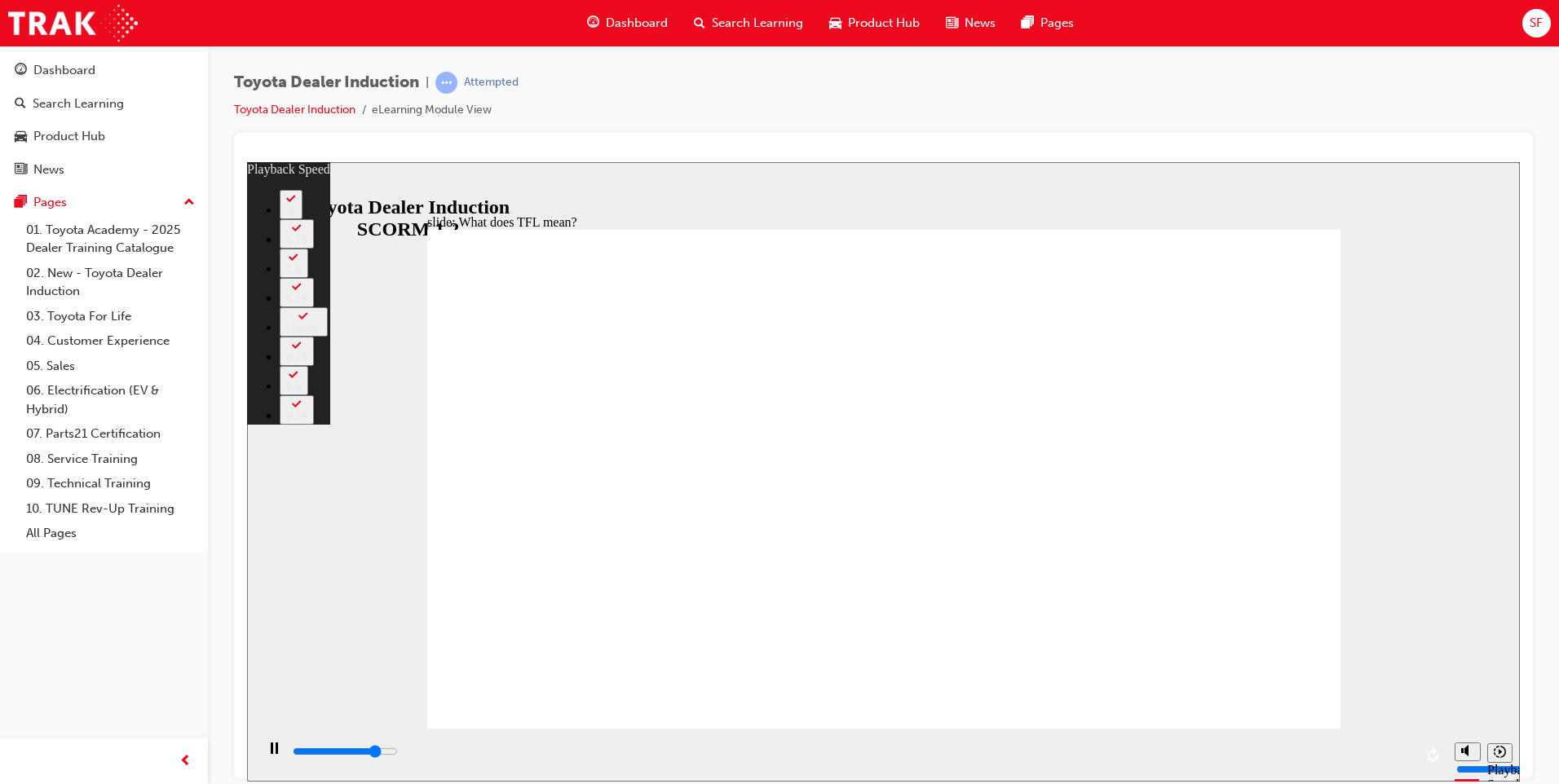
type input "43"
type input "8900"
type input "43"
type input "9000"
type input "43"
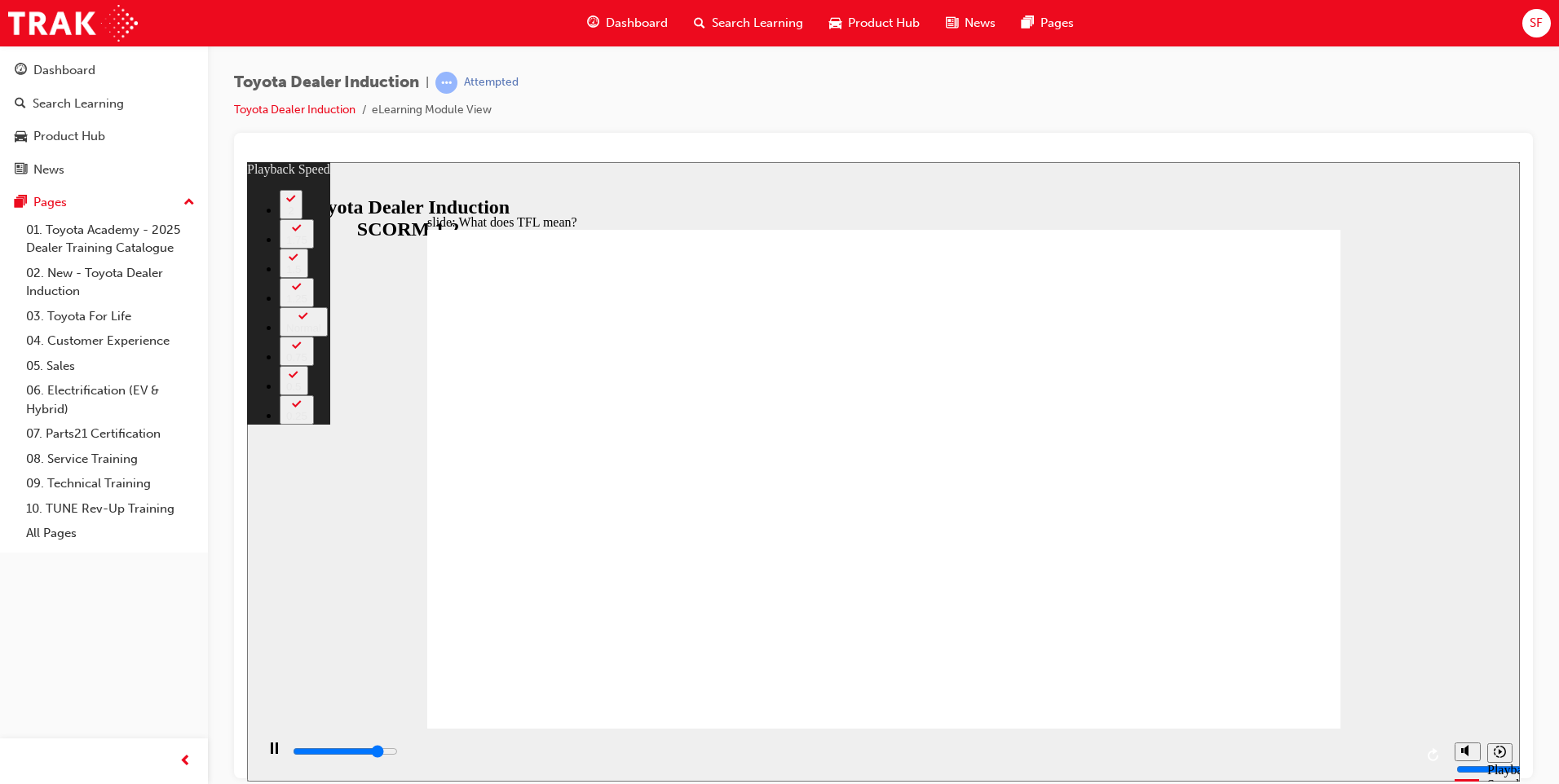
type input "9200"
type input "43"
type input "9200"
type input "44"
type input "9300"
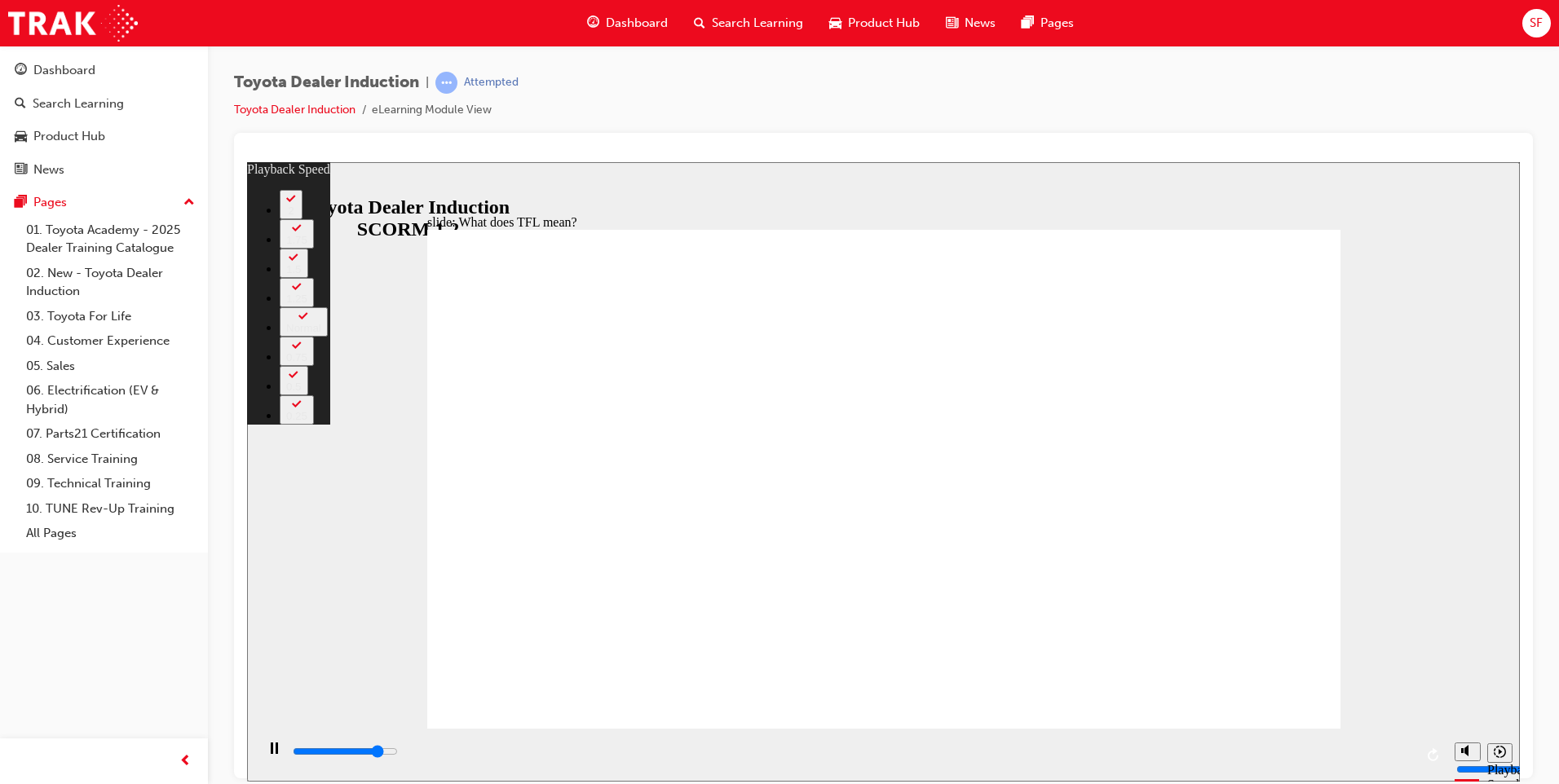
type input "44"
type input "9400"
type input "44"
type input "9500"
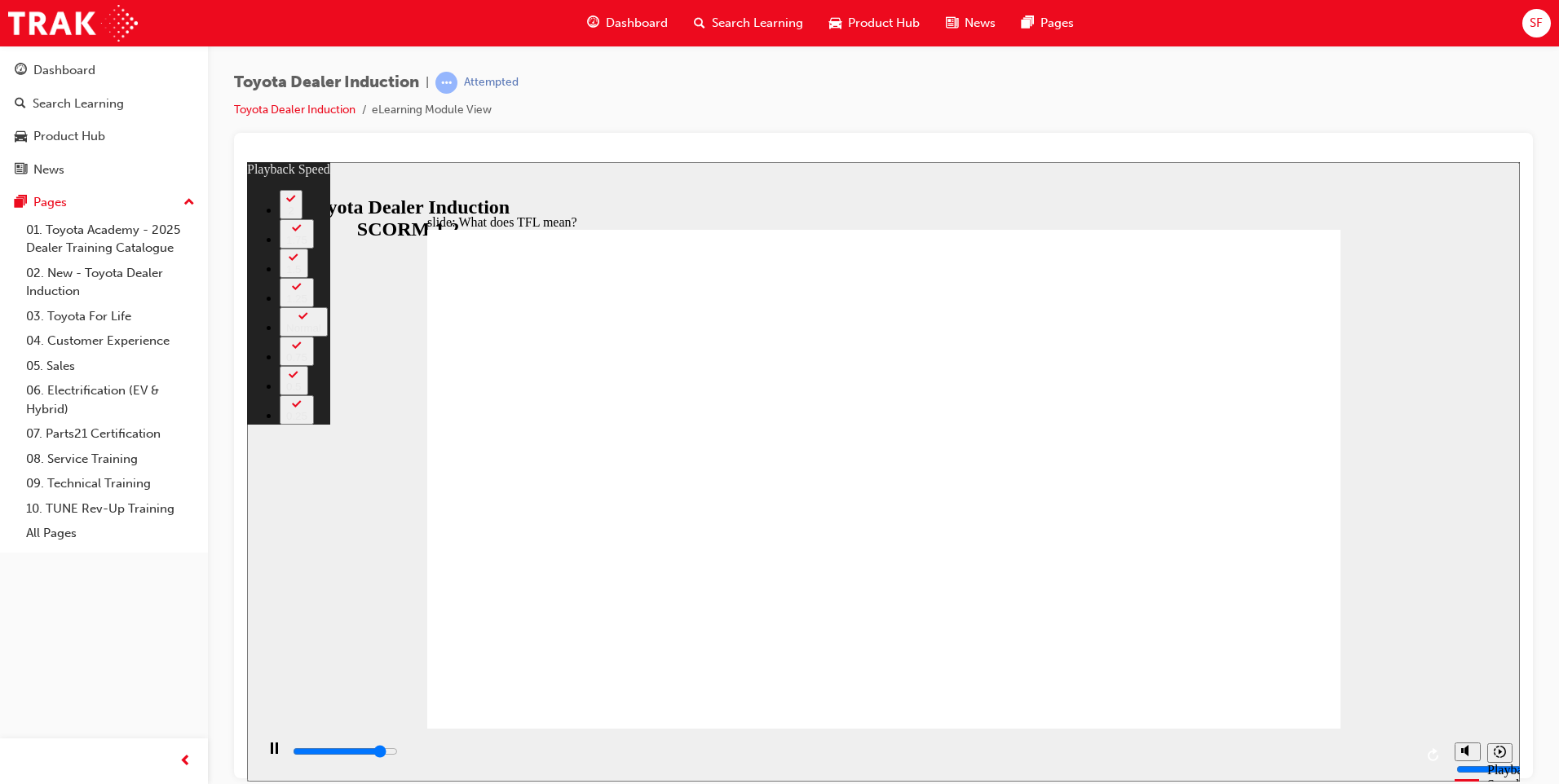
type input "46"
type input "9700"
type input "46"
type input "10000"
type input "46"
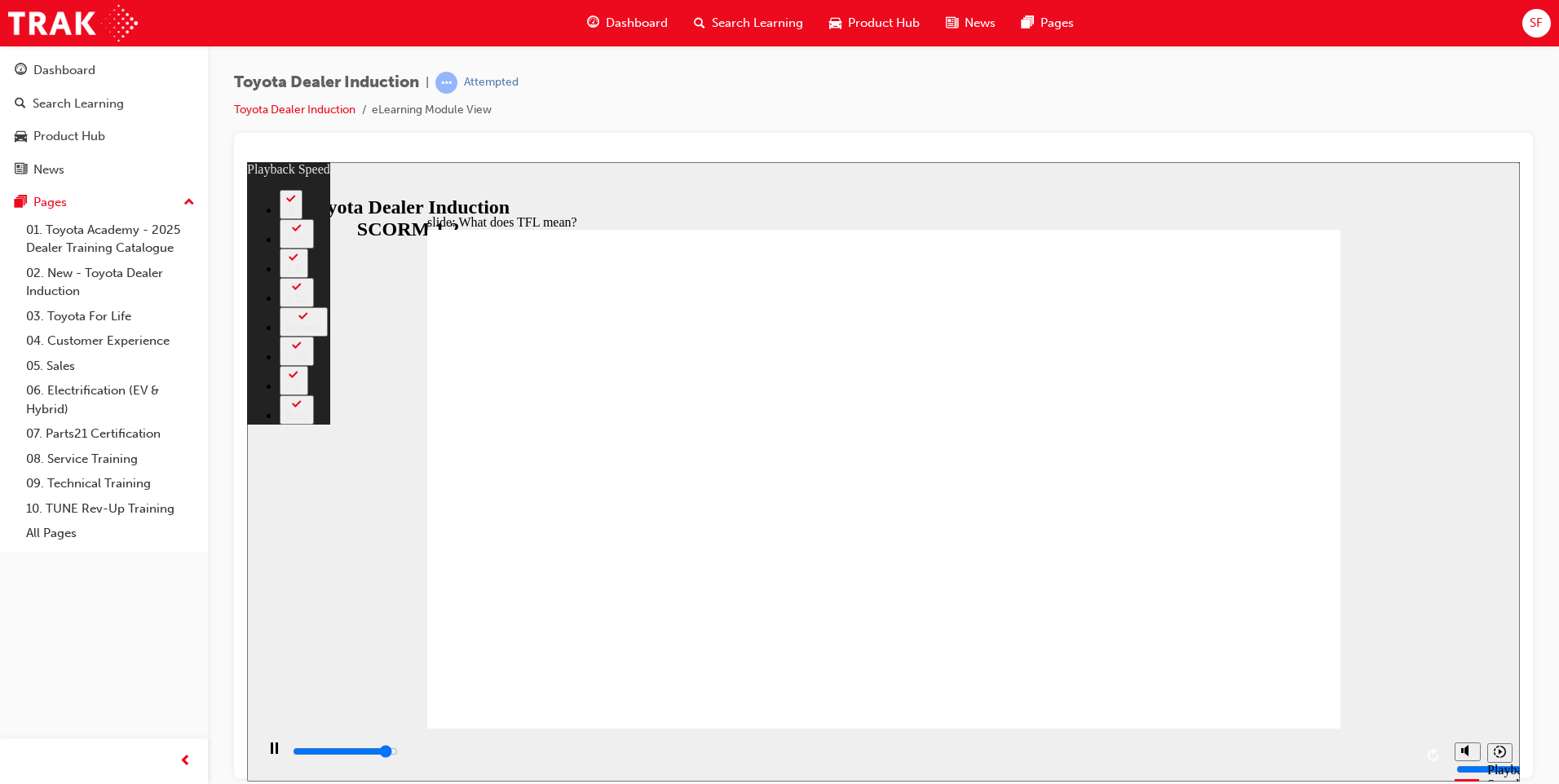
type input "10200"
type input "50"
type input "10200"
type input "50"
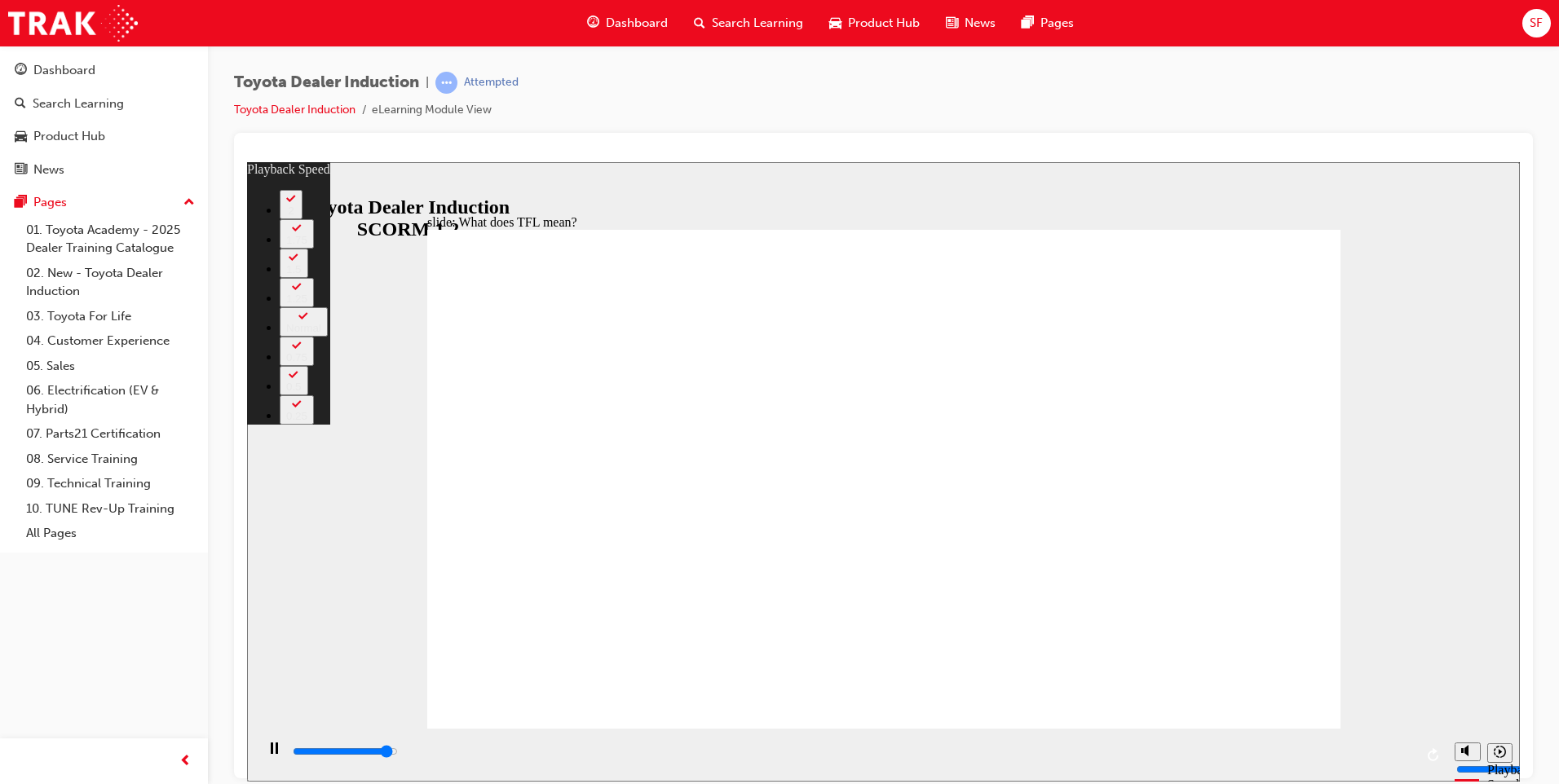
type input "10300"
type input "50"
type input "10600"
type input "50"
type input "10800"
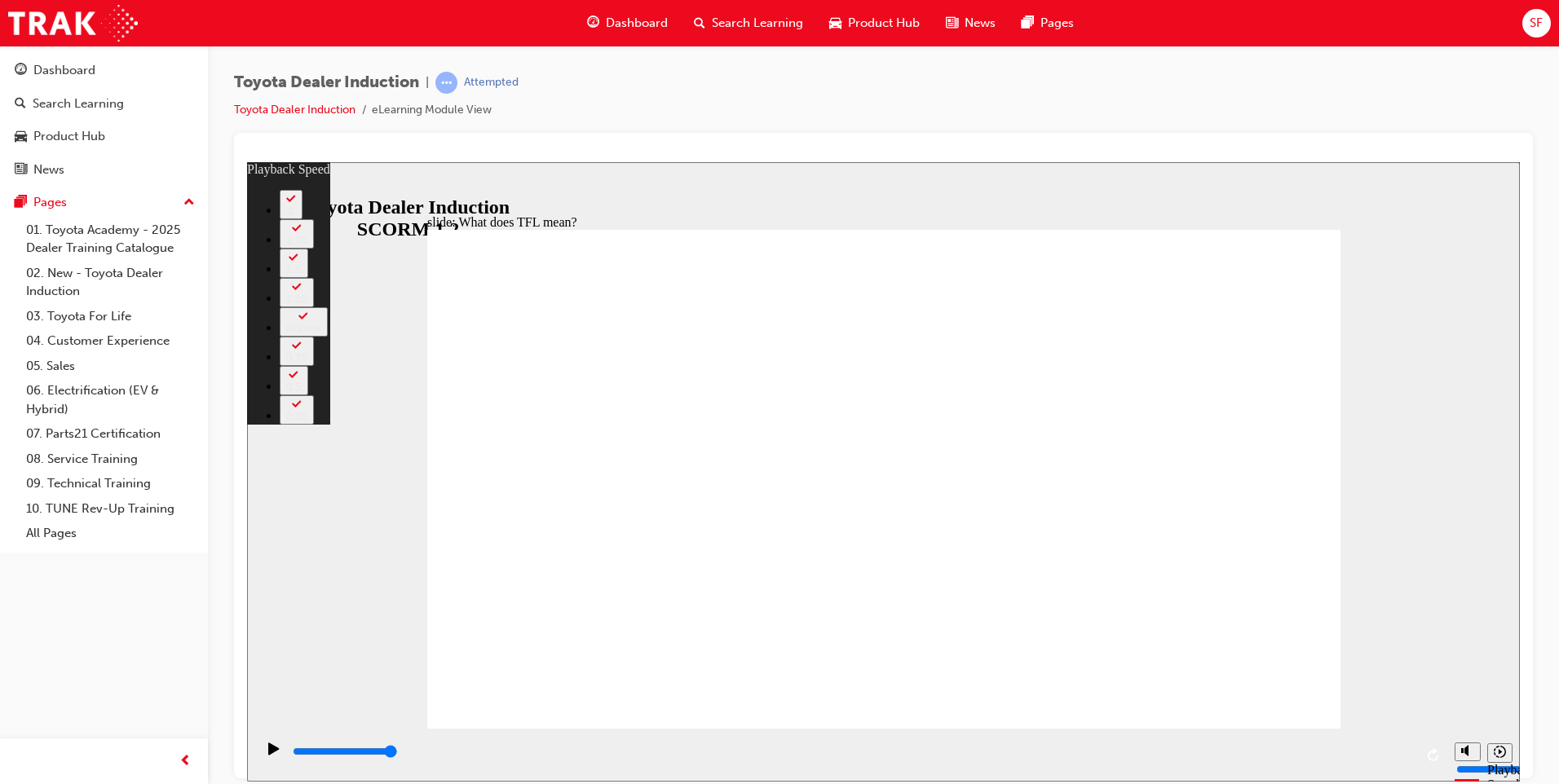
drag, startPoint x: 1231, startPoint y: 695, endPoint x: 1251, endPoint y: 694, distance: 20.0
drag, startPoint x: 1275, startPoint y: 692, endPoint x: 1287, endPoint y: 690, distance: 12.2
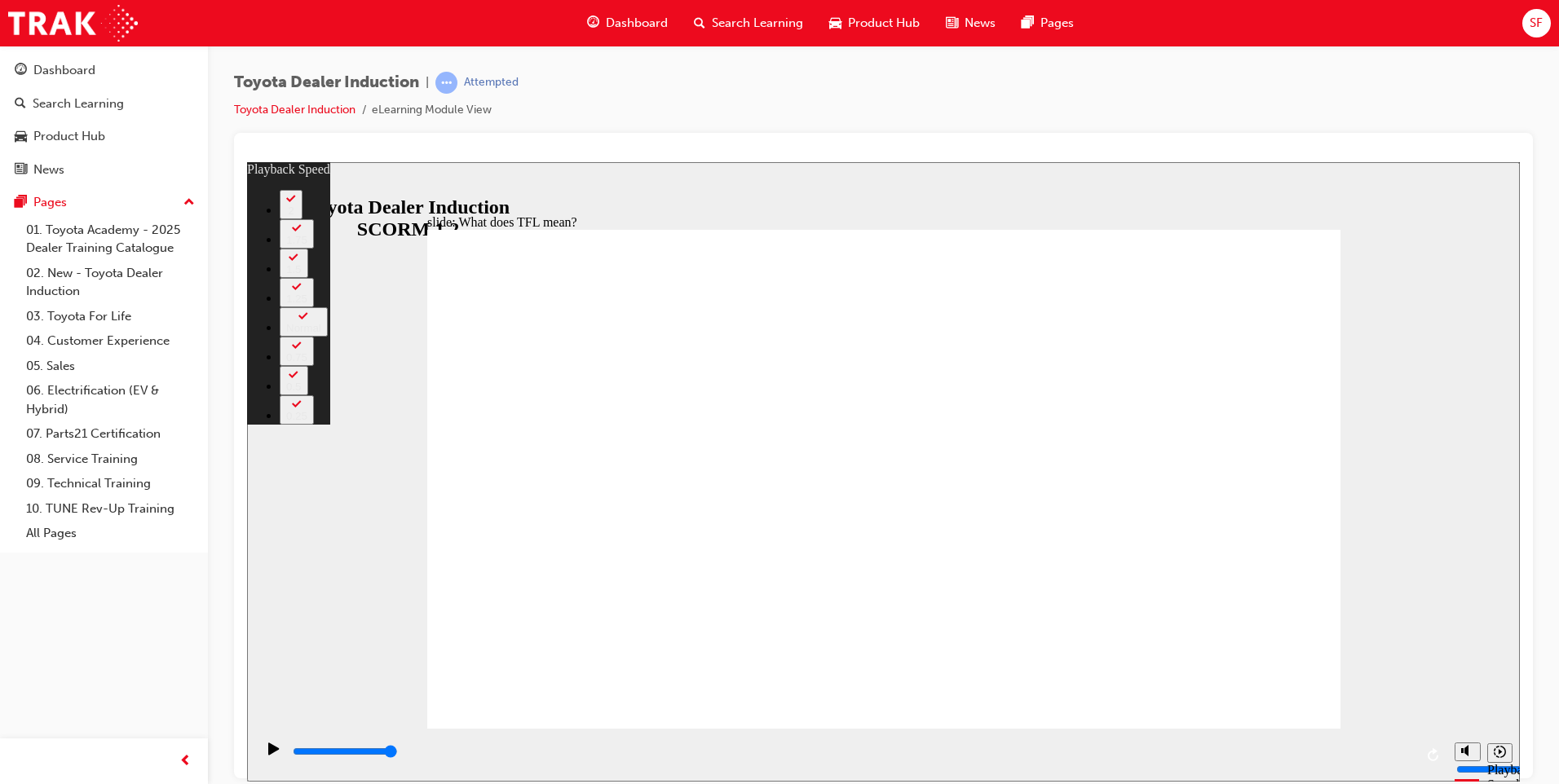
drag, startPoint x: 1287, startPoint y: 690, endPoint x: 1305, endPoint y: 691, distance: 18.0
drag, startPoint x: 1305, startPoint y: 691, endPoint x: 1320, endPoint y: 691, distance: 15.0
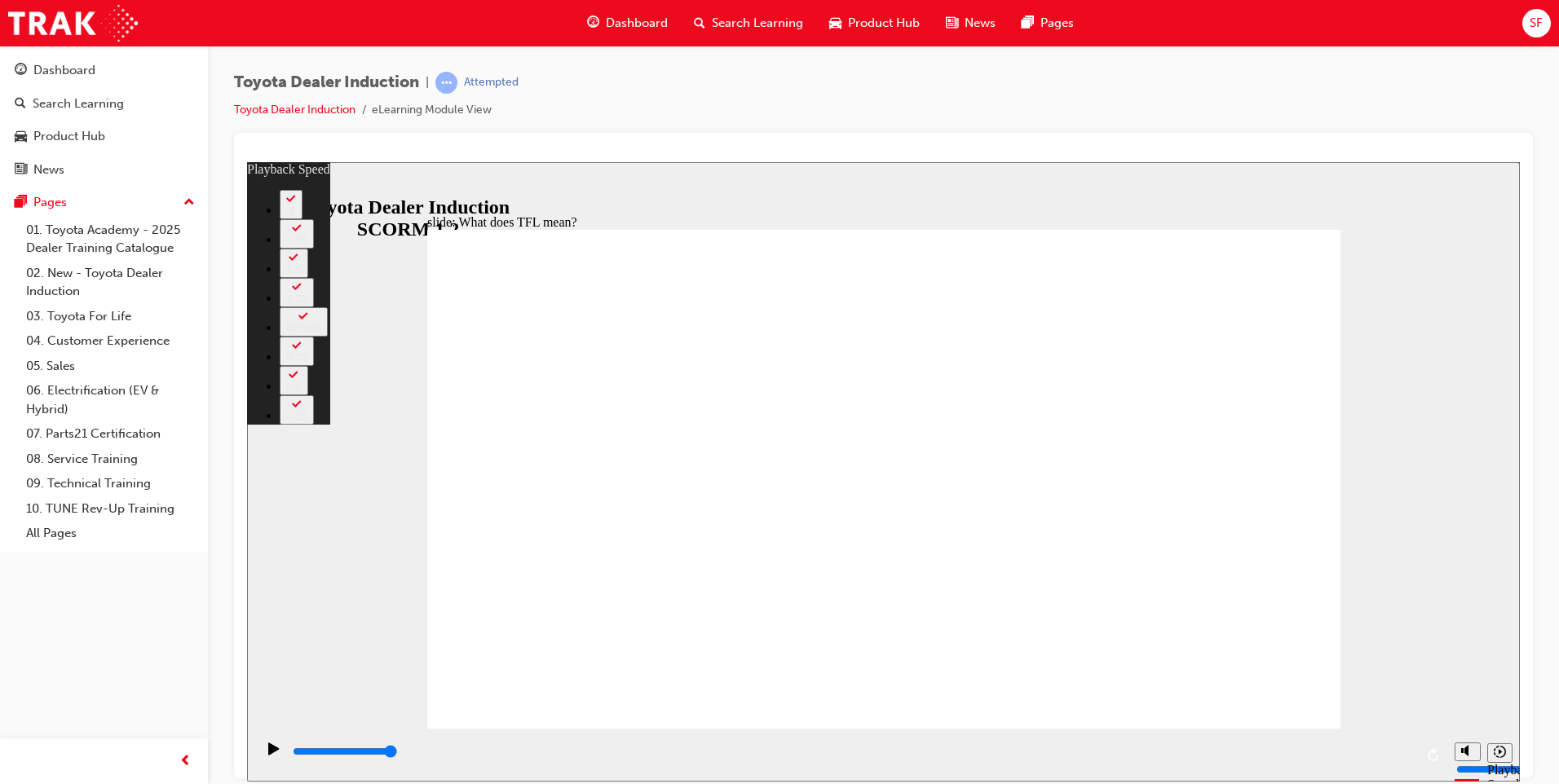
drag, startPoint x: 1323, startPoint y: 691, endPoint x: 1356, endPoint y: 693, distance: 33.1
click at [1356, 693] on div "slide: What does TFL mean? Rectangle 2 playback speed 2 1.75 1.5 1.25 Normal 0.…" at bounding box center [883, 470] width 1272 height 619
type input "139"
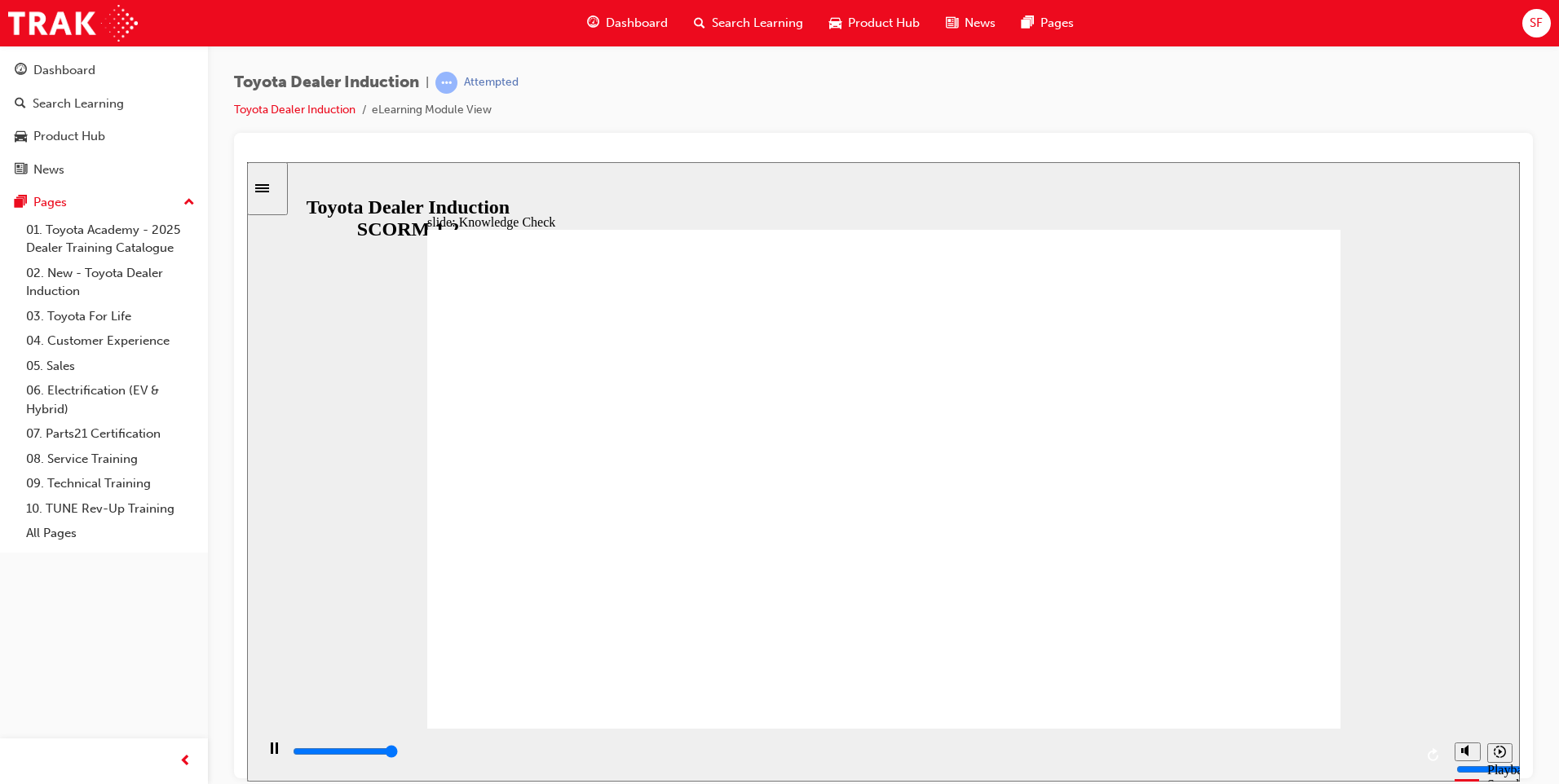
type input "5000"
radio input "true"
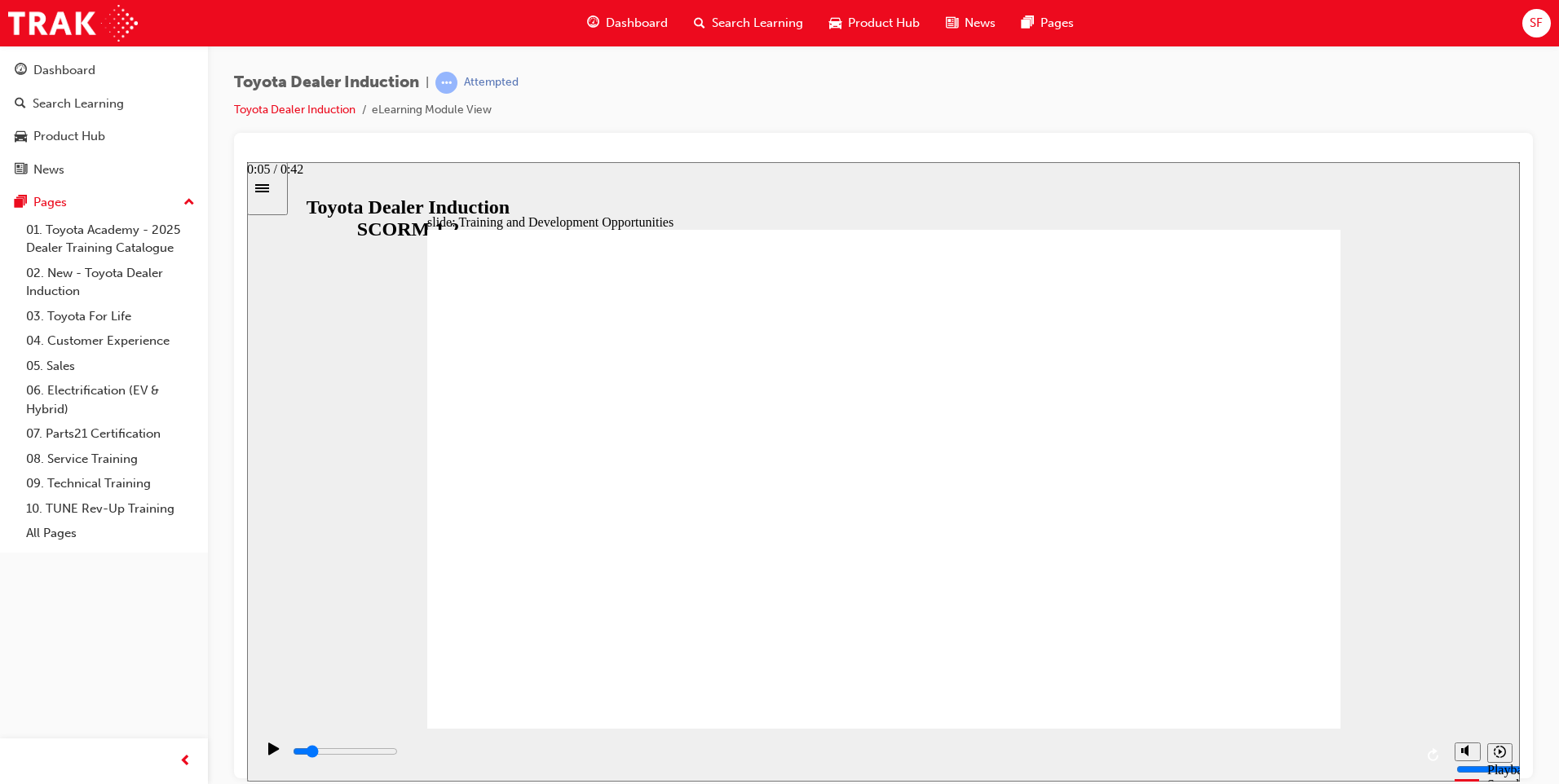
click at [447, 742] on div "playback controls" at bounding box center [853, 754] width 1123 height 24
drag, startPoint x: 554, startPoint y: 755, endPoint x: 572, endPoint y: 755, distance: 18.0
click at [398, 755] on input "slide progress" at bounding box center [345, 750] width 106 height 13
drag, startPoint x: 607, startPoint y: 747, endPoint x: 626, endPoint y: 747, distance: 19.0
click at [614, 747] on div "playback controls" at bounding box center [853, 751] width 1123 height 18
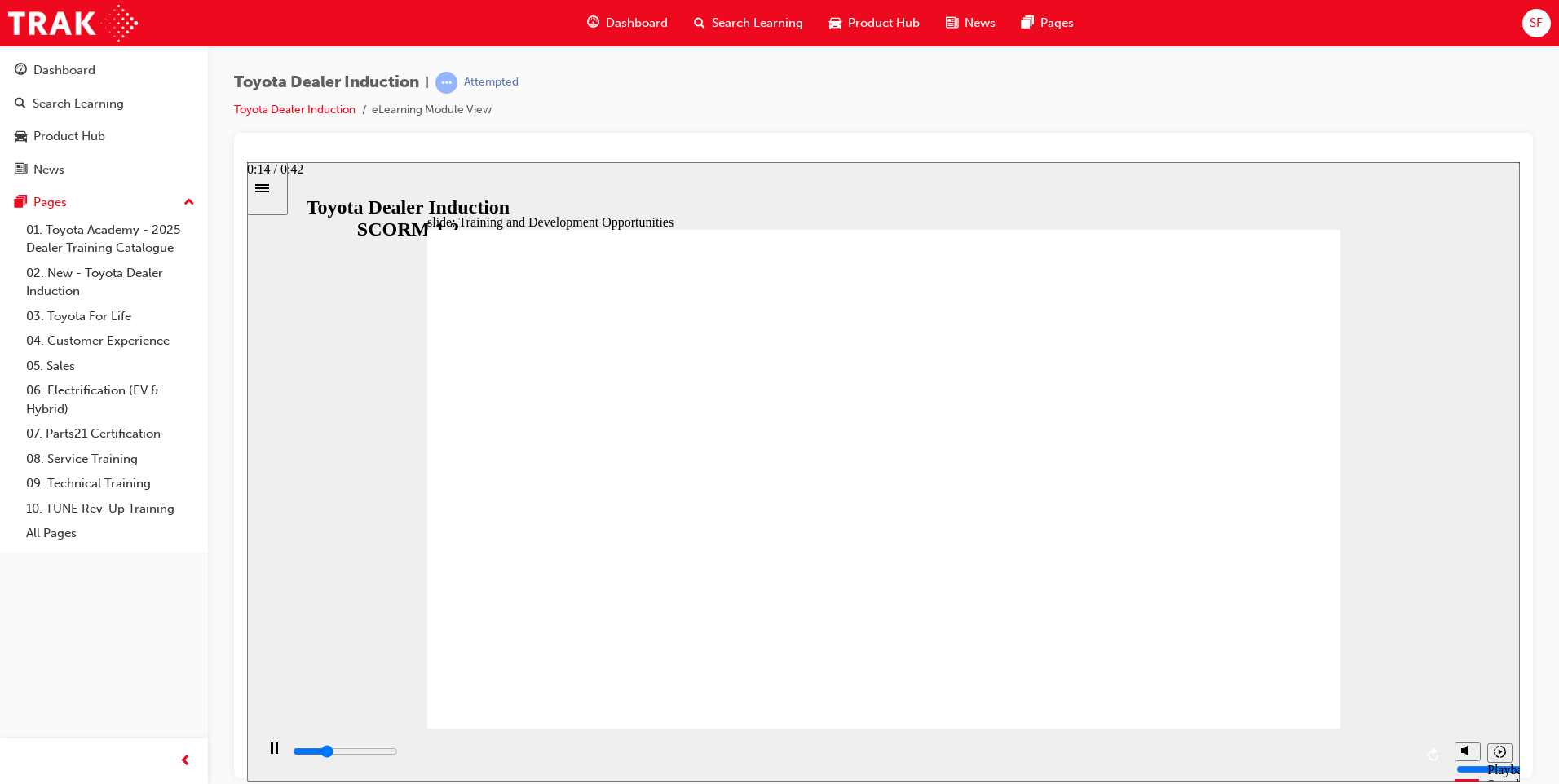
drag, startPoint x: 713, startPoint y: 737, endPoint x: 726, endPoint y: 732, distance: 13.9
click at [722, 734] on div "playback controls" at bounding box center [851, 754] width 1191 height 53
click at [830, 742] on div "playback controls" at bounding box center [853, 754] width 1123 height 24
click at [855, 744] on div "playback controls" at bounding box center [853, 754] width 1123 height 24
click at [1405, 752] on div "playback controls" at bounding box center [853, 751] width 1123 height 18
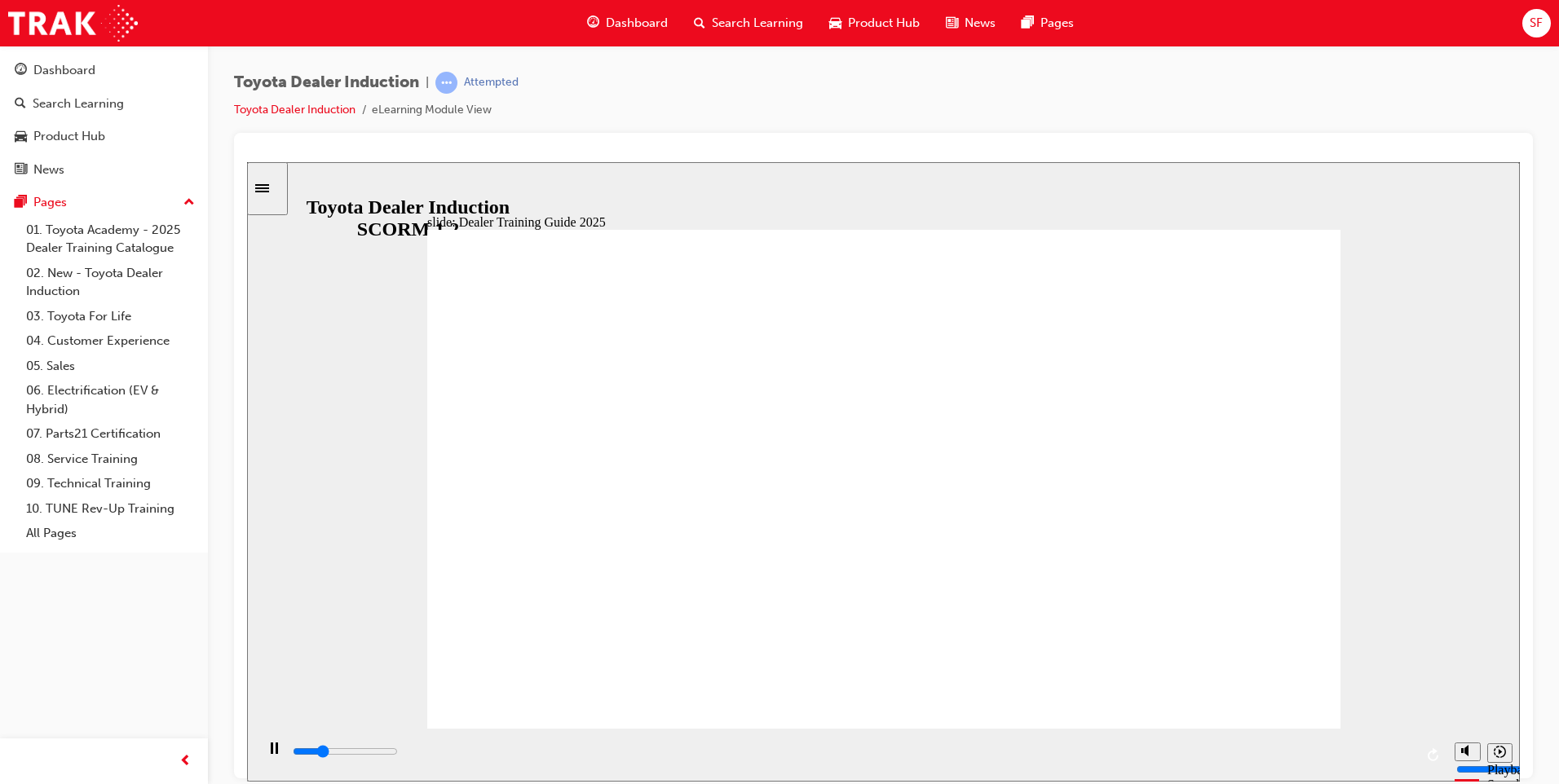
click at [557, 761] on div "playback controls" at bounding box center [853, 751] width 1123 height 18
click at [688, 753] on div "playback controls" at bounding box center [853, 751] width 1123 height 18
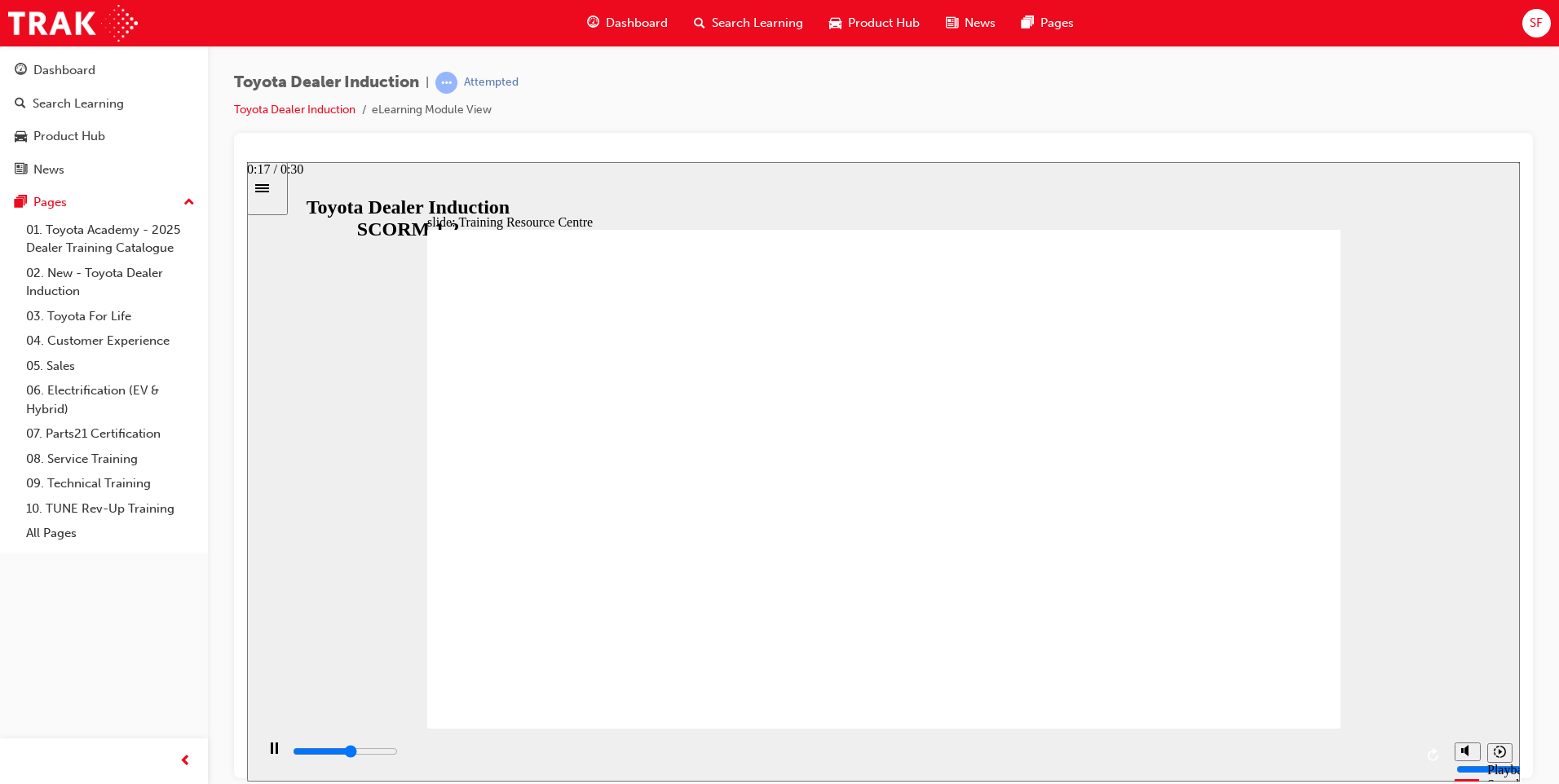
click at [920, 752] on div "playback controls" at bounding box center [853, 751] width 1123 height 18
click at [1058, 757] on div "playback controls" at bounding box center [853, 751] width 1123 height 18
click at [1126, 757] on div "playback controls" at bounding box center [853, 751] width 1123 height 18
click at [1266, 757] on div "playback controls" at bounding box center [853, 751] width 1123 height 18
drag, startPoint x: 1427, startPoint y: 761, endPoint x: 1465, endPoint y: 762, distance: 38.0
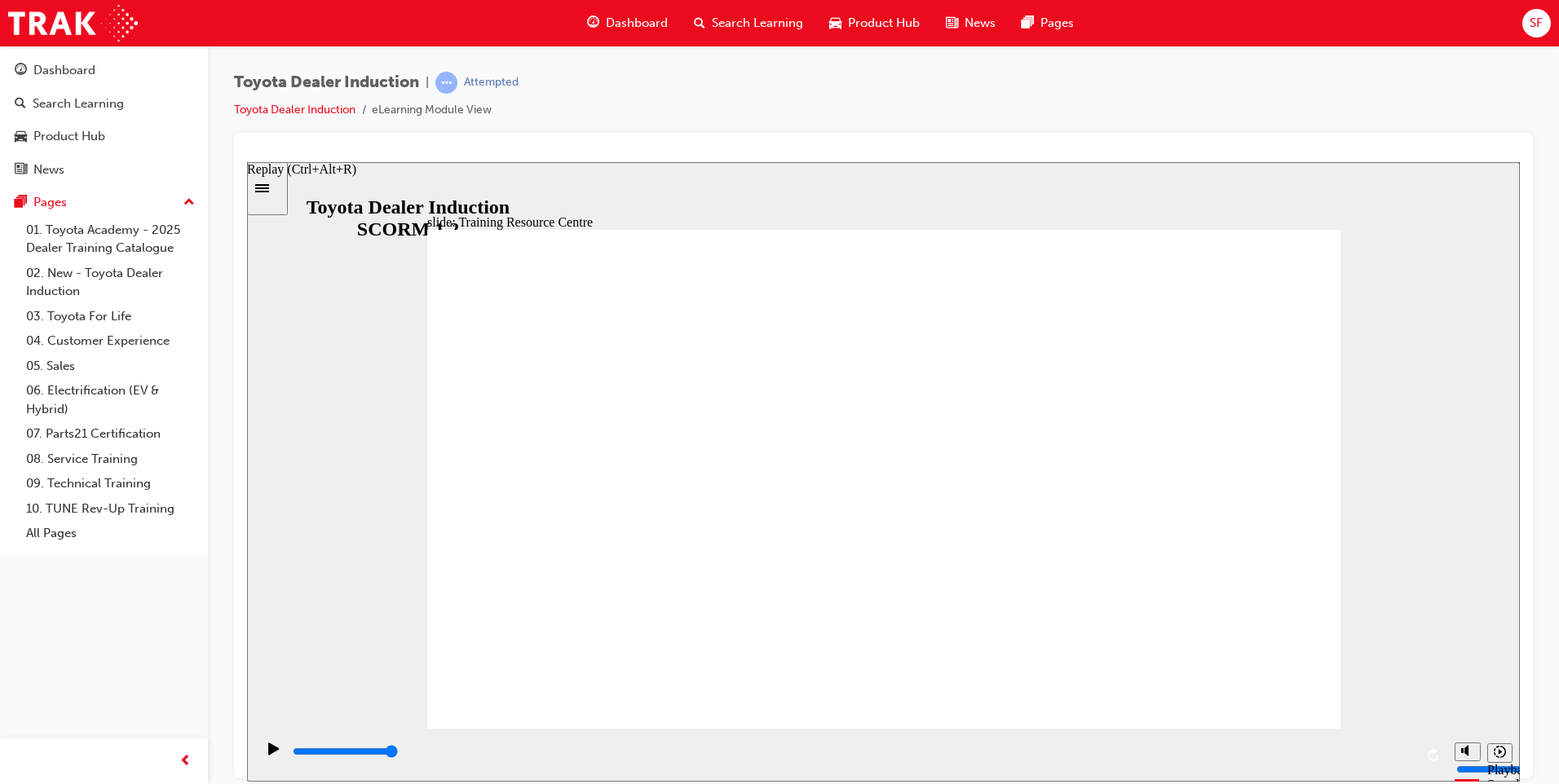
click at [1465, 762] on section "Playback Speed 2 1.75 1.5 1.25" at bounding box center [883, 754] width 1272 height 53
type input "3000"
radio input "true"
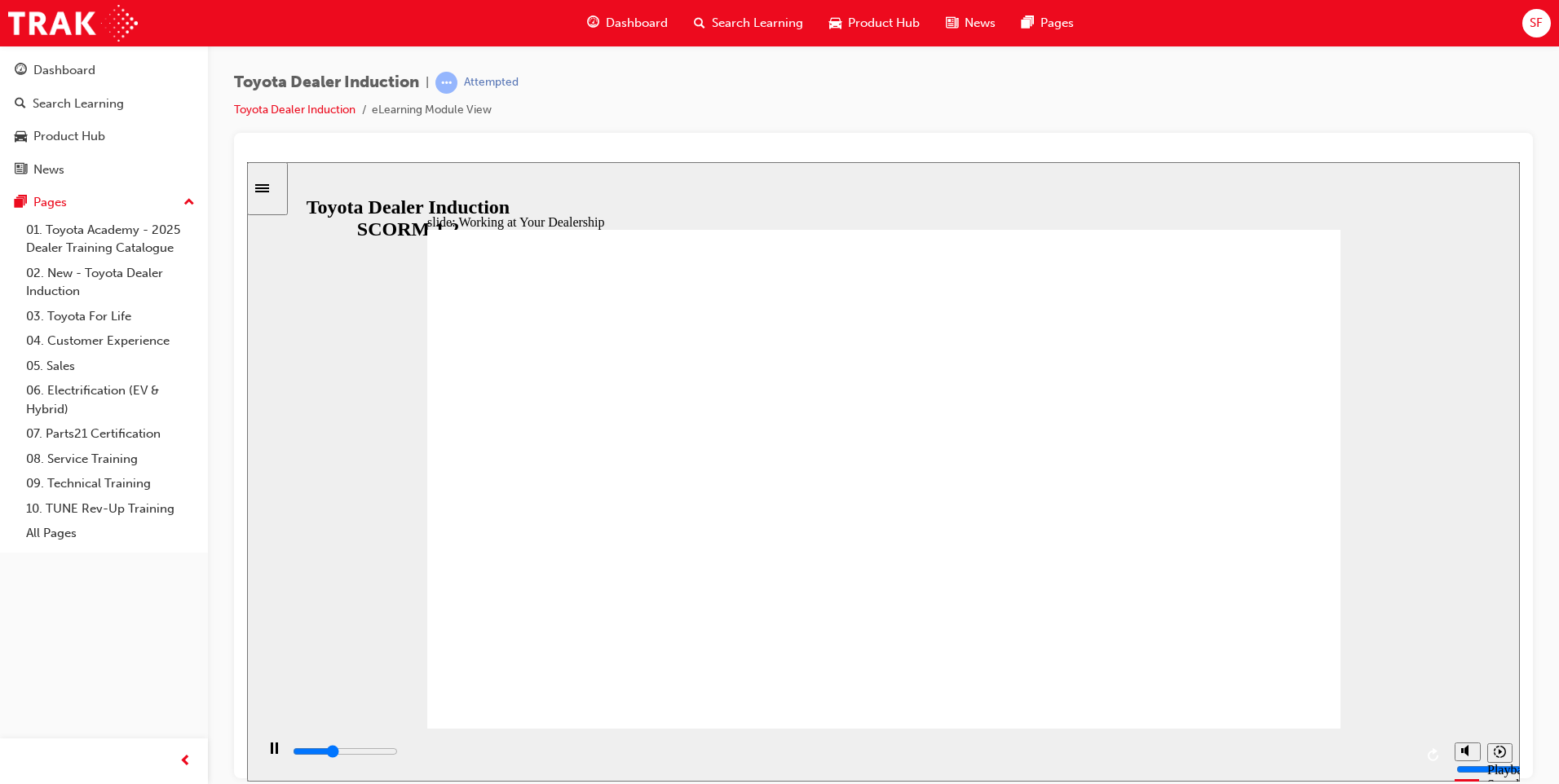
click at [383, 754] on input "slide progress" at bounding box center [345, 750] width 106 height 13
click at [469, 759] on div "playback controls" at bounding box center [853, 751] width 1123 height 18
click at [398, 755] on input "slide progress" at bounding box center [345, 750] width 106 height 13
drag, startPoint x: 624, startPoint y: 751, endPoint x: 664, endPoint y: 752, distance: 40.0
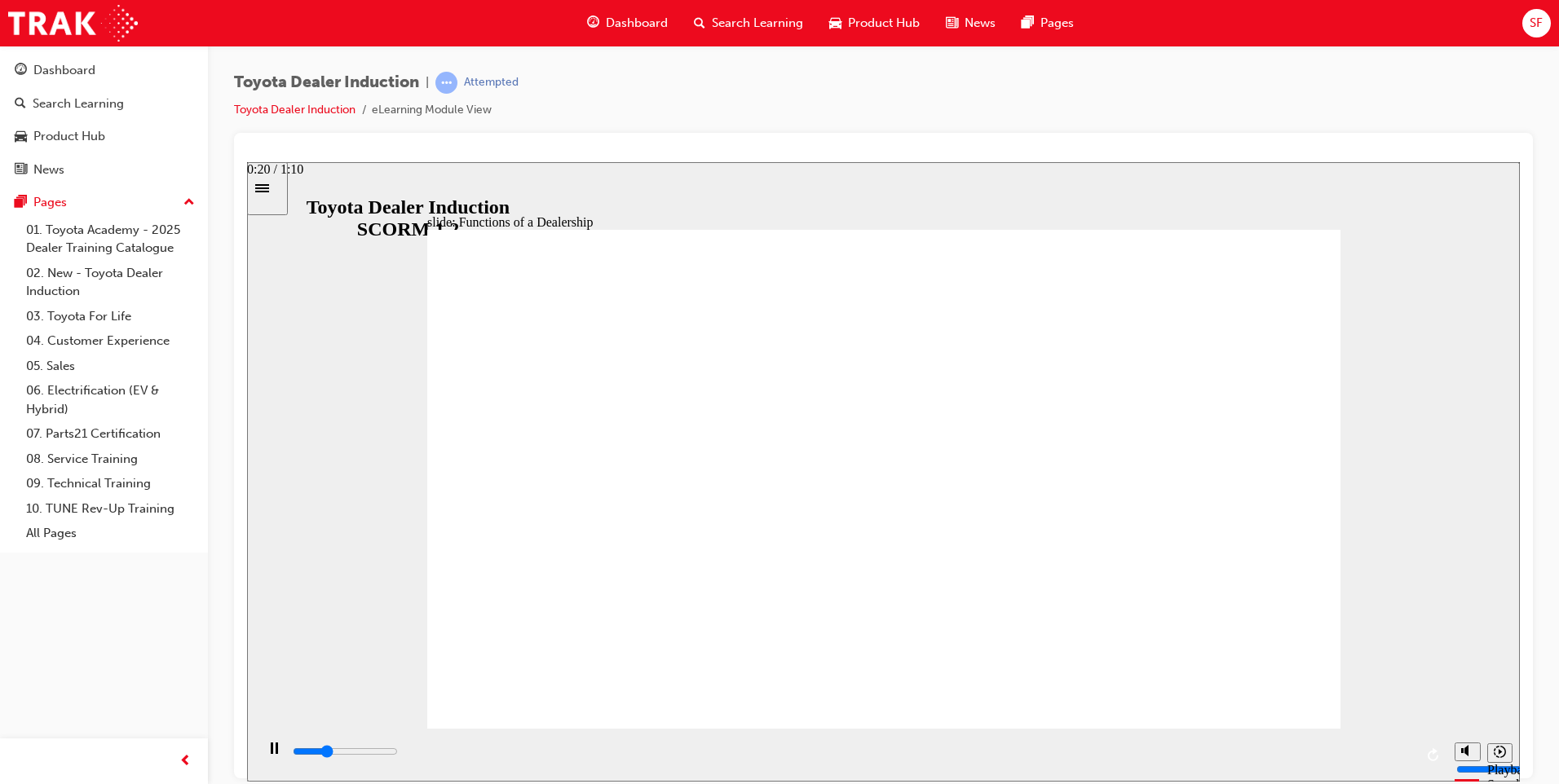
click at [640, 751] on div "playback controls" at bounding box center [853, 751] width 1123 height 18
click at [769, 747] on div "playback controls" at bounding box center [853, 751] width 1123 height 18
click at [869, 746] on div "playback controls" at bounding box center [853, 754] width 1123 height 24
click at [398, 754] on input "slide progress" at bounding box center [345, 750] width 106 height 13
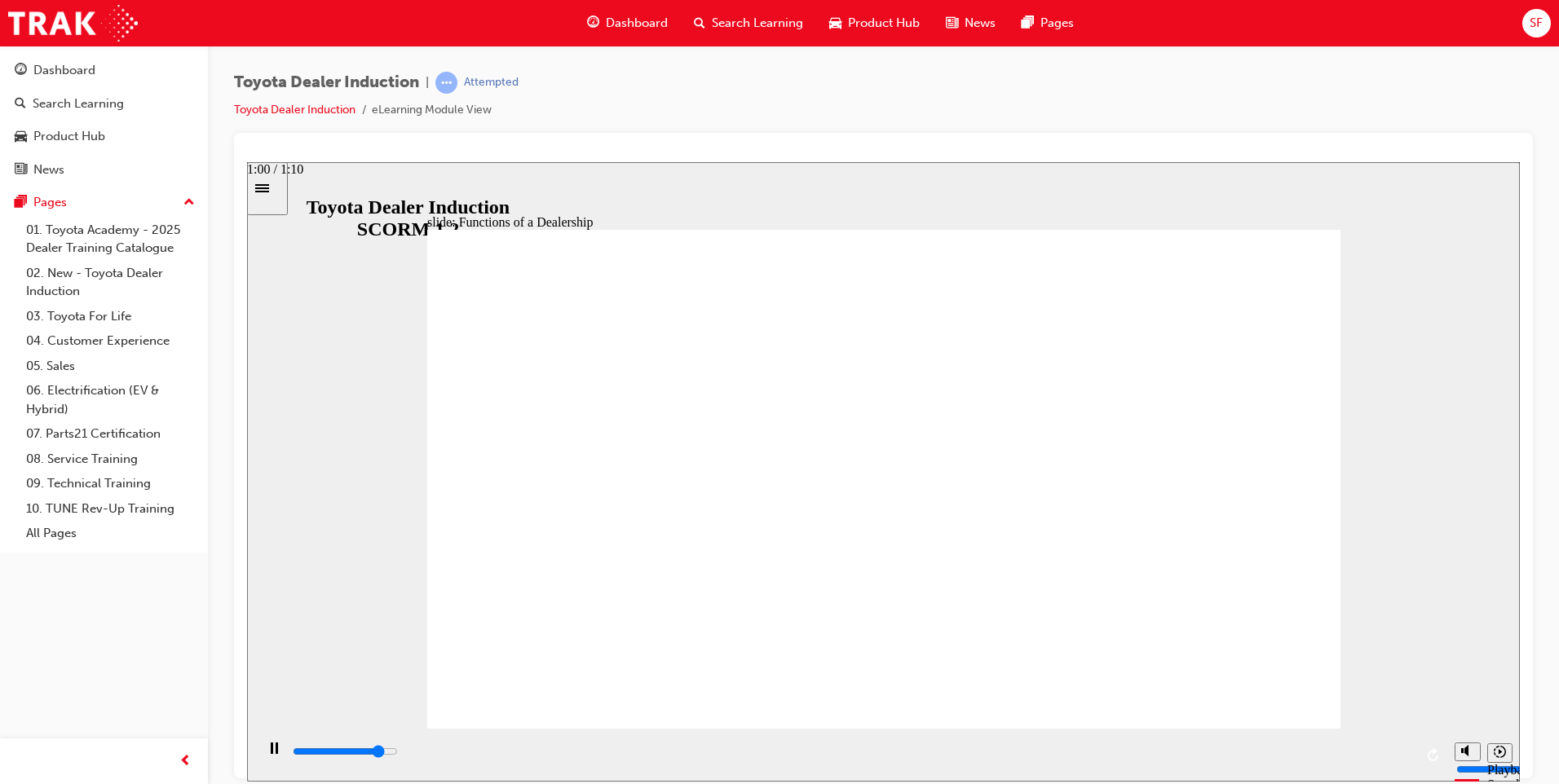
click at [398, 753] on input "slide progress" at bounding box center [345, 750] width 106 height 13
drag, startPoint x: 1358, startPoint y: 755, endPoint x: 1401, endPoint y: 752, distance: 43.1
click at [398, 753] on input "slide progress" at bounding box center [345, 750] width 106 height 13
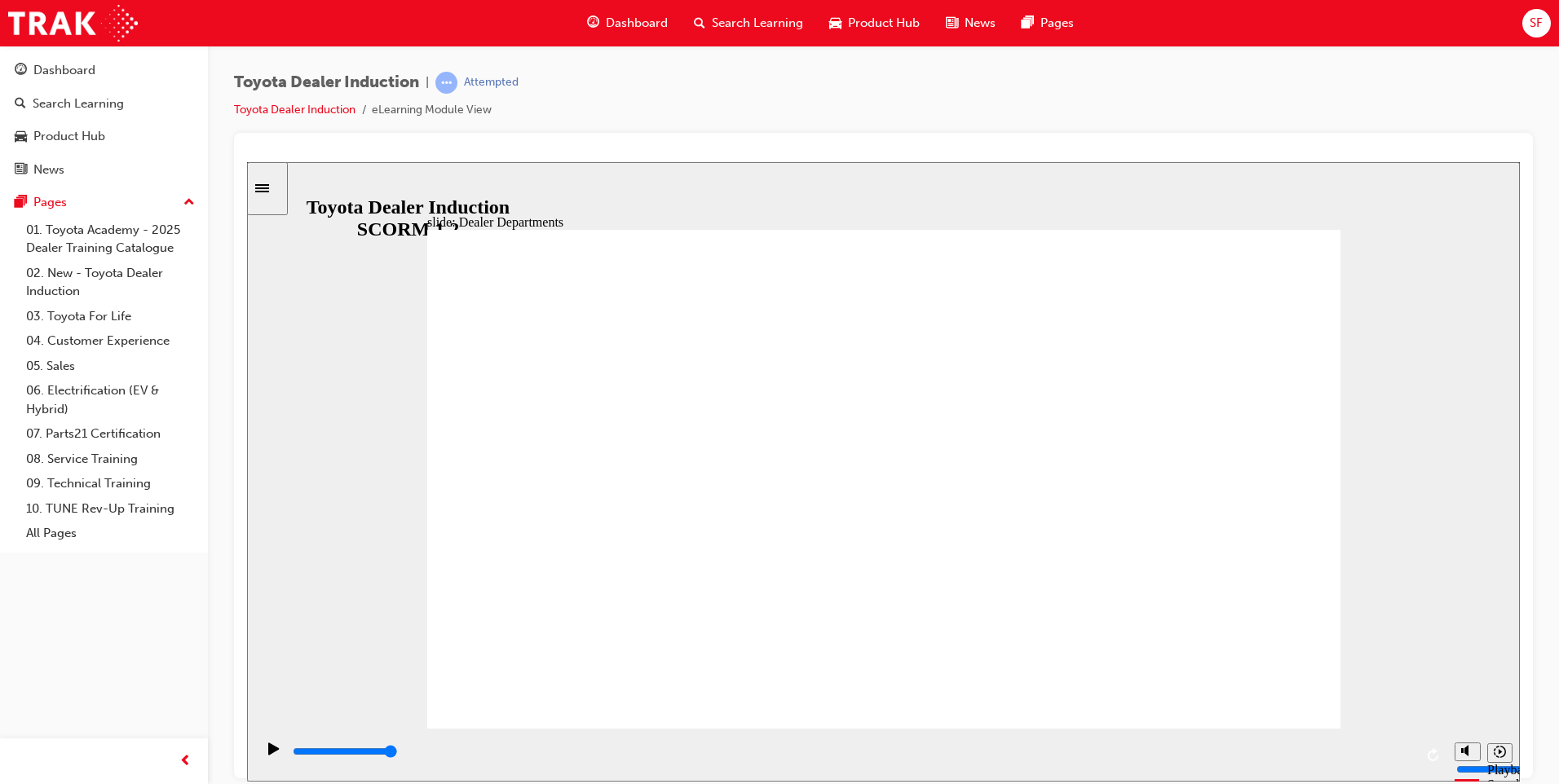
click at [388, 752] on div "playback controls" at bounding box center [853, 751] width 1123 height 18
click at [482, 748] on div "playback controls" at bounding box center [853, 751] width 1123 height 18
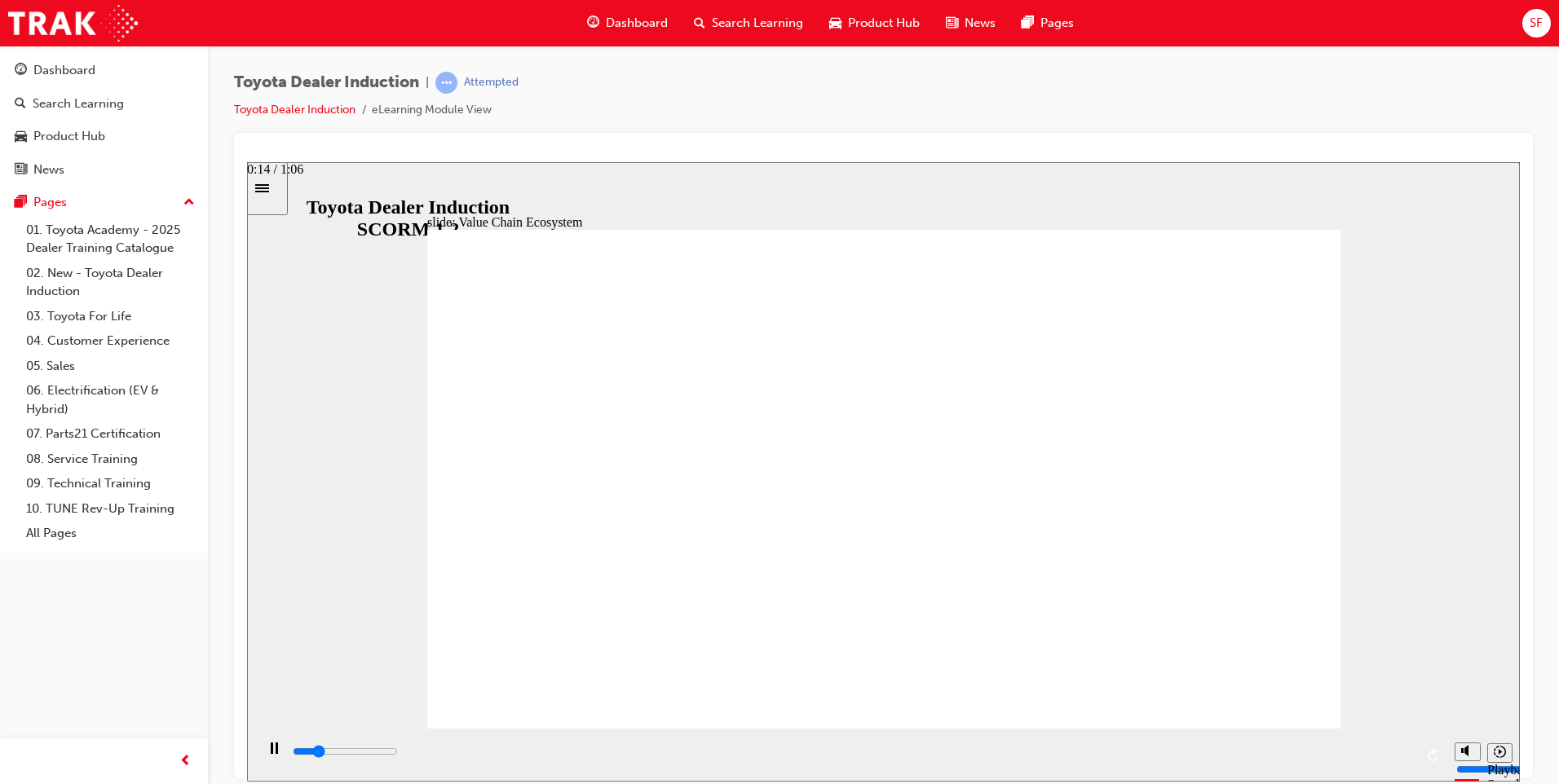
click at [530, 748] on div "playback controls" at bounding box center [853, 751] width 1123 height 18
click at [398, 752] on input "slide progress" at bounding box center [345, 750] width 106 height 13
click at [676, 759] on div "playback controls" at bounding box center [853, 751] width 1123 height 18
click at [756, 747] on div "playback controls" at bounding box center [853, 751] width 1123 height 18
click at [811, 748] on div "playback controls" at bounding box center [853, 751] width 1123 height 18
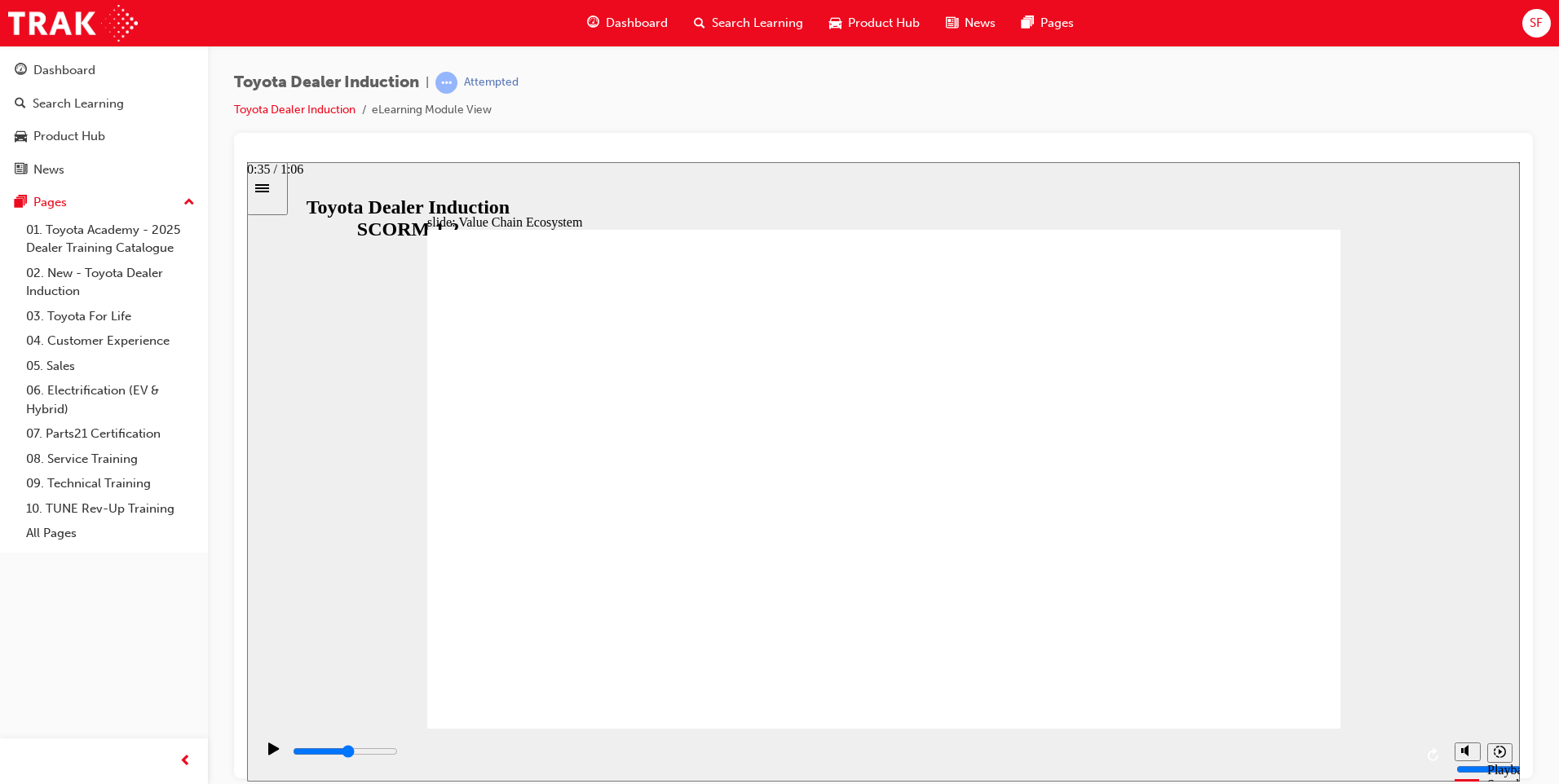
click at [892, 749] on div "playback controls" at bounding box center [853, 751] width 1123 height 18
click at [972, 750] on div "playback controls" at bounding box center [853, 751] width 1123 height 18
click at [398, 753] on input "slide progress" at bounding box center [345, 750] width 106 height 13
click at [1200, 752] on div "playback controls" at bounding box center [853, 751] width 1123 height 18
click at [1278, 758] on div "playback controls" at bounding box center [853, 751] width 1123 height 18
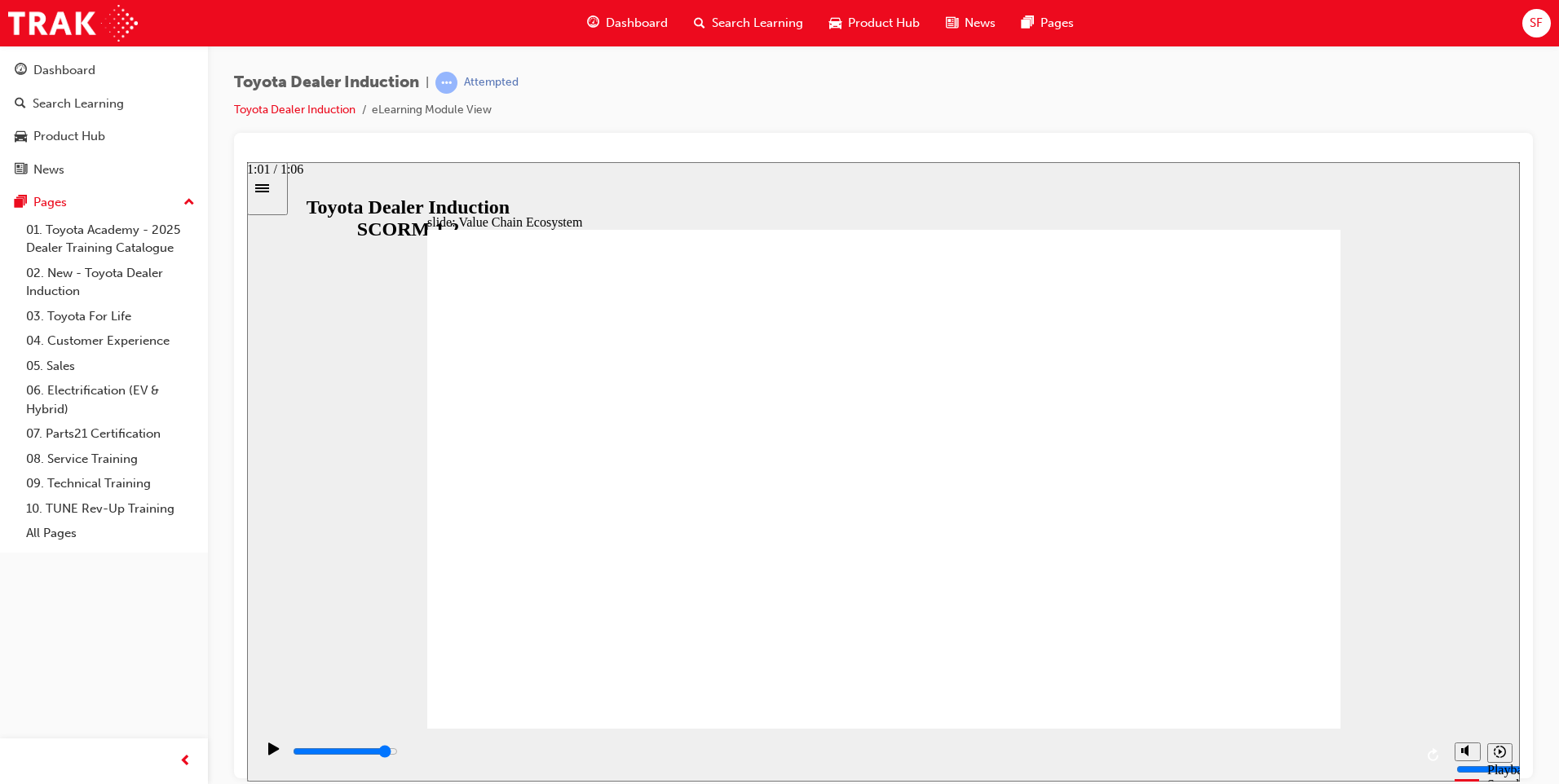
click at [1331, 757] on div "playback controls" at bounding box center [853, 751] width 1123 height 18
drag, startPoint x: 1393, startPoint y: 755, endPoint x: 1457, endPoint y: 755, distance: 64.0
click at [1457, 755] on section "Playback Speed 2 1.75 1.5 1.25" at bounding box center [883, 754] width 1272 height 53
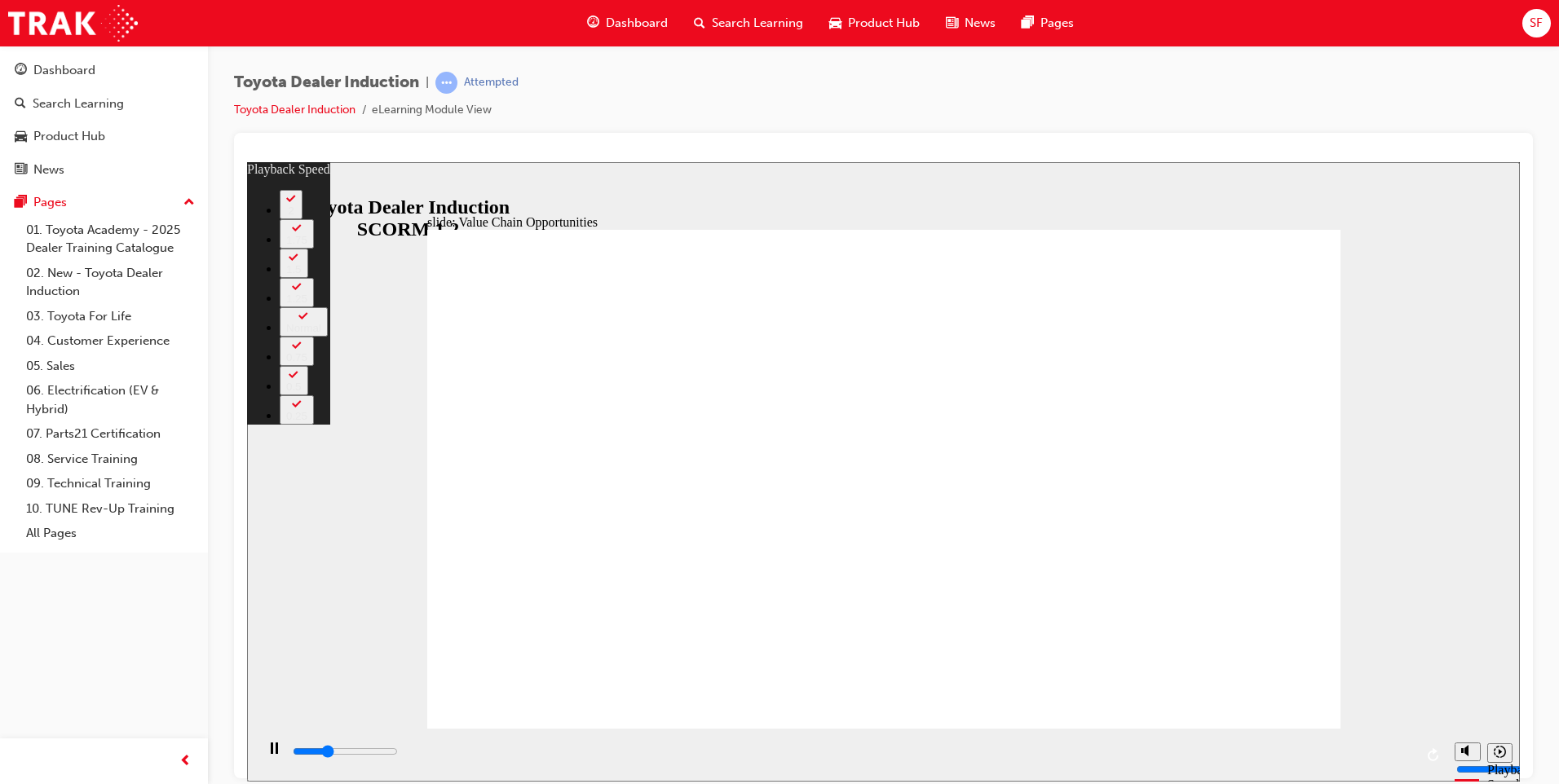
type input "3500"
type input "0"
type input "3800"
type input "1"
type input "4100"
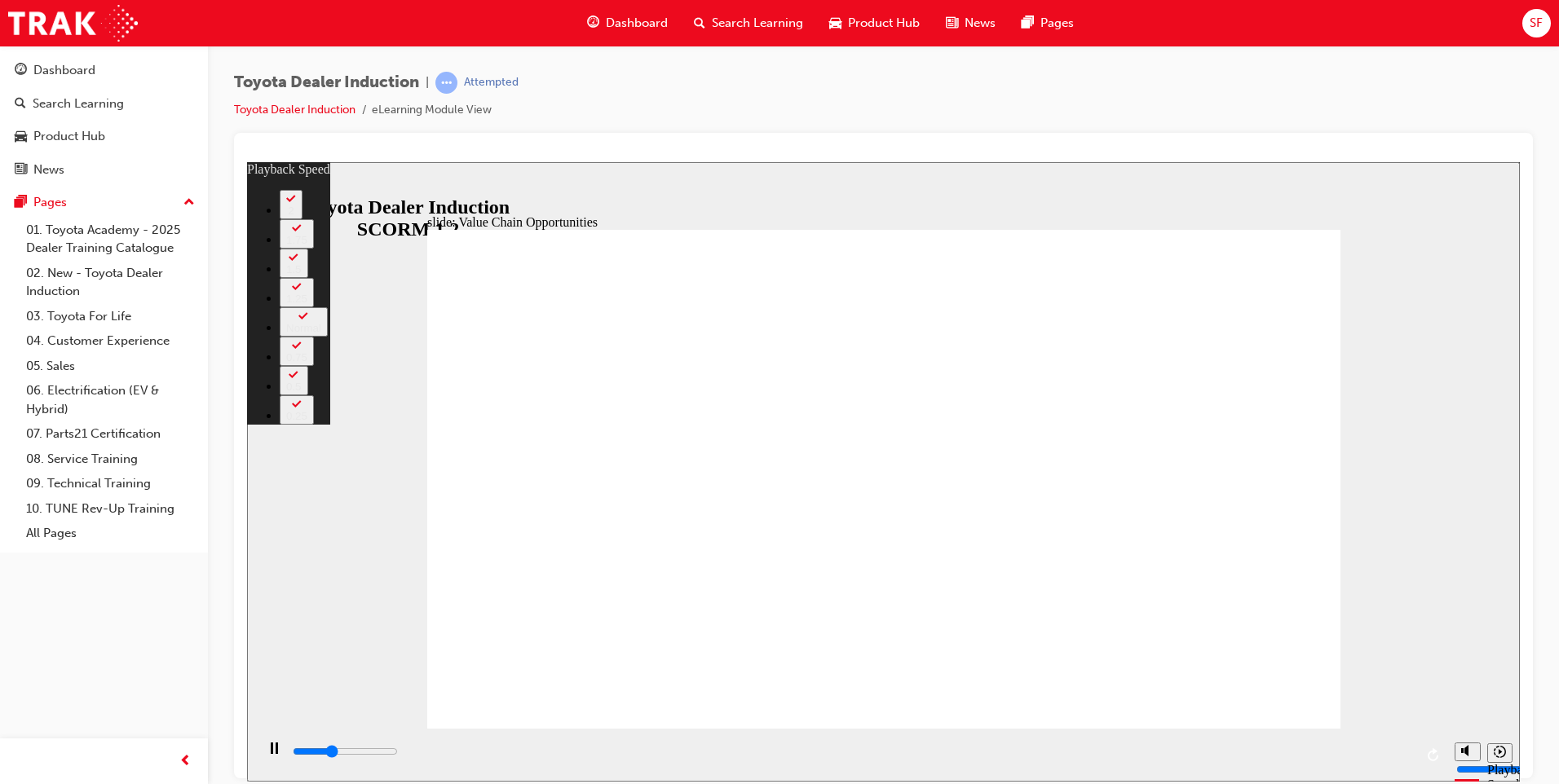
type input "1"
type input "4300"
type input "1"
type input "4600"
type input "1"
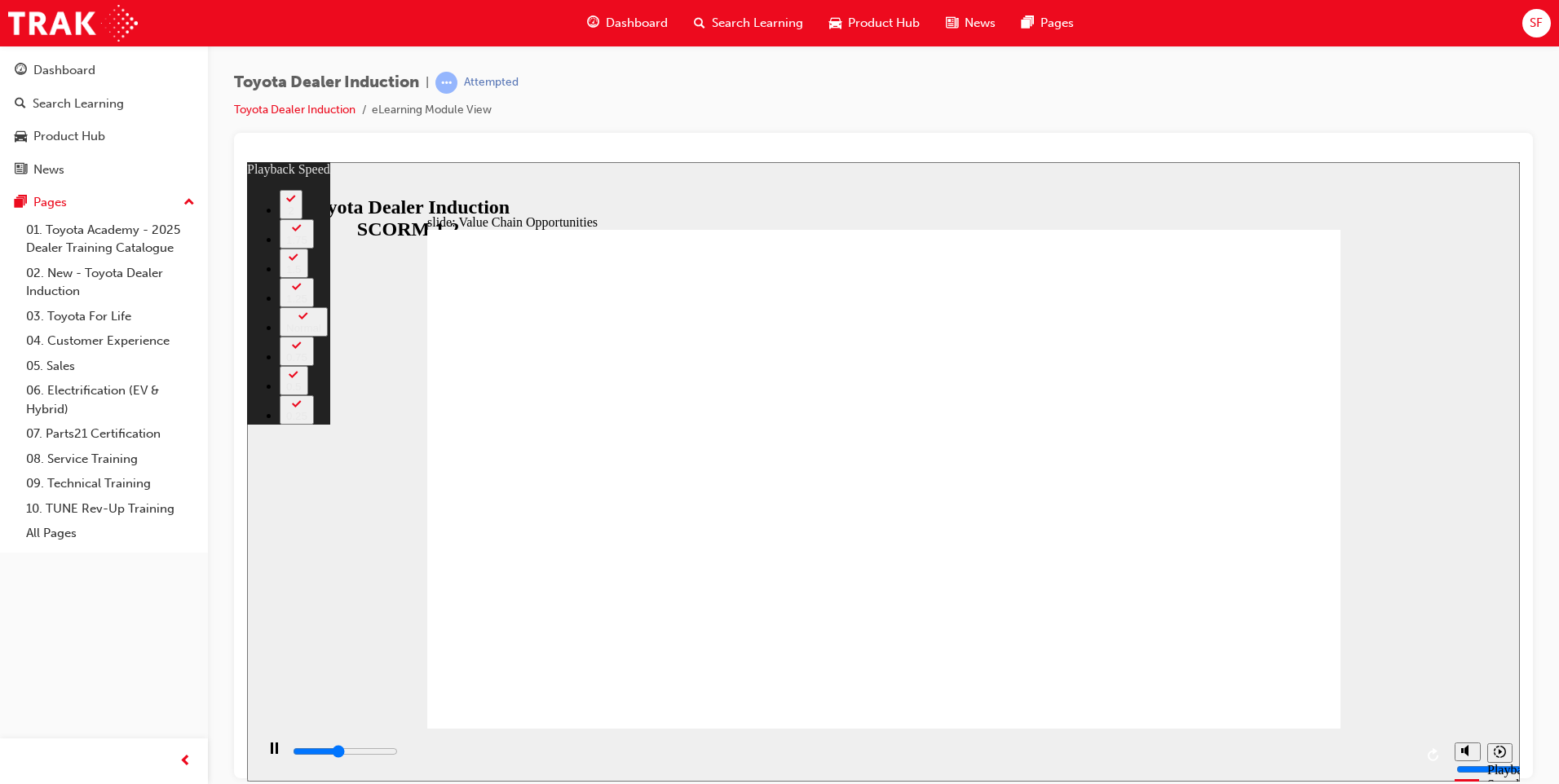
type input "4900"
type input "2"
type input "5100"
type input "2"
type input "5400"
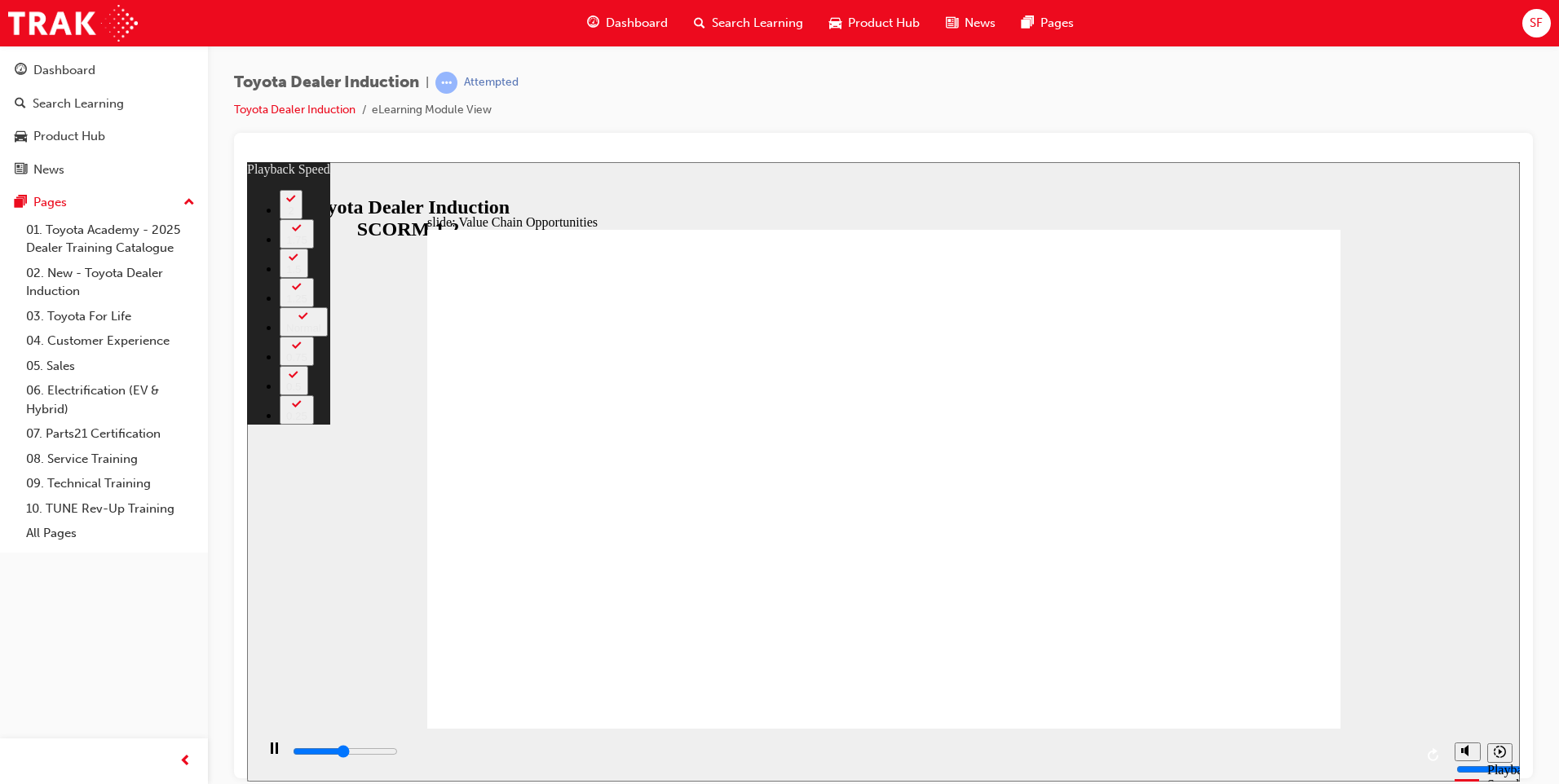
type input "2"
type input "5600"
type input "2"
type input "5800"
type input "4"
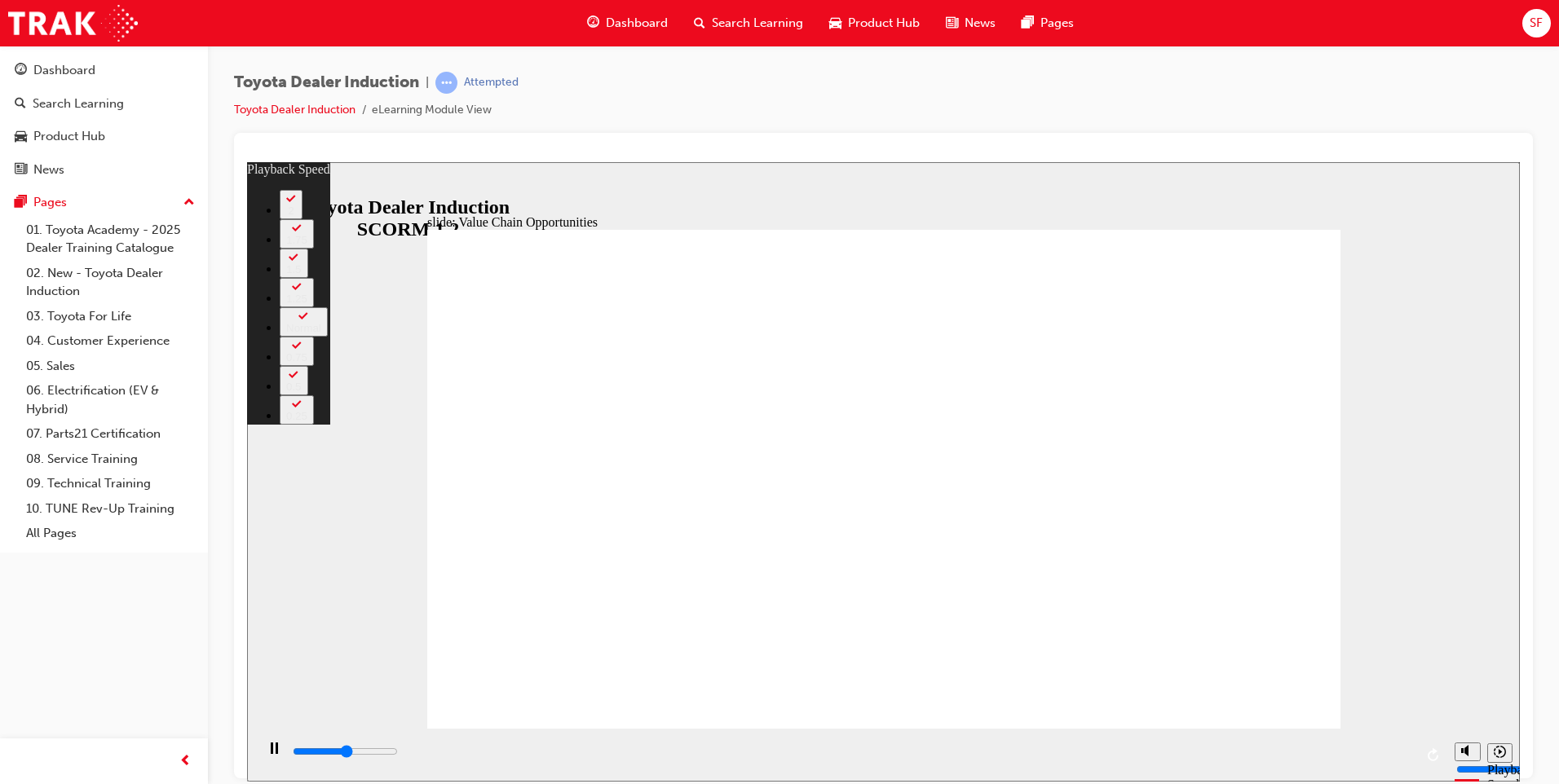
type input "5900"
type input "4"
type input "5900"
type input "4"
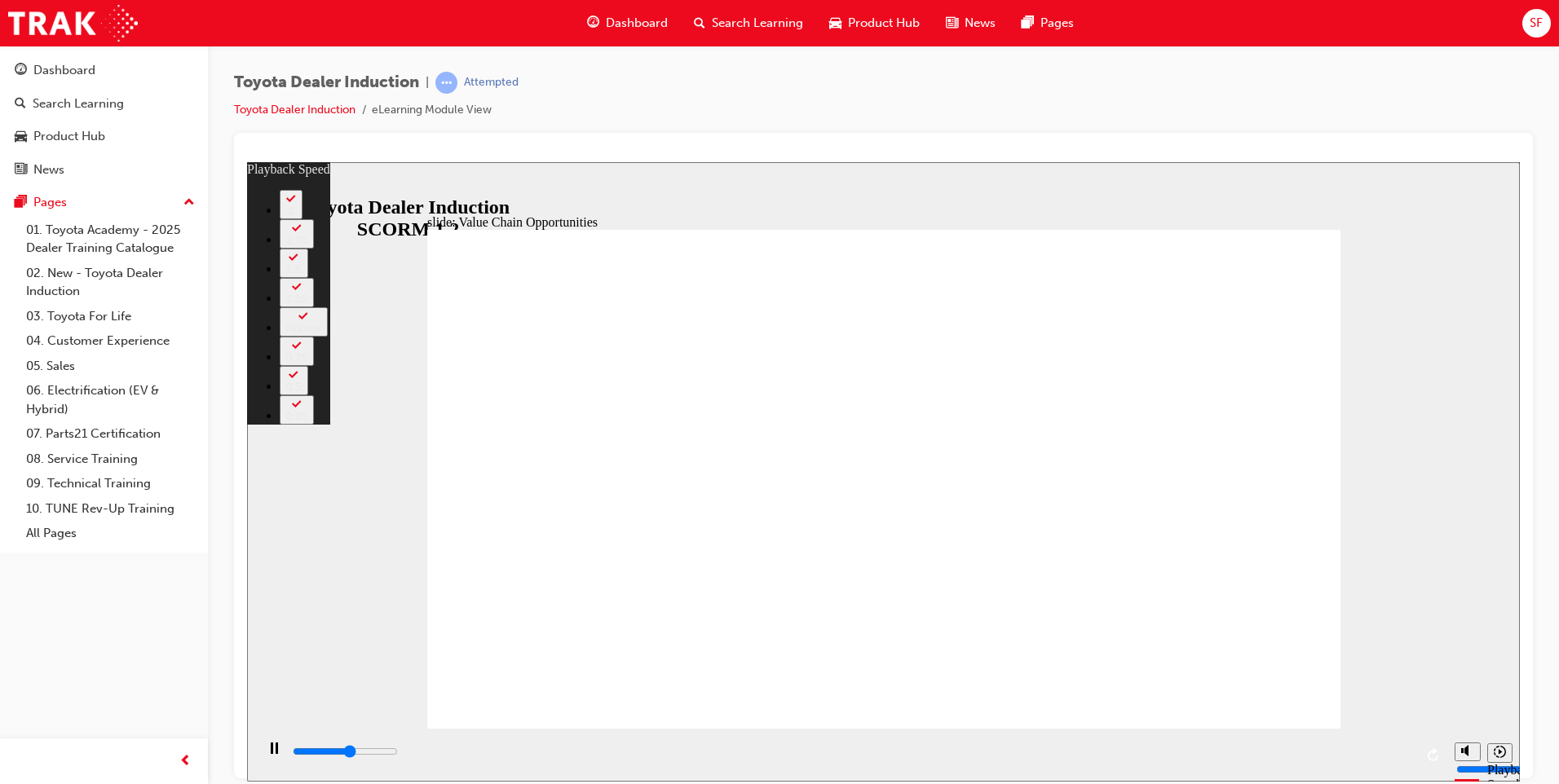
type input "6200"
type input "4"
type input "6400"
type input "4"
type input "6700"
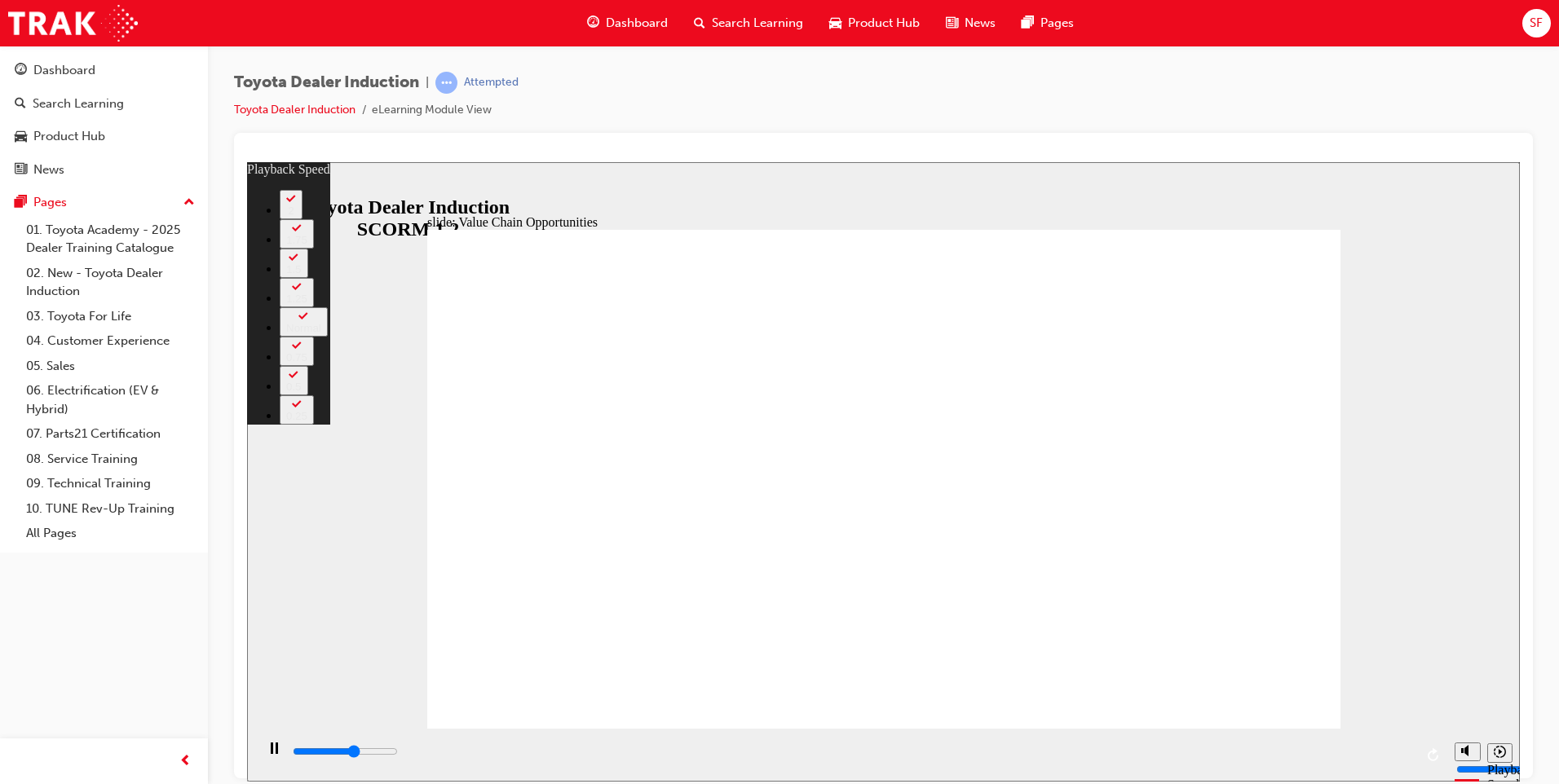
type input "5"
type input "6900"
type input "10"
type input "6900"
type input "10"
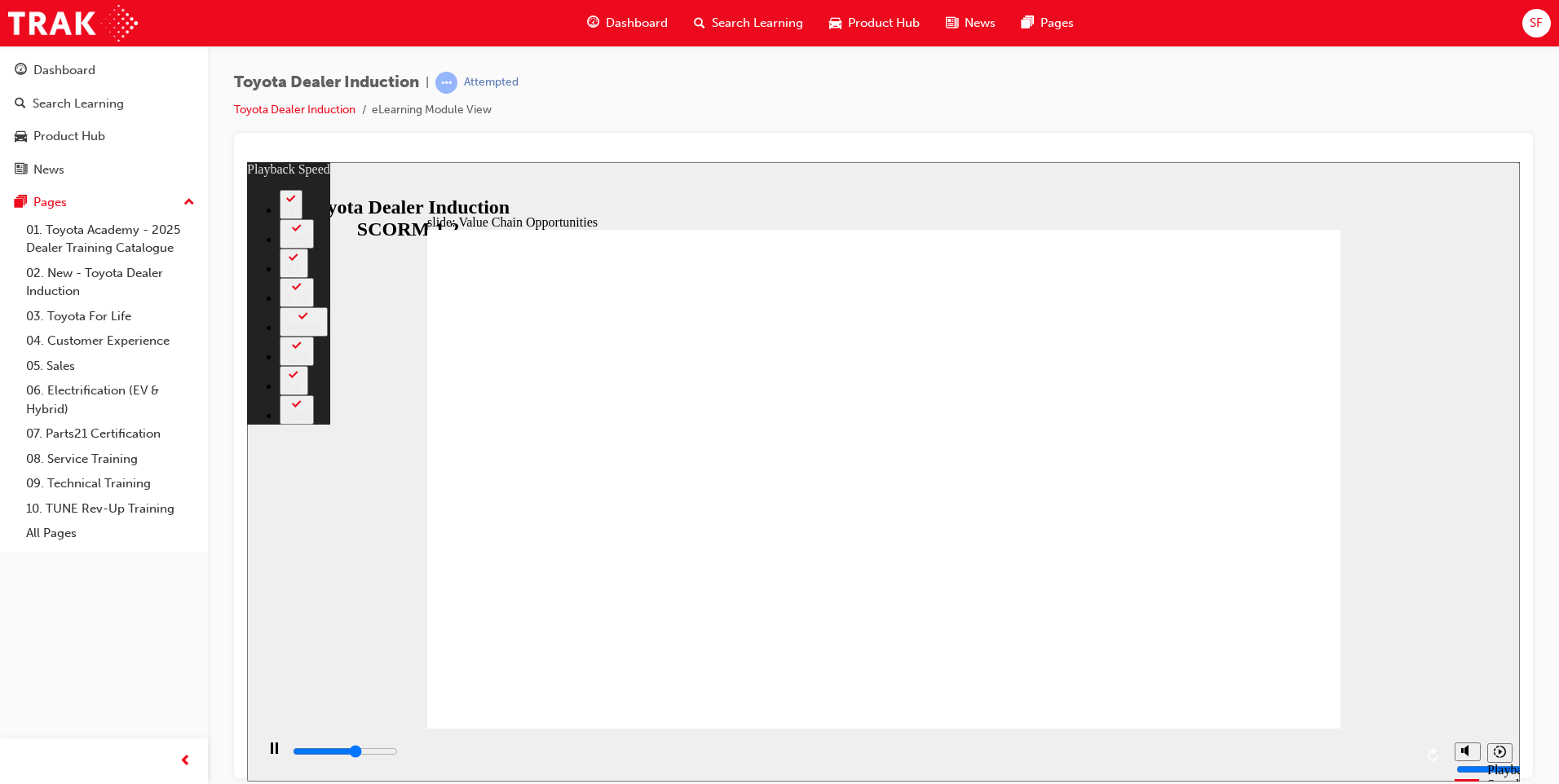
type input "7000"
type input "10"
type input "7000"
type input "10"
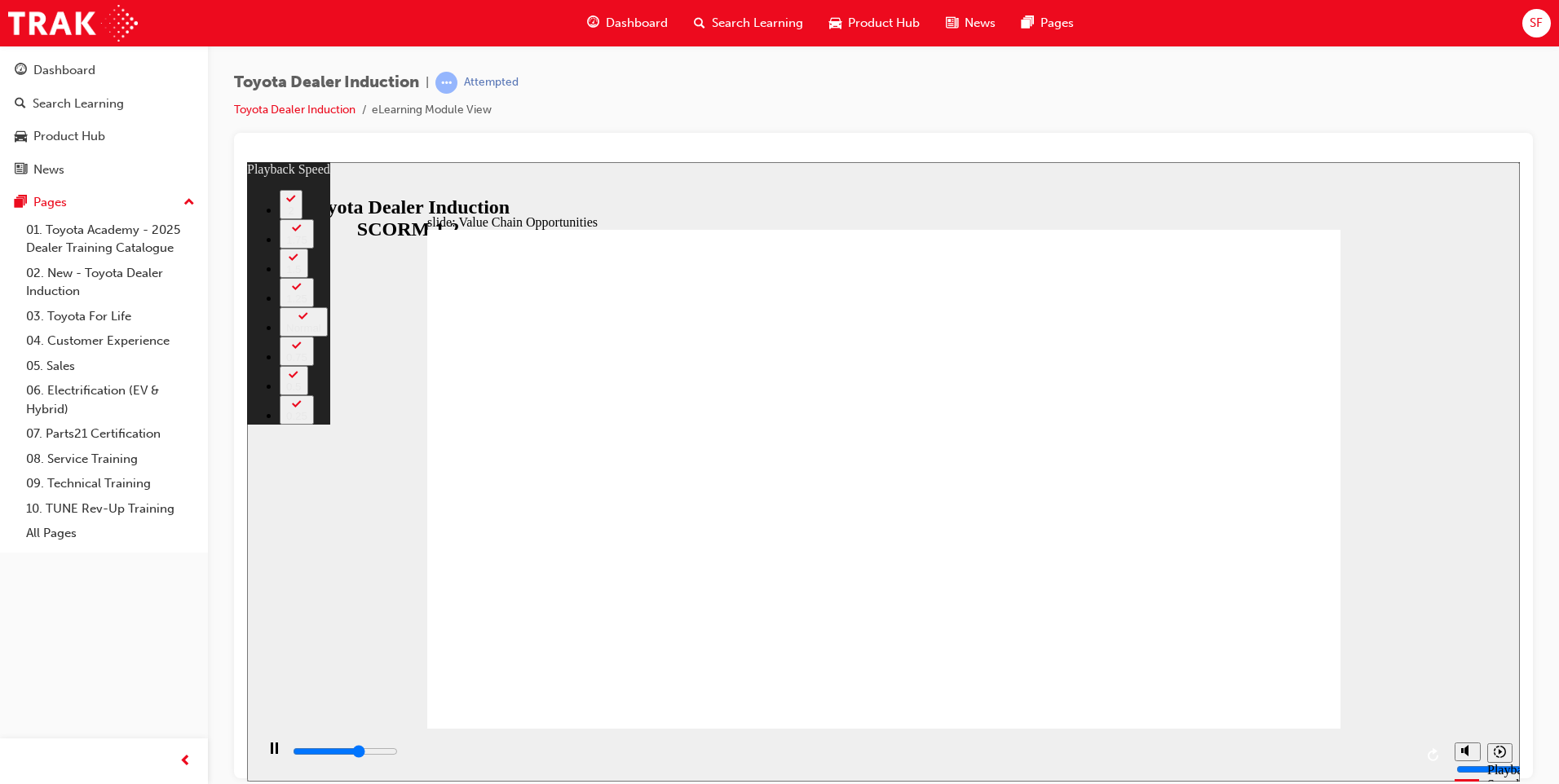
type input "7300"
type input "10"
type input "7500"
type input "10"
type input "7800"
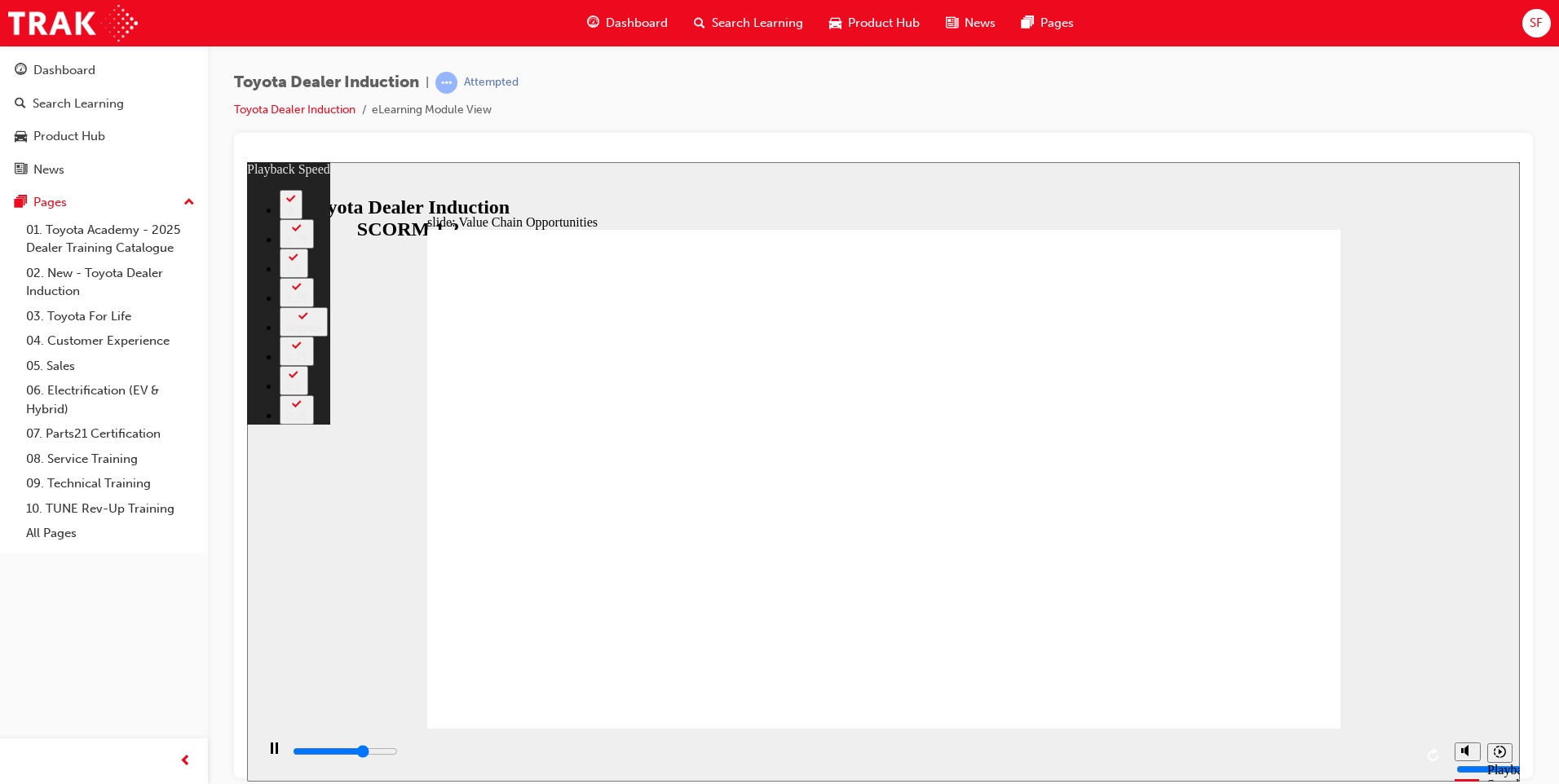
type input "10"
type input "8100"
type input "11"
type input "8200"
type input "17"
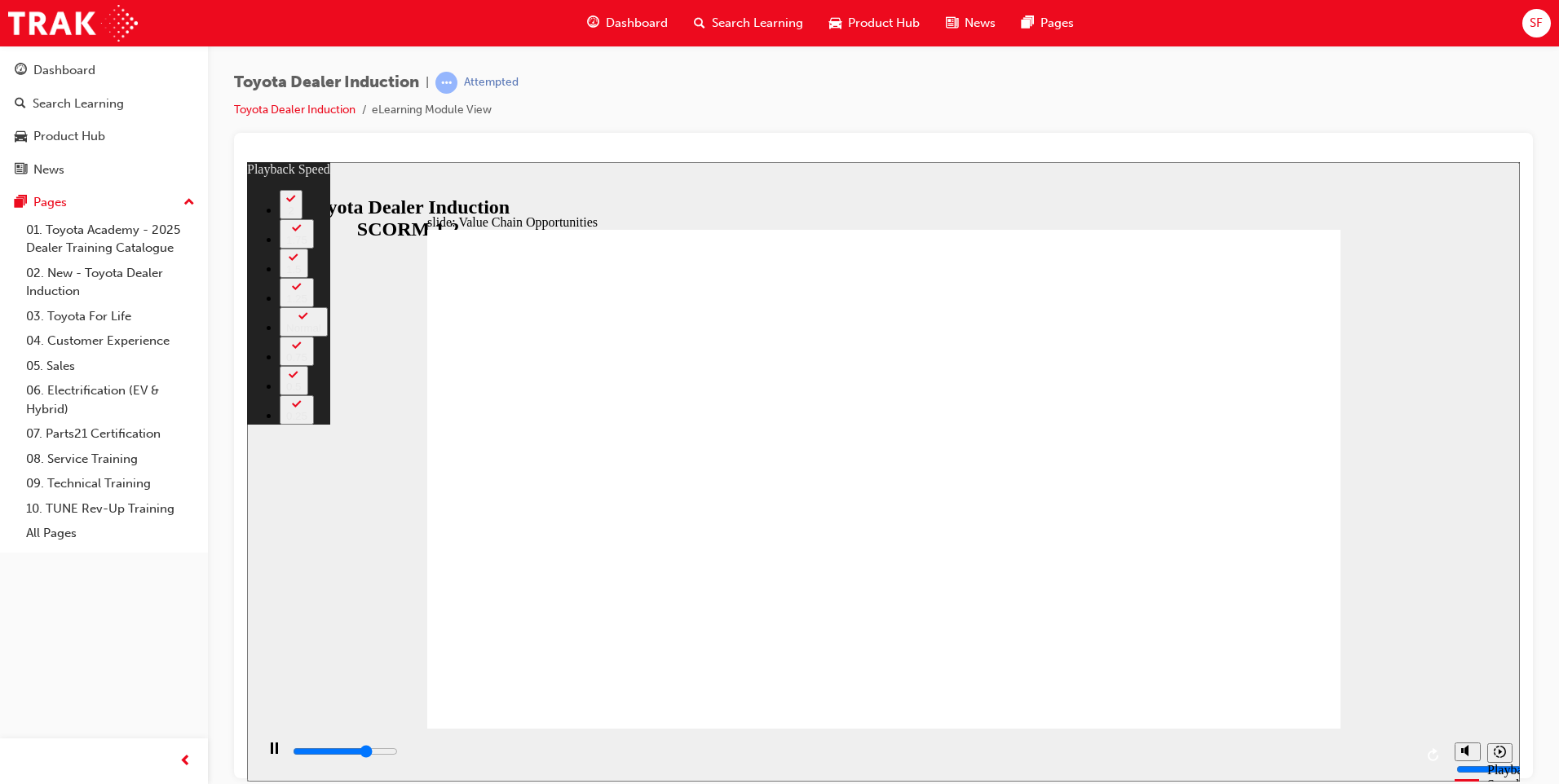
type input "8200"
type input "17"
type input "8300"
type input "17"
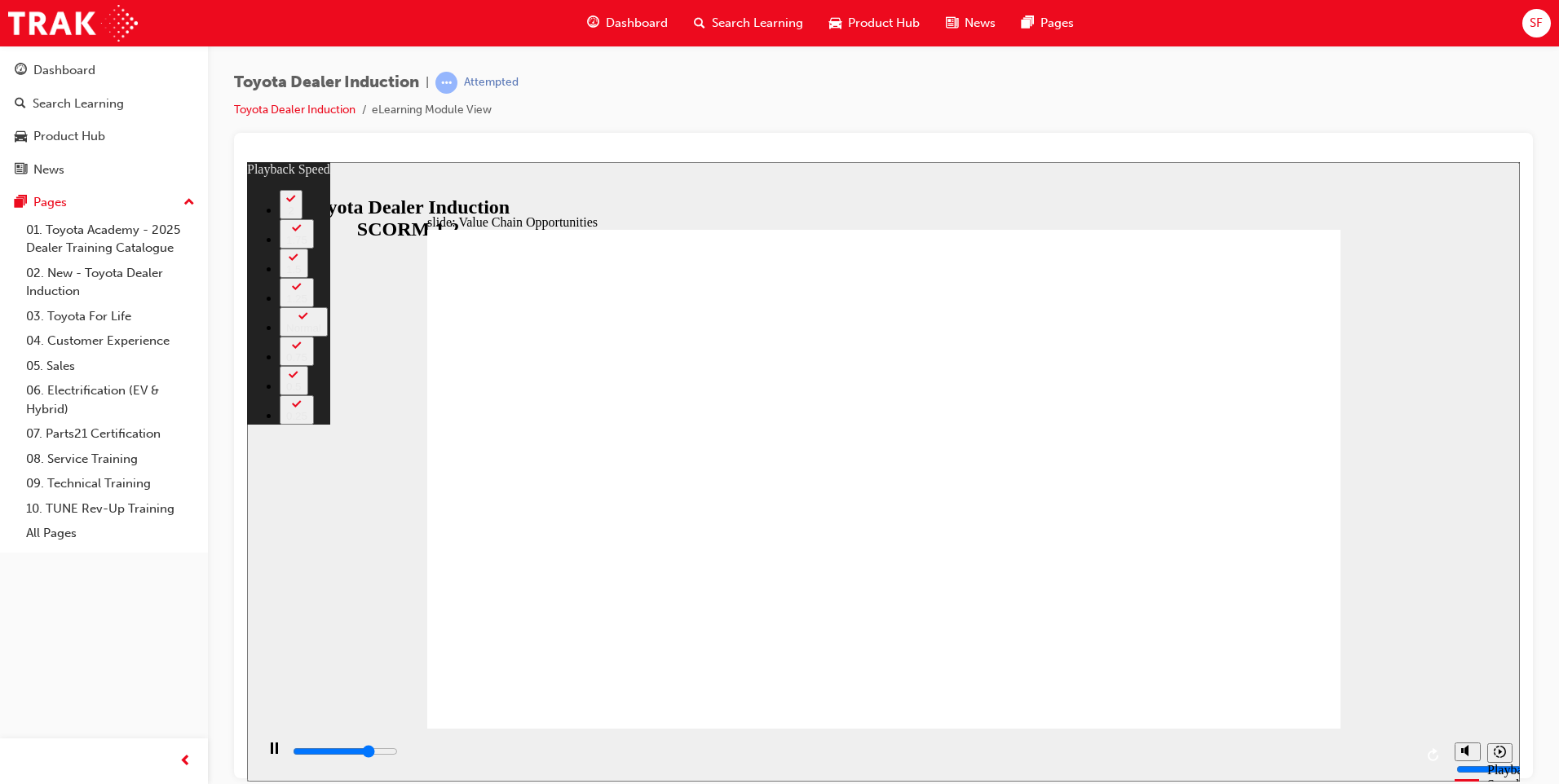
type input "8500"
type input "18"
type input "8800"
type input "18"
type input "9100"
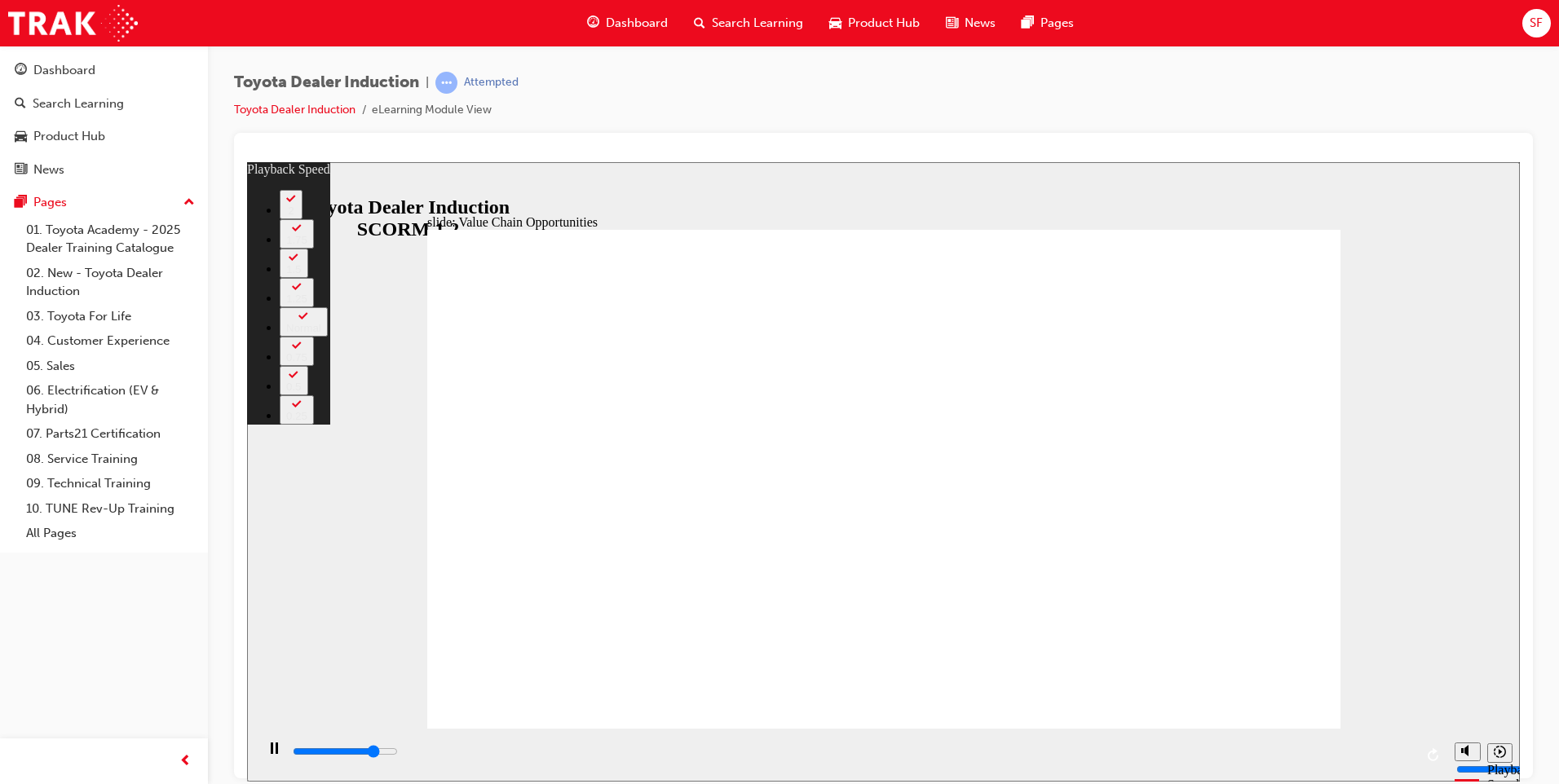
type input "18"
type input "9300"
type input "18"
type input "9600"
type input "19"
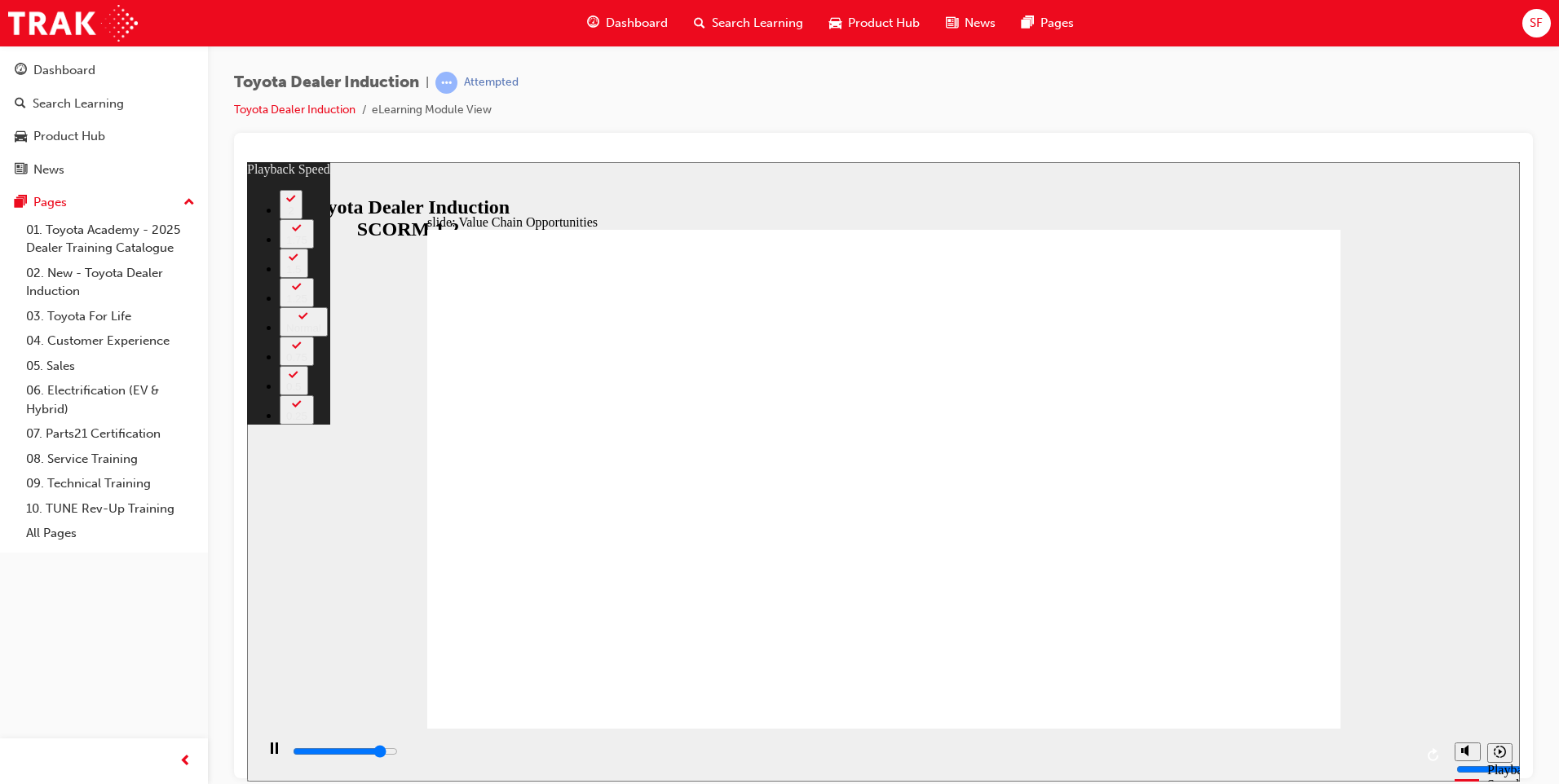
type input "9900"
type input "19"
type input "10100"
type input "19"
type input "10200"
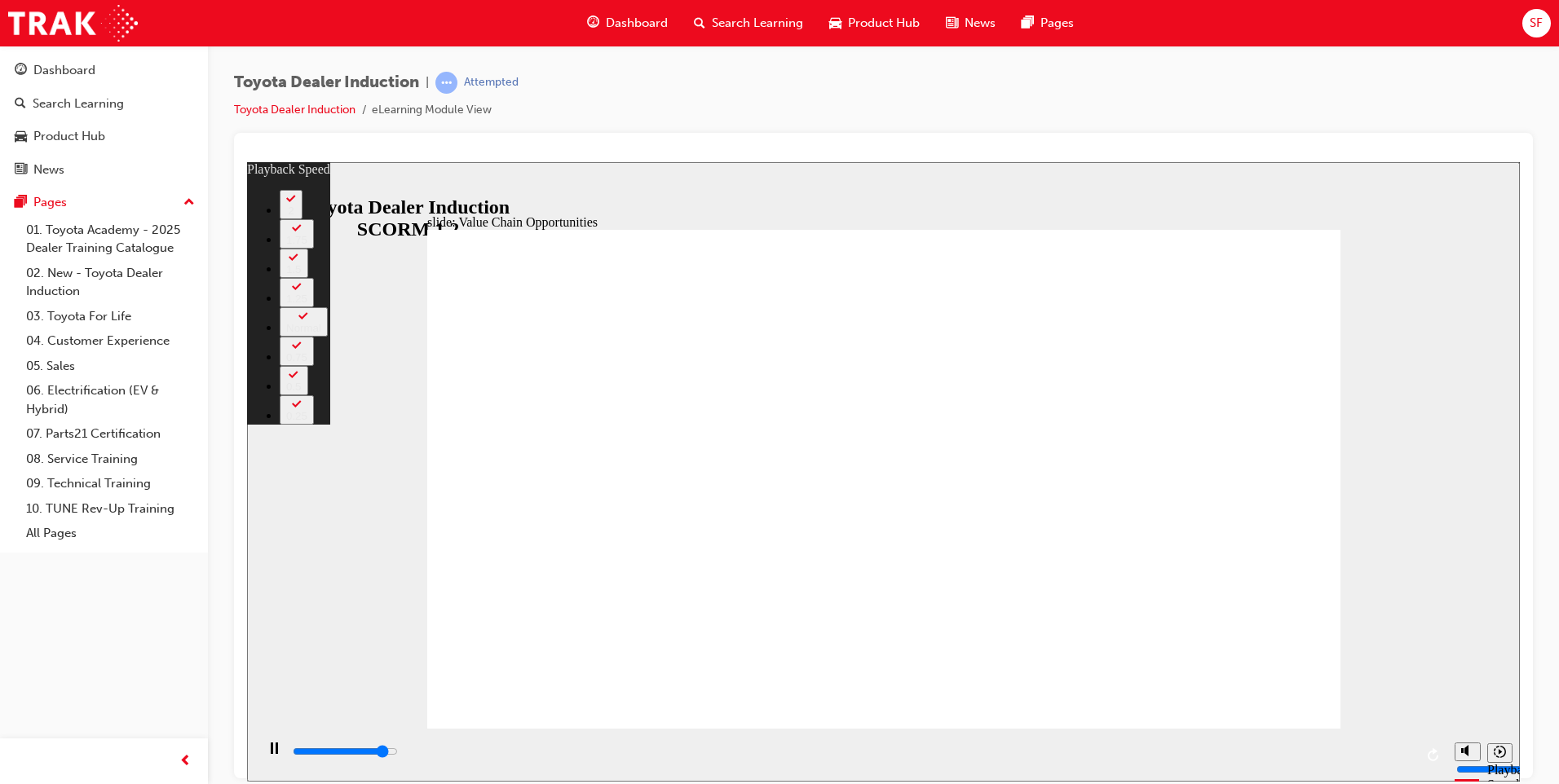
type input "21"
type input "10300"
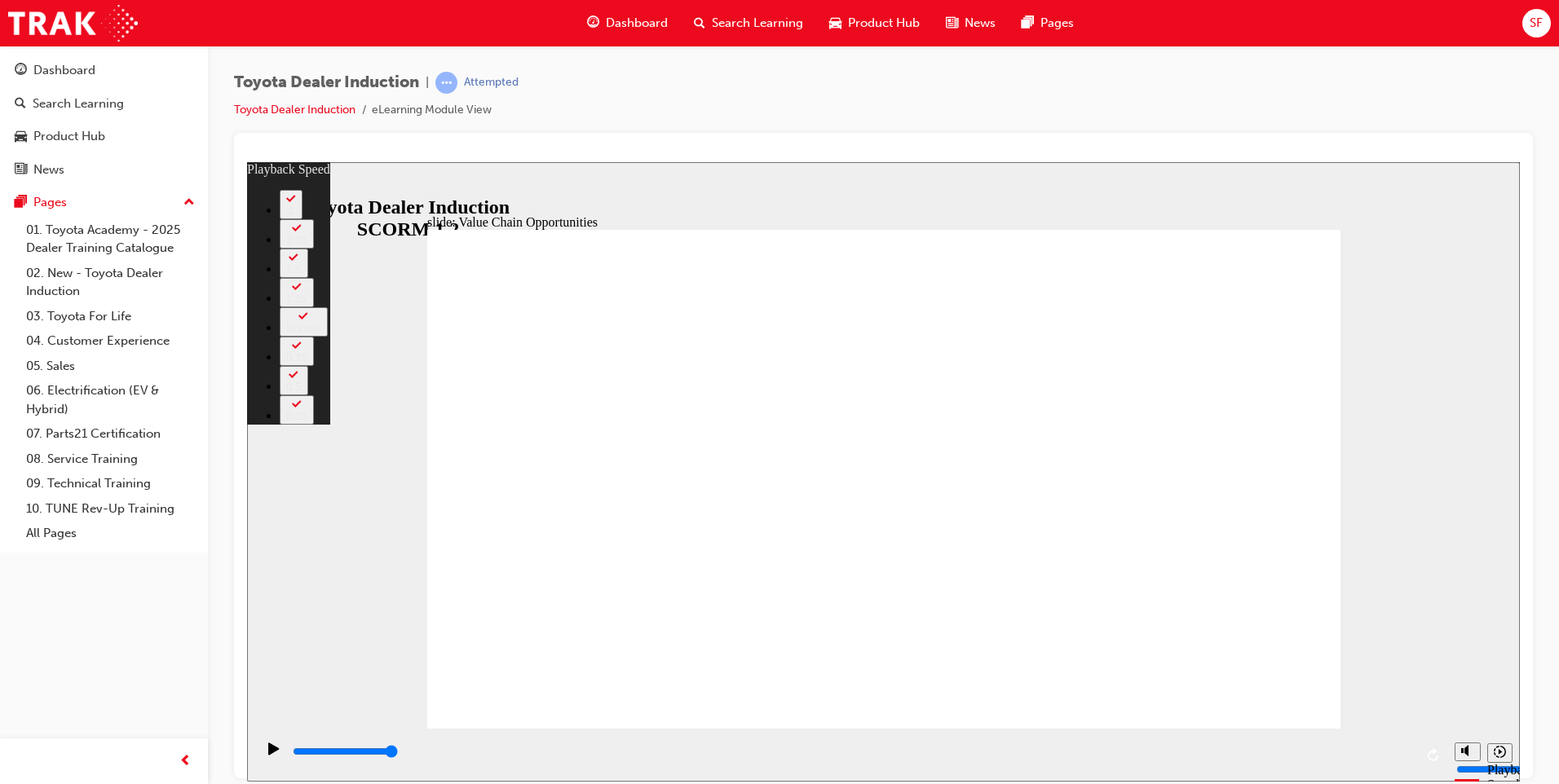
click at [1390, 624] on div "slide: Value Chain Opportunities Rectangle 1 playback speed 2 1.75 1.5 1.25 Nor…" at bounding box center [883, 470] width 1272 height 619
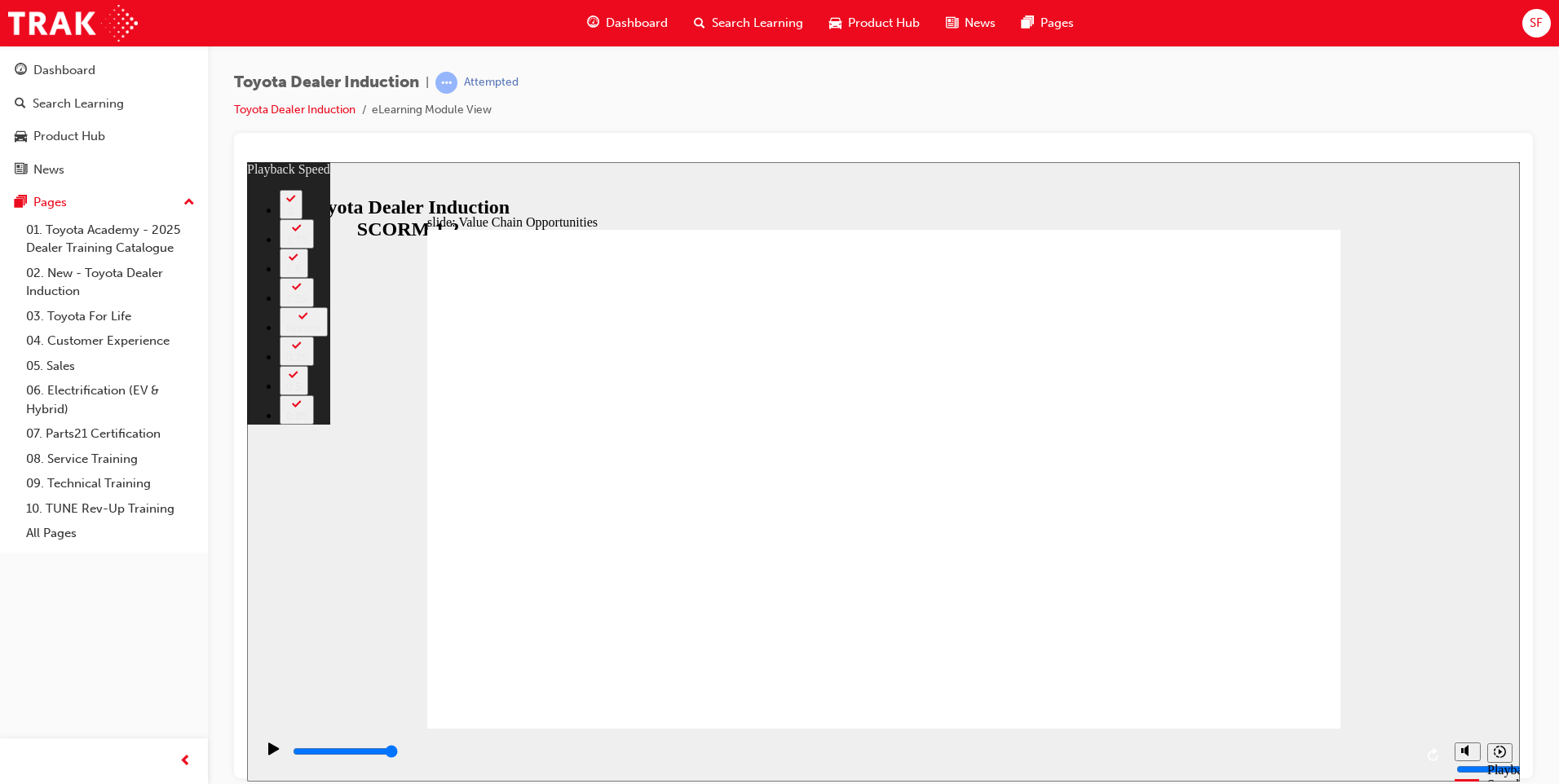
drag, startPoint x: 1246, startPoint y: 690, endPoint x: 1257, endPoint y: 692, distance: 11.2
drag, startPoint x: 1263, startPoint y: 693, endPoint x: 1283, endPoint y: 693, distance: 20.0
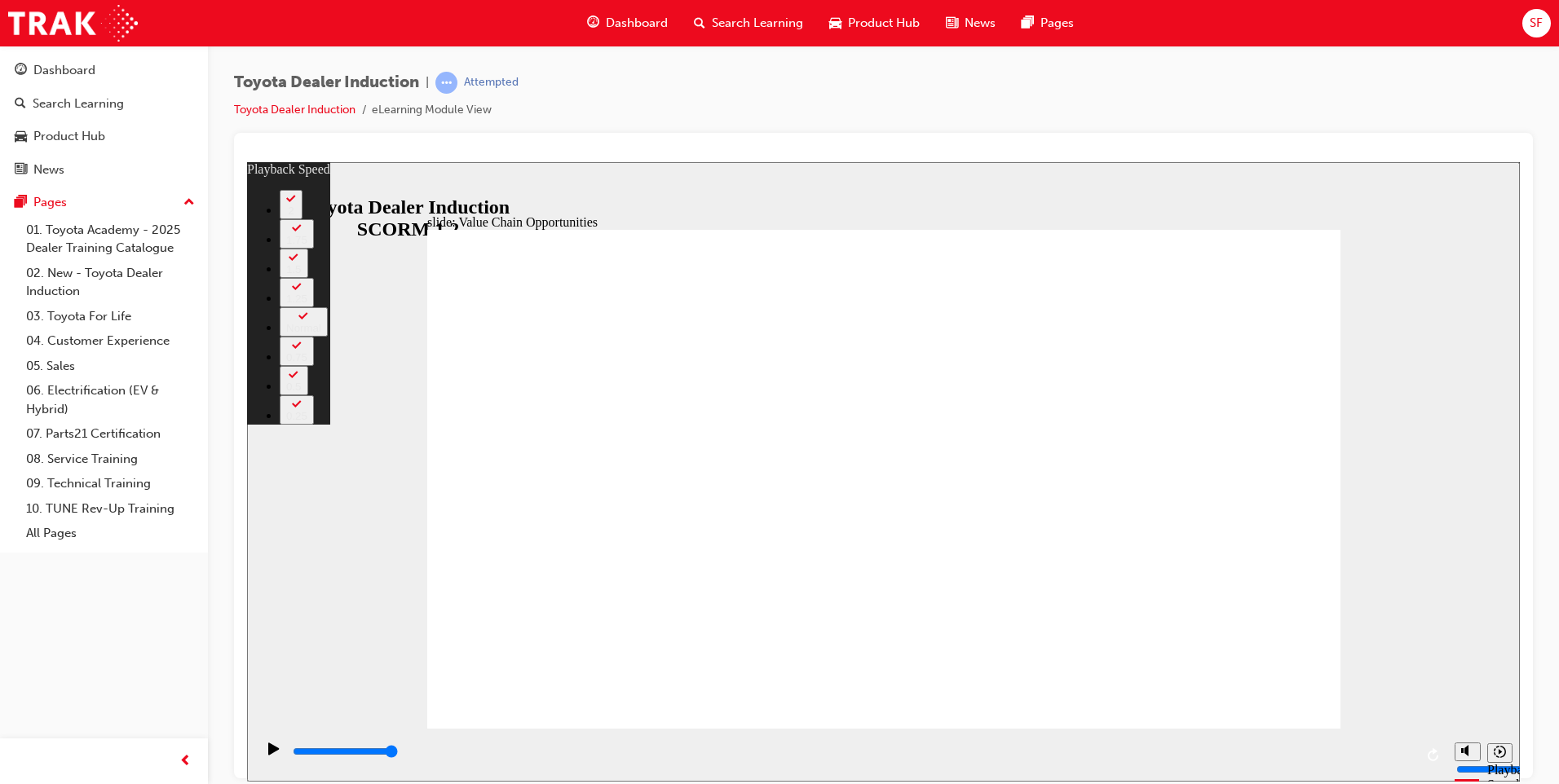
drag, startPoint x: 1284, startPoint y: 693, endPoint x: 1320, endPoint y: 692, distance: 36.0
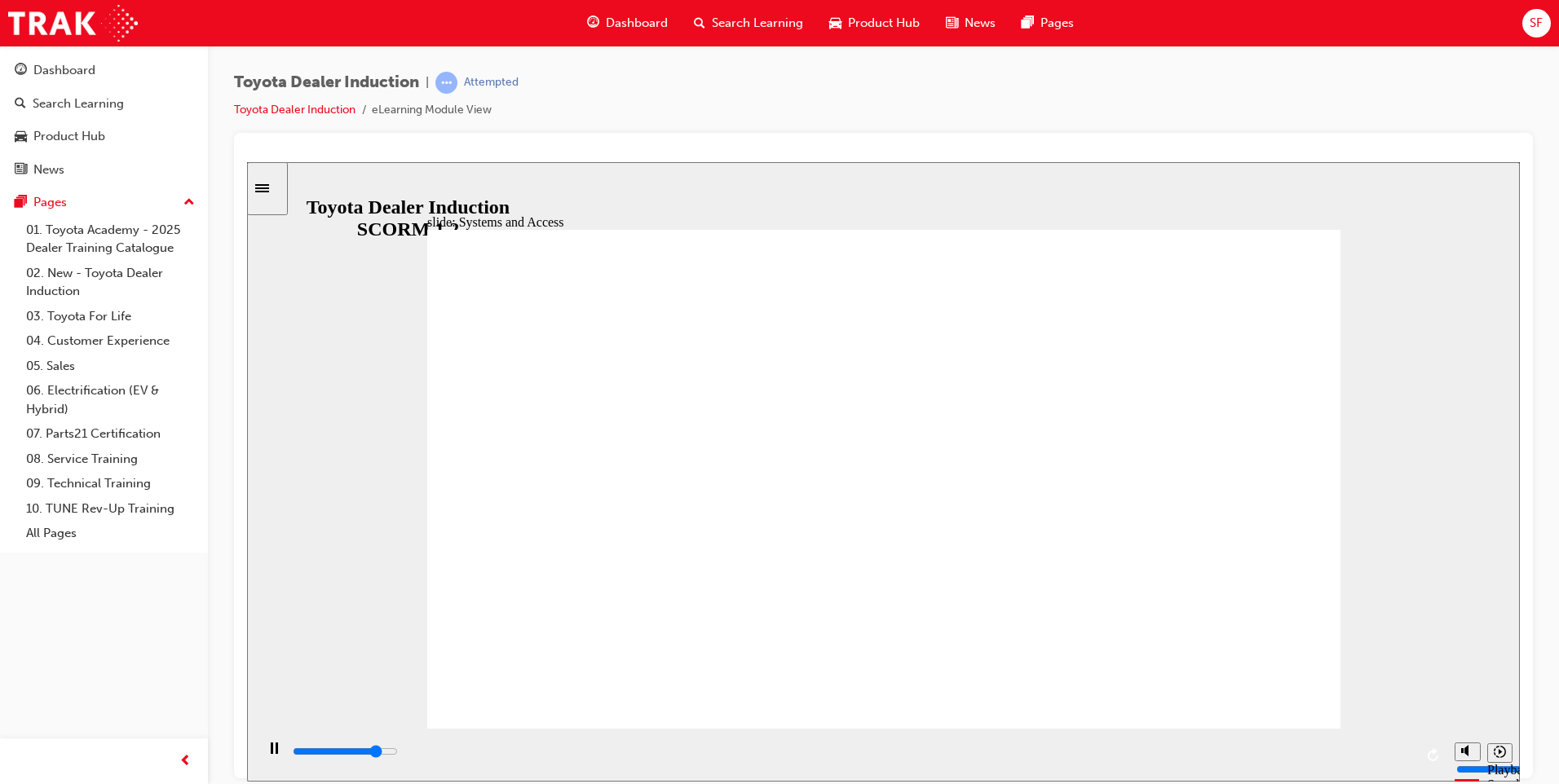
click at [1471, 748] on div "misc controls" at bounding box center [1466, 729] width 24 height 62
click at [1465, 694] on polygon "Mute (Ctrl+Alt+M)" at bounding box center [1466, 688] width 4 height 12
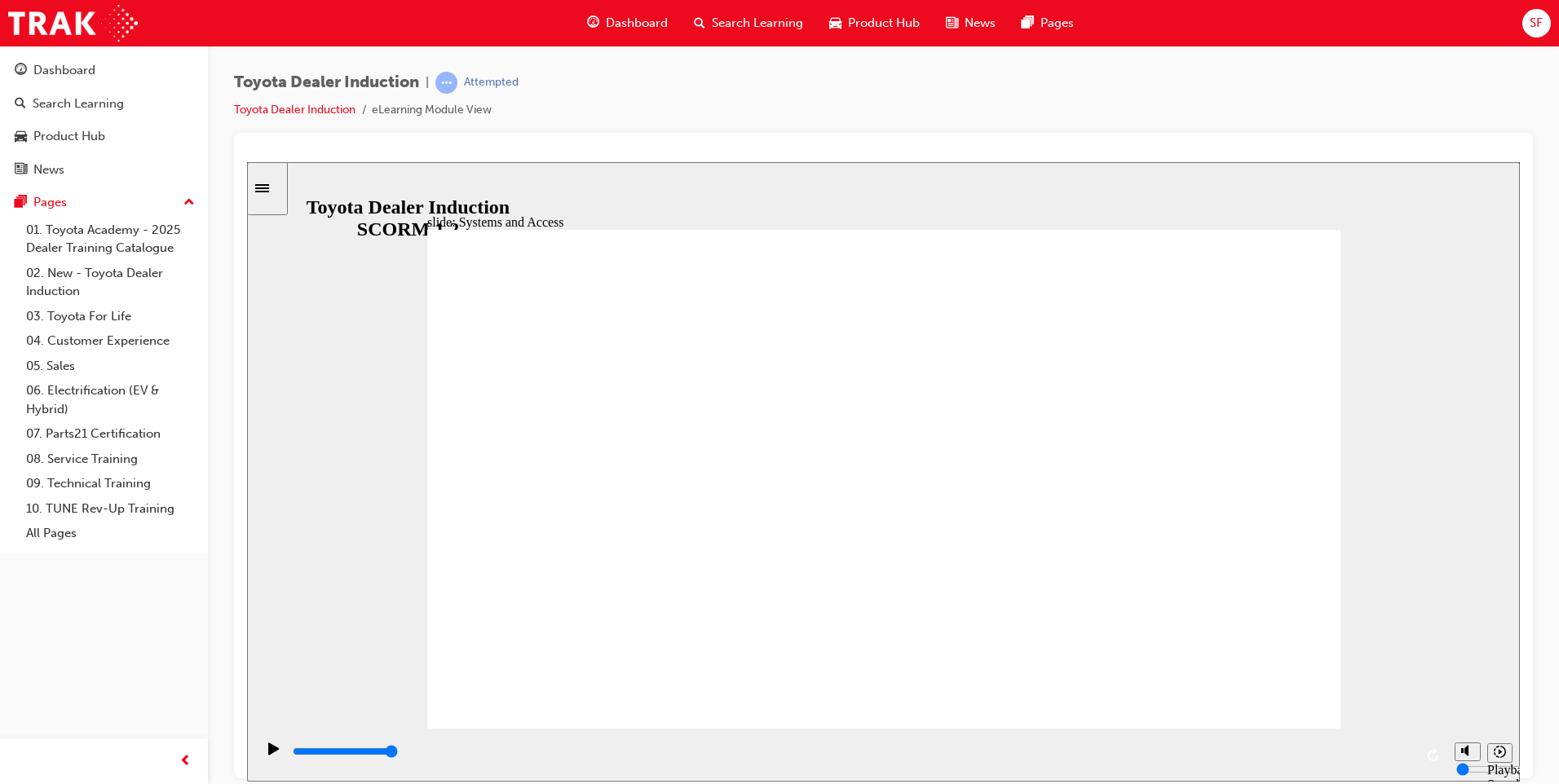
click at [570, 747] on div "playback controls" at bounding box center [853, 751] width 1123 height 18
drag, startPoint x: 697, startPoint y: 762, endPoint x: 718, endPoint y: 762, distance: 21.0
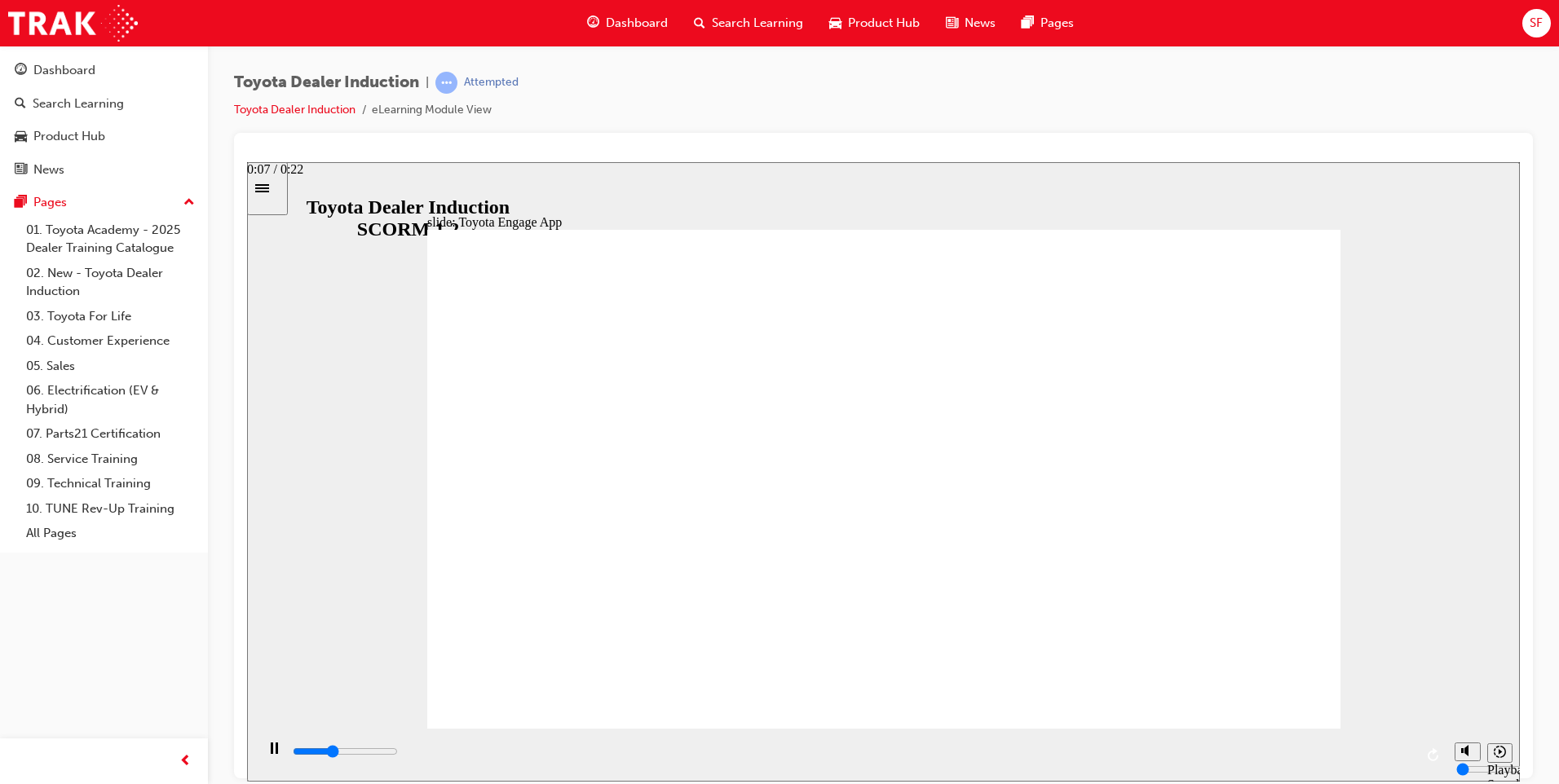
click at [710, 761] on div "playback controls" at bounding box center [853, 751] width 1123 height 18
drag, startPoint x: 748, startPoint y: 765, endPoint x: 801, endPoint y: 766, distance: 53.0
click at [793, 761] on div "playback controls" at bounding box center [853, 751] width 1123 height 18
drag, startPoint x: 859, startPoint y: 766, endPoint x: 907, endPoint y: 762, distance: 48.2
click at [877, 761] on div "playback controls" at bounding box center [853, 751] width 1123 height 18
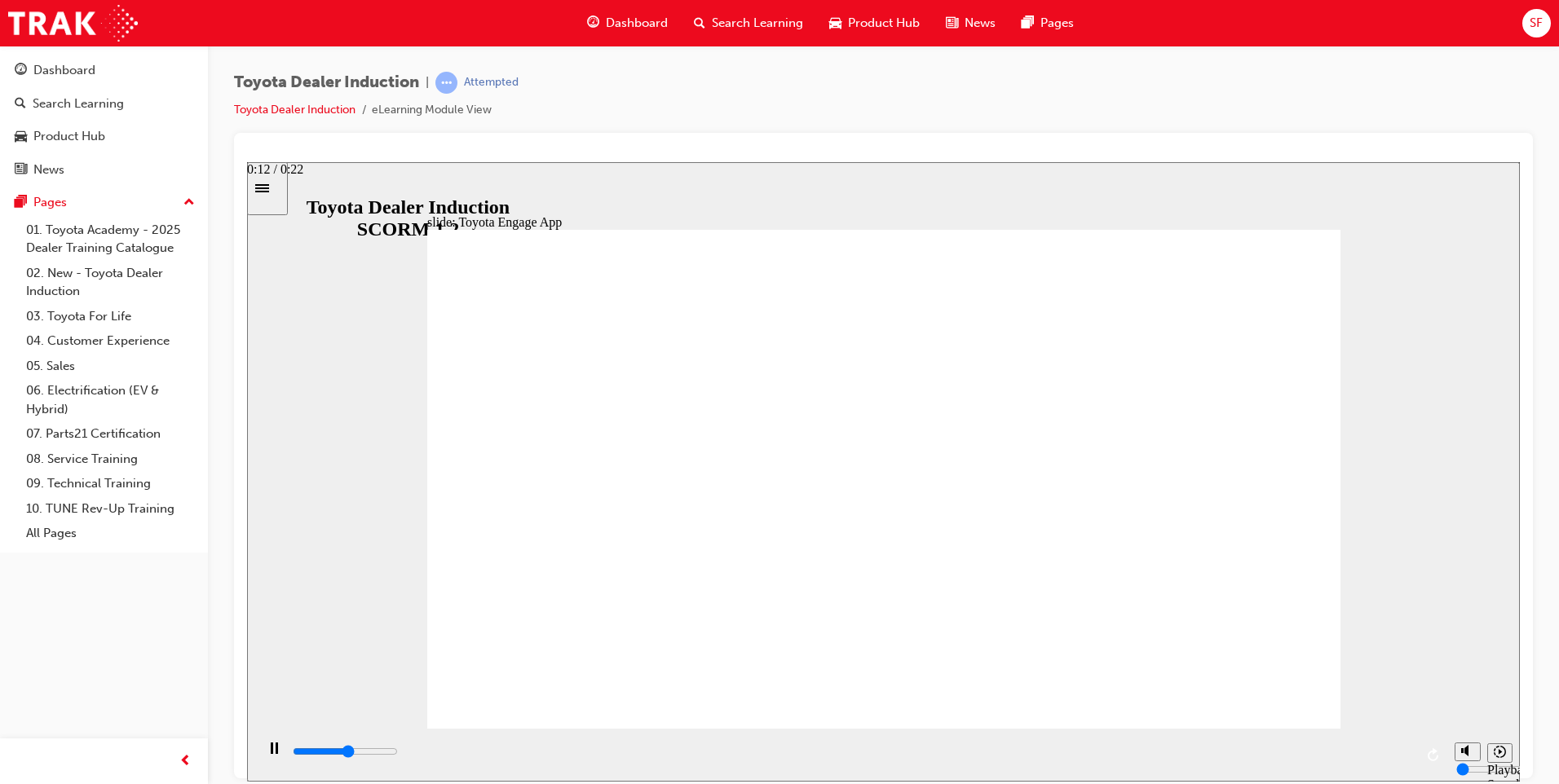
click at [959, 761] on div "playback controls" at bounding box center [853, 751] width 1123 height 18
click at [1070, 761] on div "playback controls" at bounding box center [853, 751] width 1123 height 18
click at [1117, 759] on div "playback controls" at bounding box center [853, 751] width 1123 height 18
click at [398, 754] on input "slide progress" at bounding box center [345, 750] width 106 height 13
click at [1293, 760] on div "playback controls" at bounding box center [853, 751] width 1123 height 18
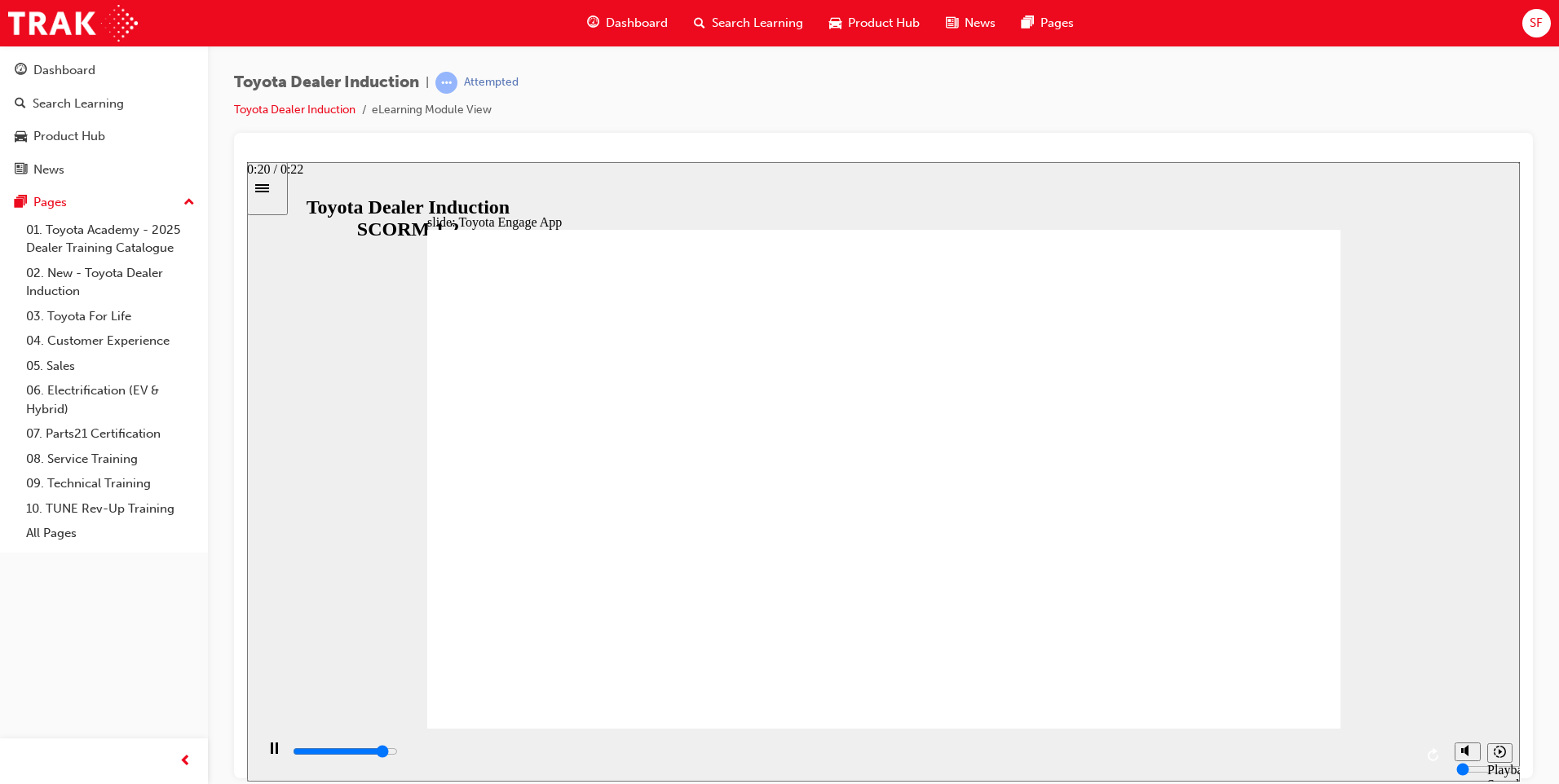
click at [1440, 763] on div "playback controls" at bounding box center [851, 754] width 1191 height 53
click at [1458, 762] on div "Playback Speed 2 1.75 1.5 1.25" at bounding box center [1479, 754] width 66 height 53
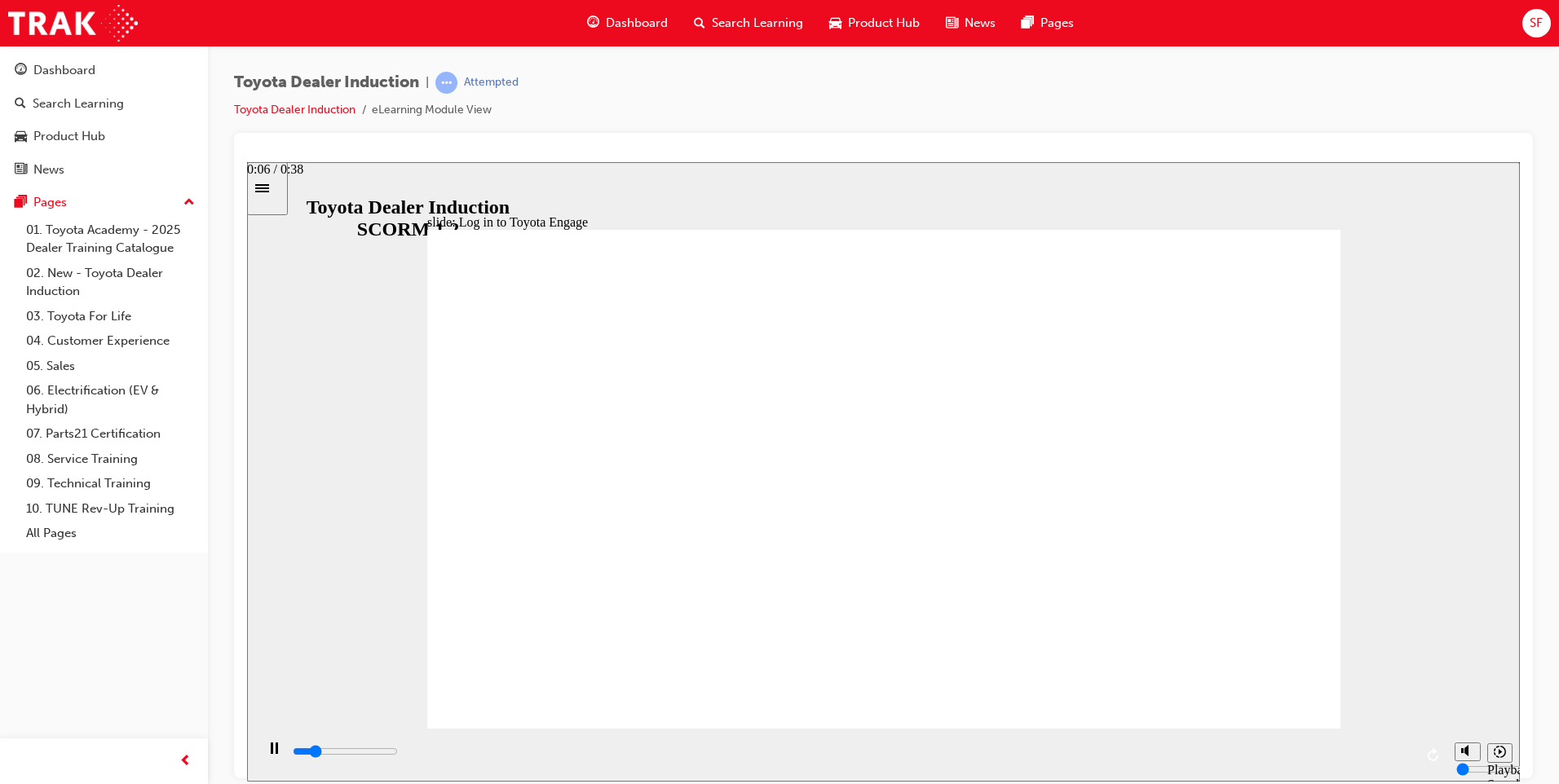
click at [492, 750] on div "playback controls" at bounding box center [853, 751] width 1123 height 18
click at [624, 757] on div "playback controls" at bounding box center [853, 751] width 1123 height 18
drag, startPoint x: 712, startPoint y: 757, endPoint x: 728, endPoint y: 755, distance: 16.1
click at [725, 756] on div "playback controls" at bounding box center [853, 751] width 1123 height 18
click at [398, 752] on input "slide progress" at bounding box center [345, 750] width 106 height 13
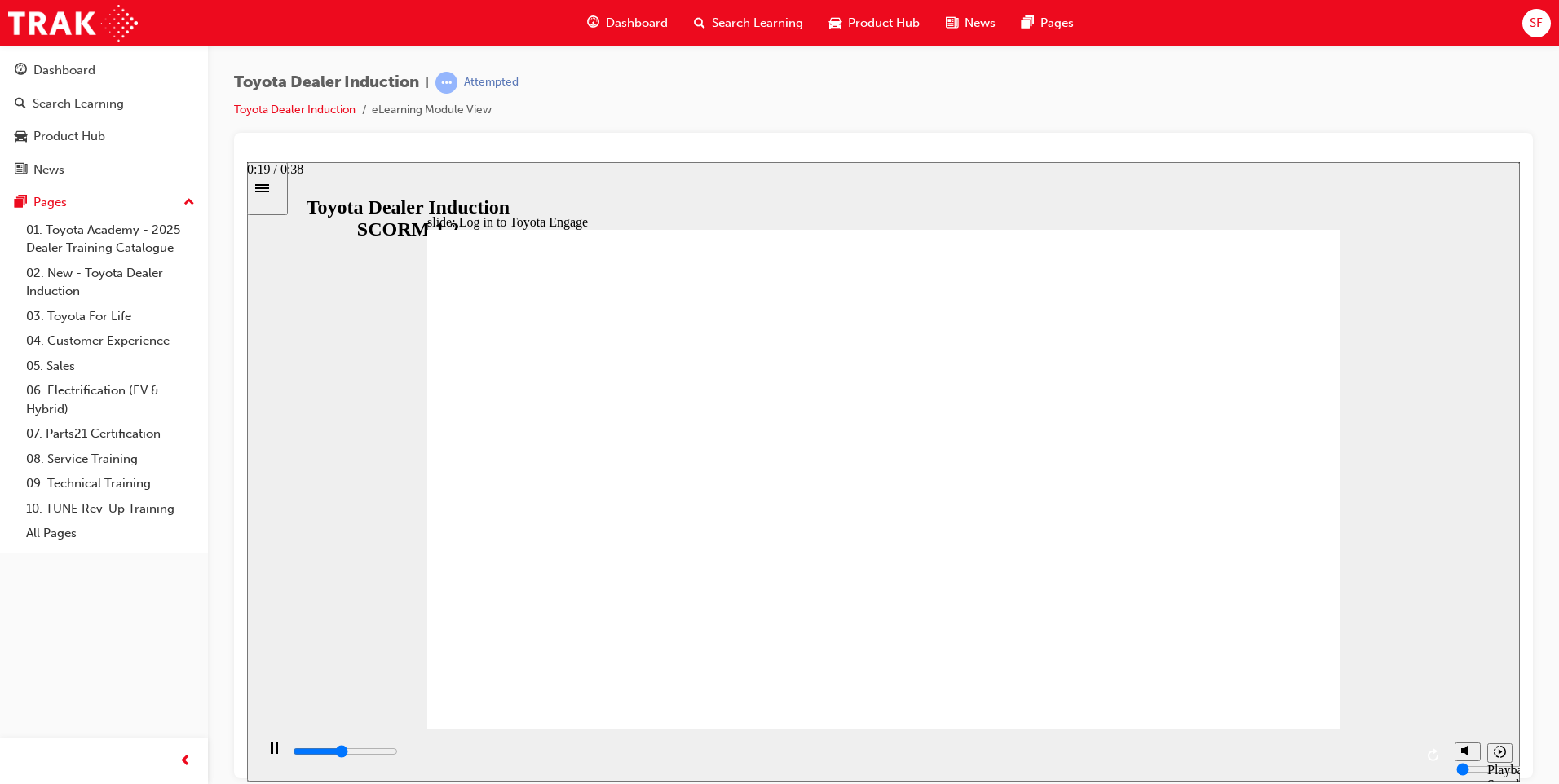
click at [398, 755] on input "slide progress" at bounding box center [345, 750] width 106 height 13
click at [398, 754] on input "slide progress" at bounding box center [345, 750] width 106 height 13
drag, startPoint x: 1376, startPoint y: 759, endPoint x: 1415, endPoint y: 757, distance: 39.1
click at [1388, 759] on div "playback controls" at bounding box center [853, 751] width 1123 height 18
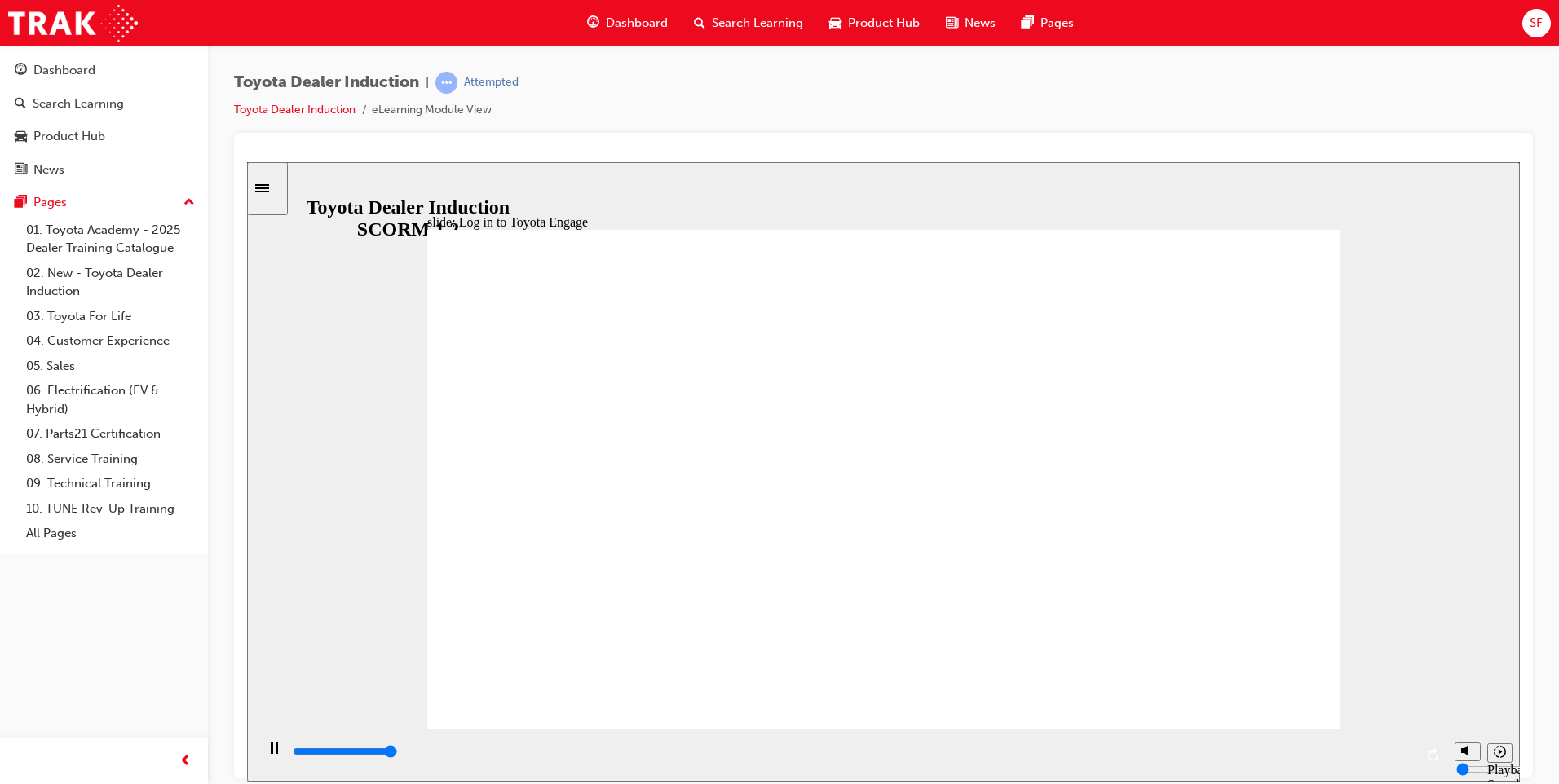
click at [1416, 757] on div "playback controls" at bounding box center [851, 754] width 1191 height 53
click at [767, 760] on div "playback controls" at bounding box center [853, 751] width 1123 height 18
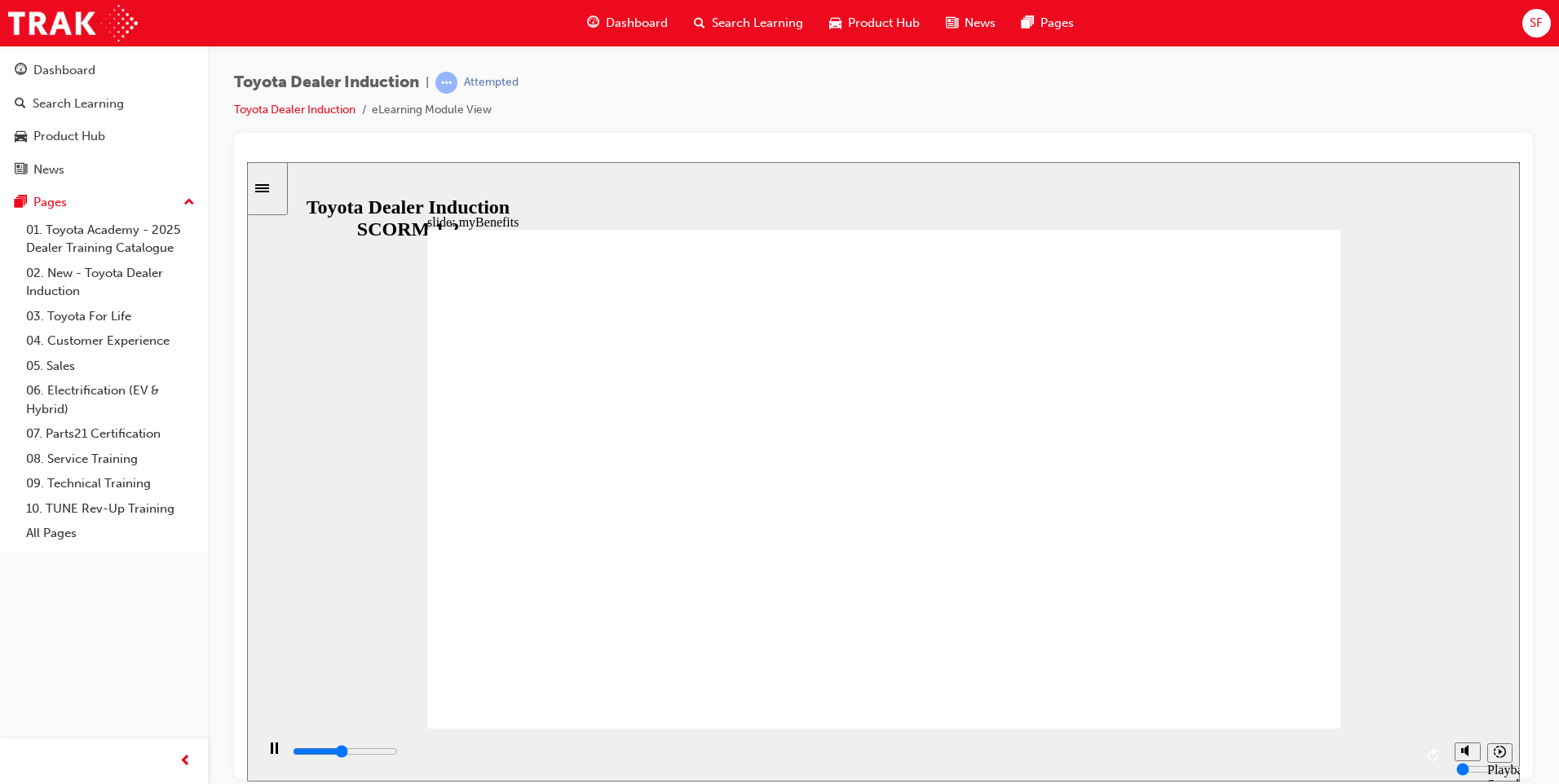
drag, startPoint x: 913, startPoint y: 733, endPoint x: 929, endPoint y: 734, distance: 16.0
click at [926, 734] on div "playback controls" at bounding box center [851, 754] width 1191 height 53
drag, startPoint x: 988, startPoint y: 748, endPoint x: 1079, endPoint y: 750, distance: 91.0
click at [1031, 748] on div "playback controls" at bounding box center [853, 751] width 1123 height 18
drag, startPoint x: 1148, startPoint y: 757, endPoint x: 1191, endPoint y: 759, distance: 43.0
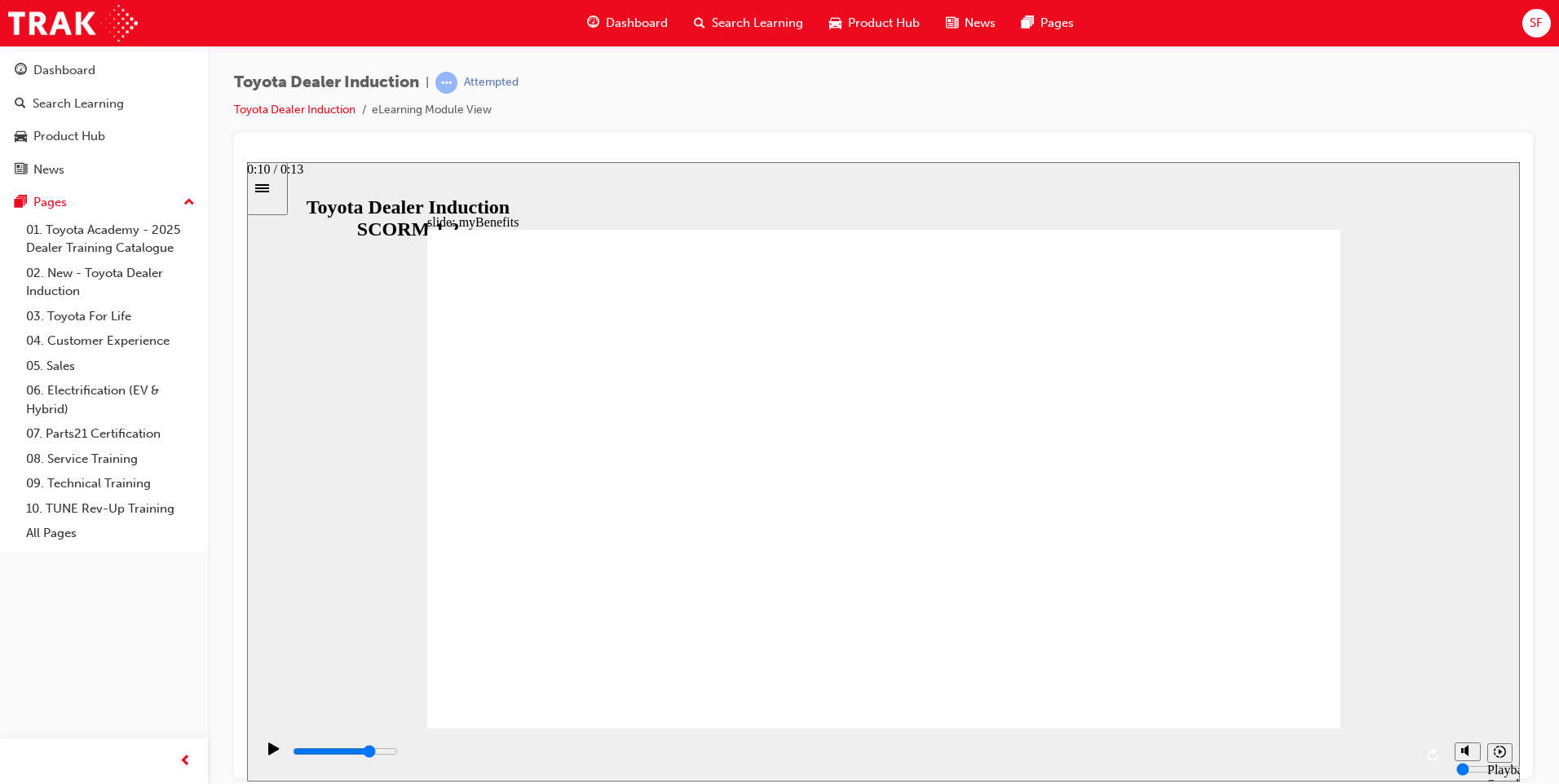
click at [1166, 758] on div "playback controls" at bounding box center [853, 751] width 1123 height 18
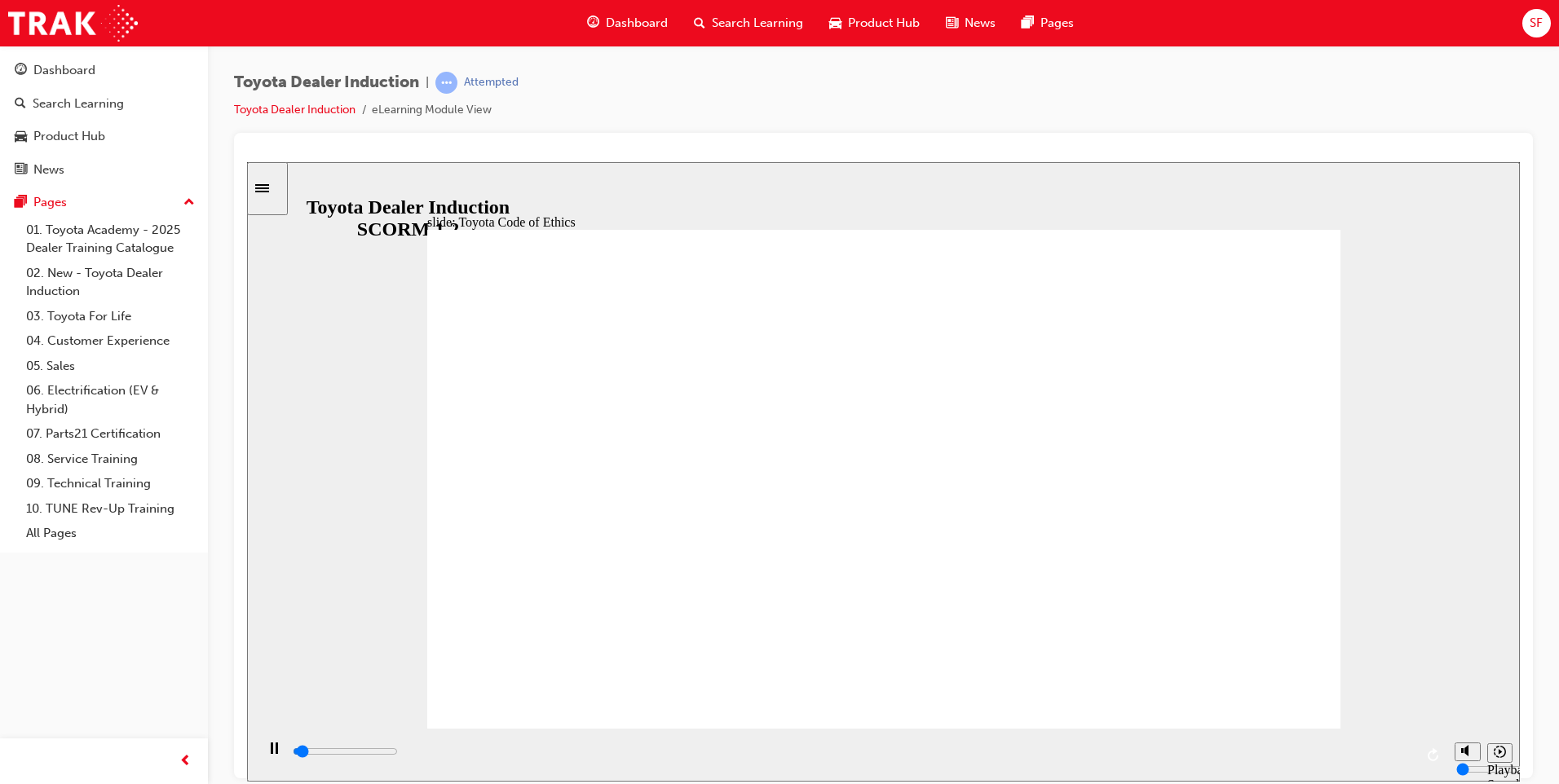
click at [1110, 737] on div "playback controls" at bounding box center [851, 754] width 1191 height 53
click at [1103, 753] on div "playback controls" at bounding box center [853, 751] width 1123 height 18
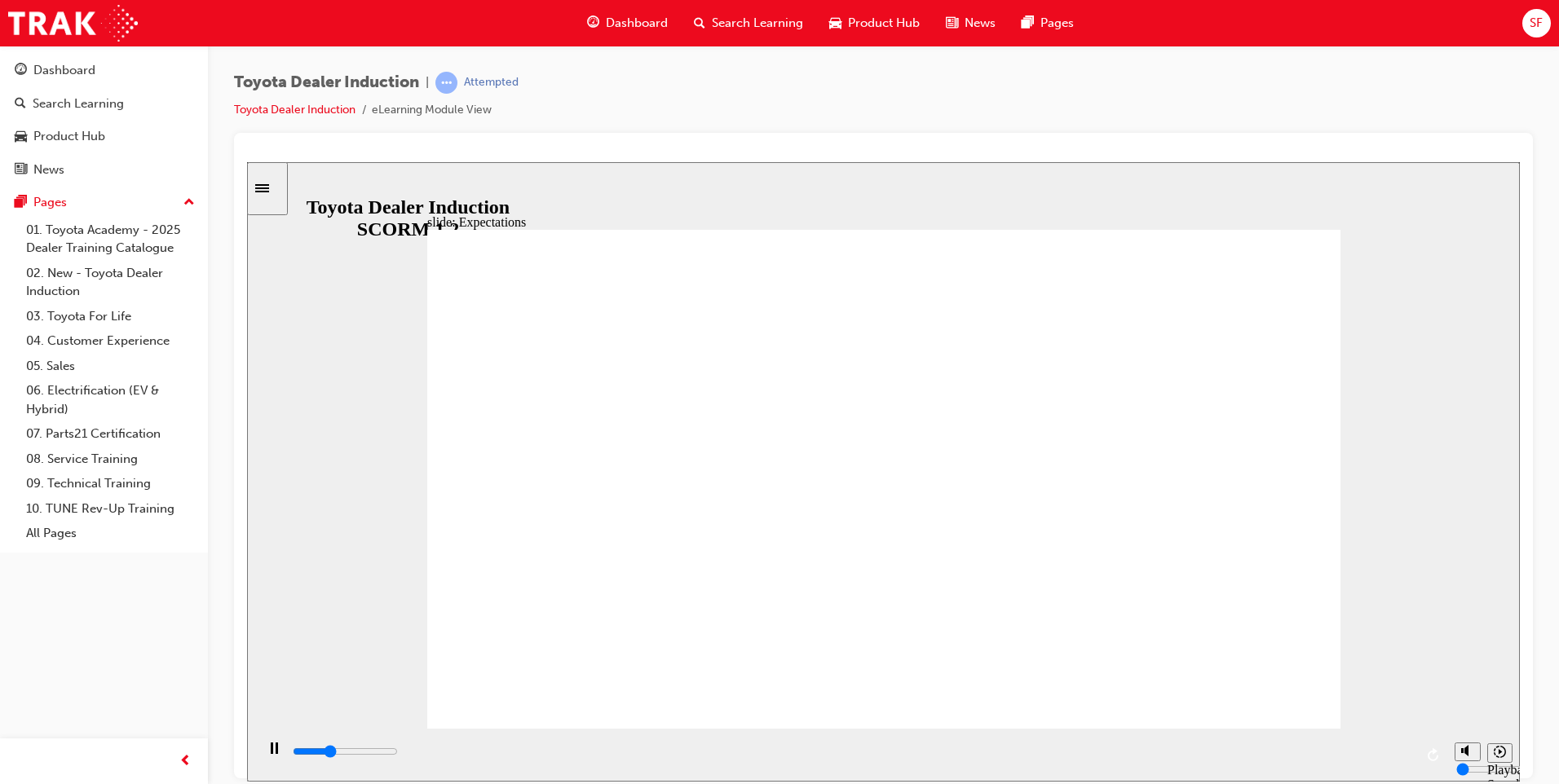
drag, startPoint x: 900, startPoint y: 758, endPoint x: 1049, endPoint y: 750, distance: 149.2
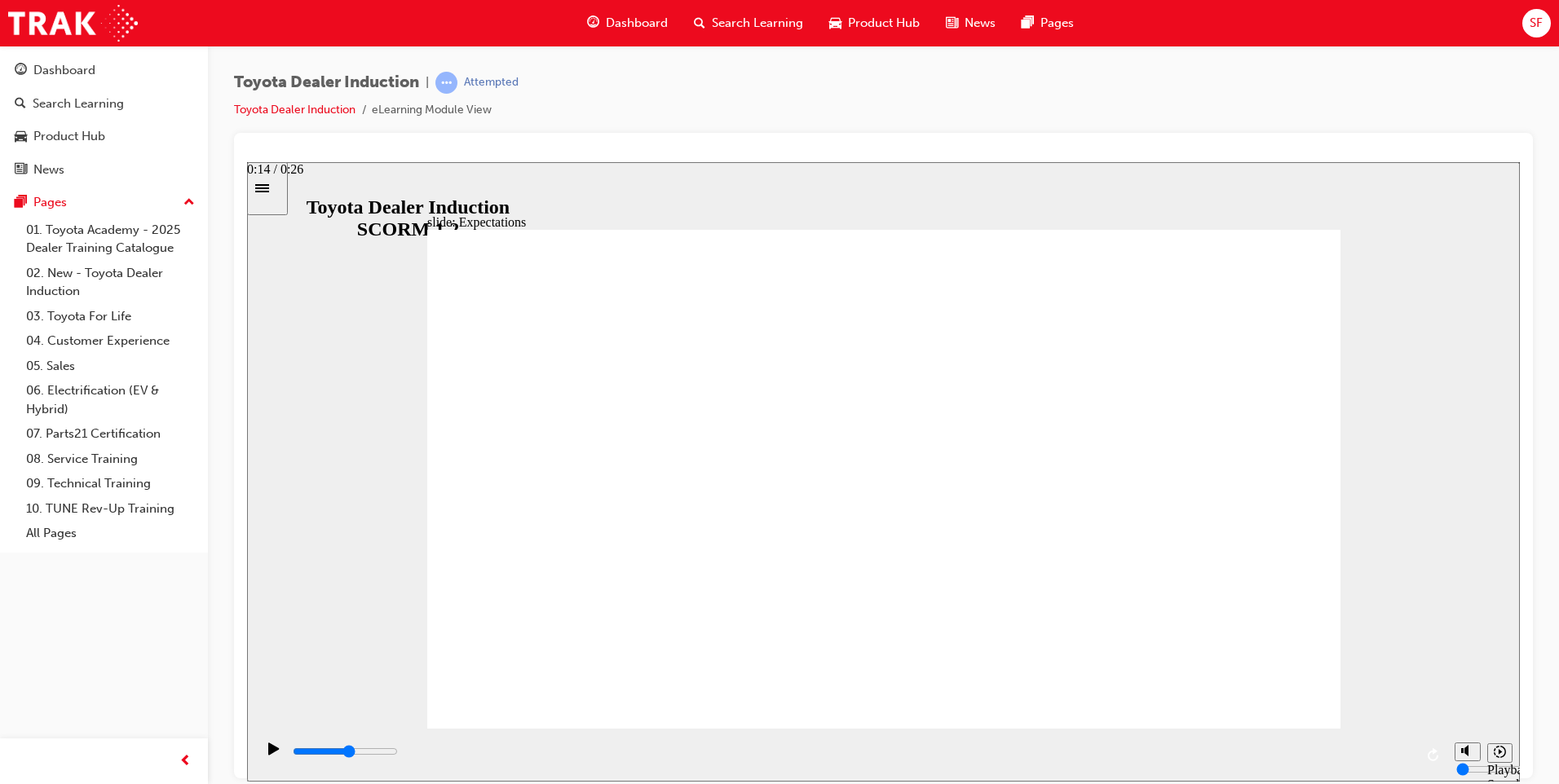
click at [908, 757] on div "playback controls" at bounding box center [853, 751] width 1123 height 18
drag, startPoint x: 1164, startPoint y: 747, endPoint x: 1257, endPoint y: 749, distance: 93.0
click at [1195, 748] on div "playback controls" at bounding box center [853, 751] width 1123 height 18
click at [1270, 749] on div "playback controls" at bounding box center [853, 751] width 1123 height 18
click at [1334, 747] on div "playback controls" at bounding box center [853, 751] width 1123 height 18
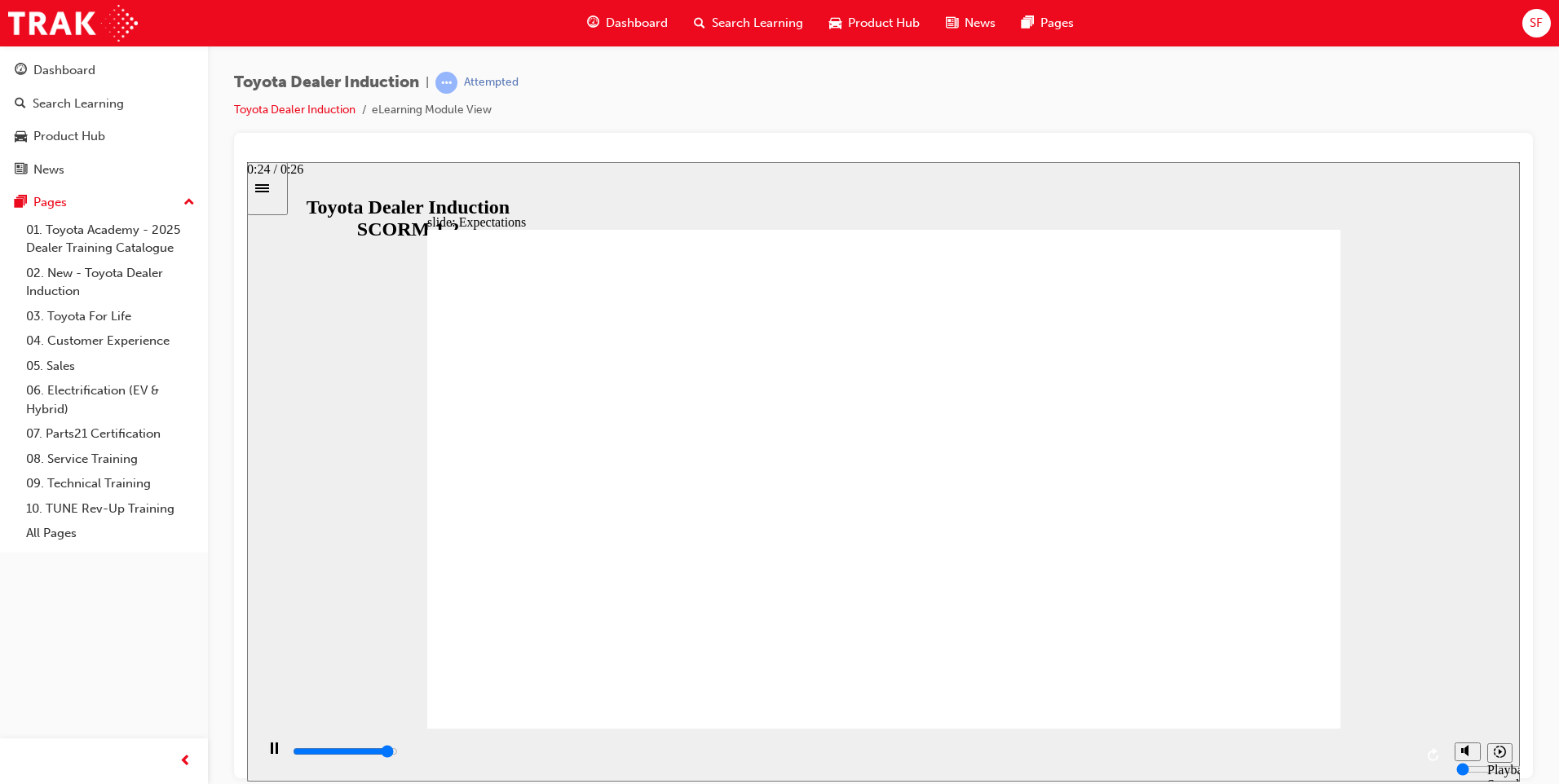
drag, startPoint x: 1361, startPoint y: 748, endPoint x: 1398, endPoint y: 751, distance: 37.1
click at [1378, 748] on div "playback controls" at bounding box center [853, 751] width 1123 height 18
click at [1408, 751] on div "playback controls" at bounding box center [853, 751] width 1123 height 18
drag, startPoint x: 479, startPoint y: 417, endPoint x: 526, endPoint y: 462, distance: 65.1
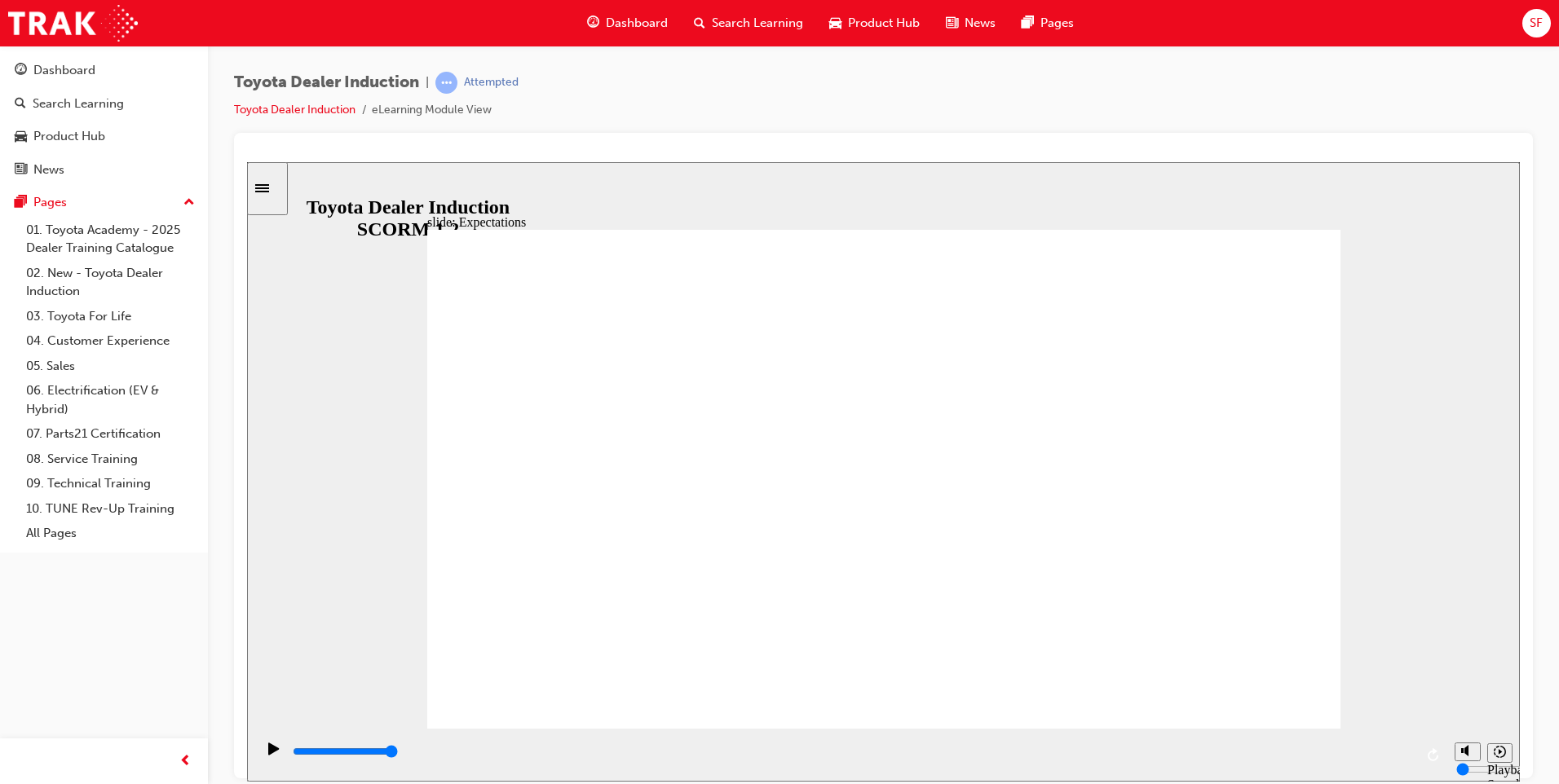
drag, startPoint x: 1016, startPoint y: 561, endPoint x: 1095, endPoint y: 590, distance: 84.2
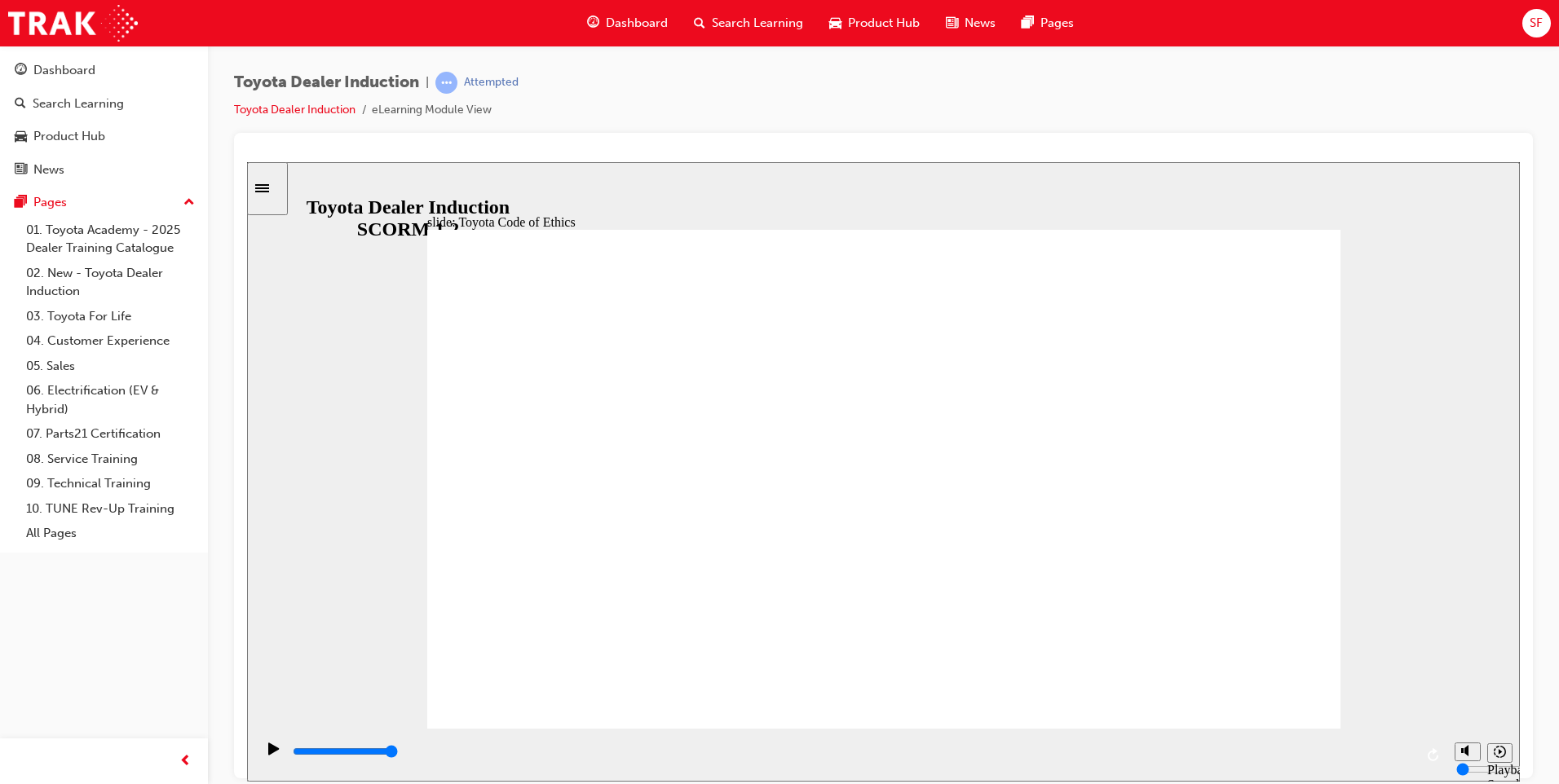
drag, startPoint x: 671, startPoint y: 506, endPoint x: 530, endPoint y: 517, distance: 141.4
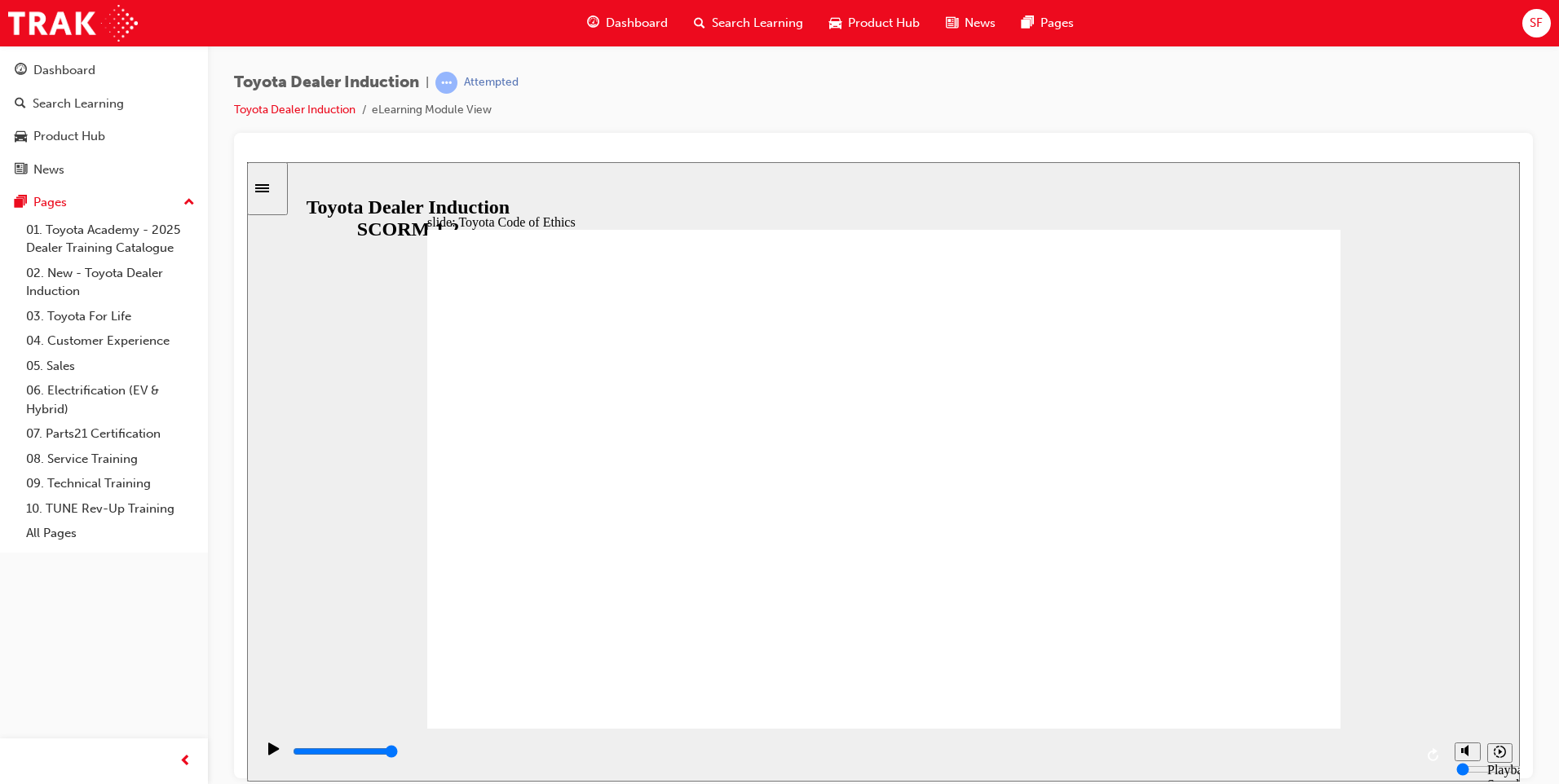
drag, startPoint x: 1321, startPoint y: 705, endPoint x: 1388, endPoint y: 733, distance: 72.6
click at [1352, 733] on div "slide: Expectations Toyota Code of Conduct Oval 3 Group 1 Rectangle 5 integrity…" at bounding box center [883, 470] width 1272 height 619
click at [1442, 738] on div "playback controls" at bounding box center [851, 754] width 1191 height 53
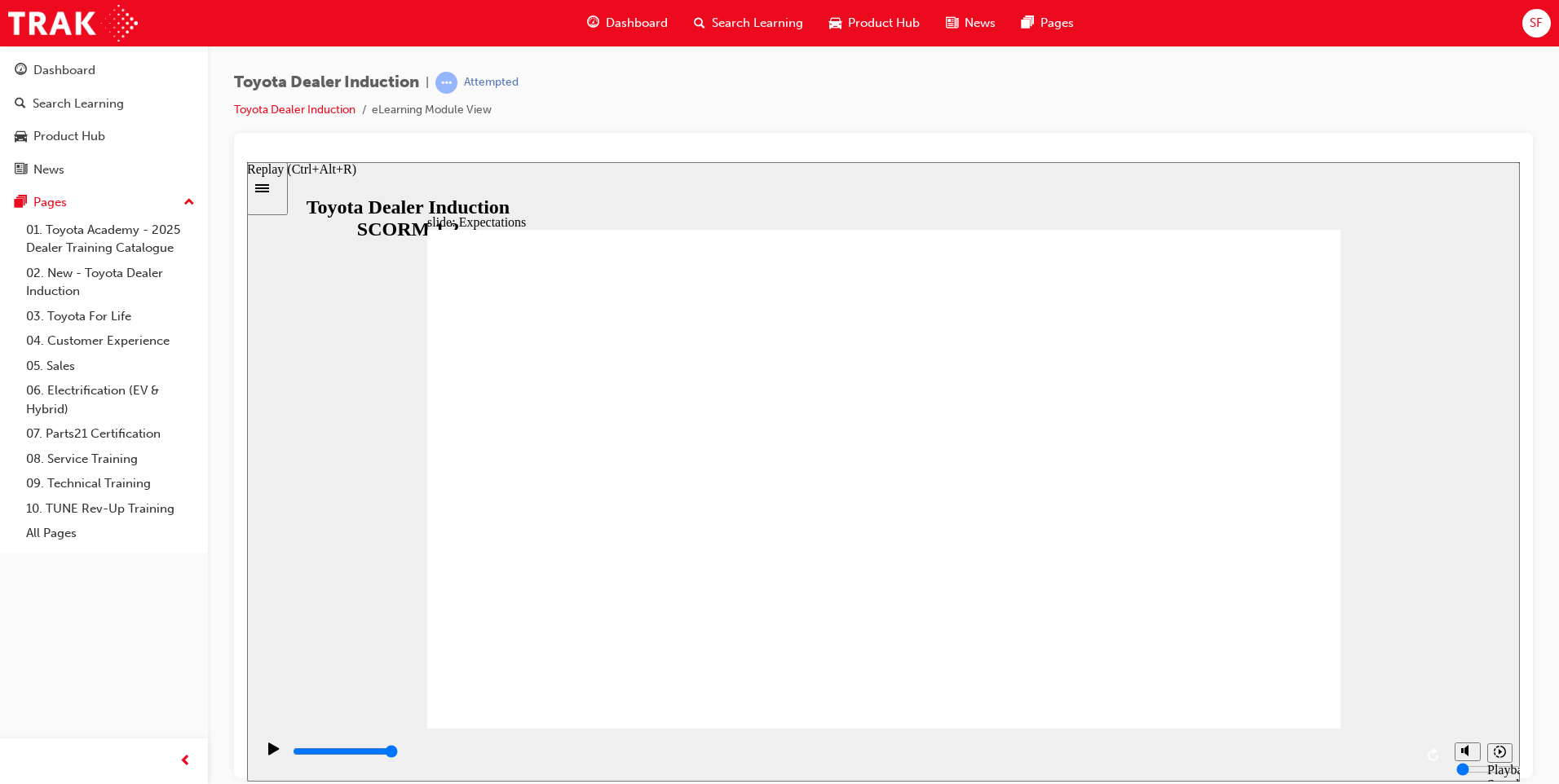
click at [1426, 755] on button "Replay (Ctrl+Alt+R)" at bounding box center [1434, 754] width 24 height 24
click at [1436, 749] on icon "Replay (Ctrl+Alt+R)" at bounding box center [1434, 753] width 13 height 13
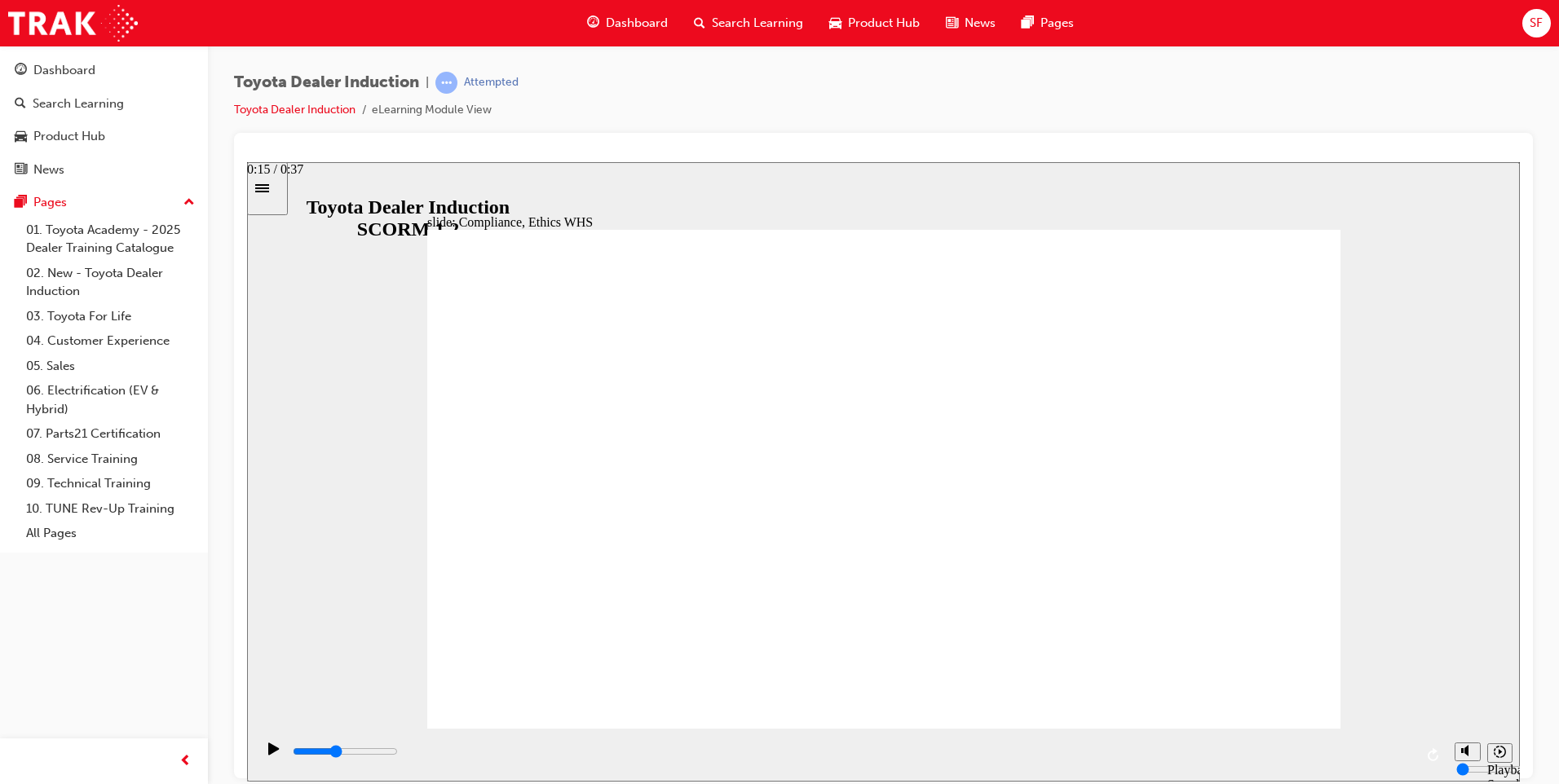
click at [398, 755] on input "slide progress" at bounding box center [345, 750] width 106 height 13
click at [1024, 756] on div "playback controls" at bounding box center [853, 751] width 1123 height 18
click at [1134, 748] on div "playback controls" at bounding box center [853, 751] width 1123 height 18
click at [1404, 747] on div "playback controls" at bounding box center [853, 751] width 1123 height 18
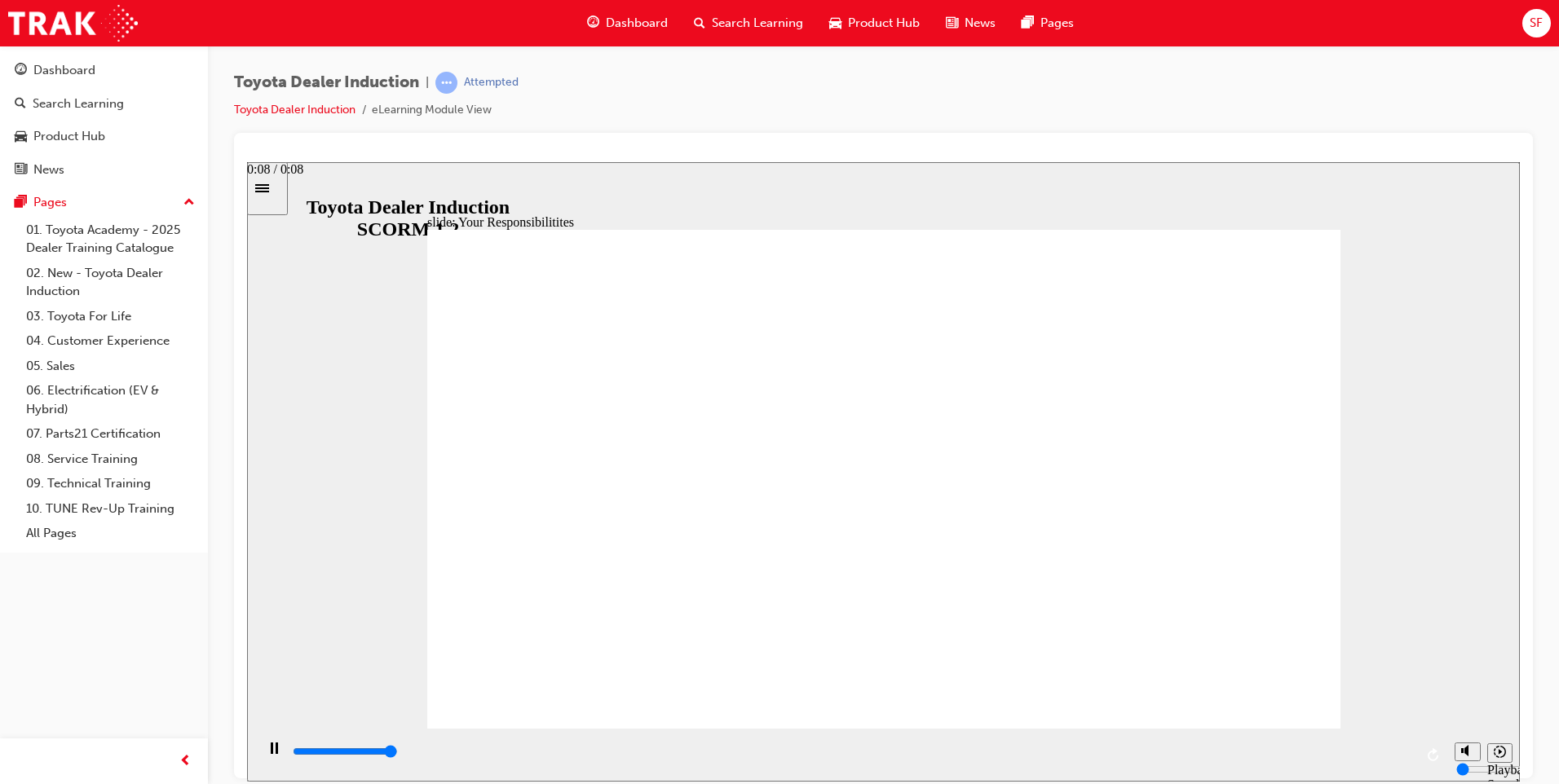
click at [398, 752] on input "slide progress" at bounding box center [345, 750] width 106 height 13
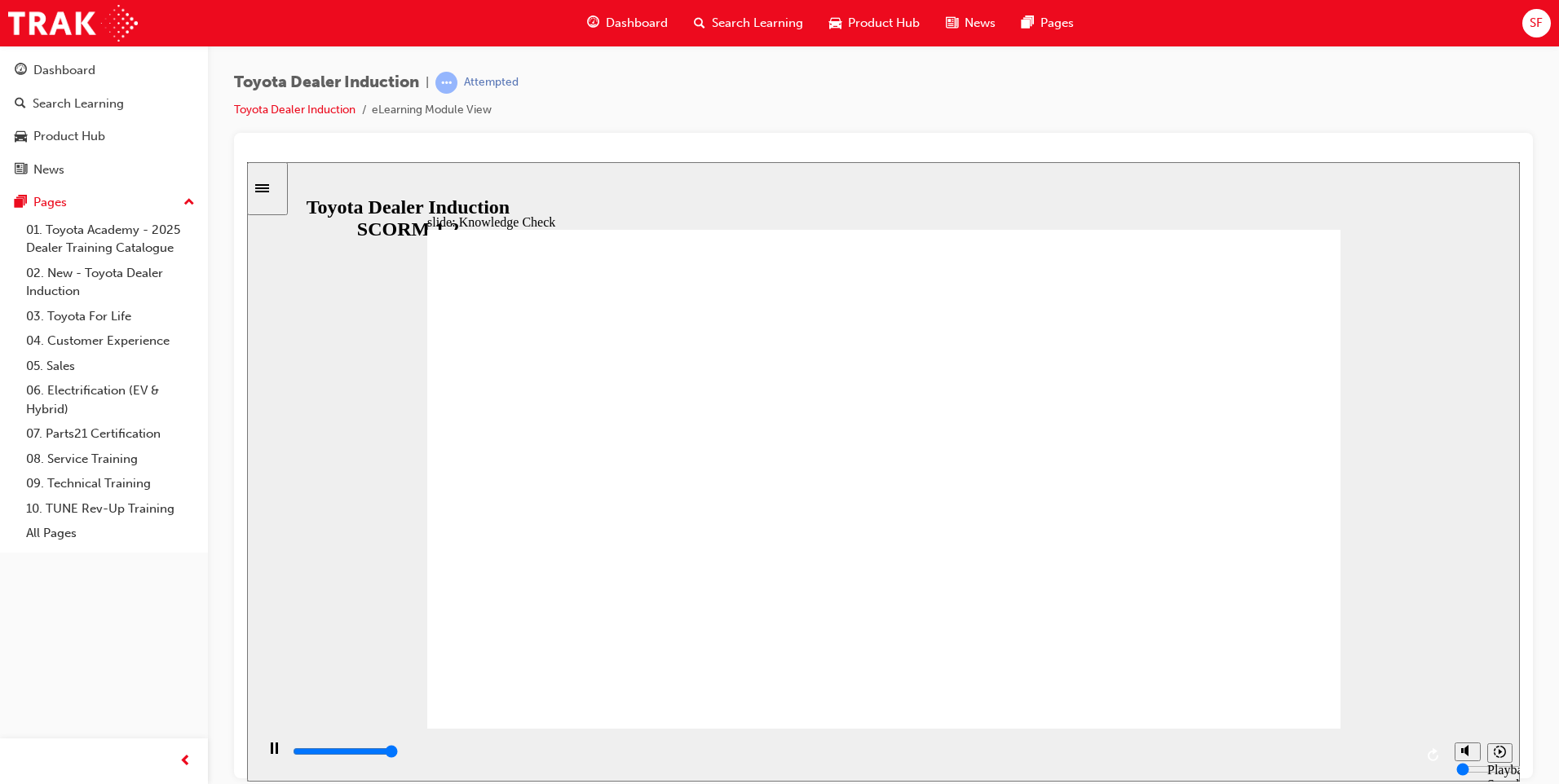
type input "5000"
checkbox input "true"
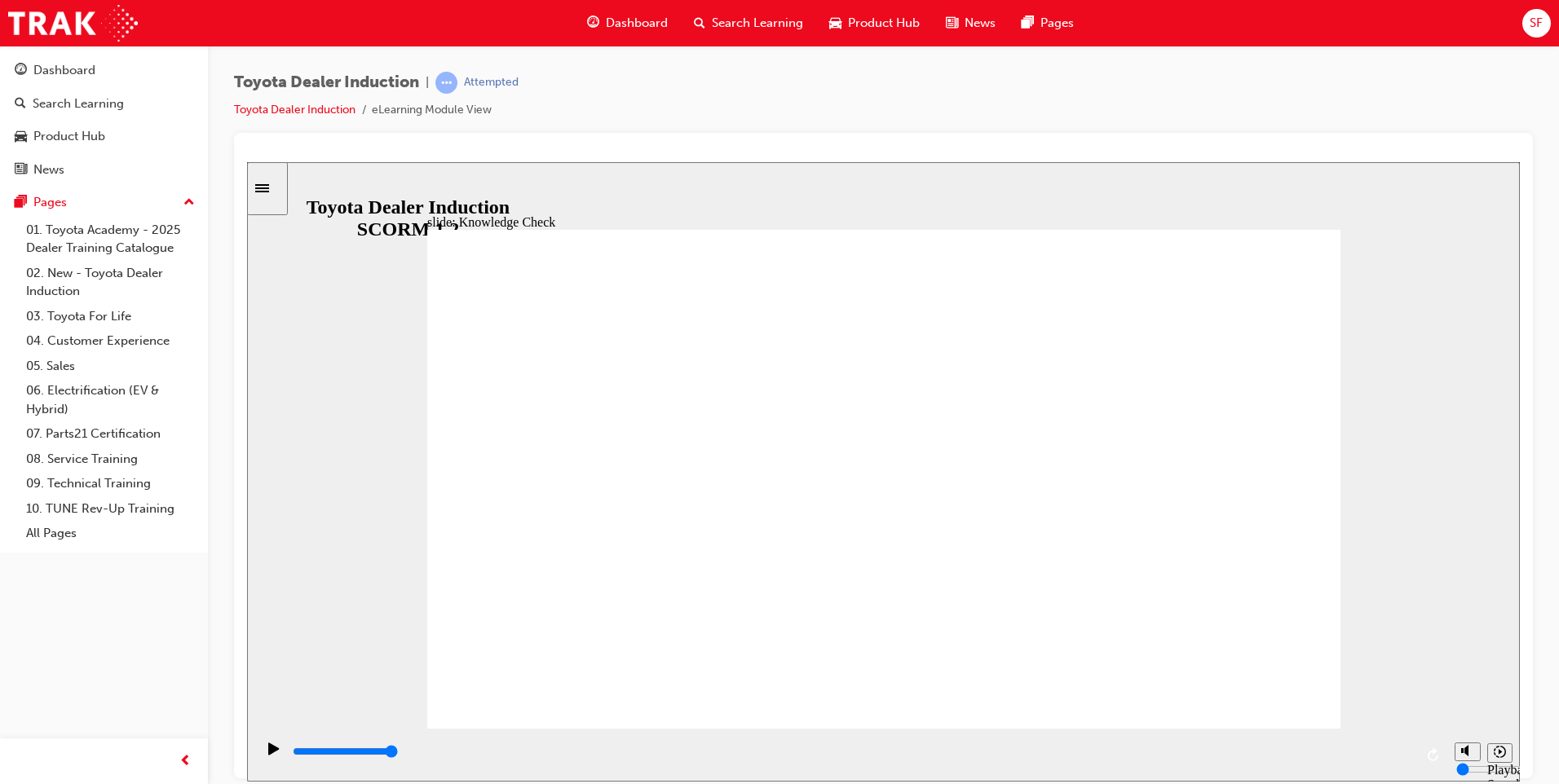
checkbox input "true"
type input "4900"
radio input "true"
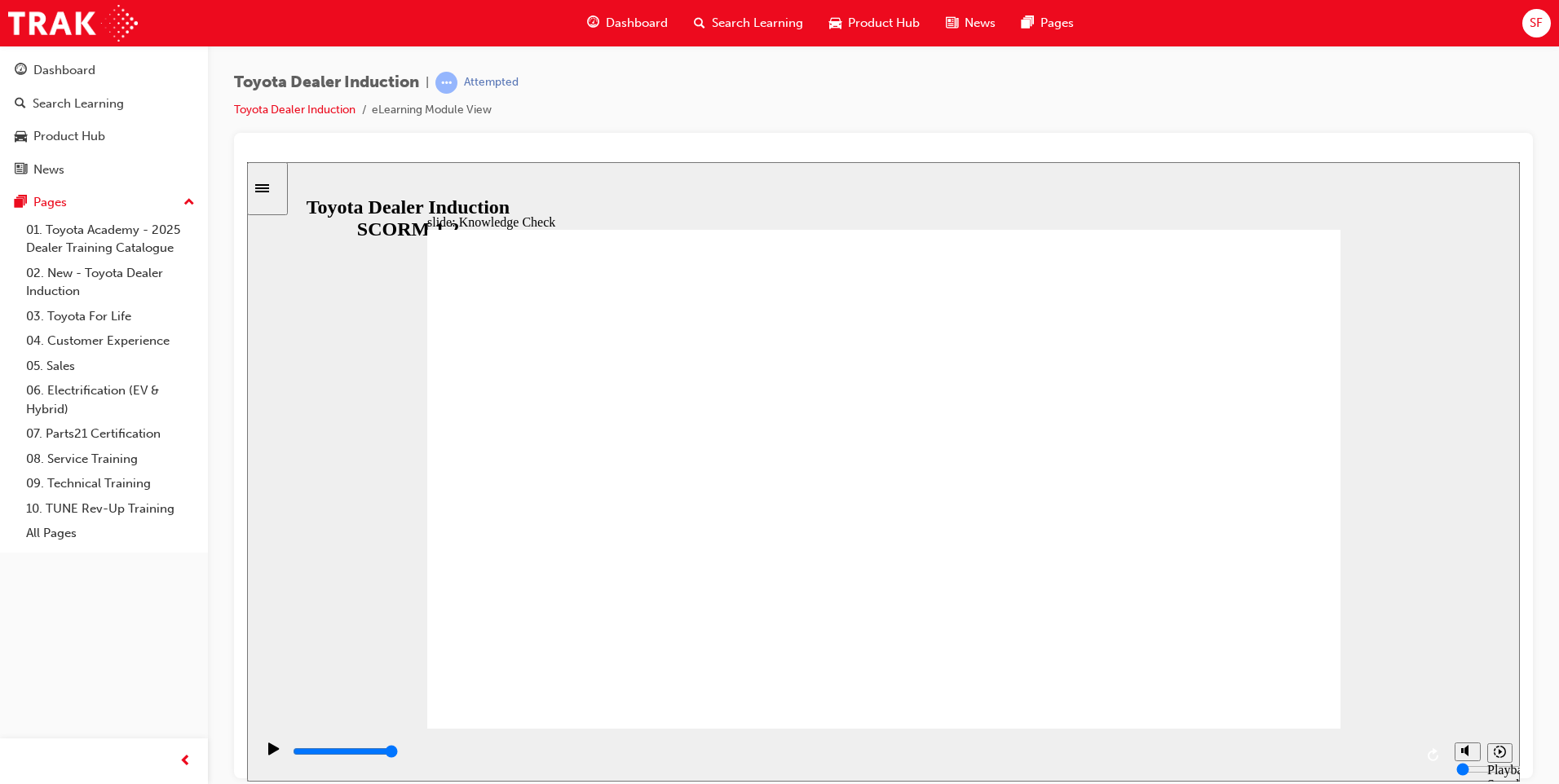
type input "3200"
checkbox input "true"
type input "4200"
checkbox input "true"
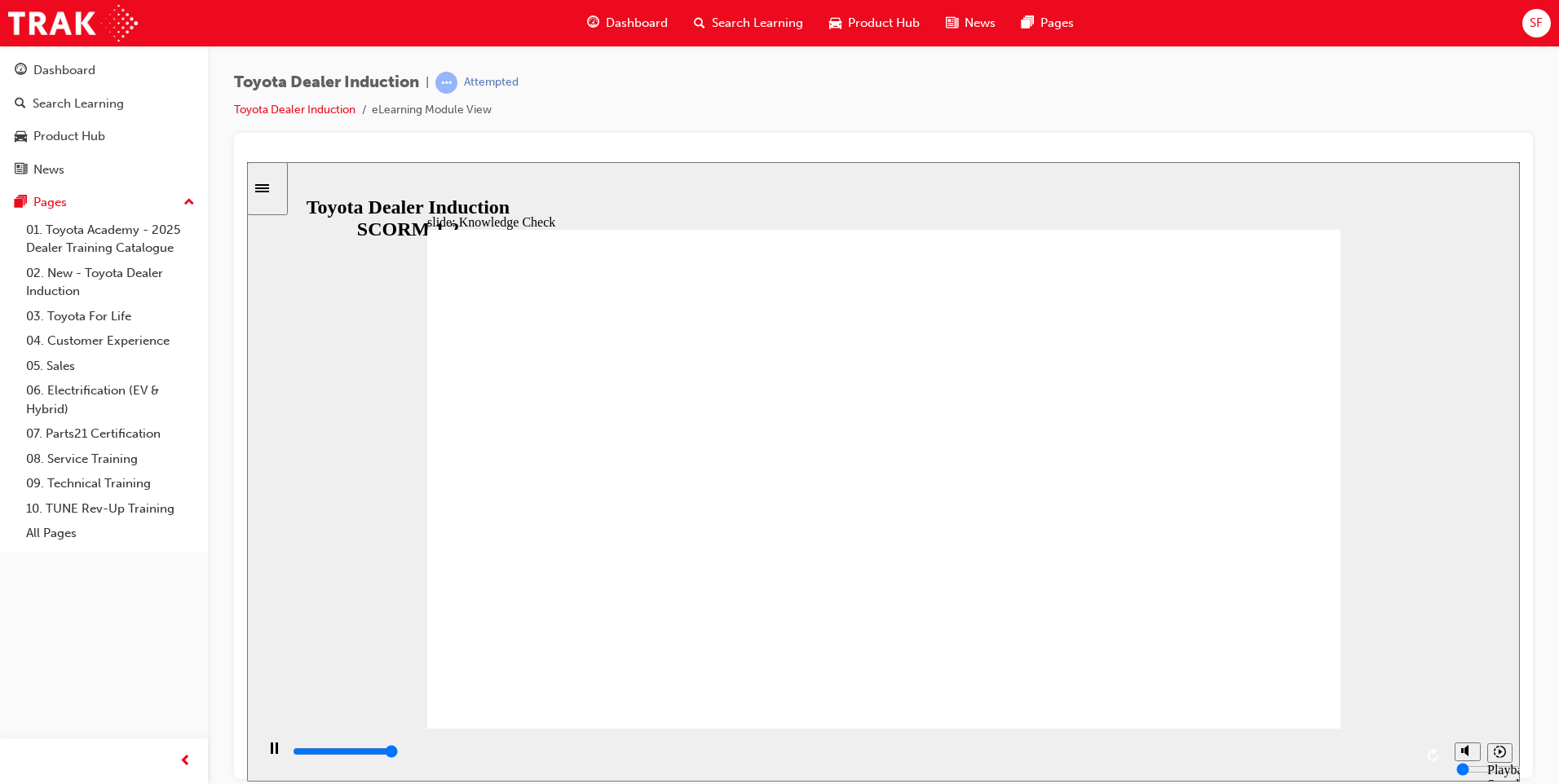
type input "5000"
checkbox input "true"
type input "5000"
checkbox input "true"
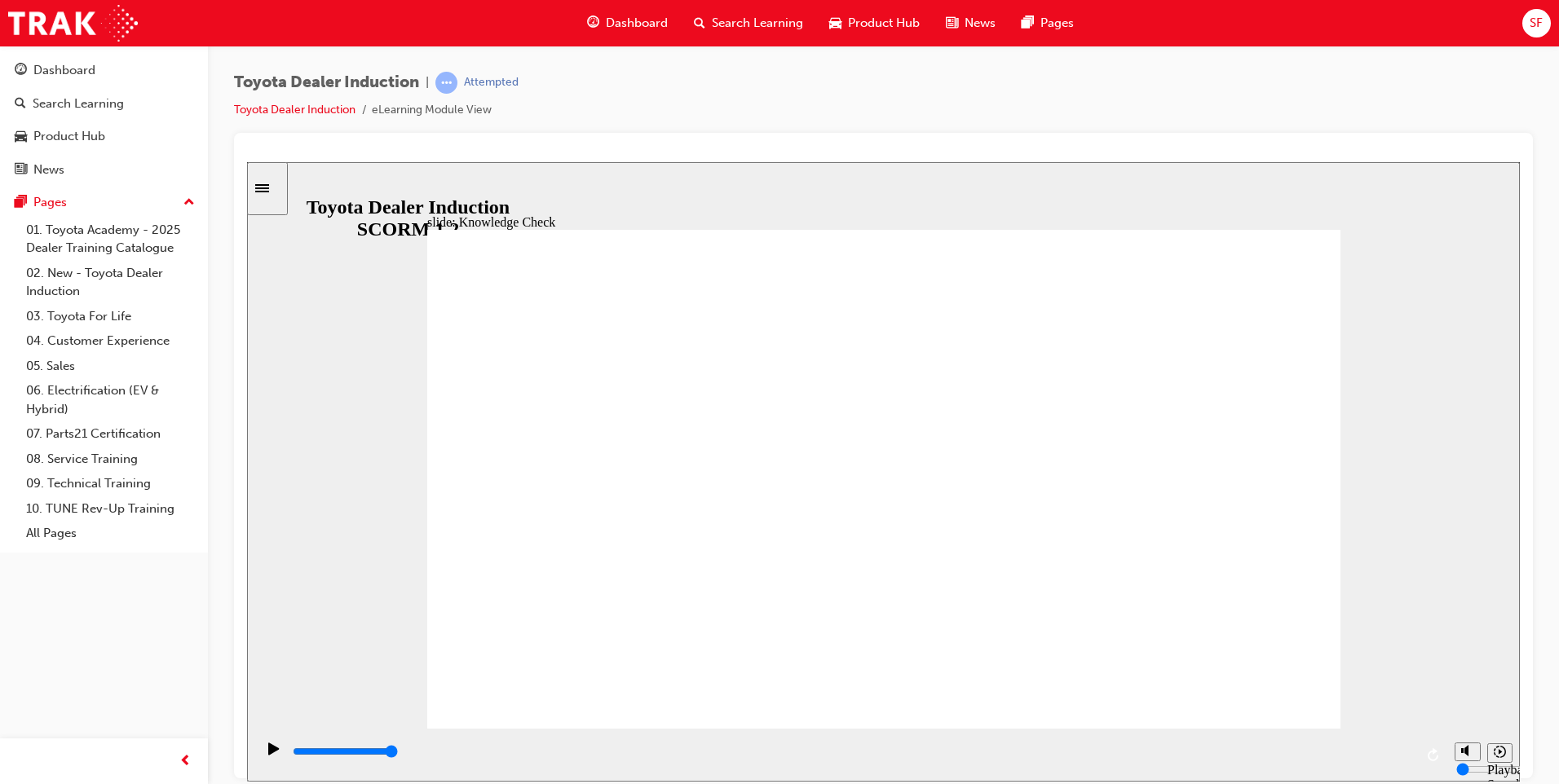
checkbox input "true"
click at [1410, 757] on div "playback controls" at bounding box center [853, 751] width 1123 height 18
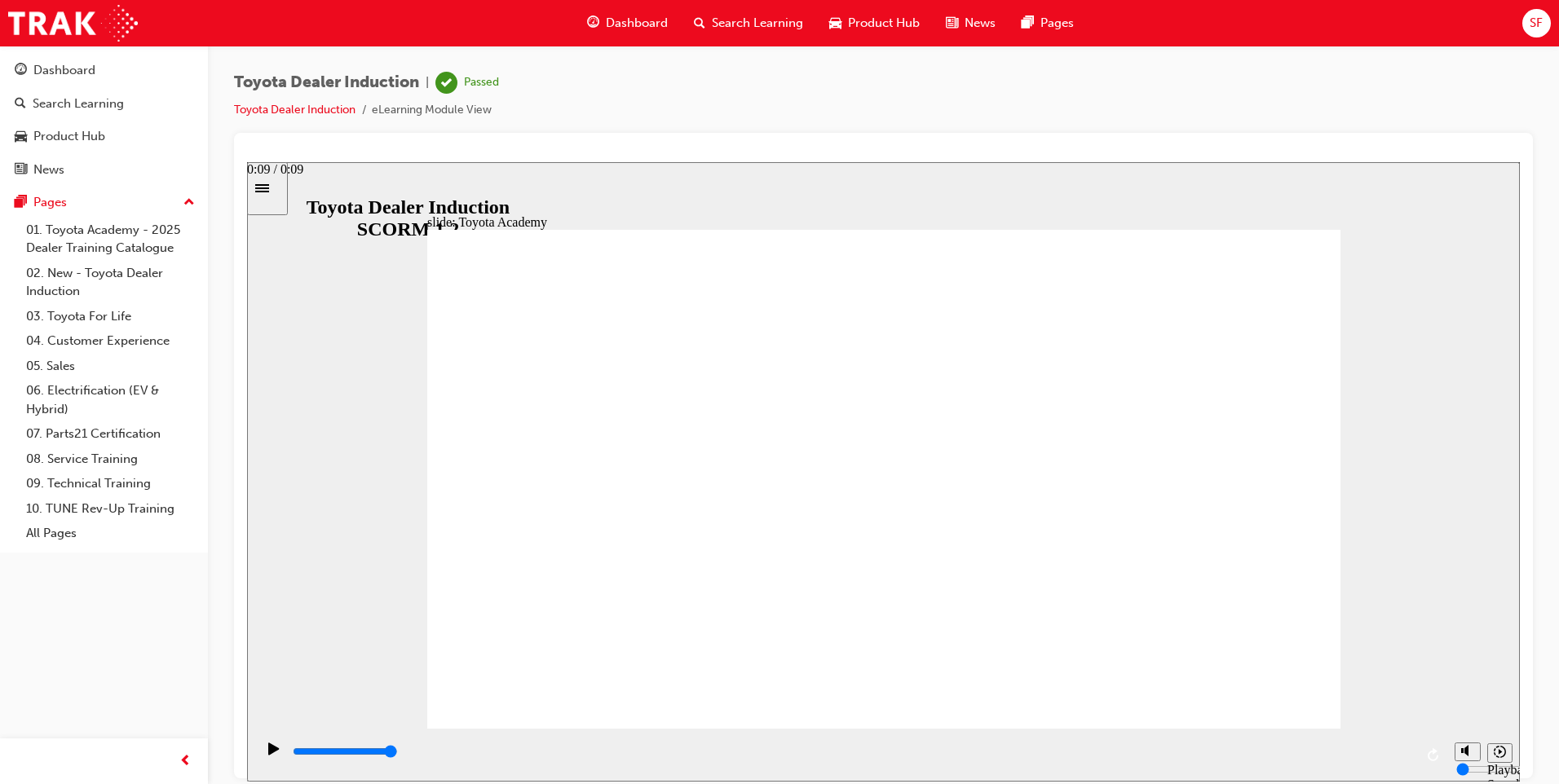
click at [1409, 750] on div "playback controls" at bounding box center [853, 751] width 1123 height 18
type input "9900"
click at [599, 17] on span "guage-icon" at bounding box center [593, 22] width 13 height 21
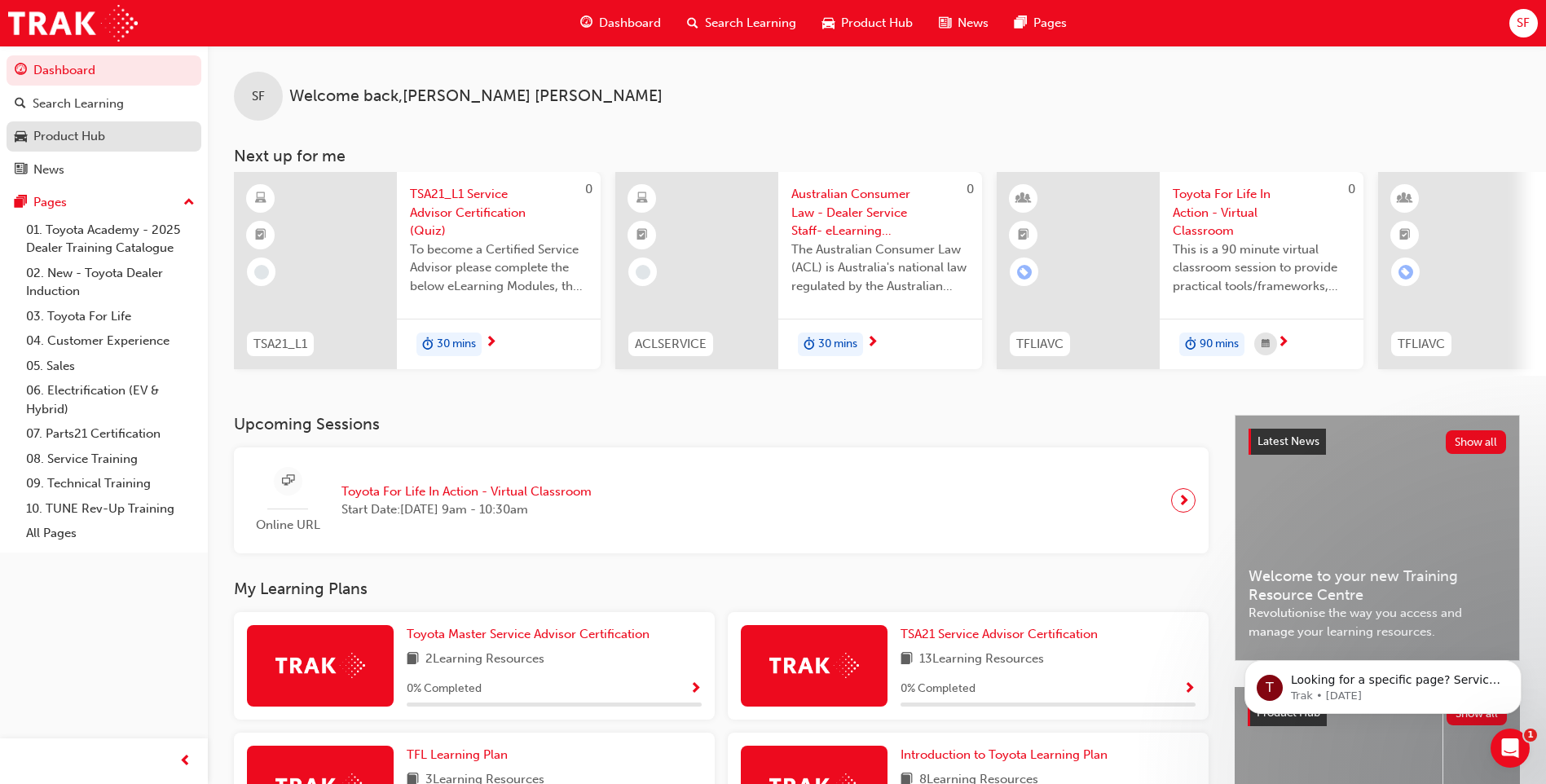
click at [55, 136] on div "Product Hub" at bounding box center [68, 136] width 71 height 19
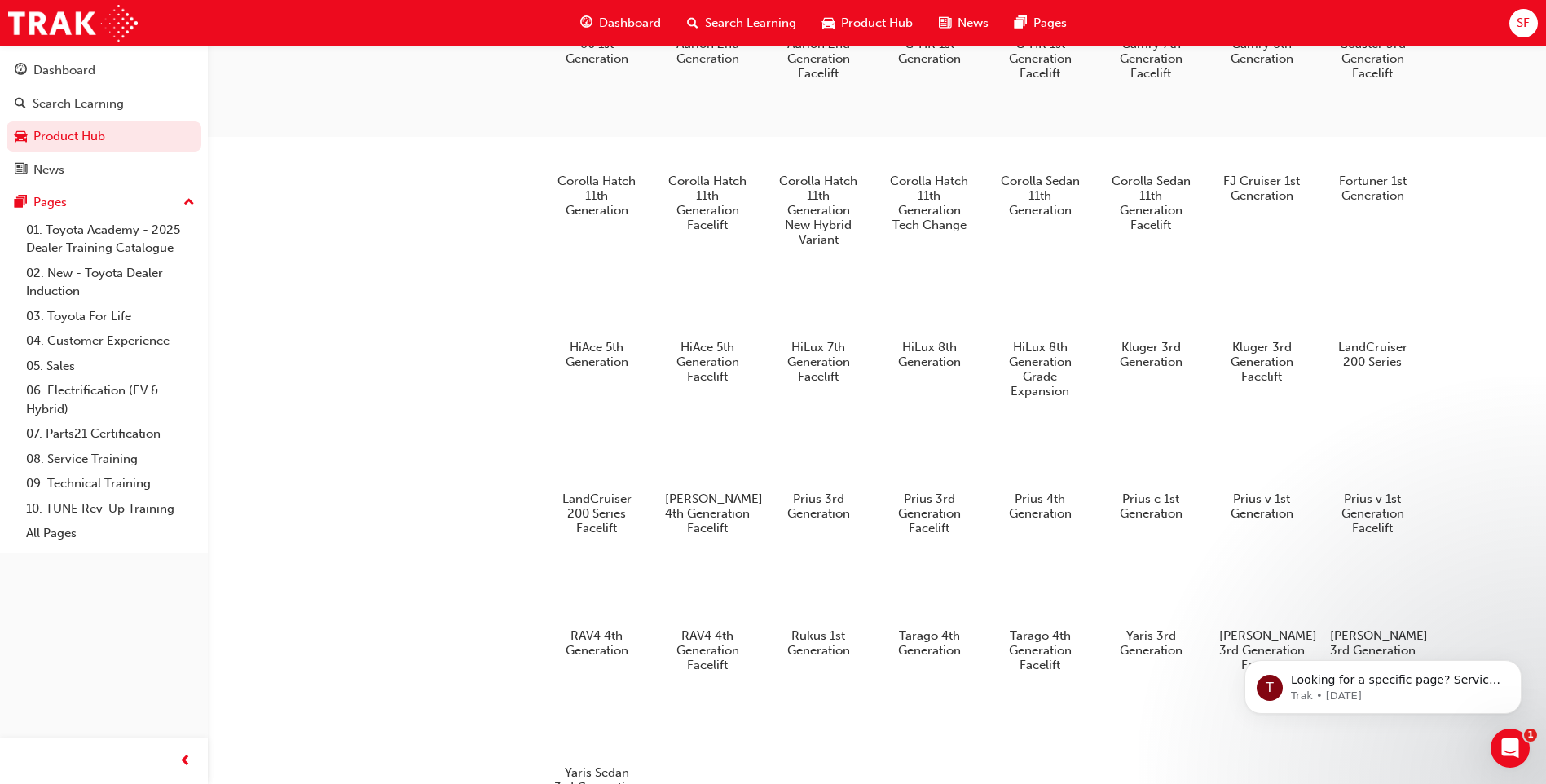
scroll to position [858, 0]
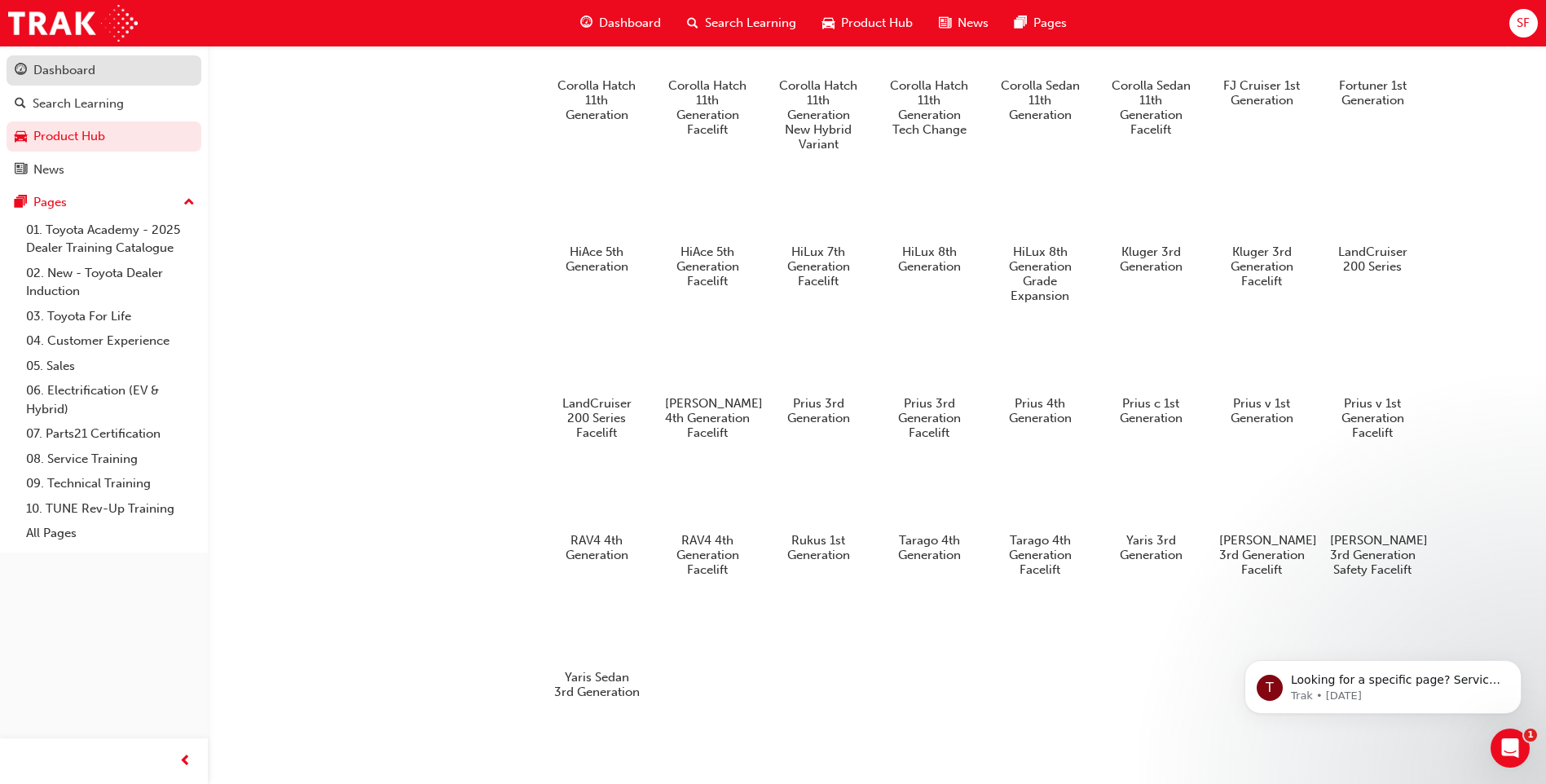
click at [67, 68] on div "Dashboard" at bounding box center [64, 70] width 62 height 19
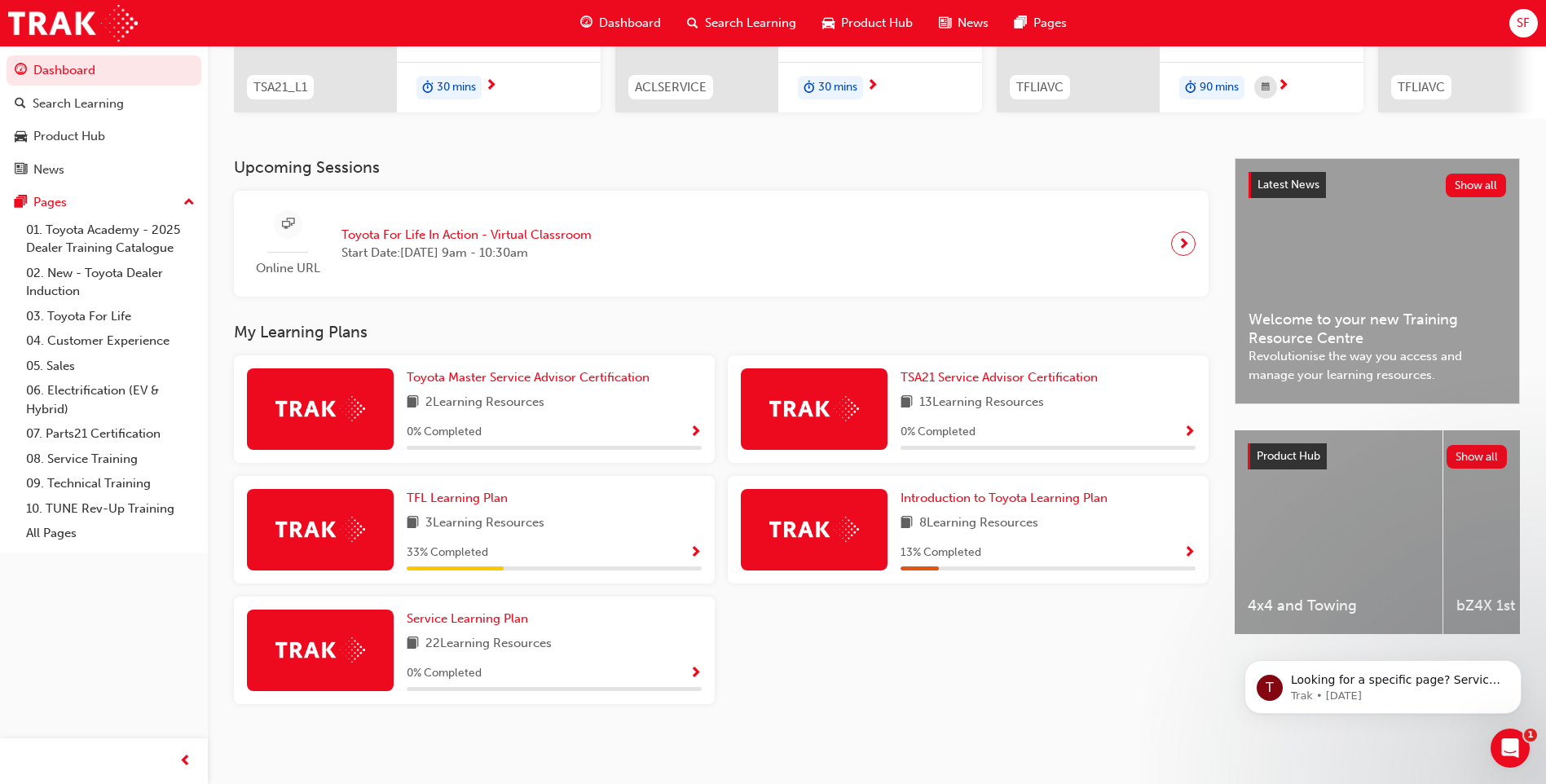
scroll to position [263, 0]
